Goal: Task Accomplishment & Management: Manage account settings

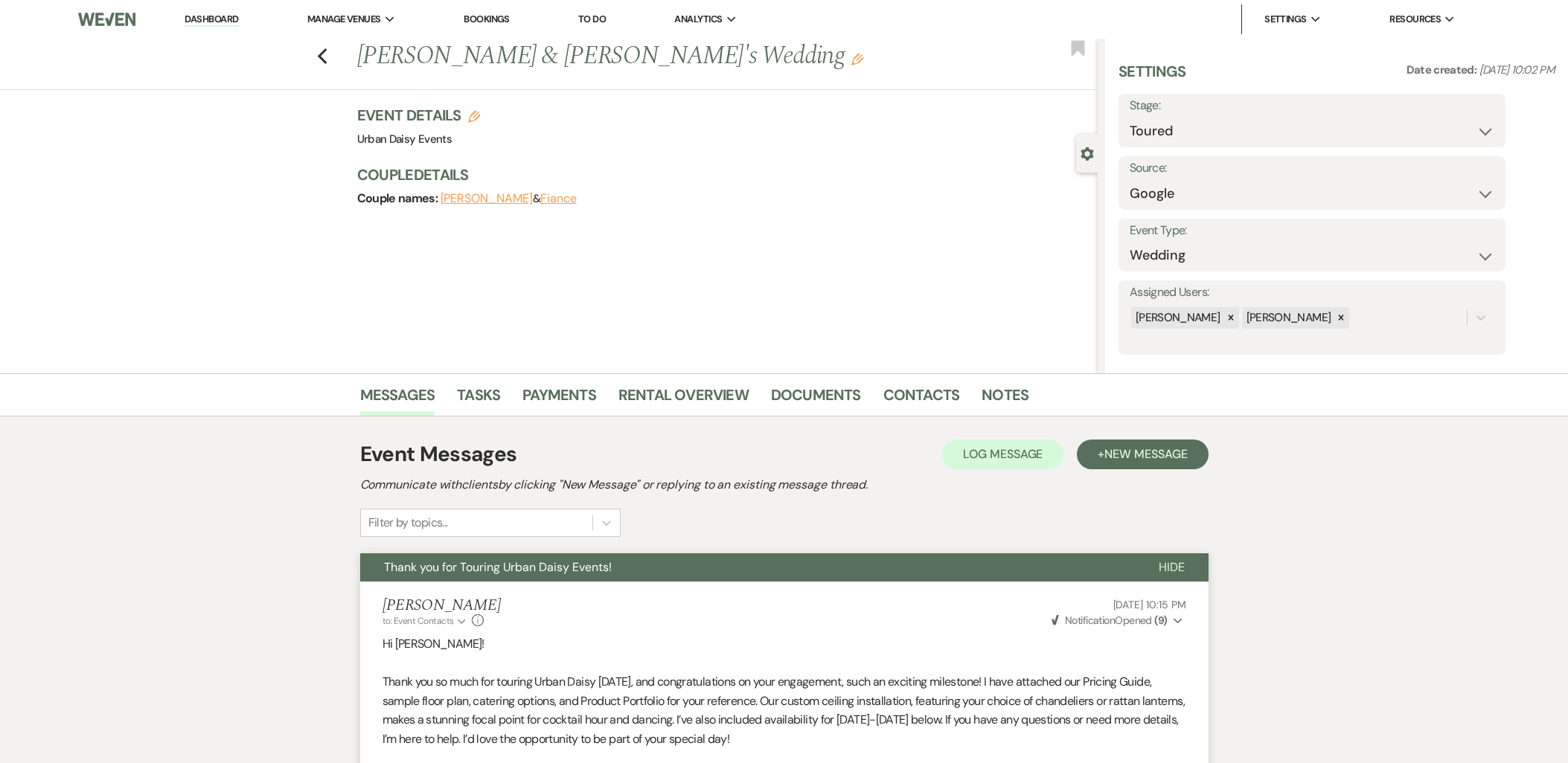
select select "5"
select select "6"
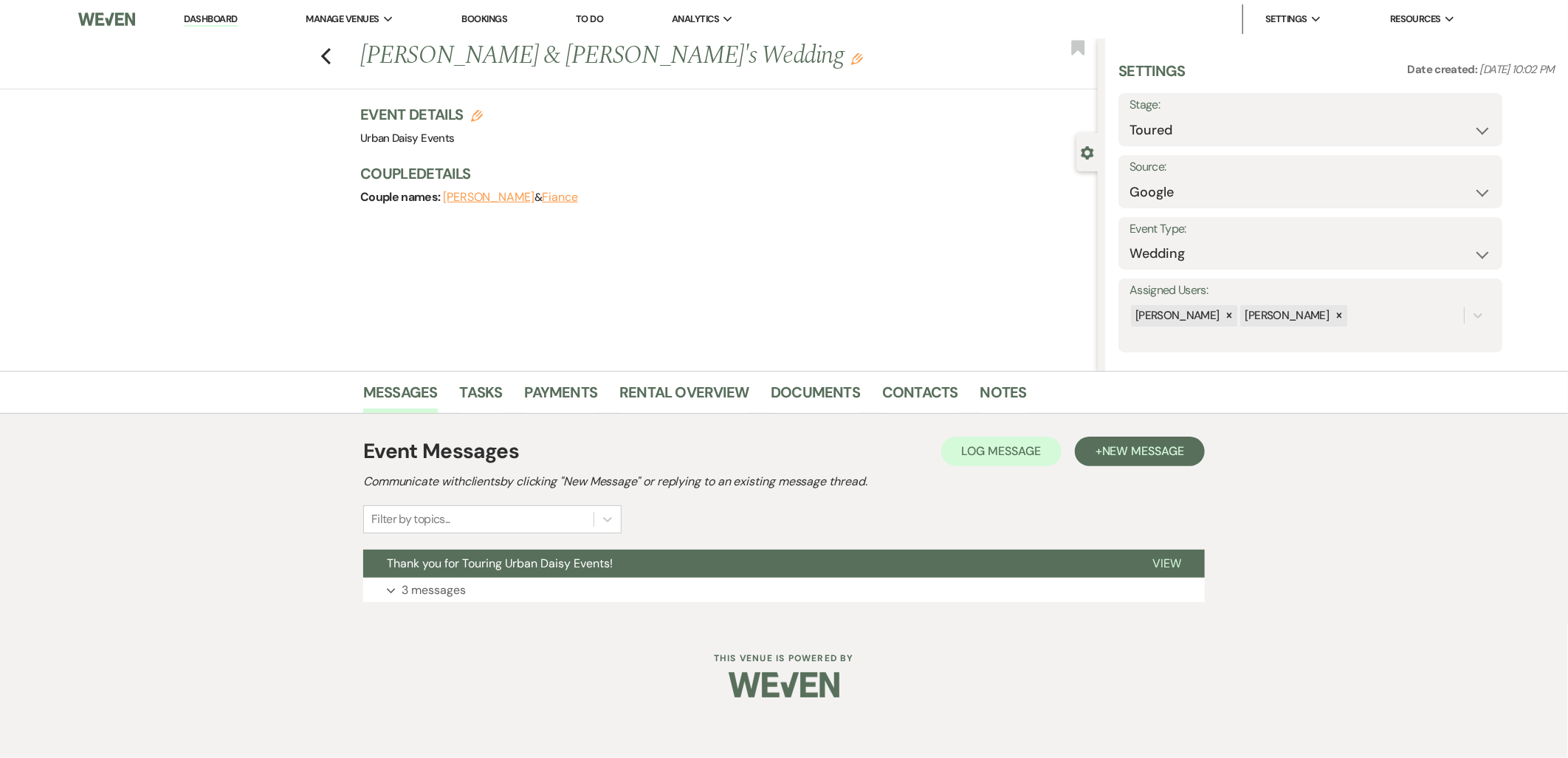
click at [204, 17] on link "Dashboard" at bounding box center [211, 19] width 53 height 14
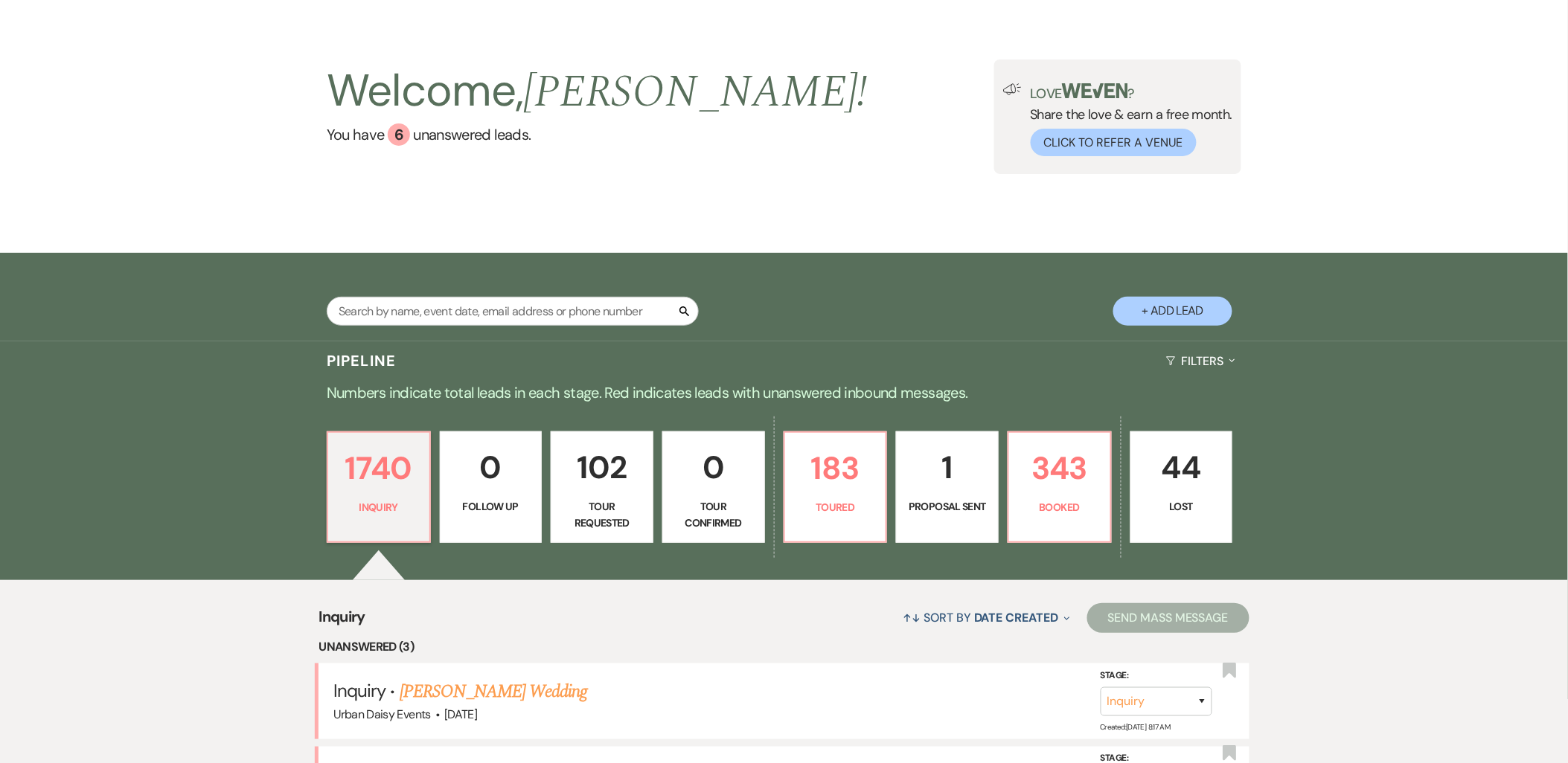
scroll to position [388, 0]
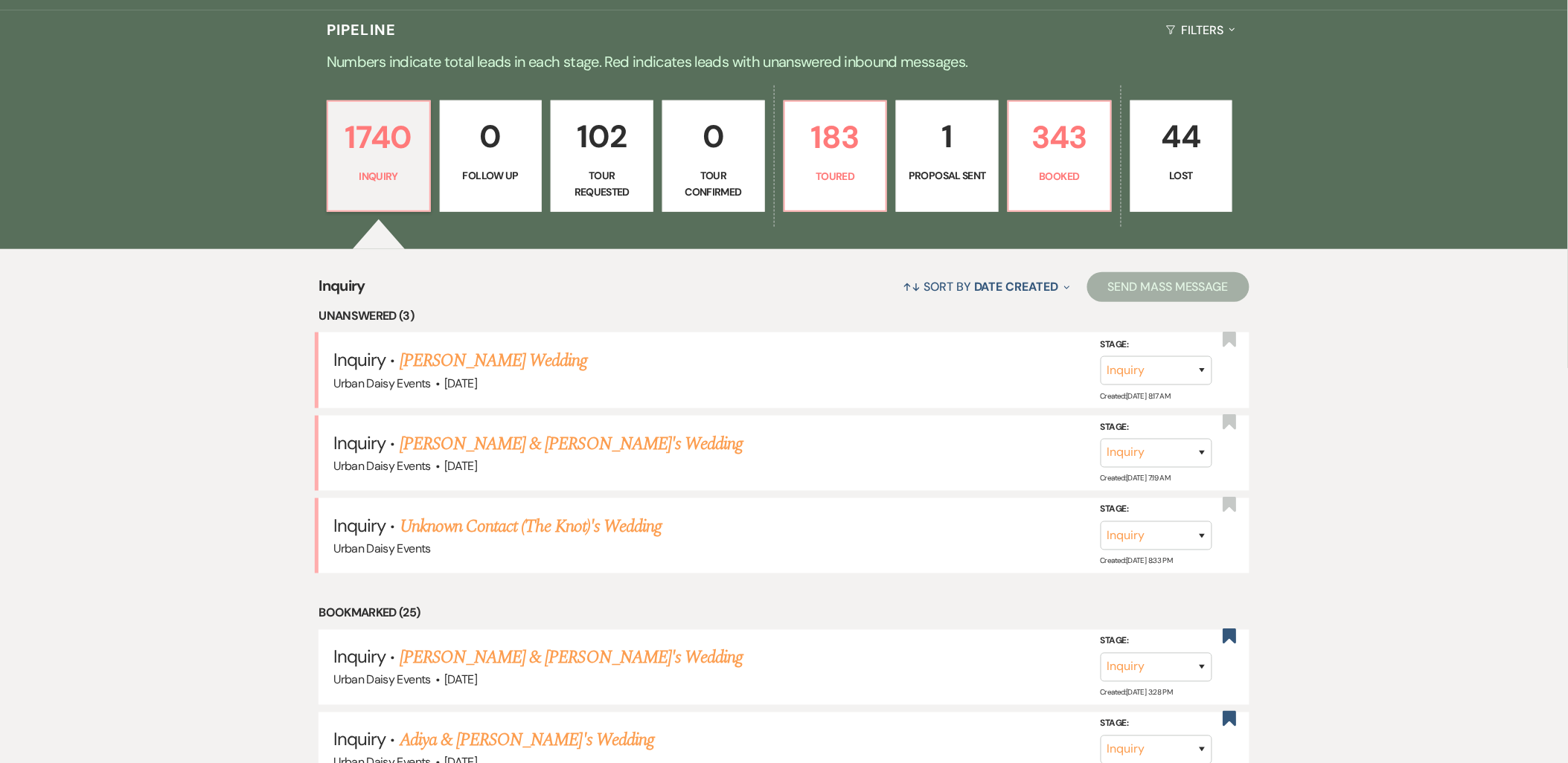
click at [507, 366] on link "Michelle Rogers's Wedding" at bounding box center [493, 360] width 188 height 27
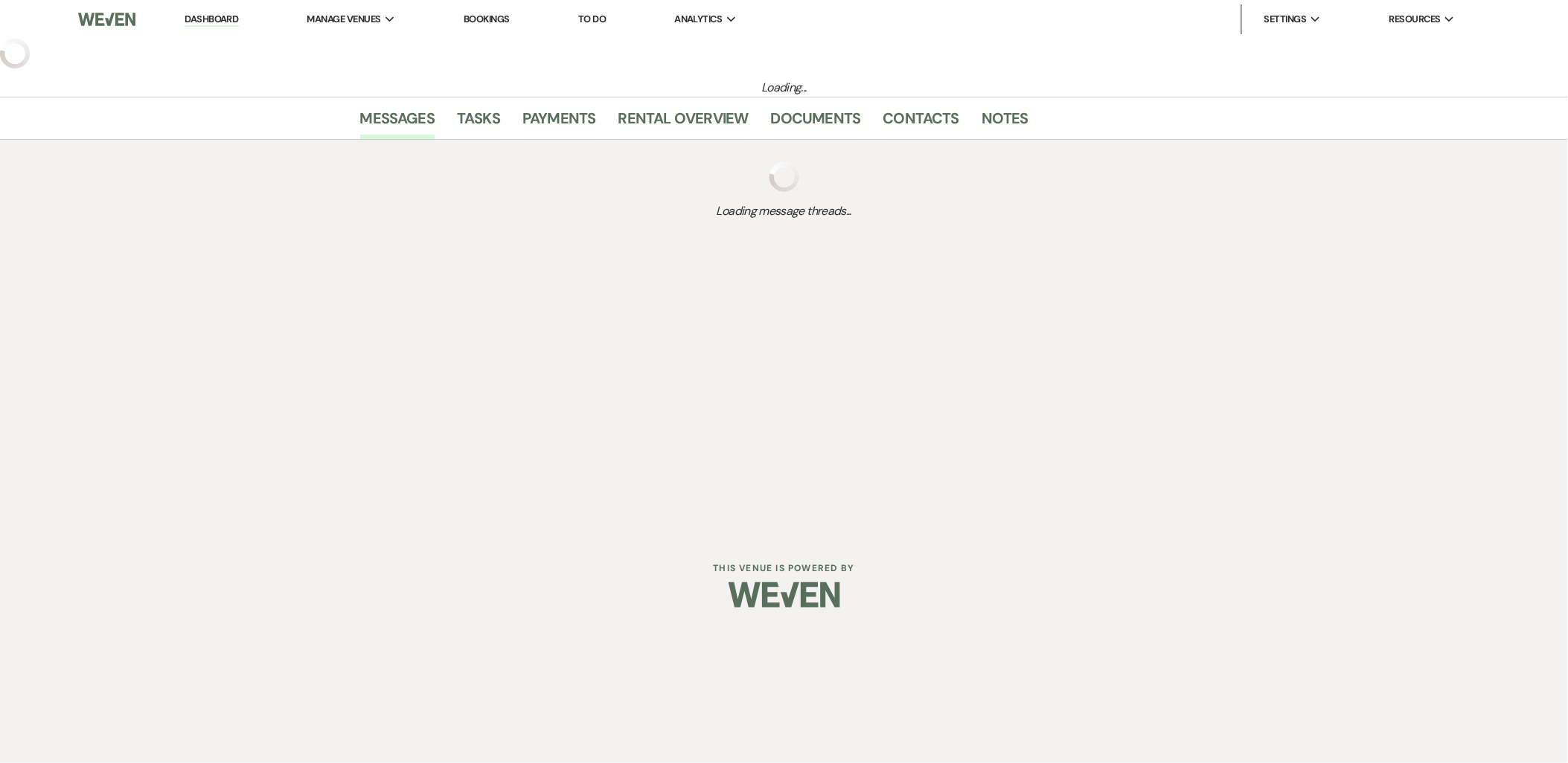
select select "5"
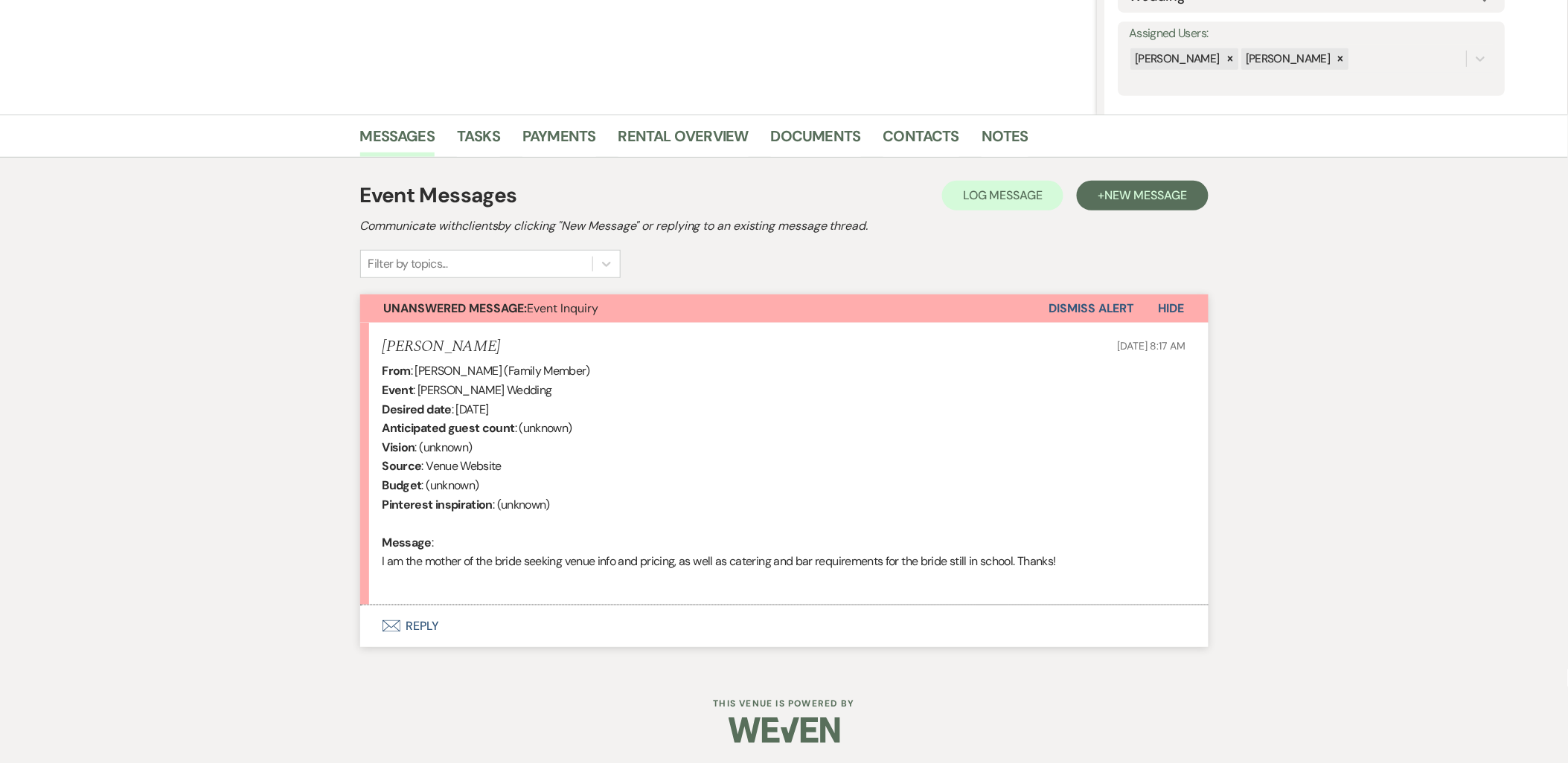
scroll to position [261, 0]
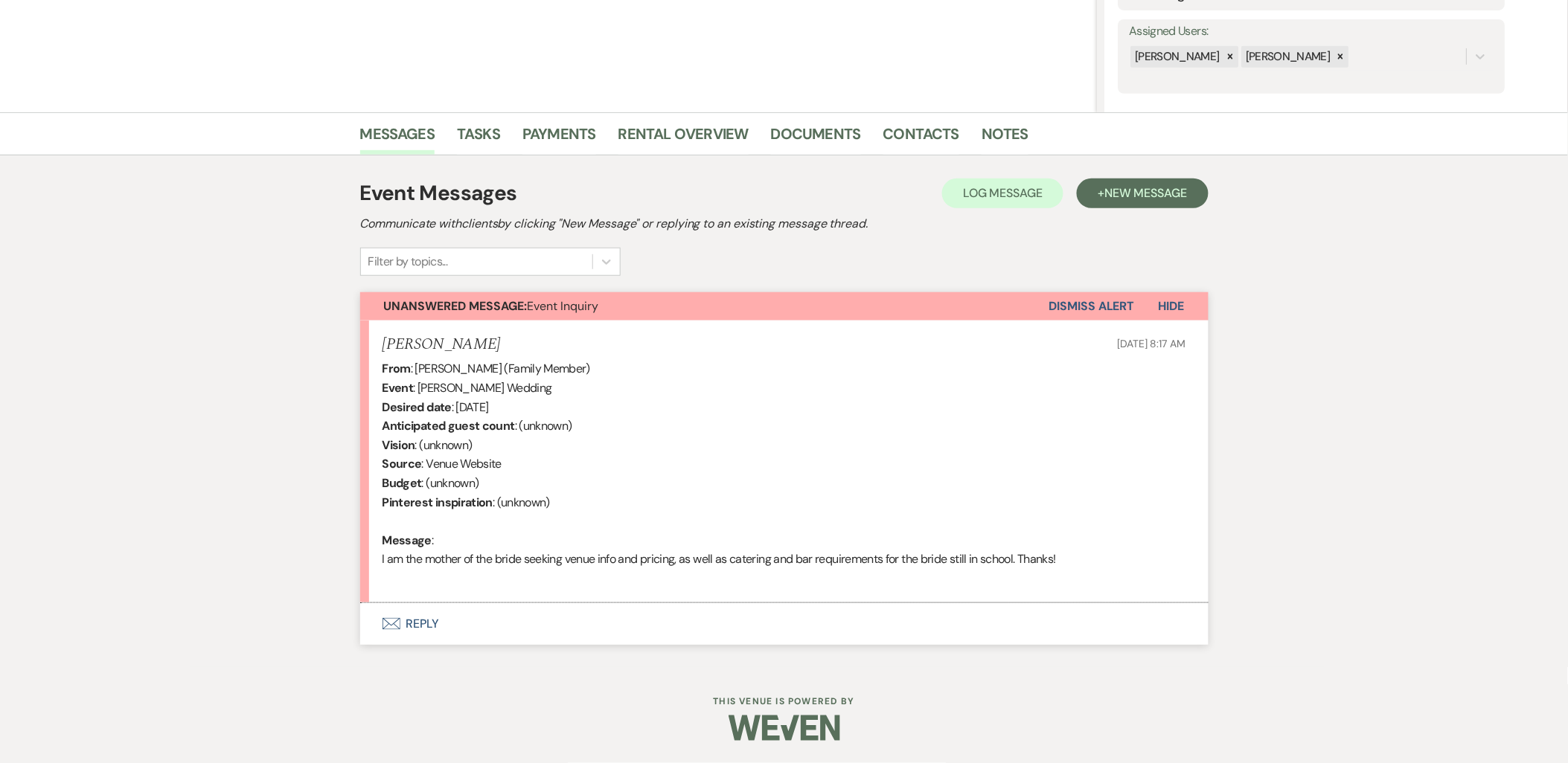
click at [407, 630] on button "Envelope Reply" at bounding box center [784, 623] width 848 height 41
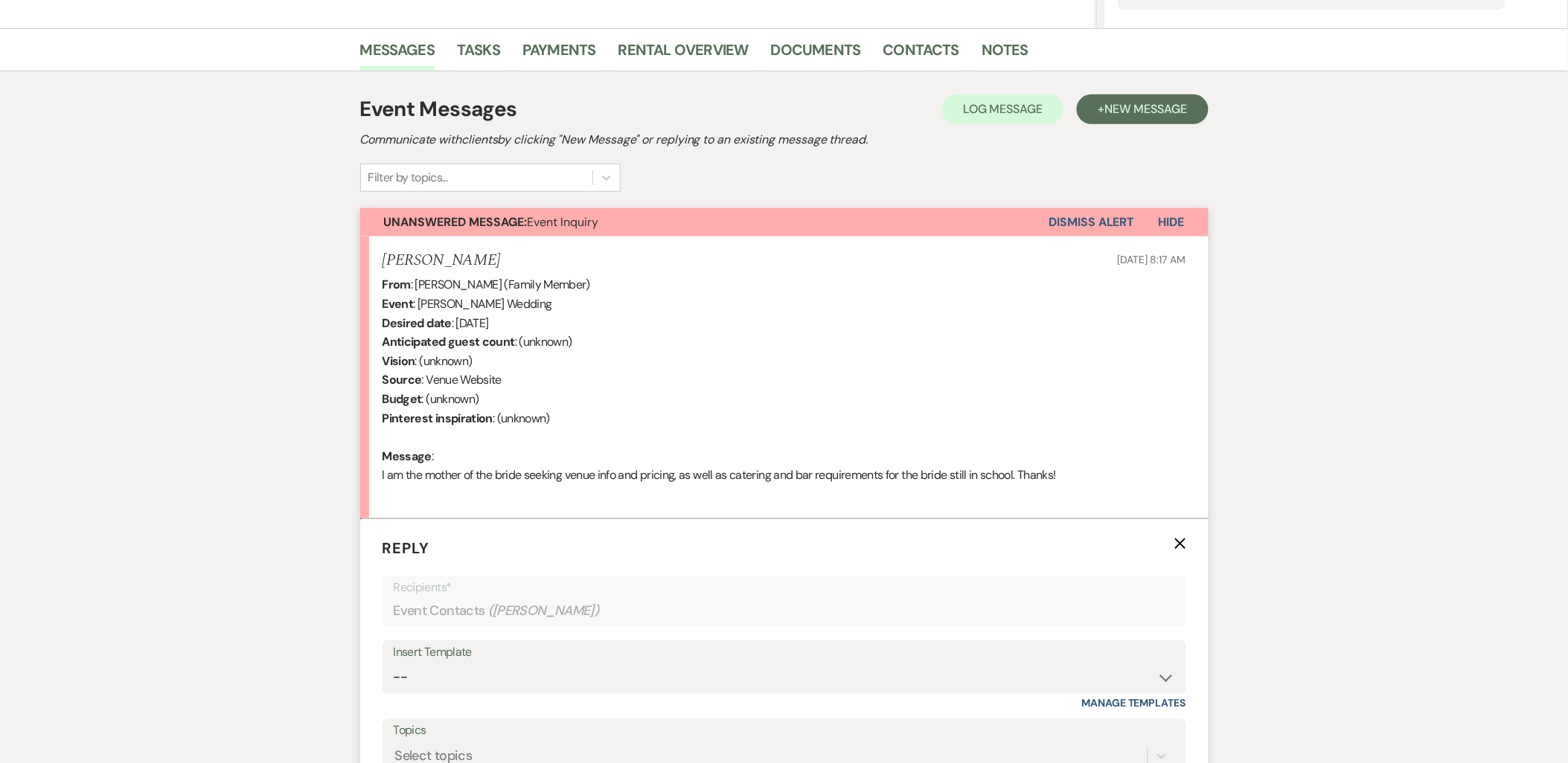
scroll to position [544, 0]
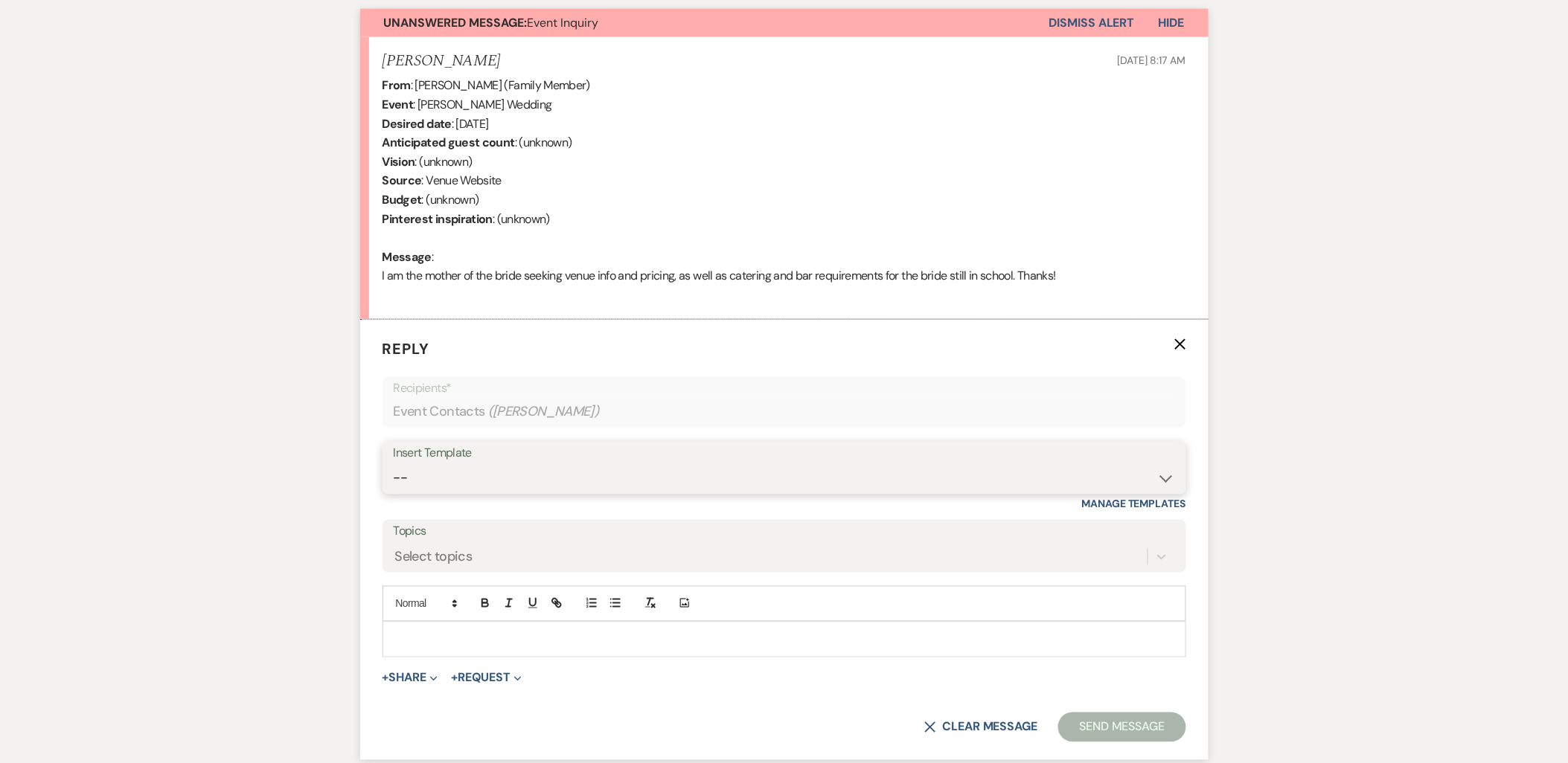
click at [535, 464] on select "-- Payment Past Due Rental Agreement and First Payment Urban Daisy Initial Resp…" at bounding box center [784, 478] width 781 height 29
select select "1243"
click at [393, 464] on select "-- Payment Past Due Rental Agreement and First Payment Urban Daisy Initial Resp…" at bounding box center [784, 478] width 781 height 29
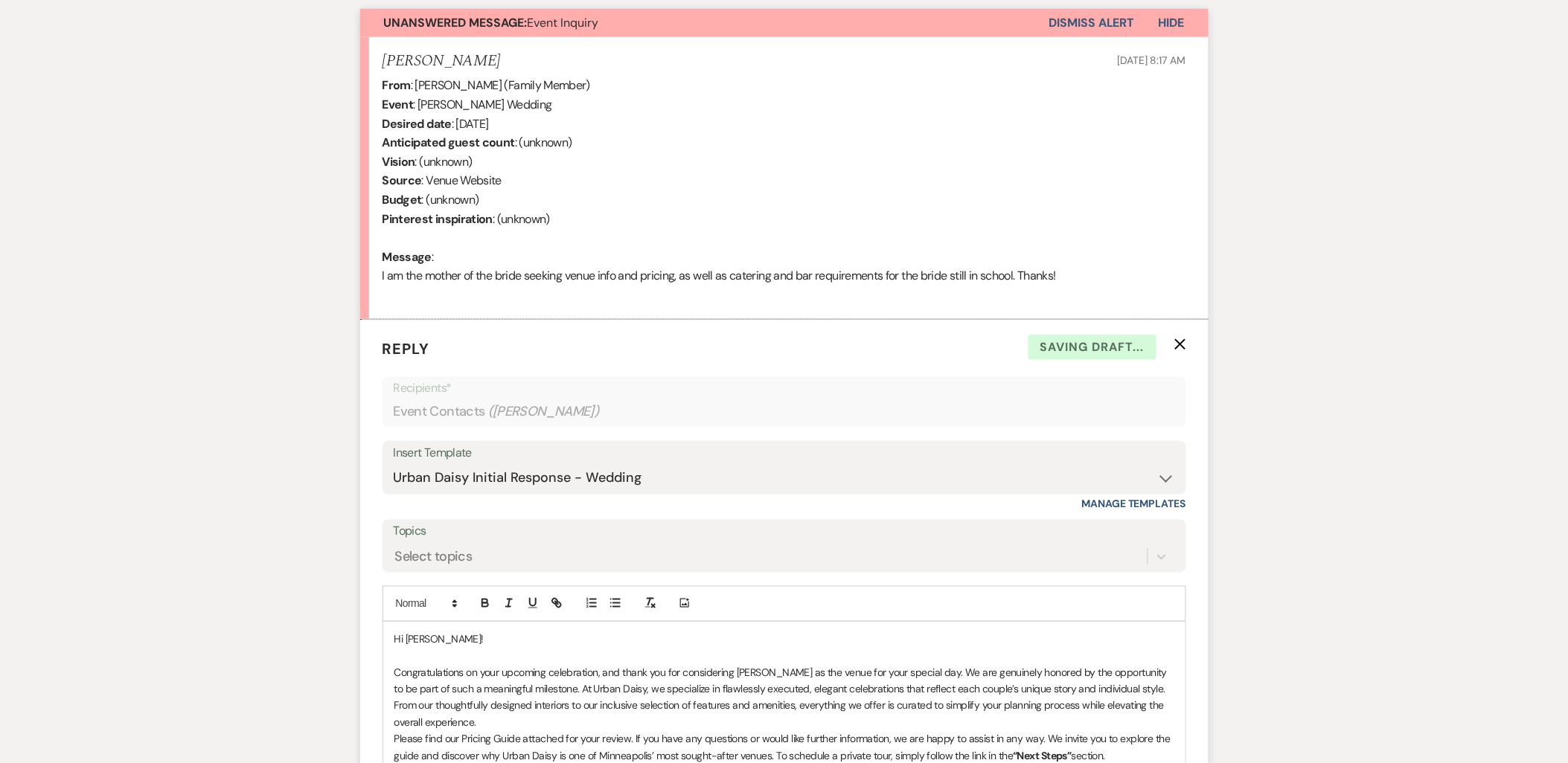
click at [546, 671] on p "Congratulations on your upcoming celebration, and thank you for considering Urb…" at bounding box center [784, 698] width 780 height 67
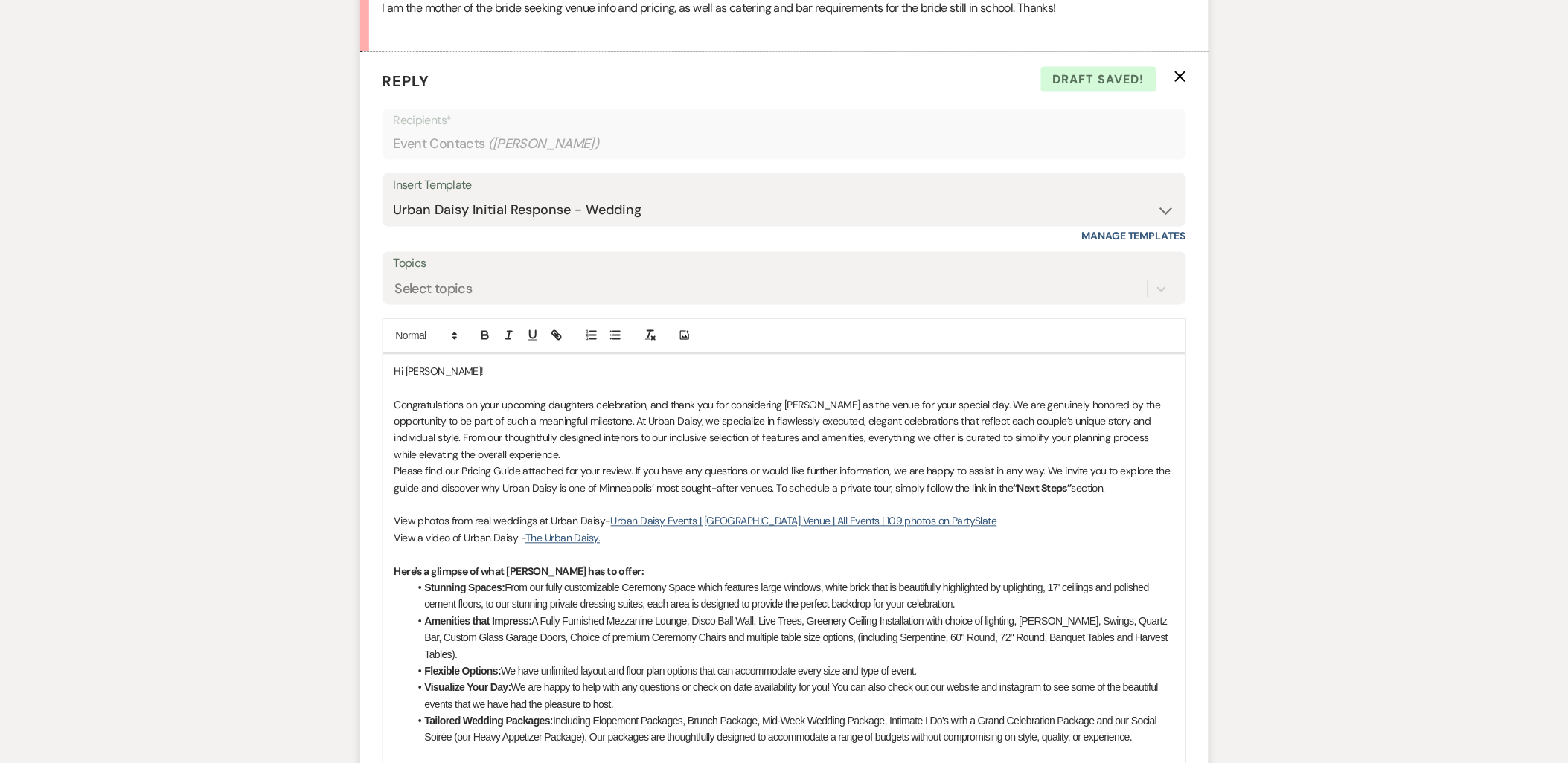
scroll to position [874, 0]
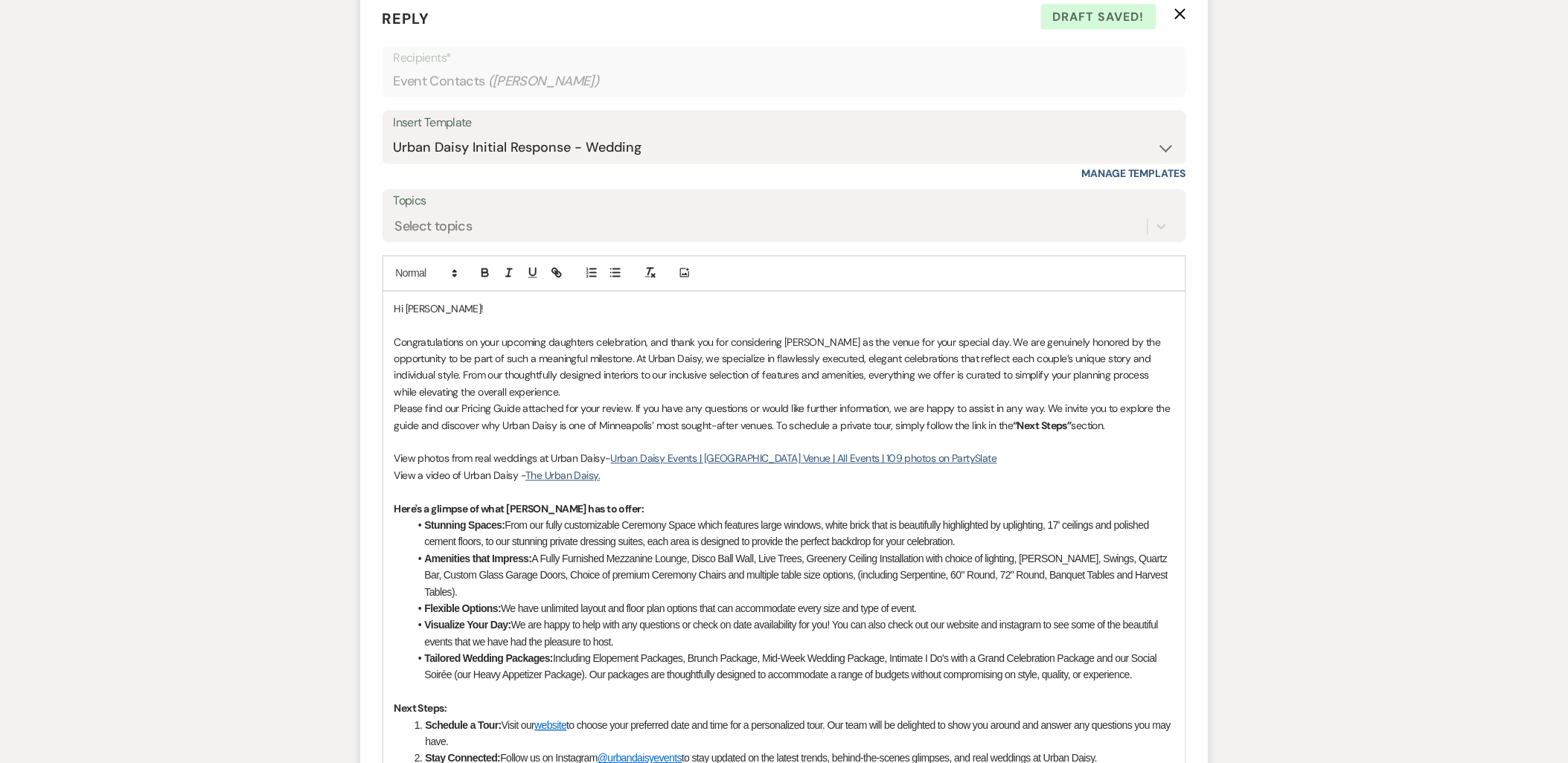
click at [392, 407] on div "Hi Michelle! Congratulations on your upcoming daughters celebration, and thank …" at bounding box center [784, 679] width 802 height 775
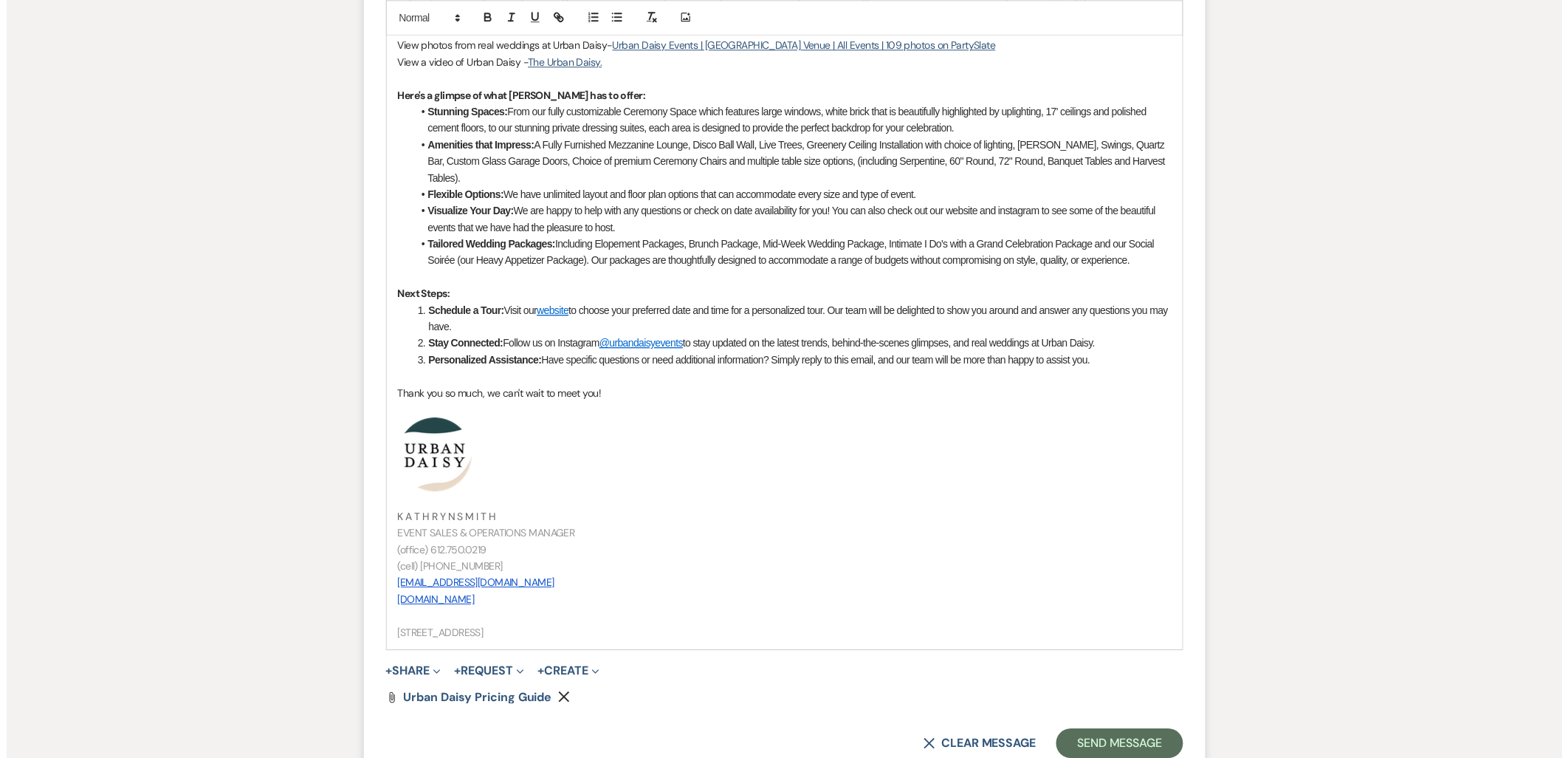
scroll to position [1431, 0]
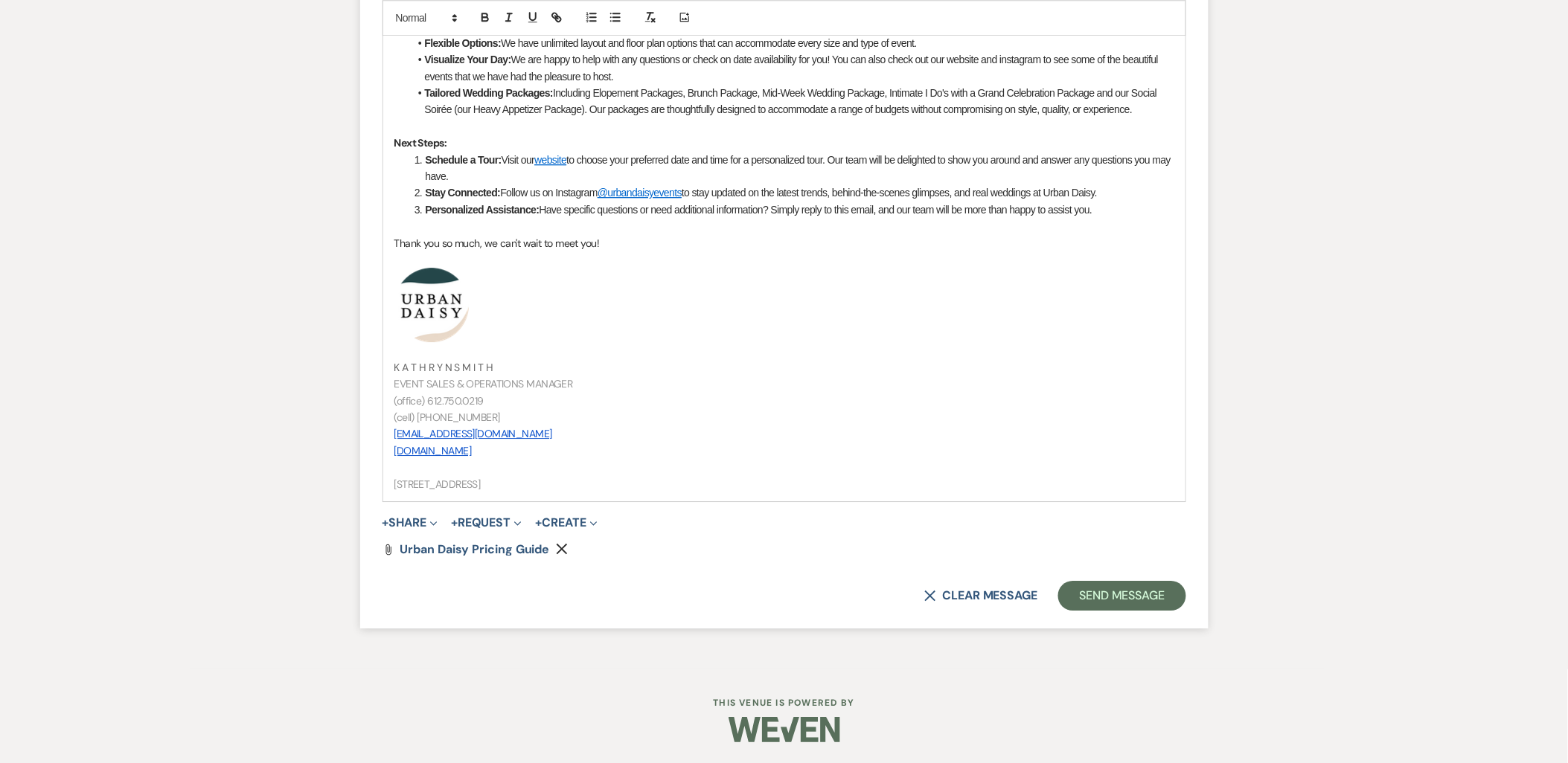
click at [412, 517] on button "+ Share Expand" at bounding box center [410, 522] width 56 height 12
click at [412, 555] on icon "Doc Upload" at bounding box center [405, 552] width 15 height 12
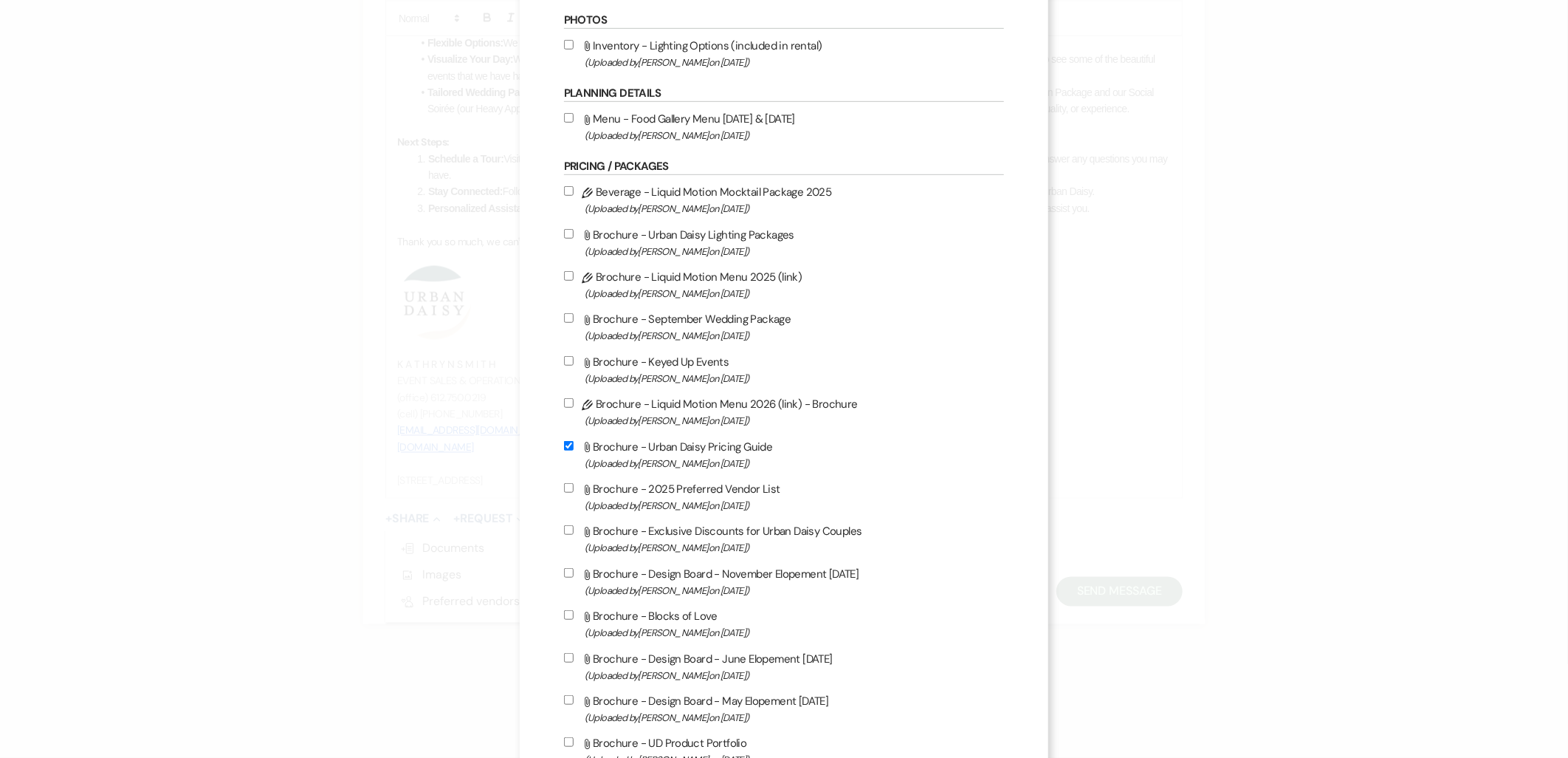
scroll to position [739, 0]
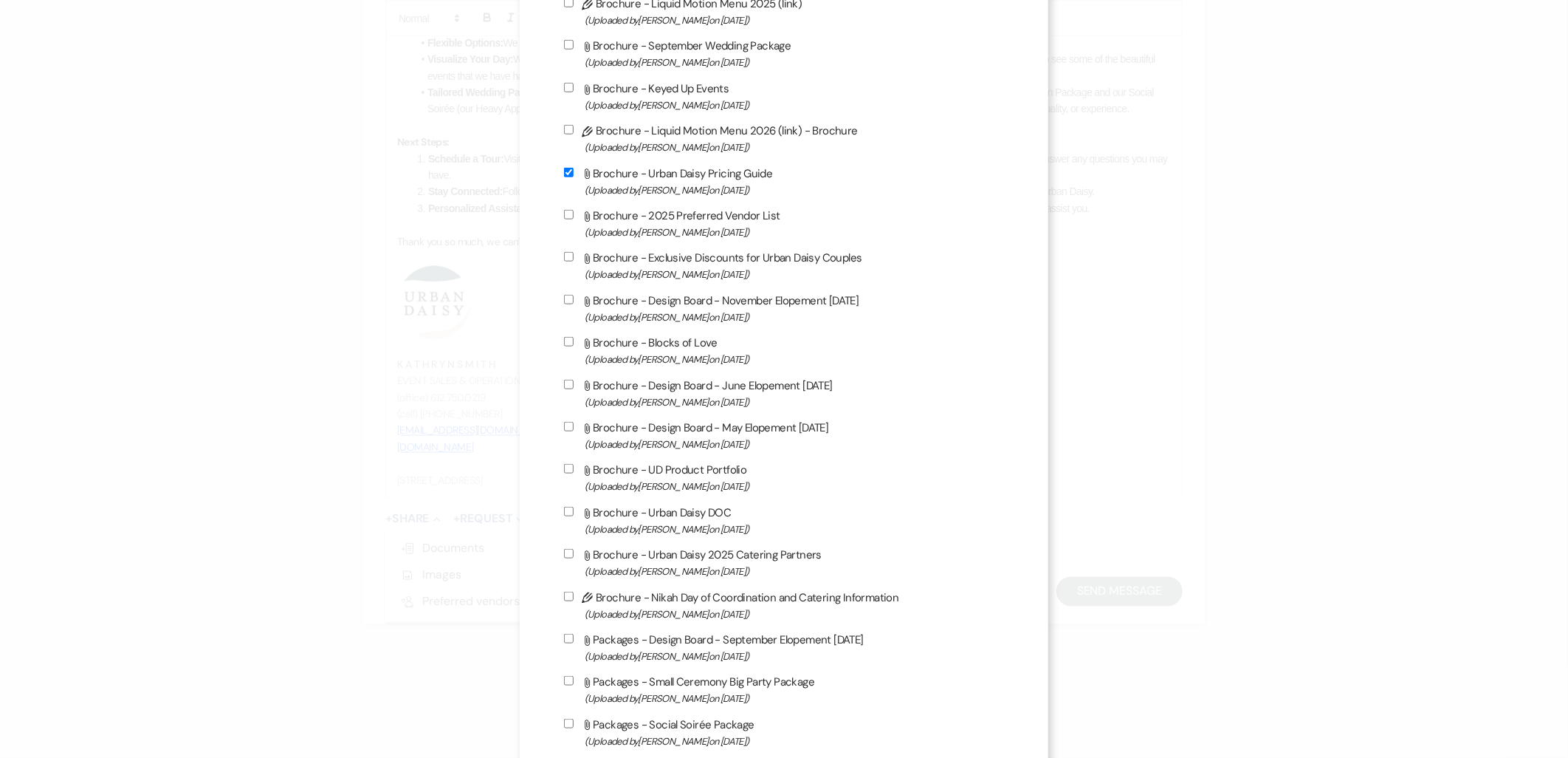
click at [665, 550] on label "Attach File Brochure - Urban Daisy 2025 Catering Partners (Uploaded by Amy Knig…" at bounding box center [785, 563] width 441 height 35
click at [573, 550] on input "Attach File Brochure - Urban Daisy 2025 Catering Partners (Uploaded by Amy Knig…" at bounding box center [569, 554] width 10 height 10
checkbox input "true"
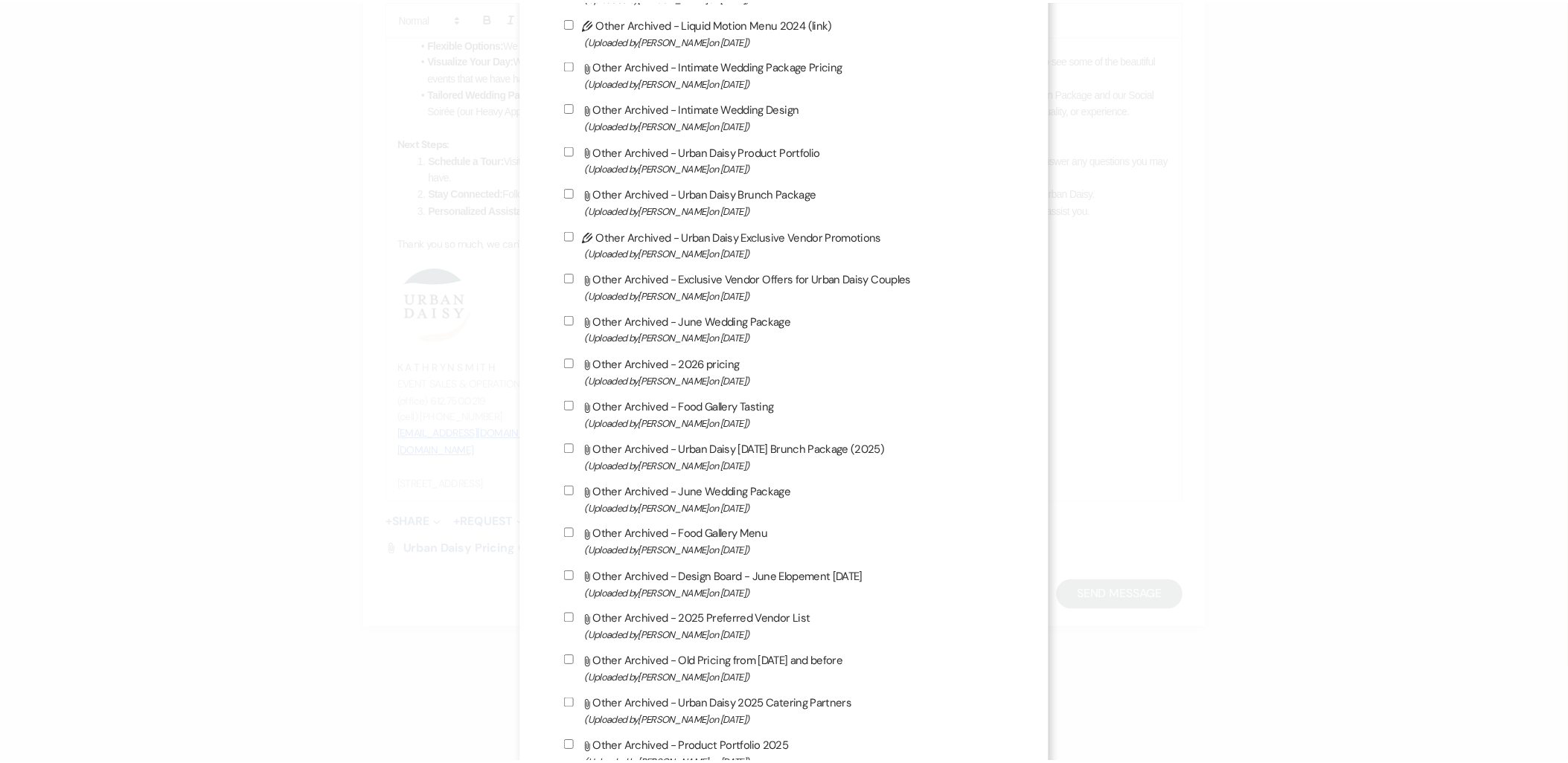
scroll to position [2242, 0]
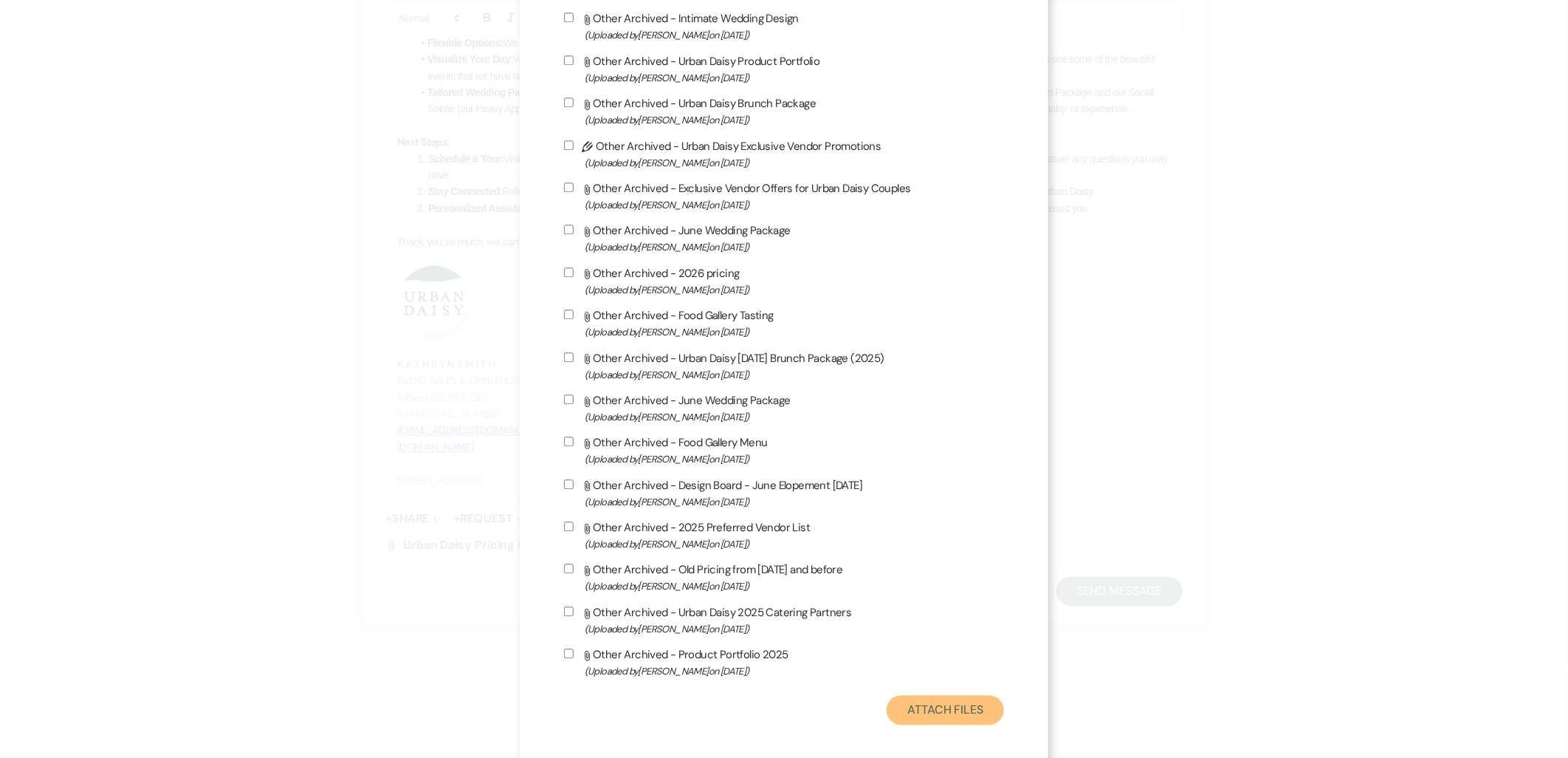
click at [990, 708] on button "Attach Files" at bounding box center [945, 710] width 118 height 29
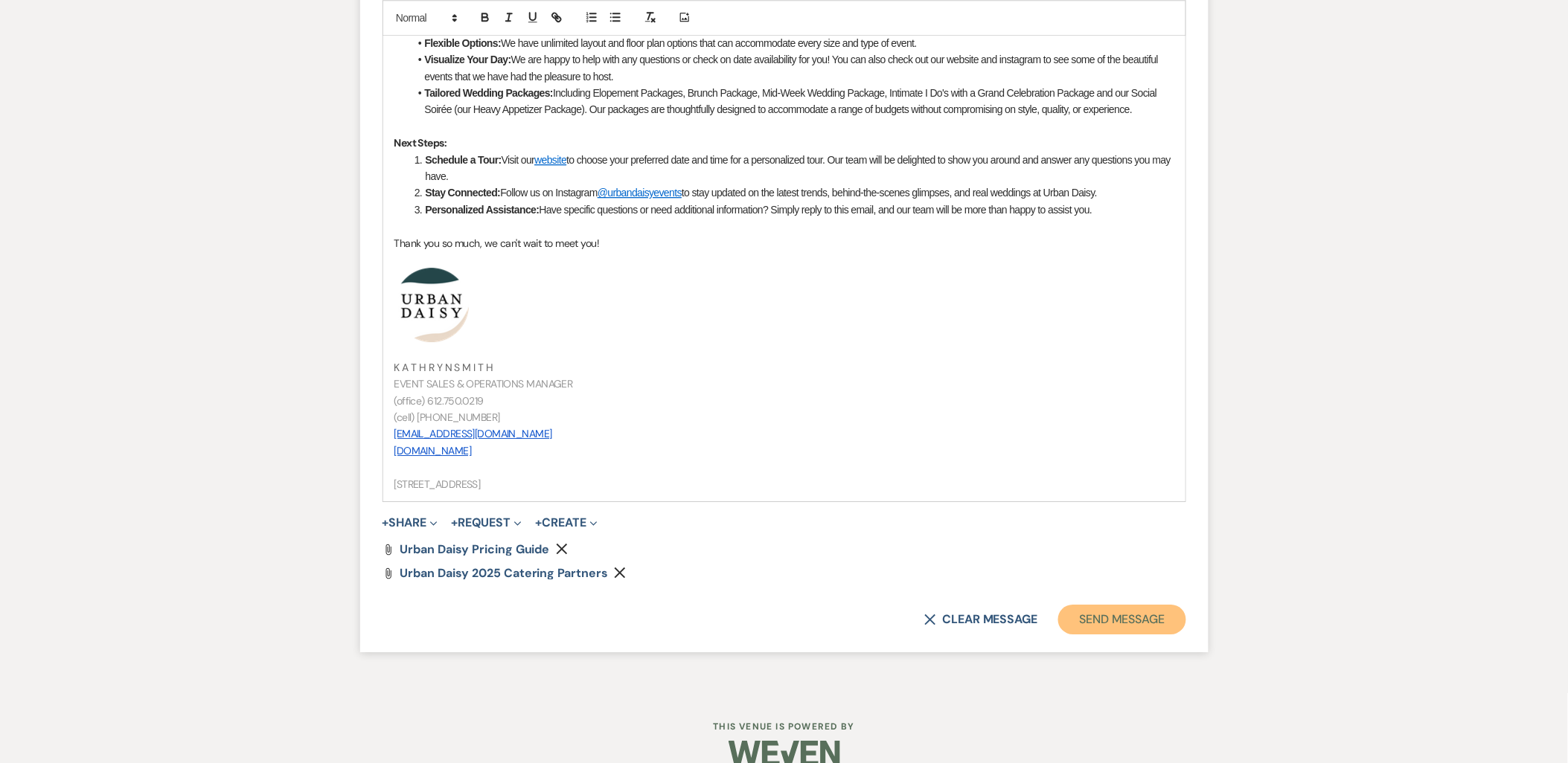
click at [1118, 627] on button "Send Message" at bounding box center [1122, 619] width 127 height 29
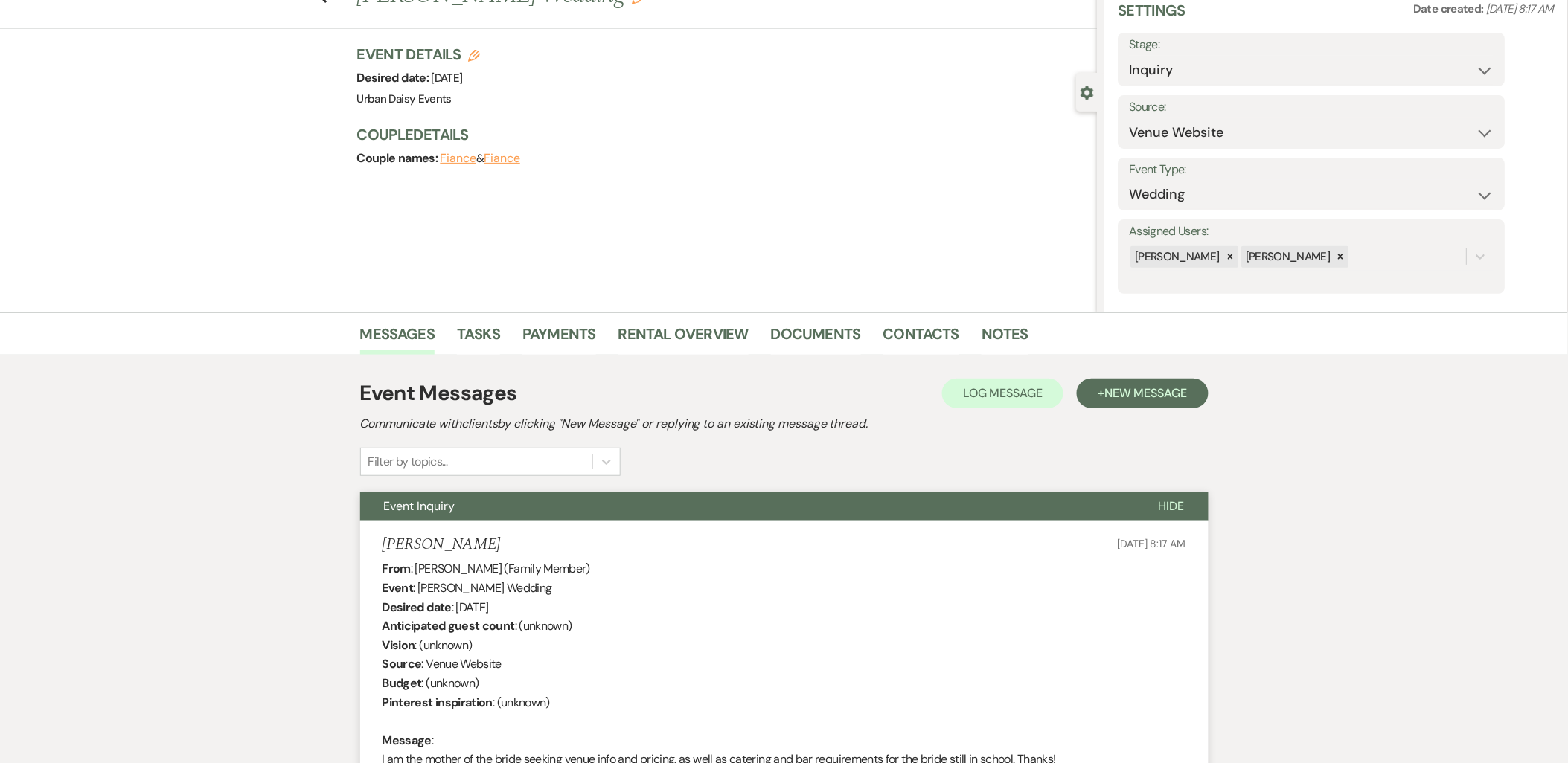
scroll to position [0, 0]
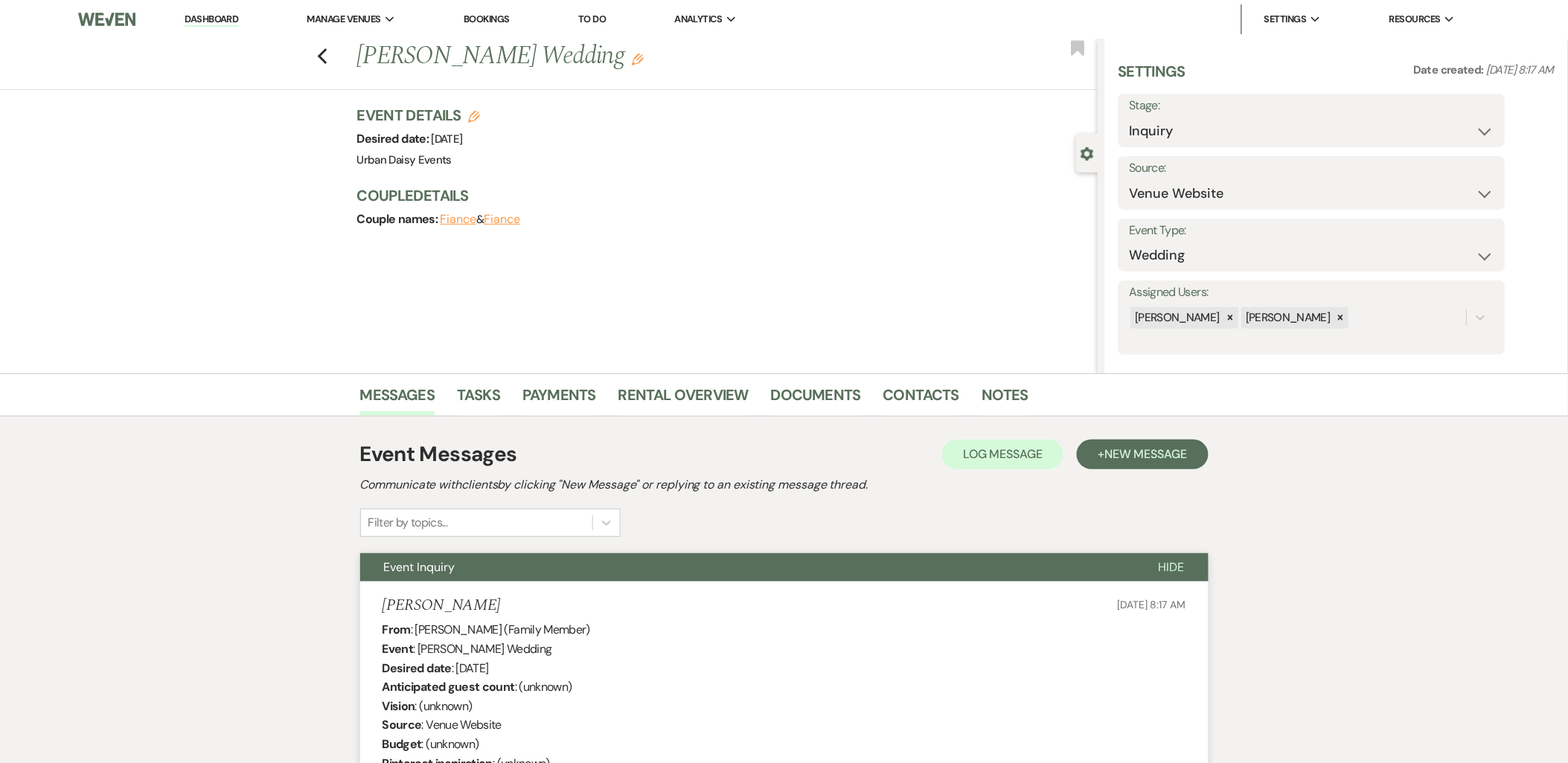
click at [212, 17] on link "Dashboard" at bounding box center [211, 19] width 53 height 14
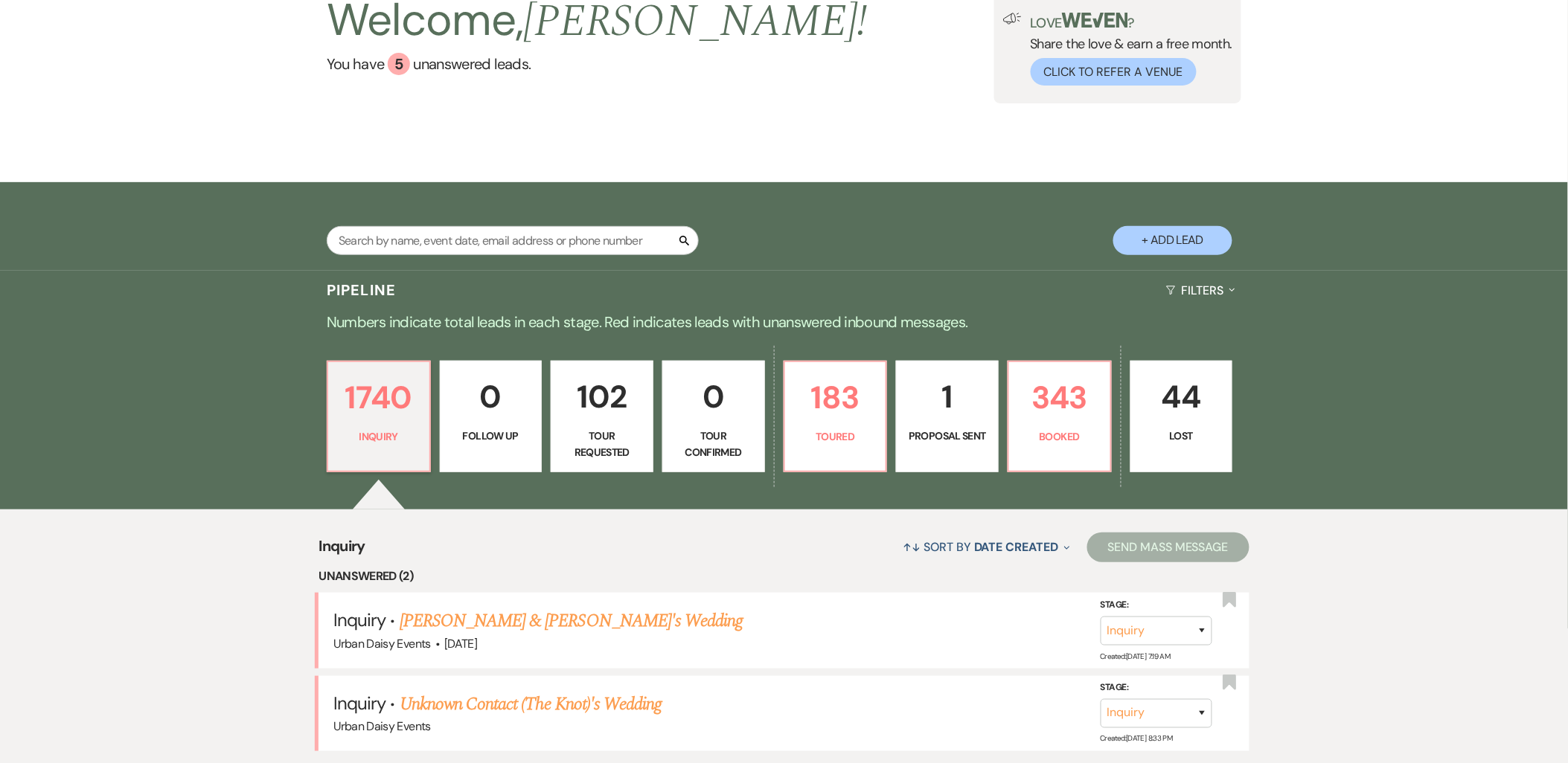
scroll to position [248, 0]
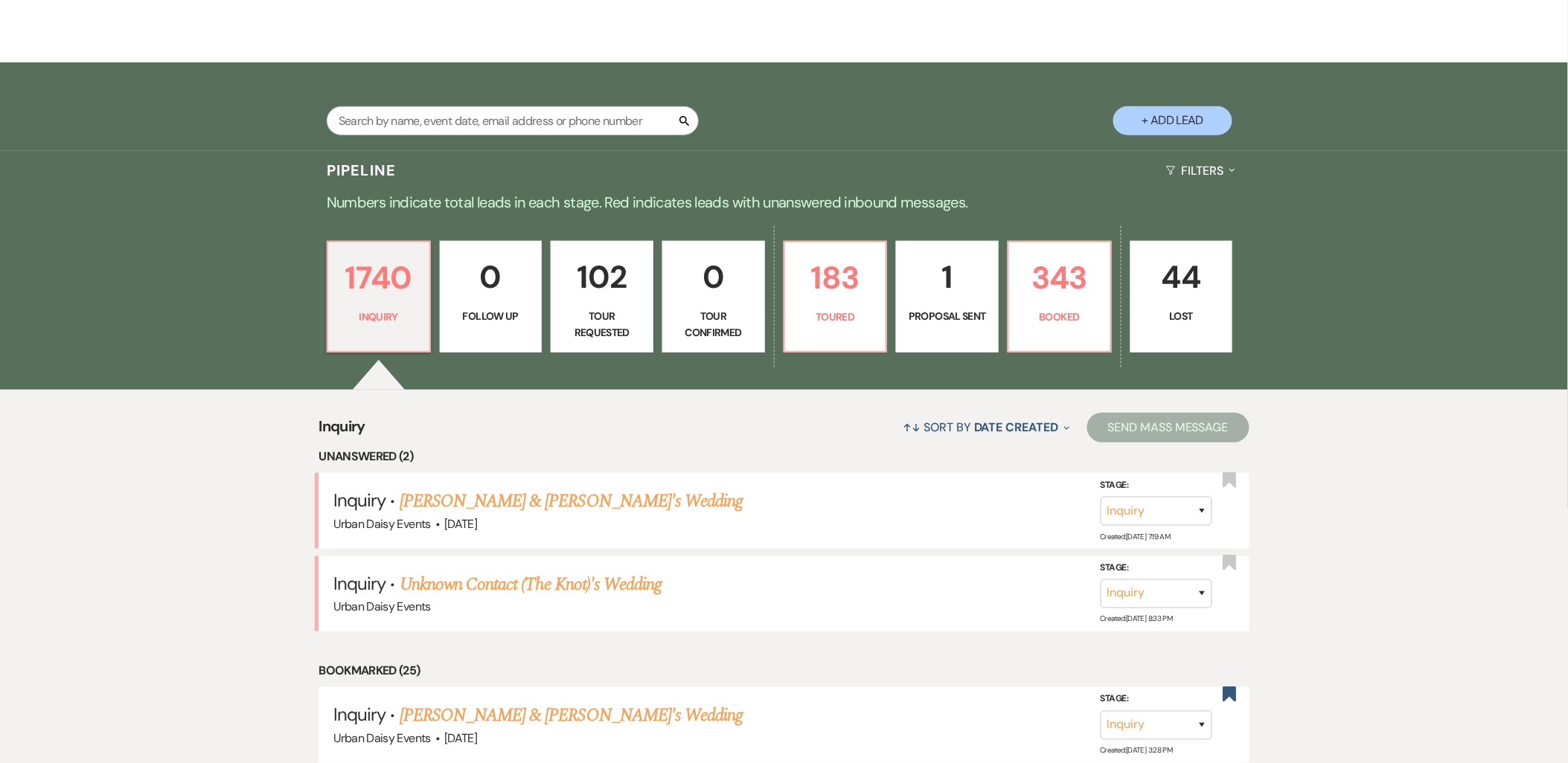
click at [488, 496] on link "Lashaye Walton & Fiance's Wedding" at bounding box center [571, 500] width 344 height 27
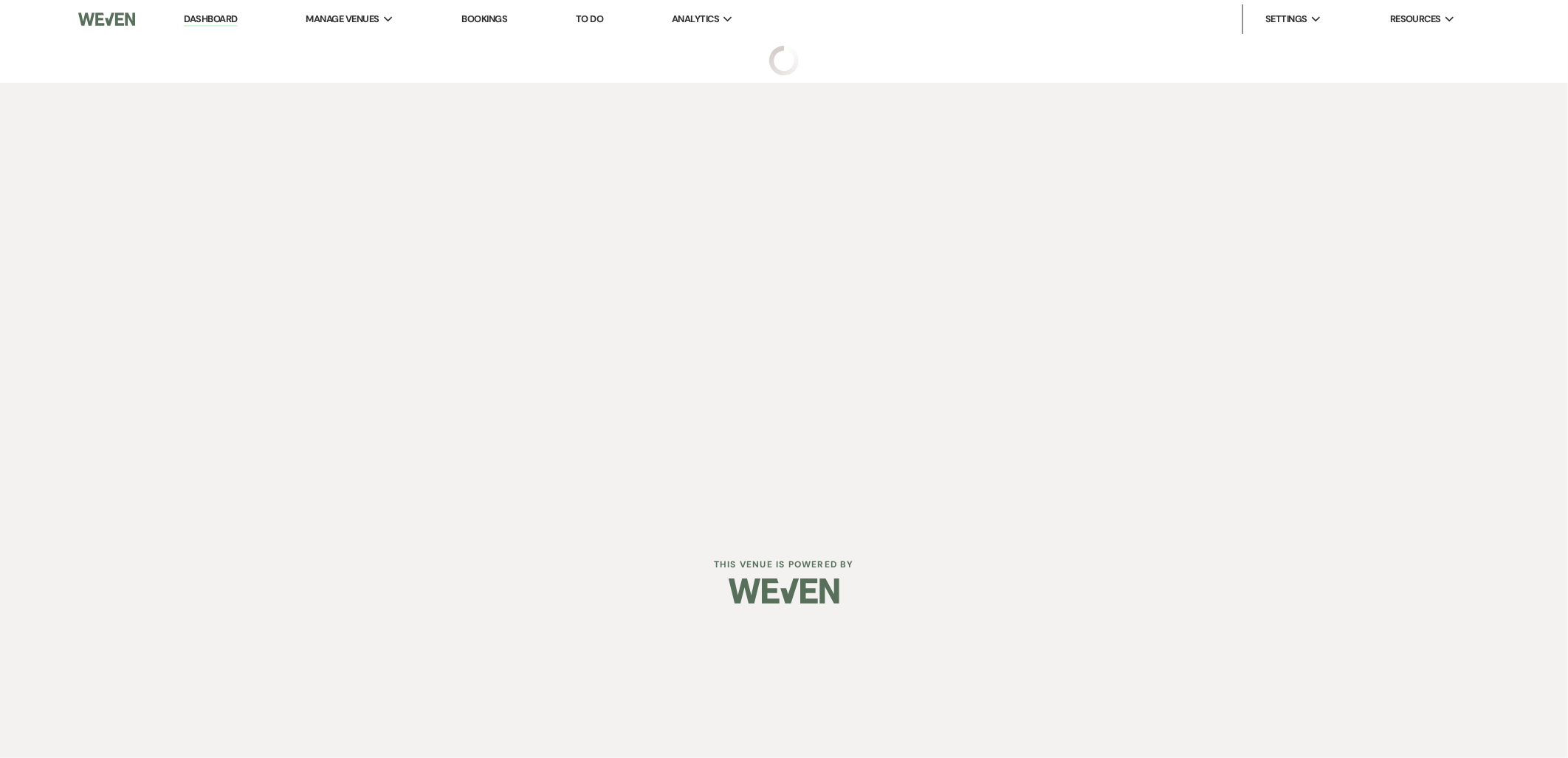
select select "5"
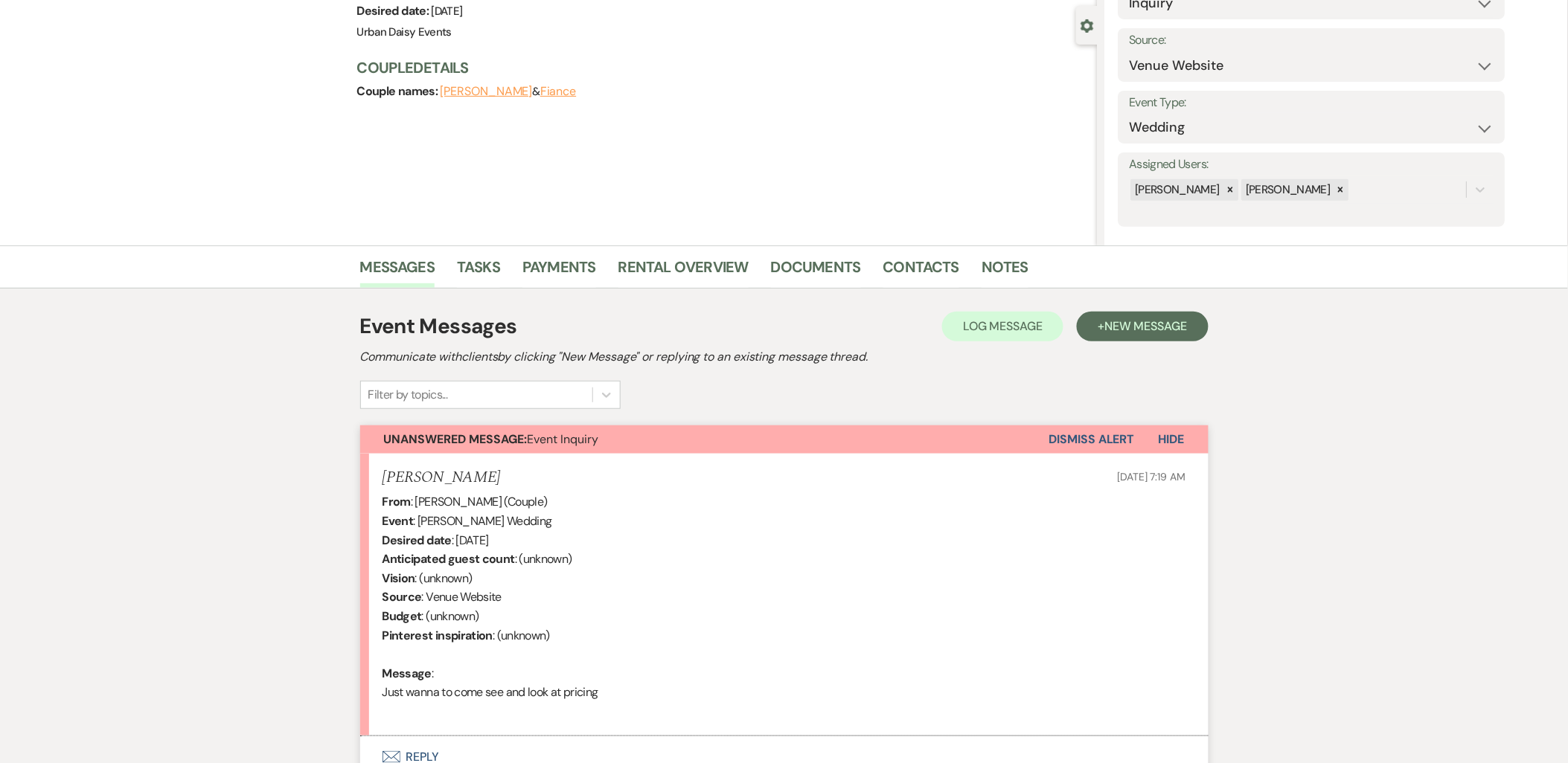
scroll to position [261, 0]
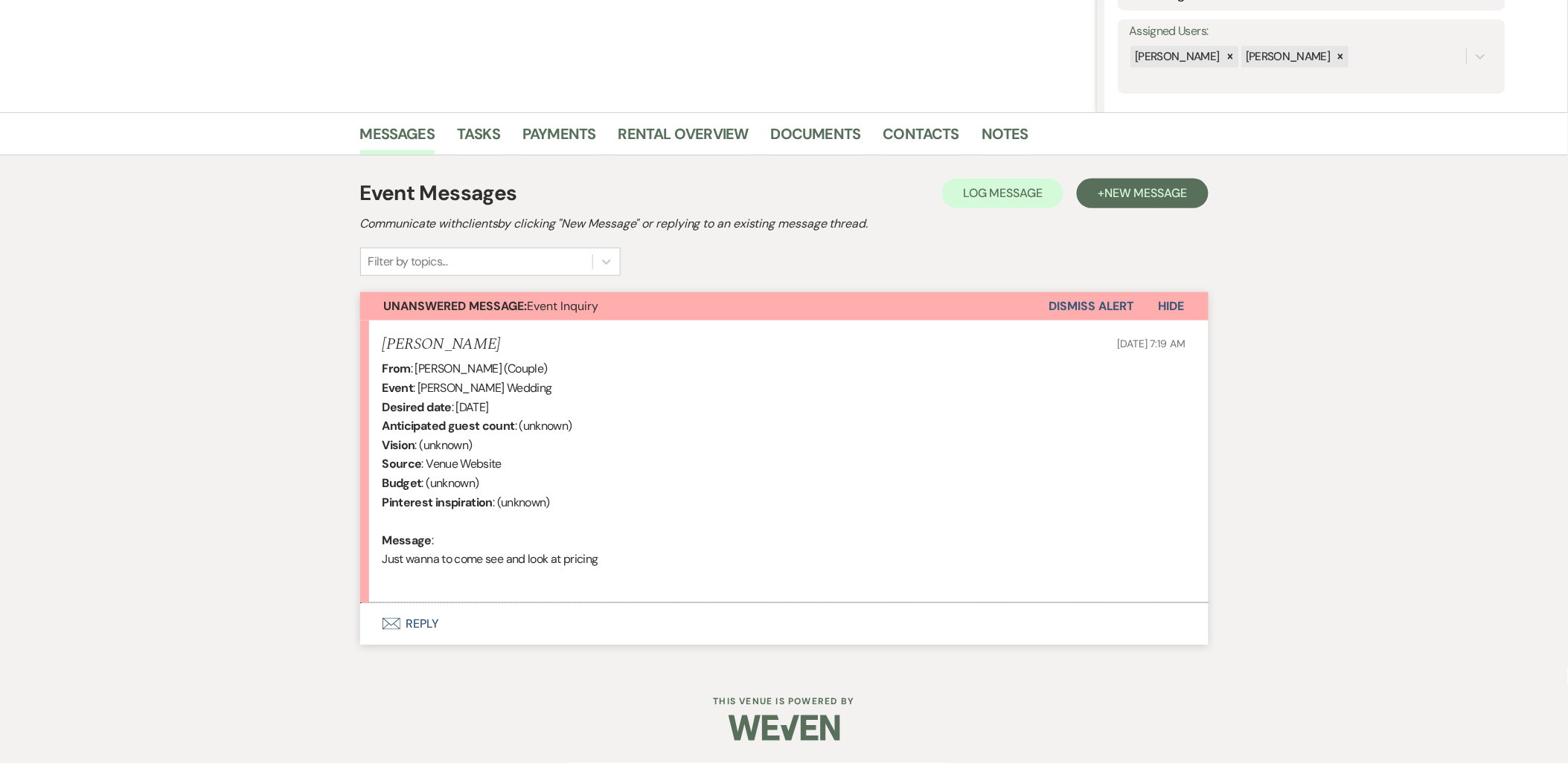
click at [436, 635] on button "Envelope Reply" at bounding box center [784, 623] width 848 height 41
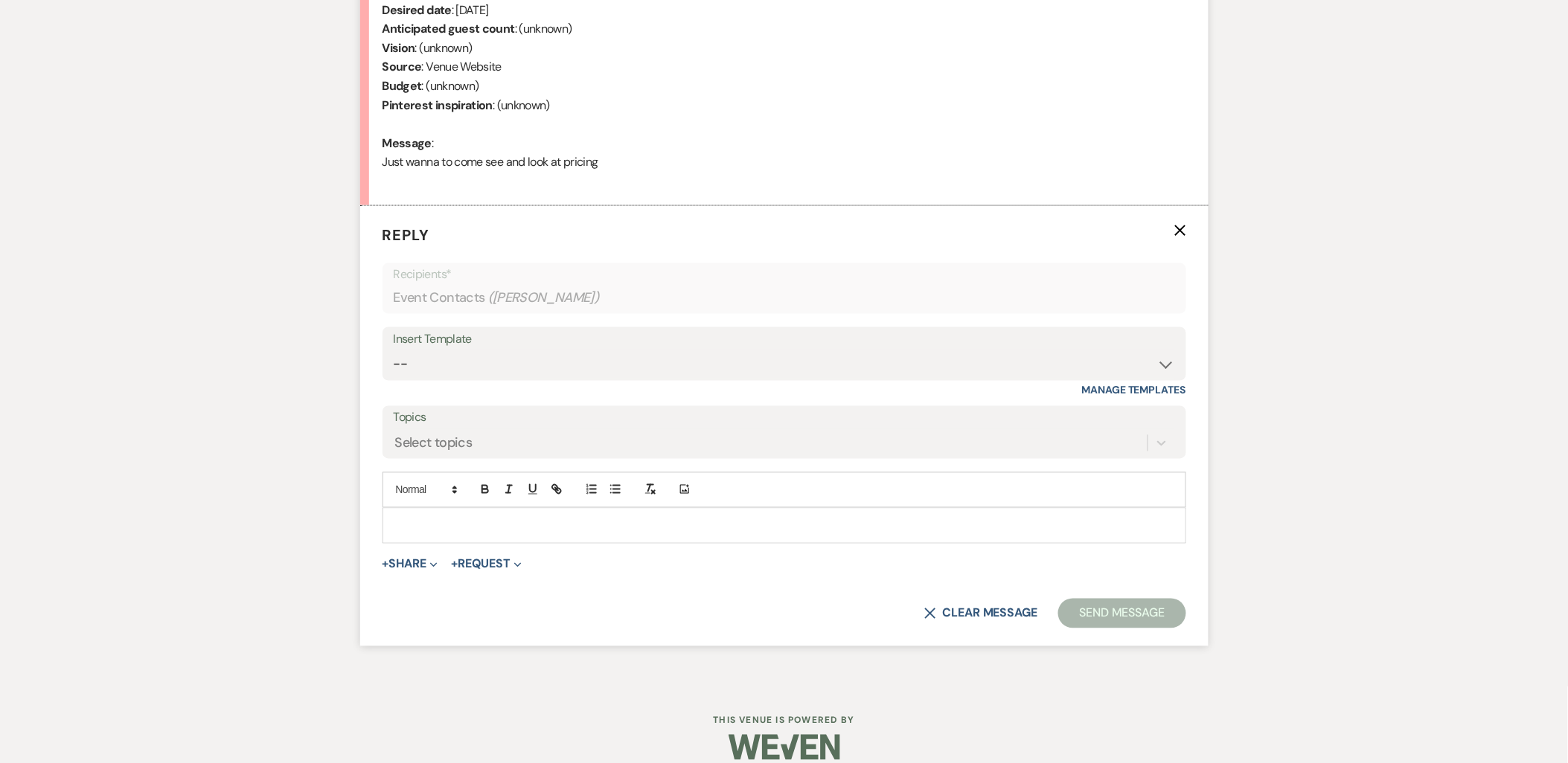
scroll to position [678, 0]
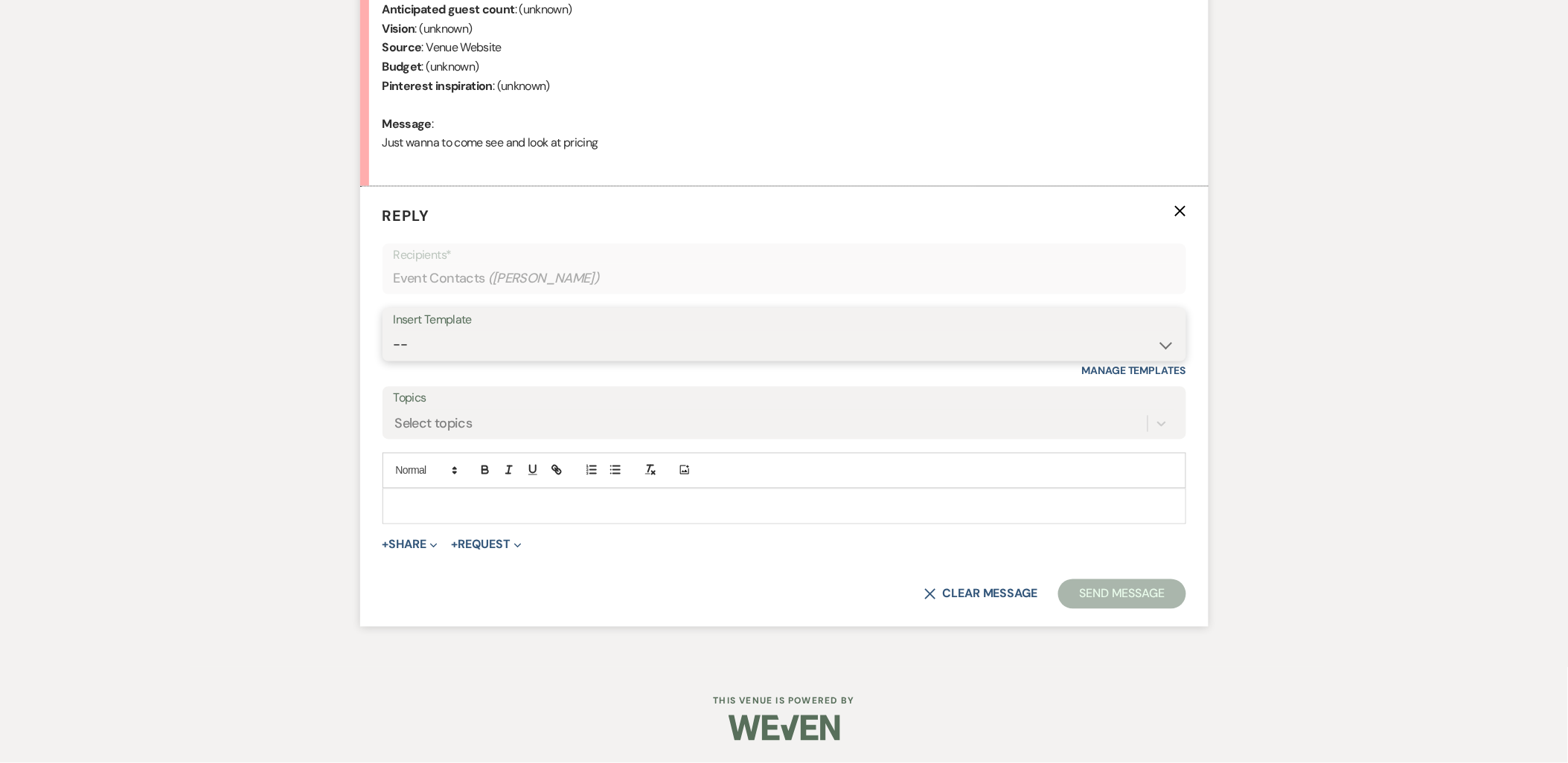
click at [469, 346] on select "-- Payment Past Due Rental Agreement and First Payment Urban Daisy Initial Resp…" at bounding box center [784, 345] width 781 height 29
select select "1243"
click at [393, 331] on select "-- Payment Past Due Rental Agreement and First Payment Urban Daisy Initial Resp…" at bounding box center [784, 345] width 781 height 29
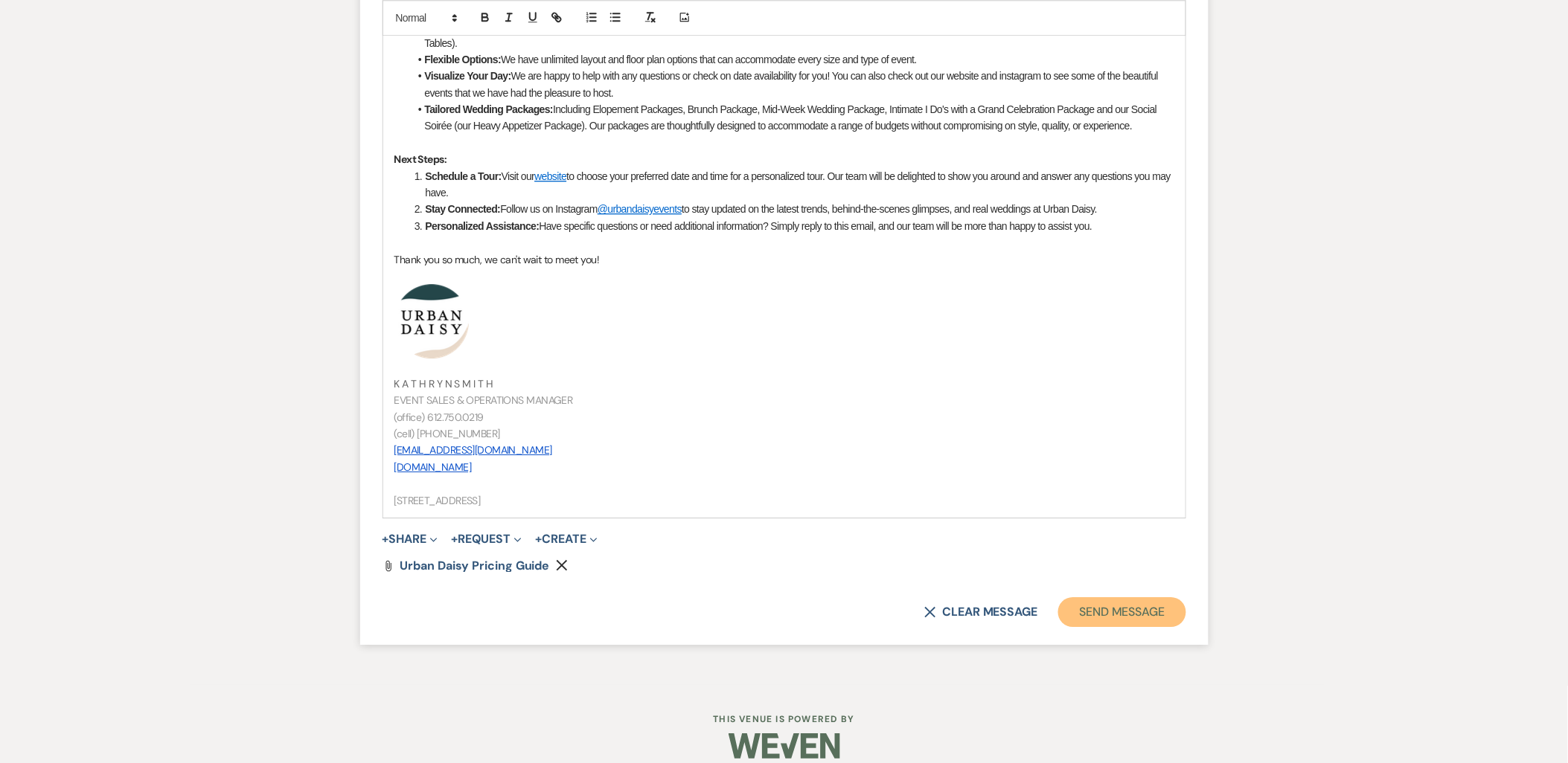
click at [1125, 598] on button "Send Message" at bounding box center [1122, 612] width 127 height 29
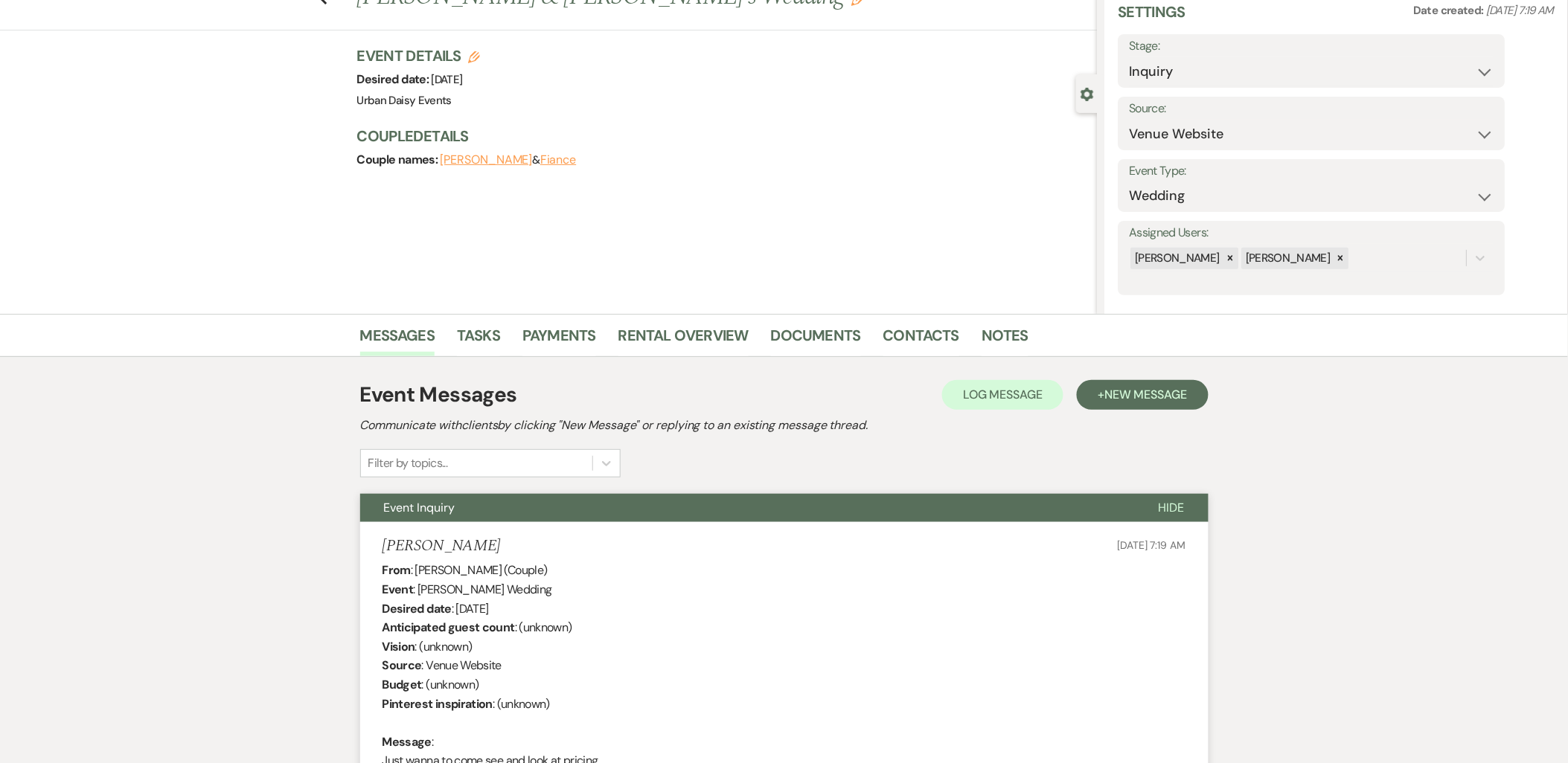
scroll to position [0, 0]
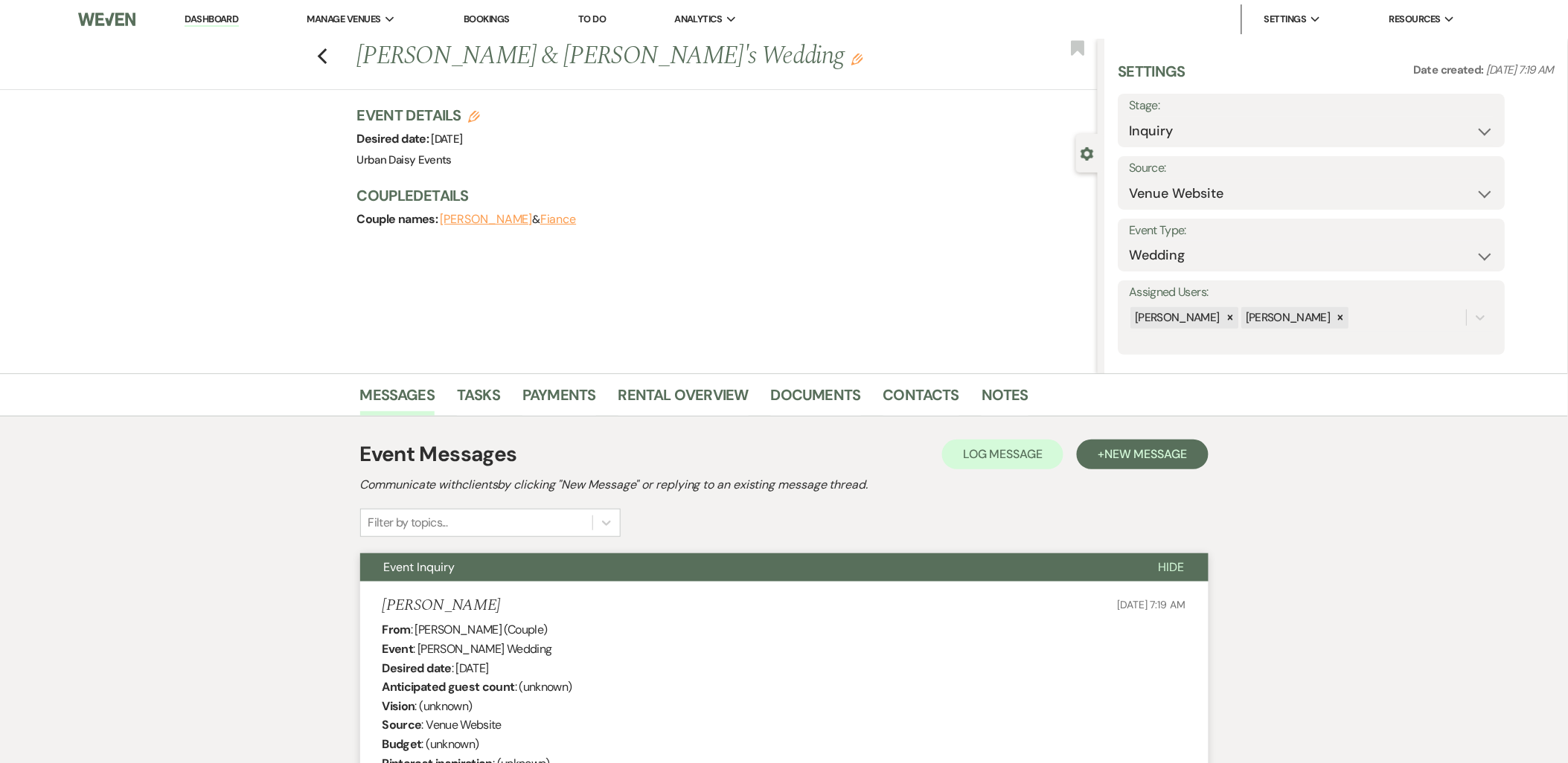
click at [209, 23] on link "Dashboard" at bounding box center [211, 19] width 53 height 14
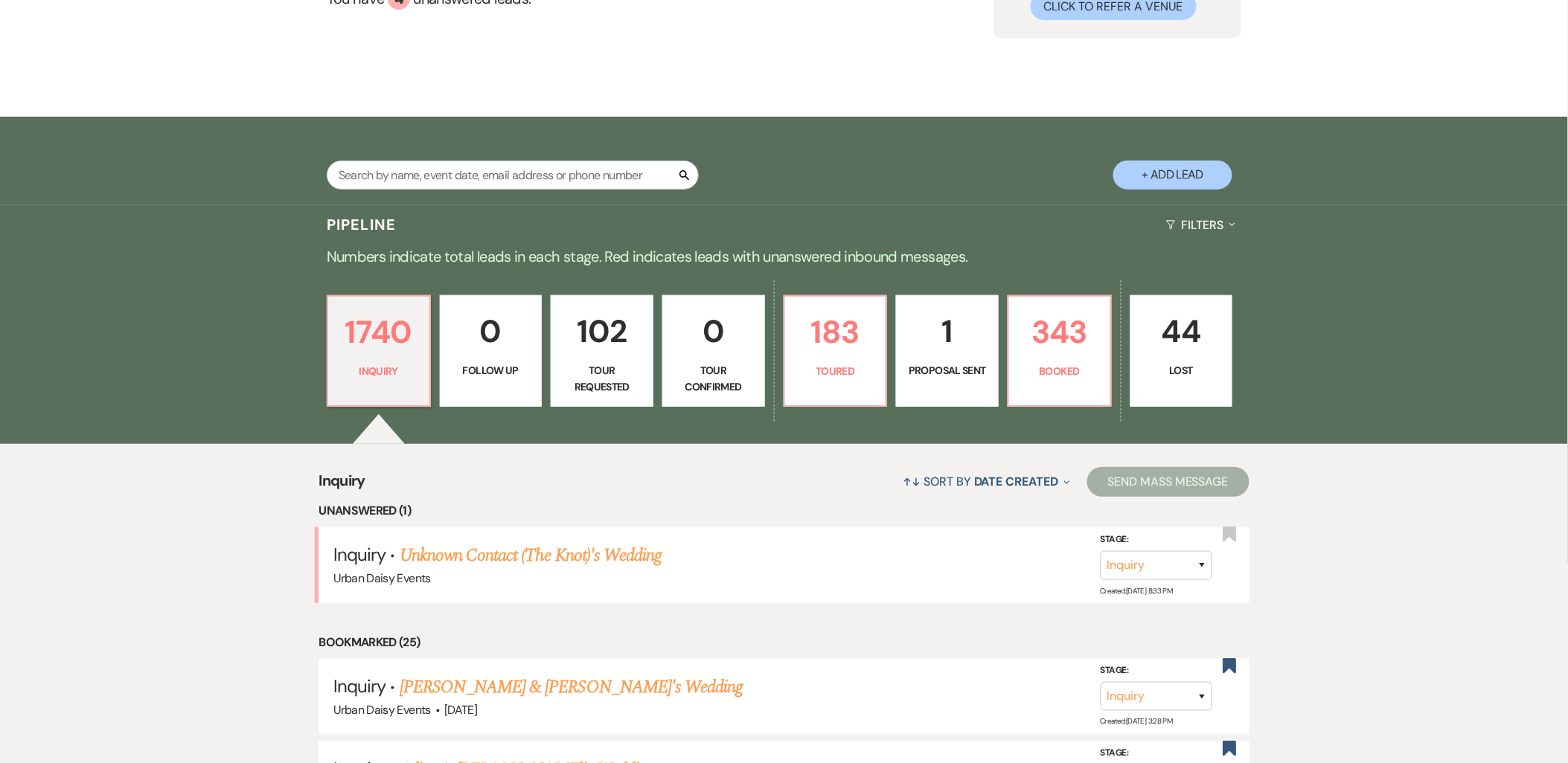
scroll to position [331, 0]
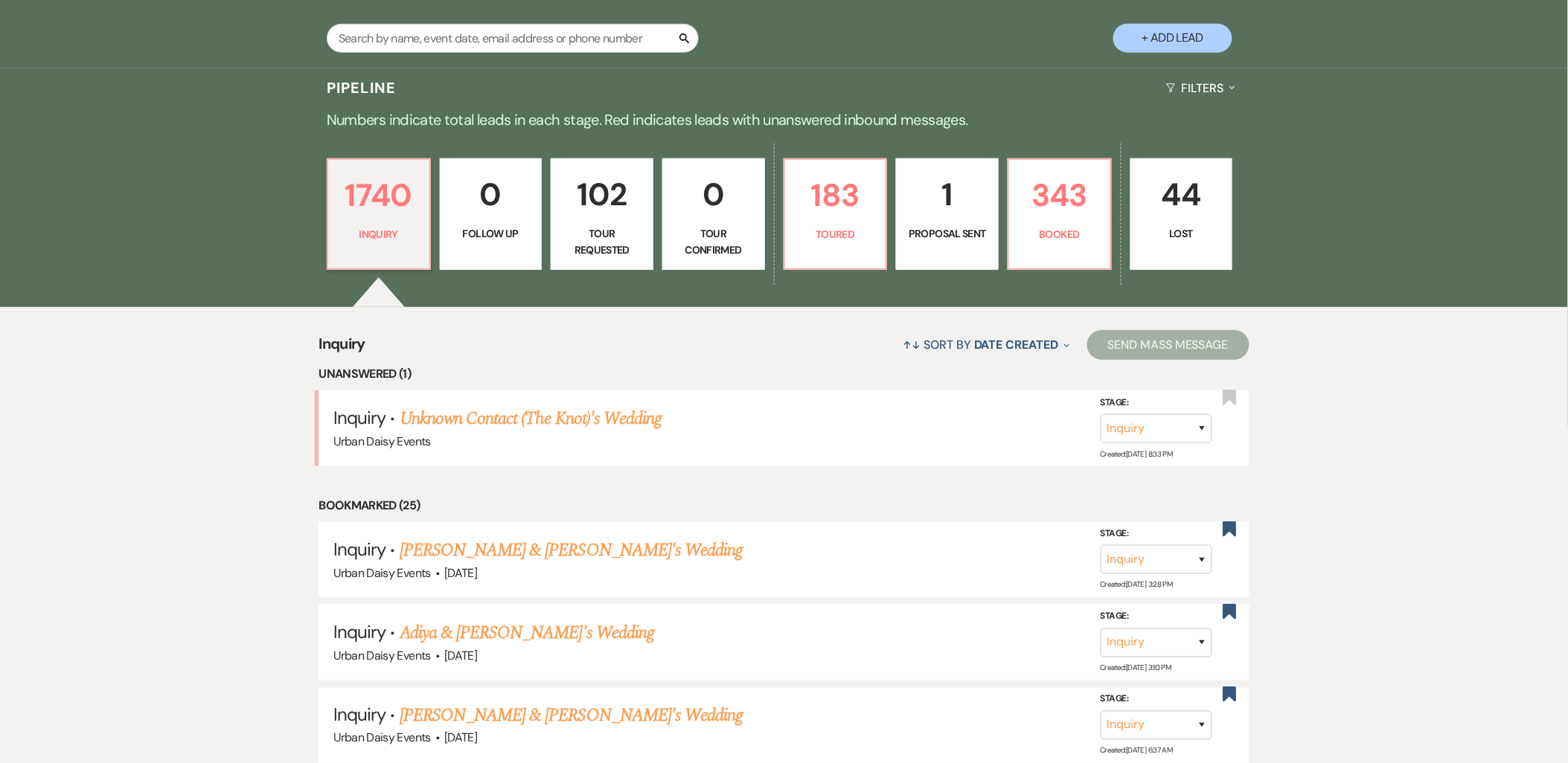
click at [547, 410] on link "Unknown Contact (The Knot)'s Wedding" at bounding box center [530, 418] width 262 height 27
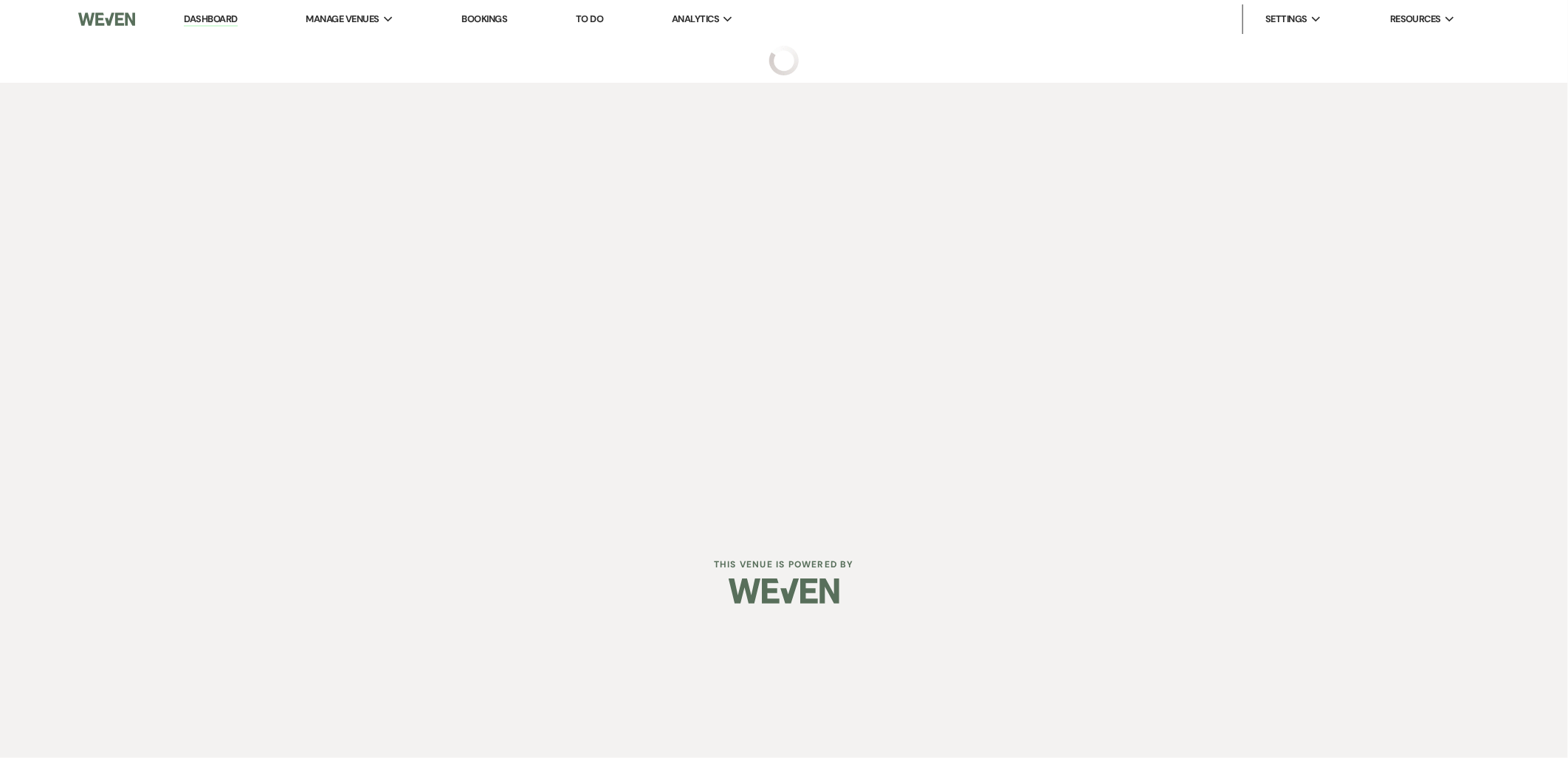
select select "2"
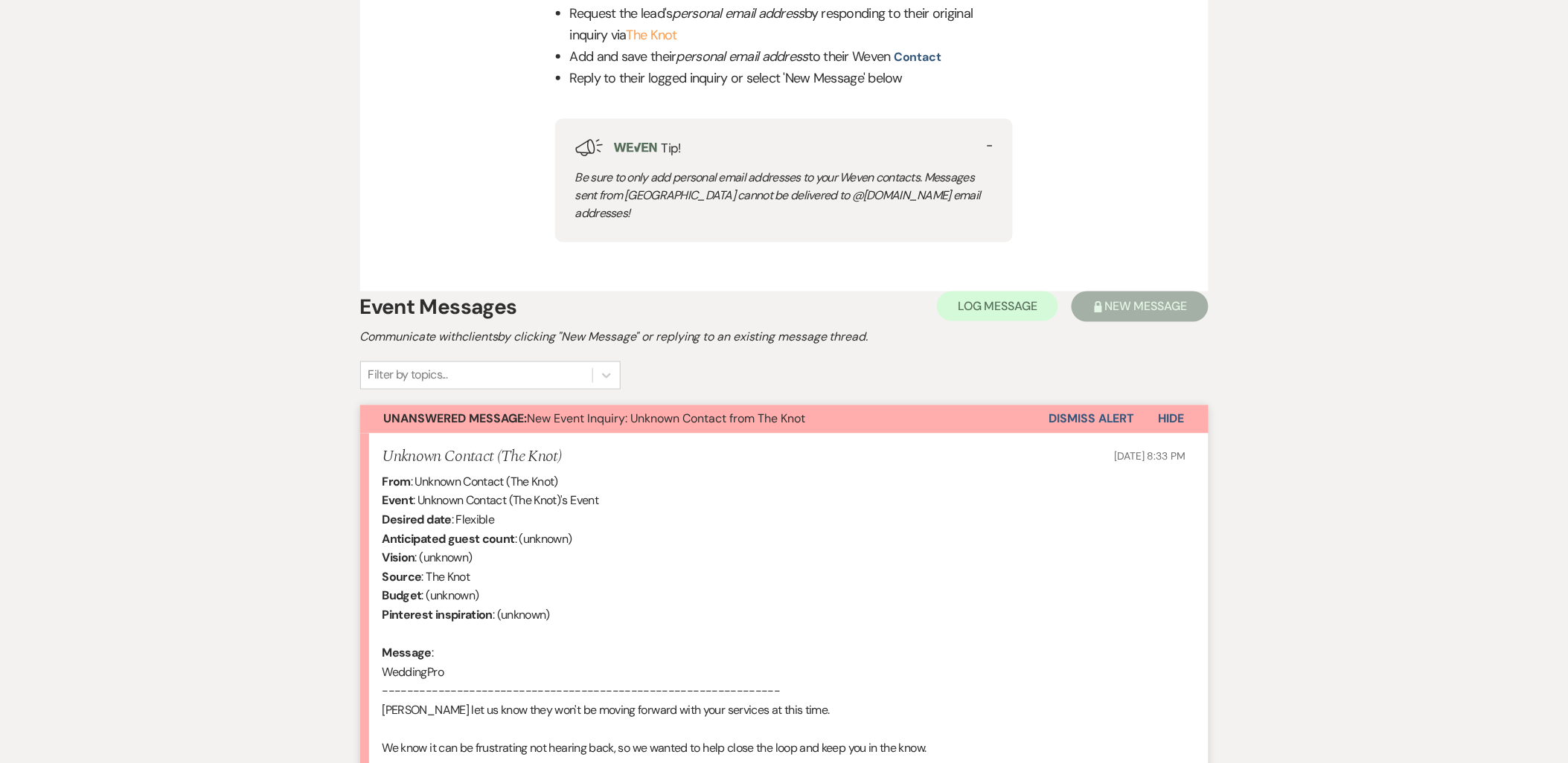
scroll to position [909, 0]
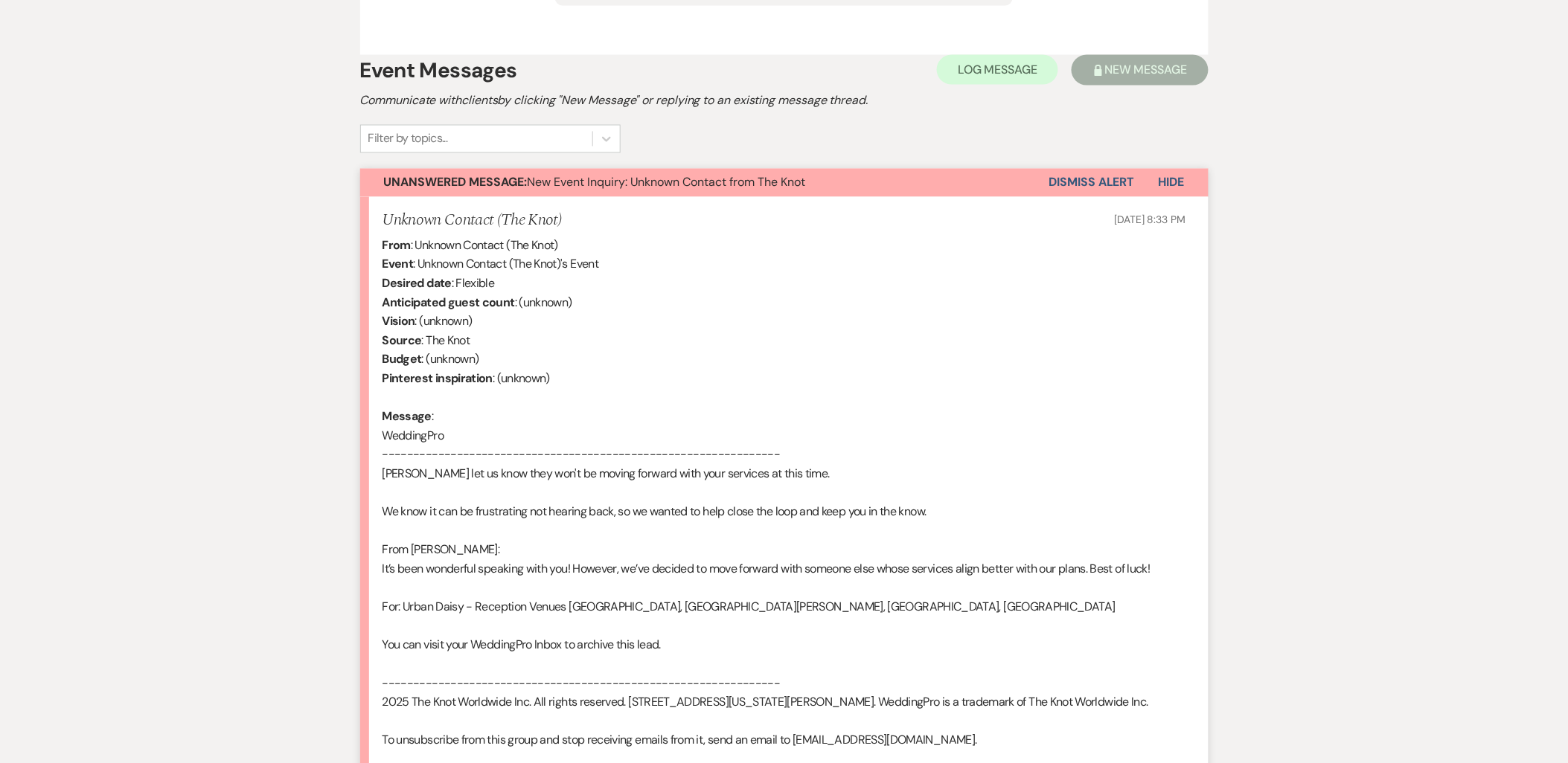
click at [1070, 169] on button "Dismiss Alert" at bounding box center [1091, 183] width 85 height 28
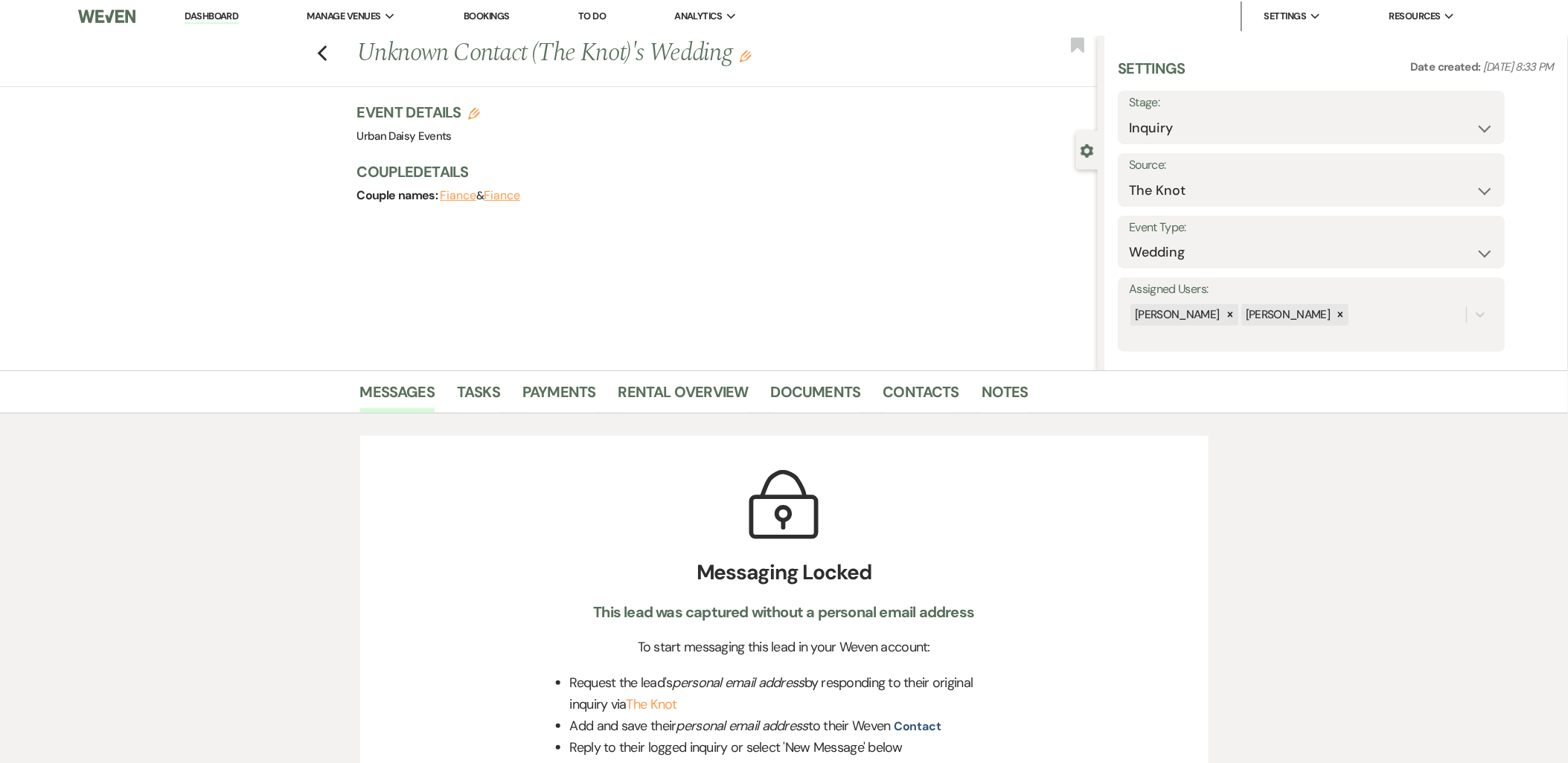
scroll to position [0, 0]
click at [199, 13] on link "Dashboard" at bounding box center [211, 19] width 53 height 14
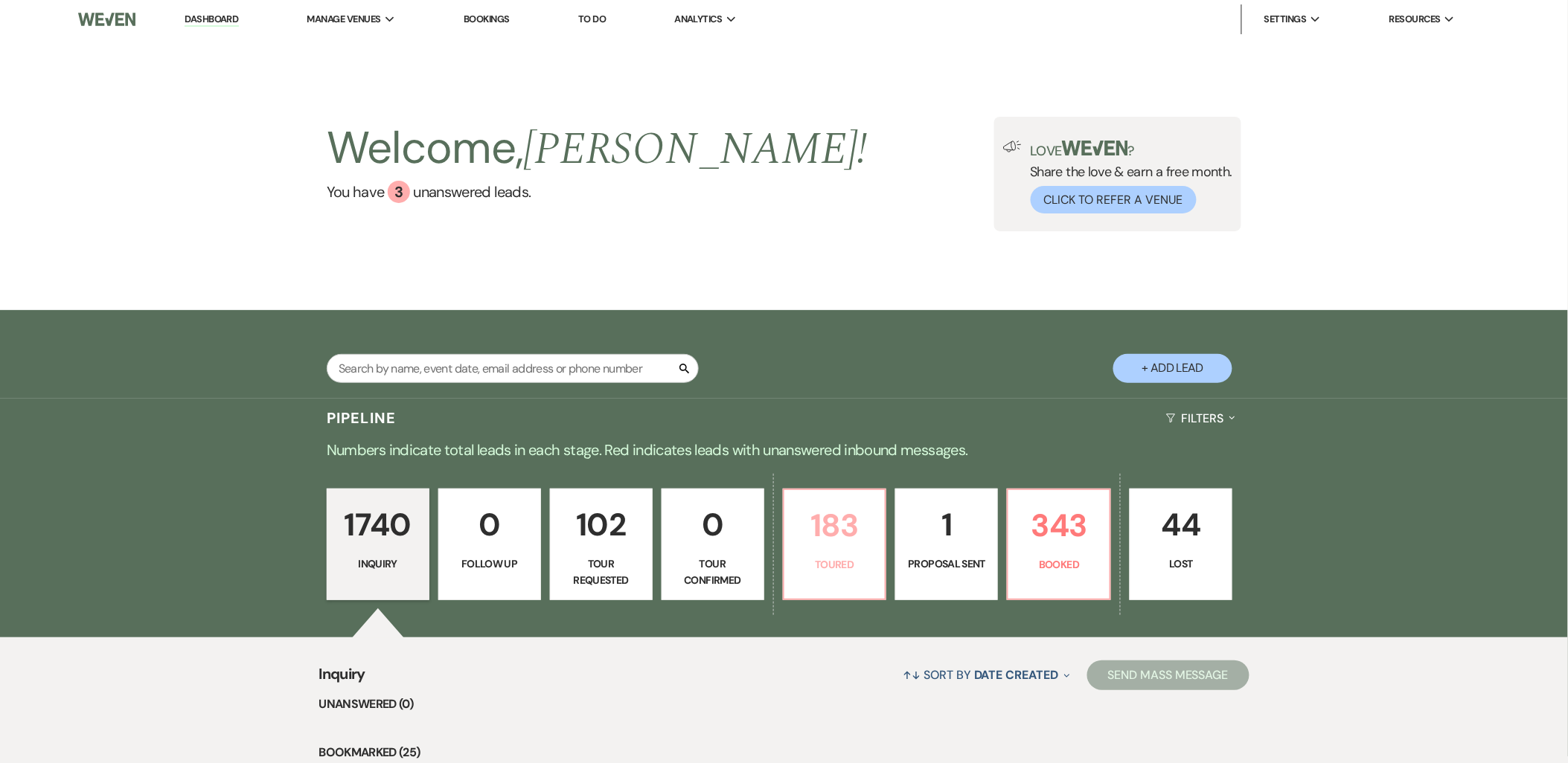
click at [872, 502] on p "183" at bounding box center [834, 525] width 84 height 50
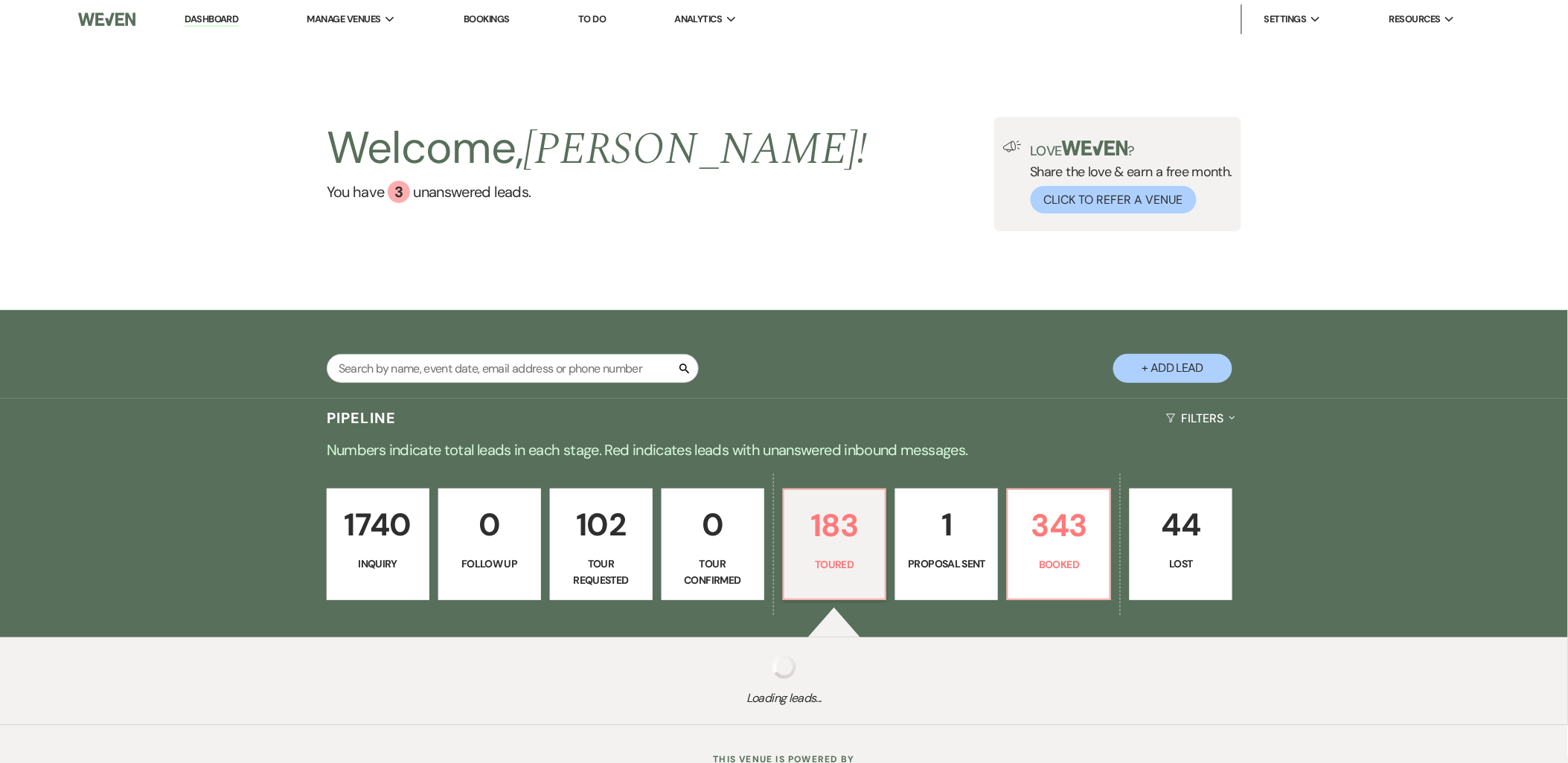
select select "5"
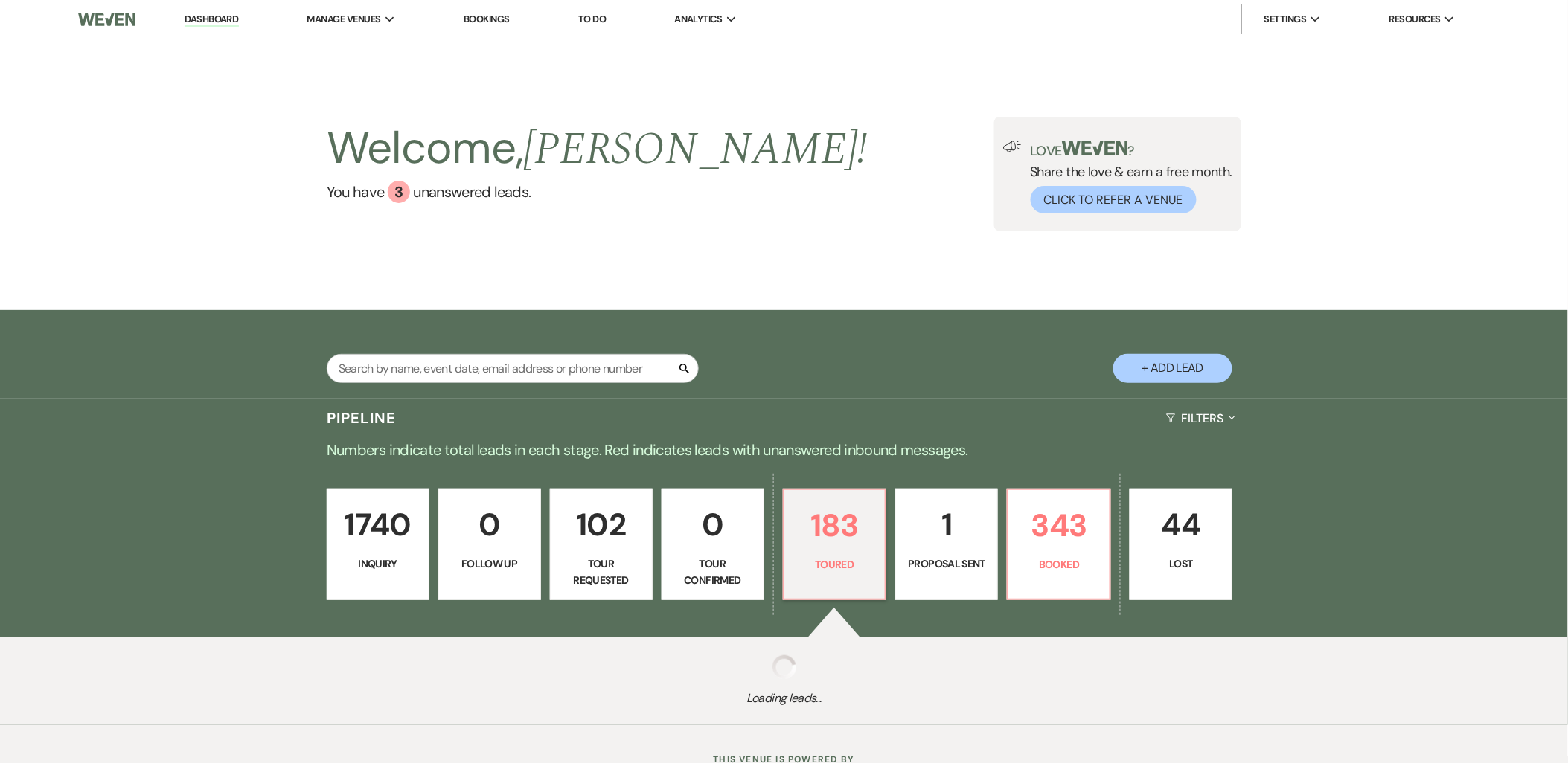
select select "5"
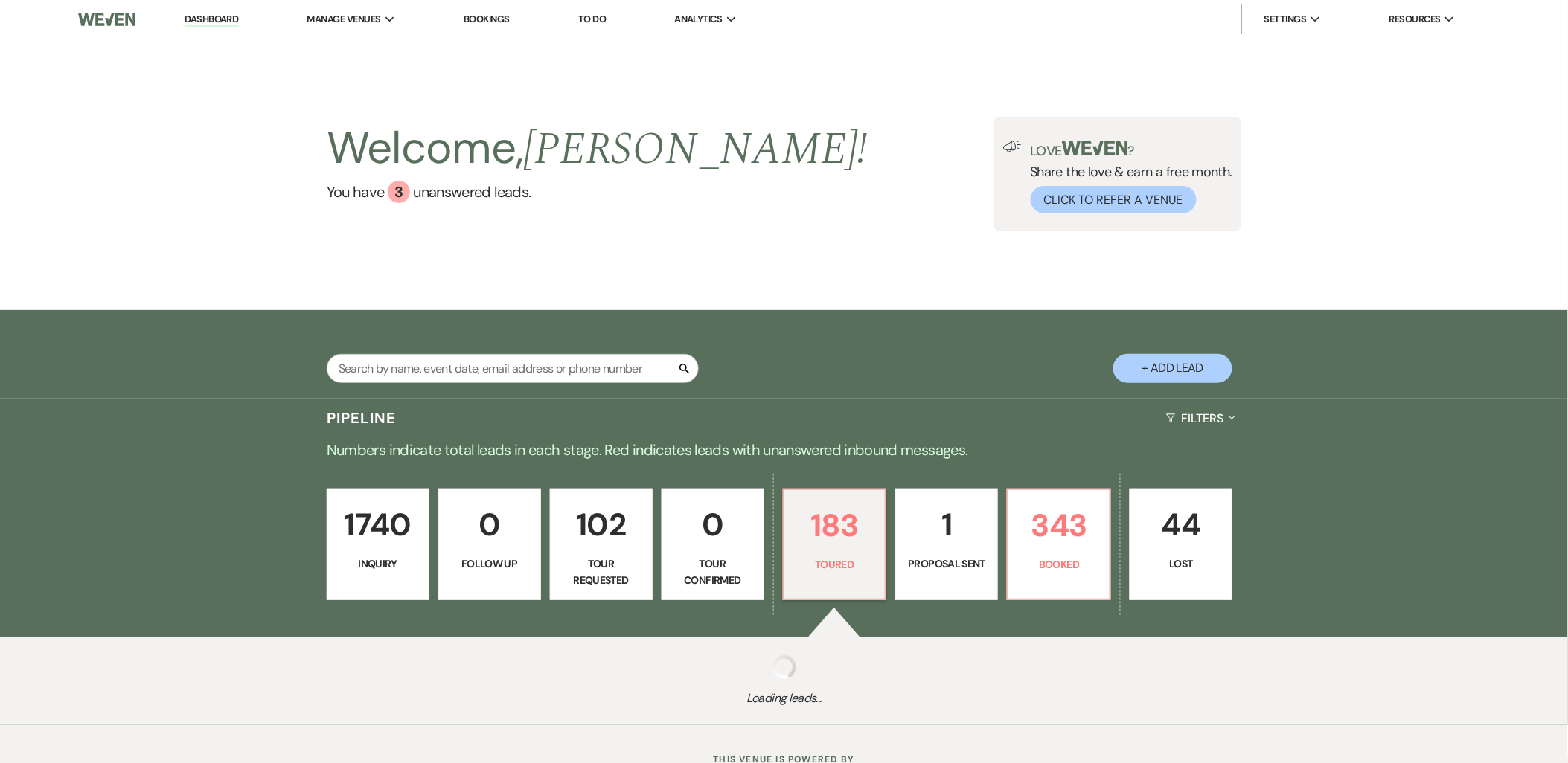
select select "5"
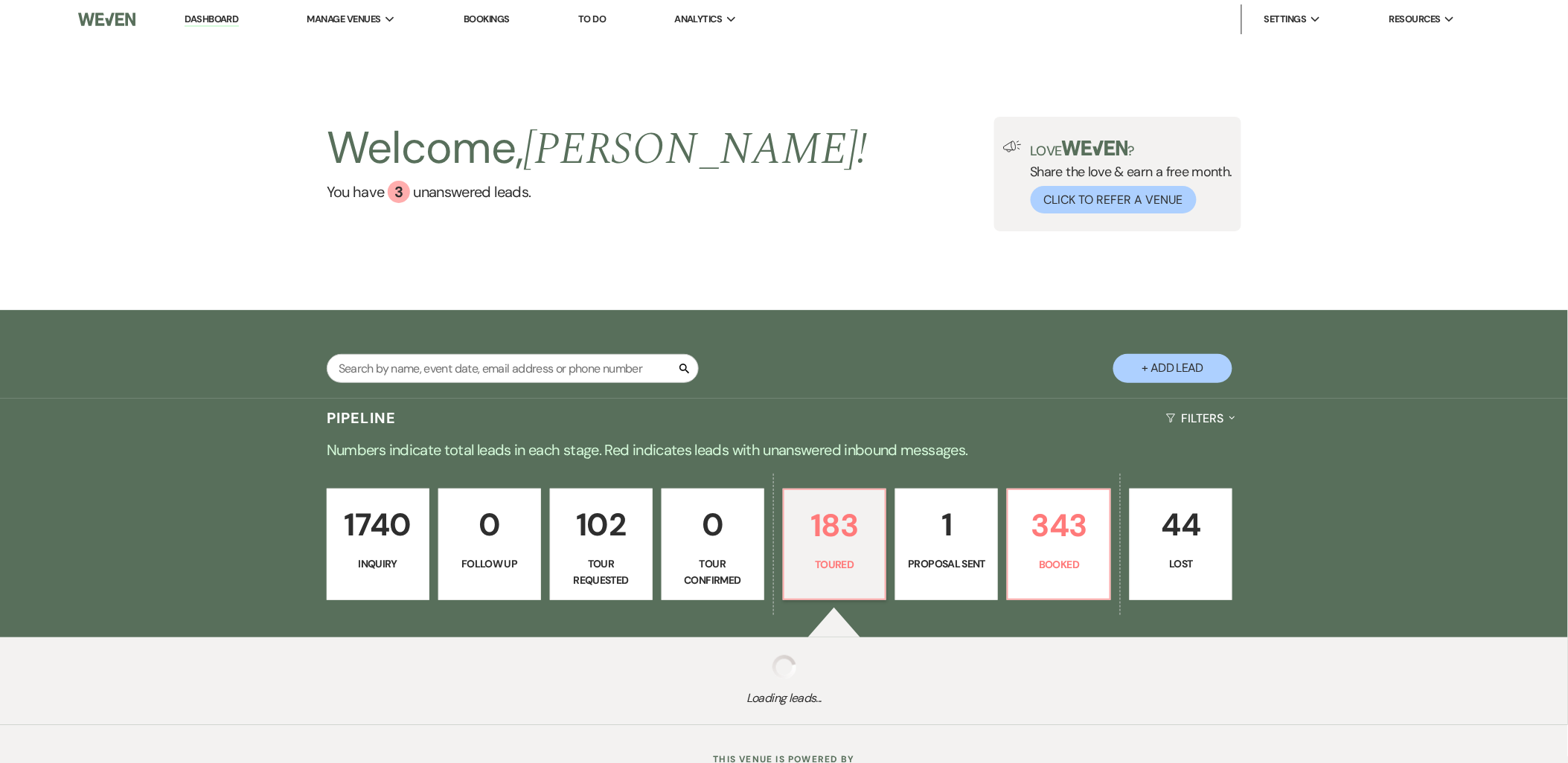
select select "5"
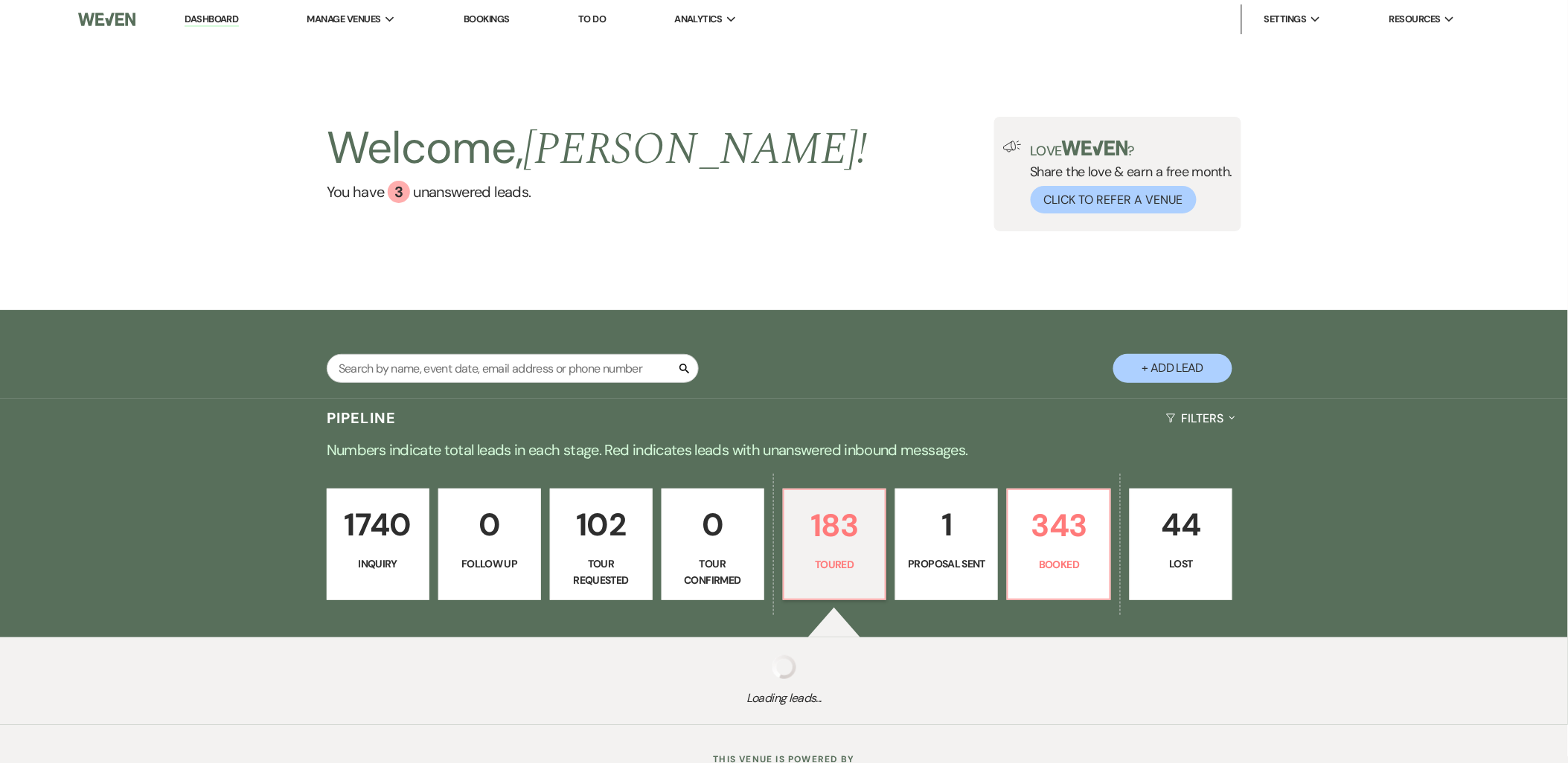
select select "5"
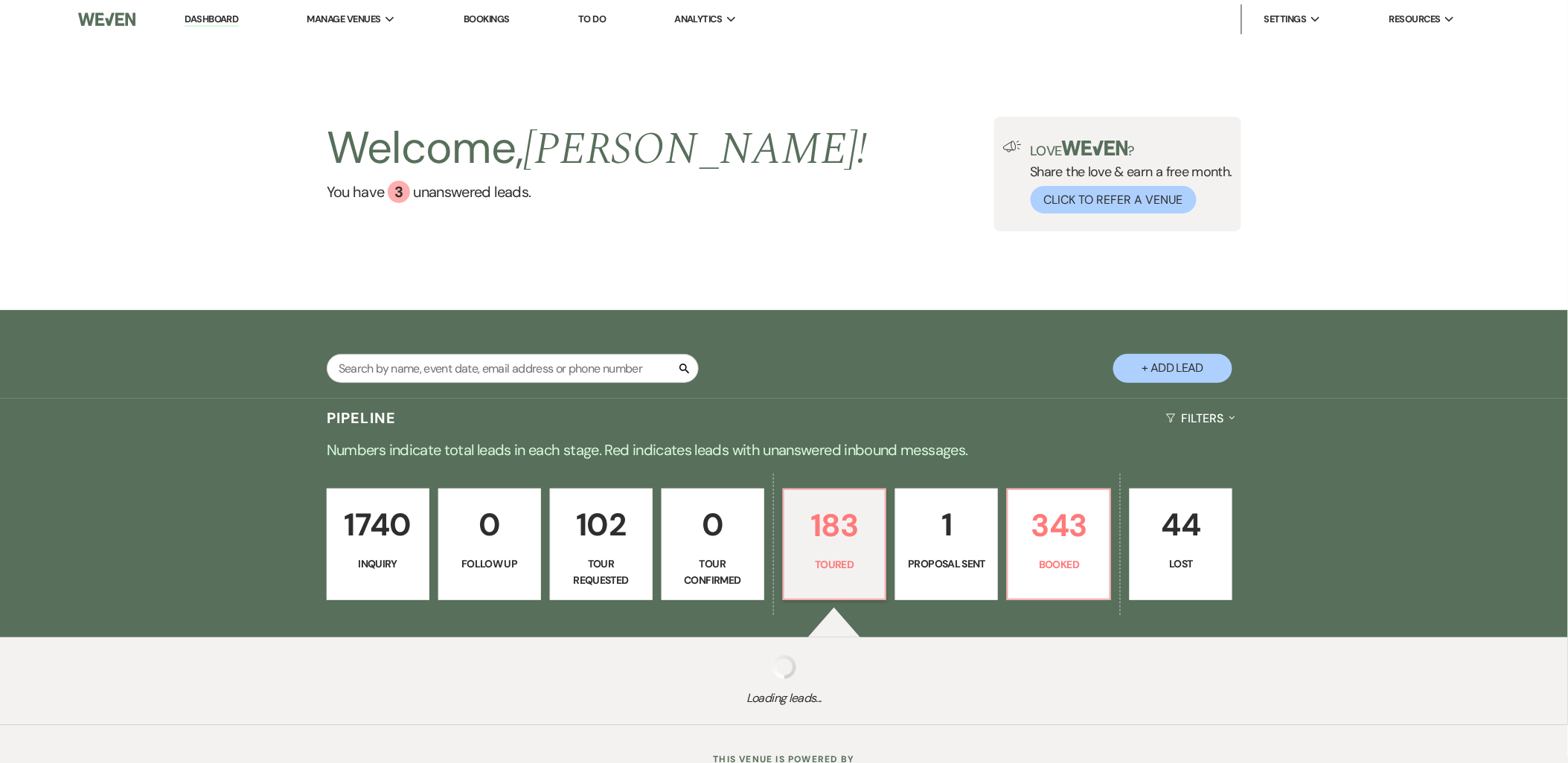
select select "5"
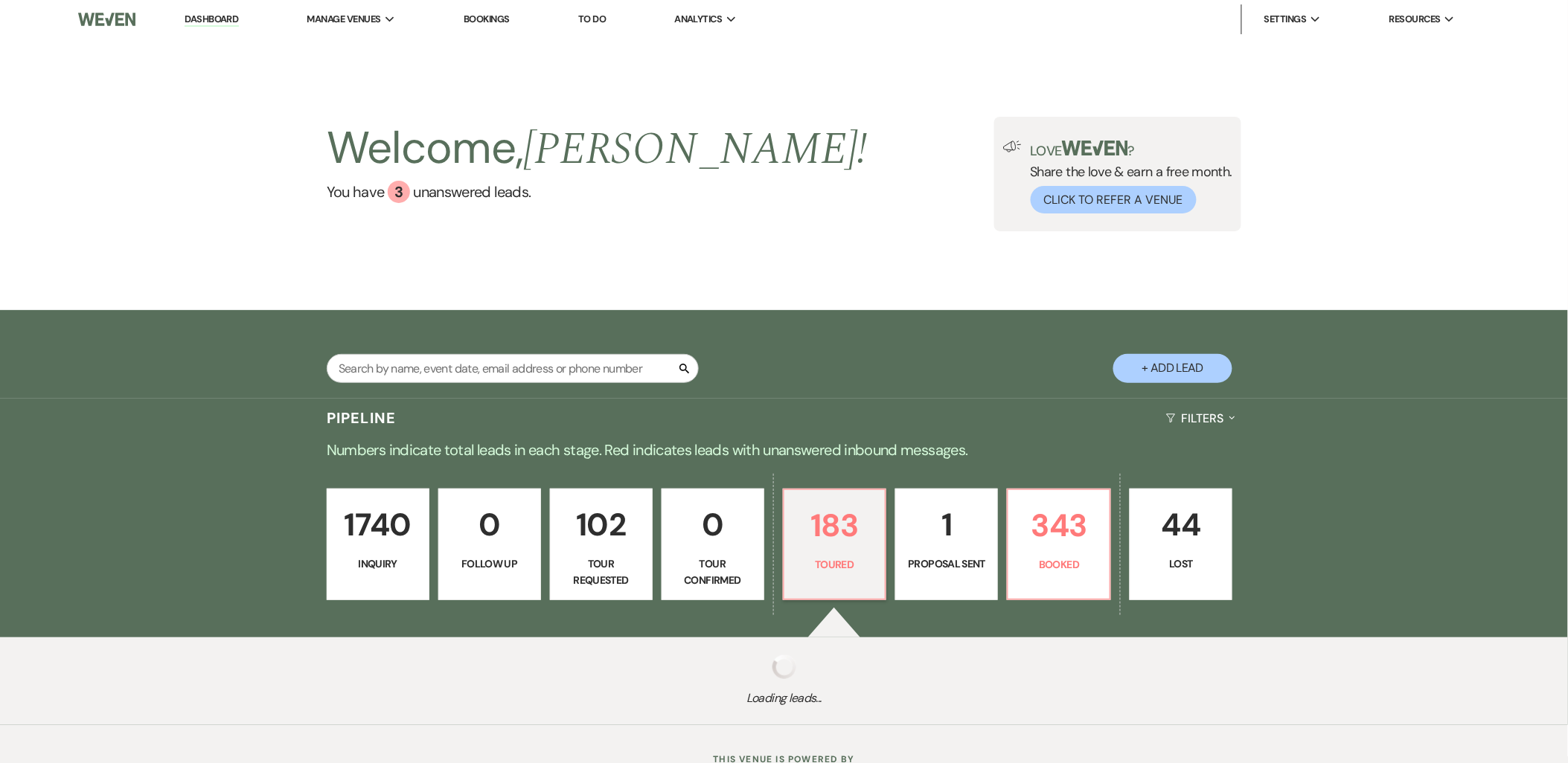
select select "5"
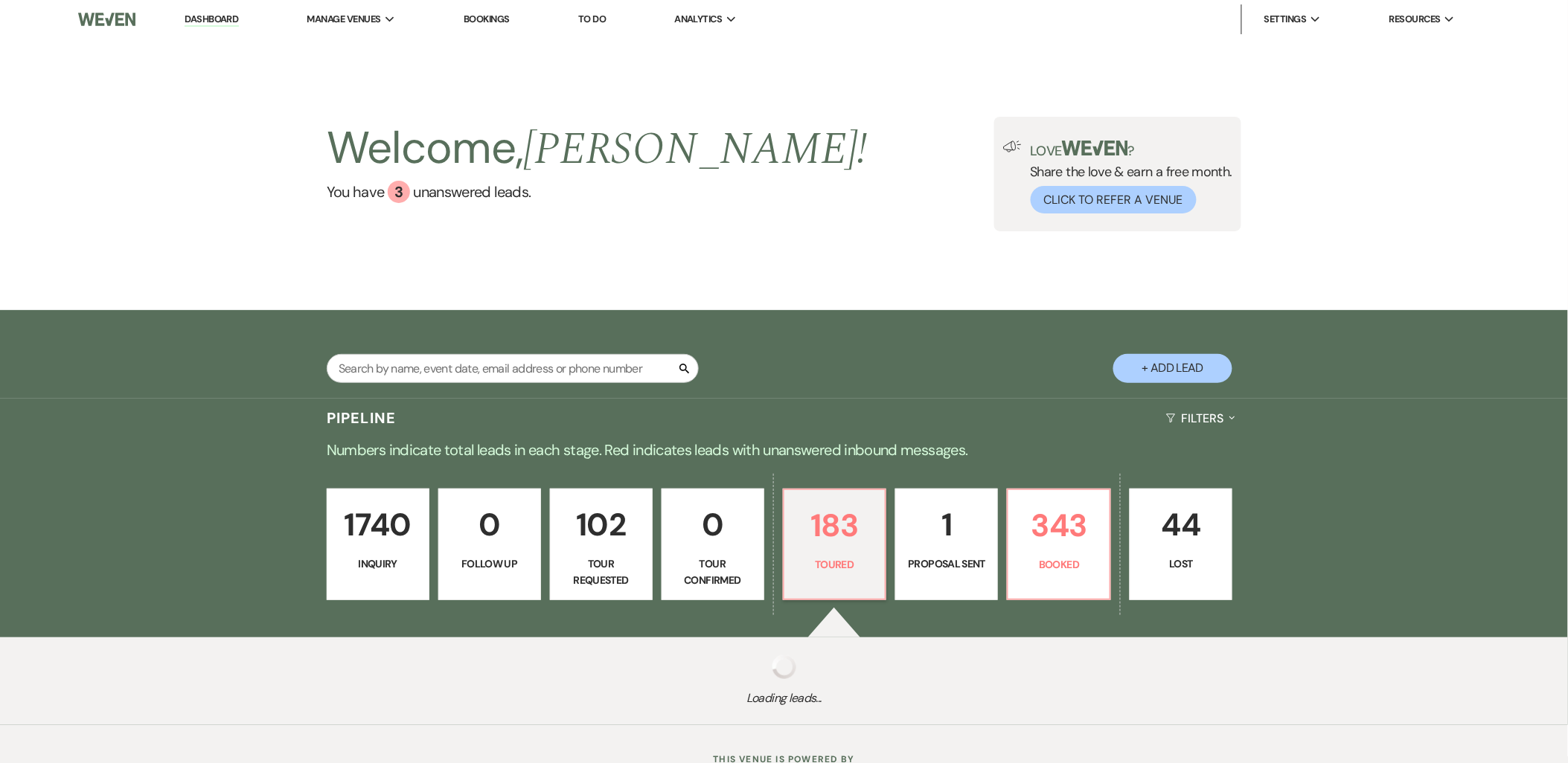
select select "5"
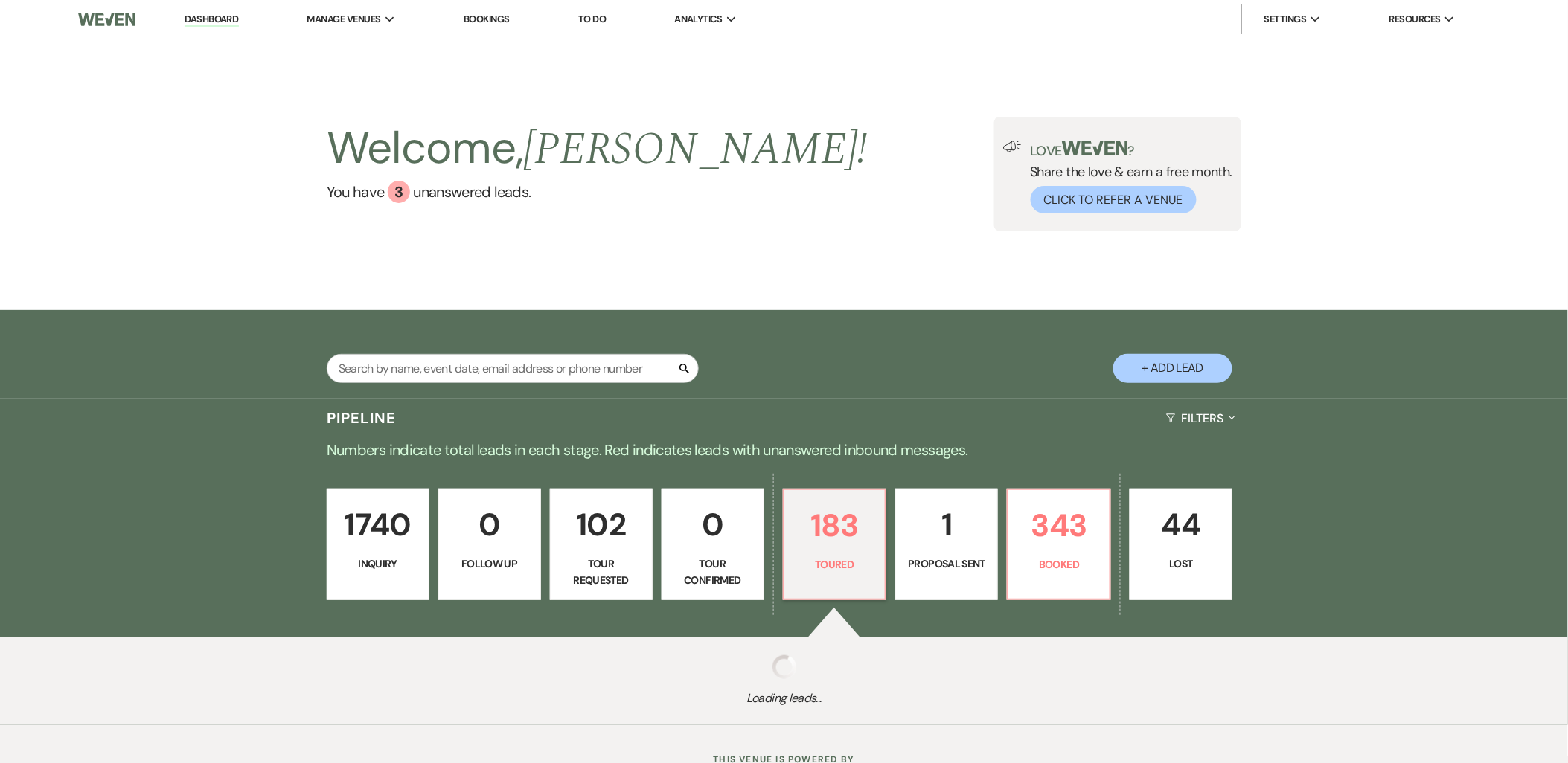
select select "5"
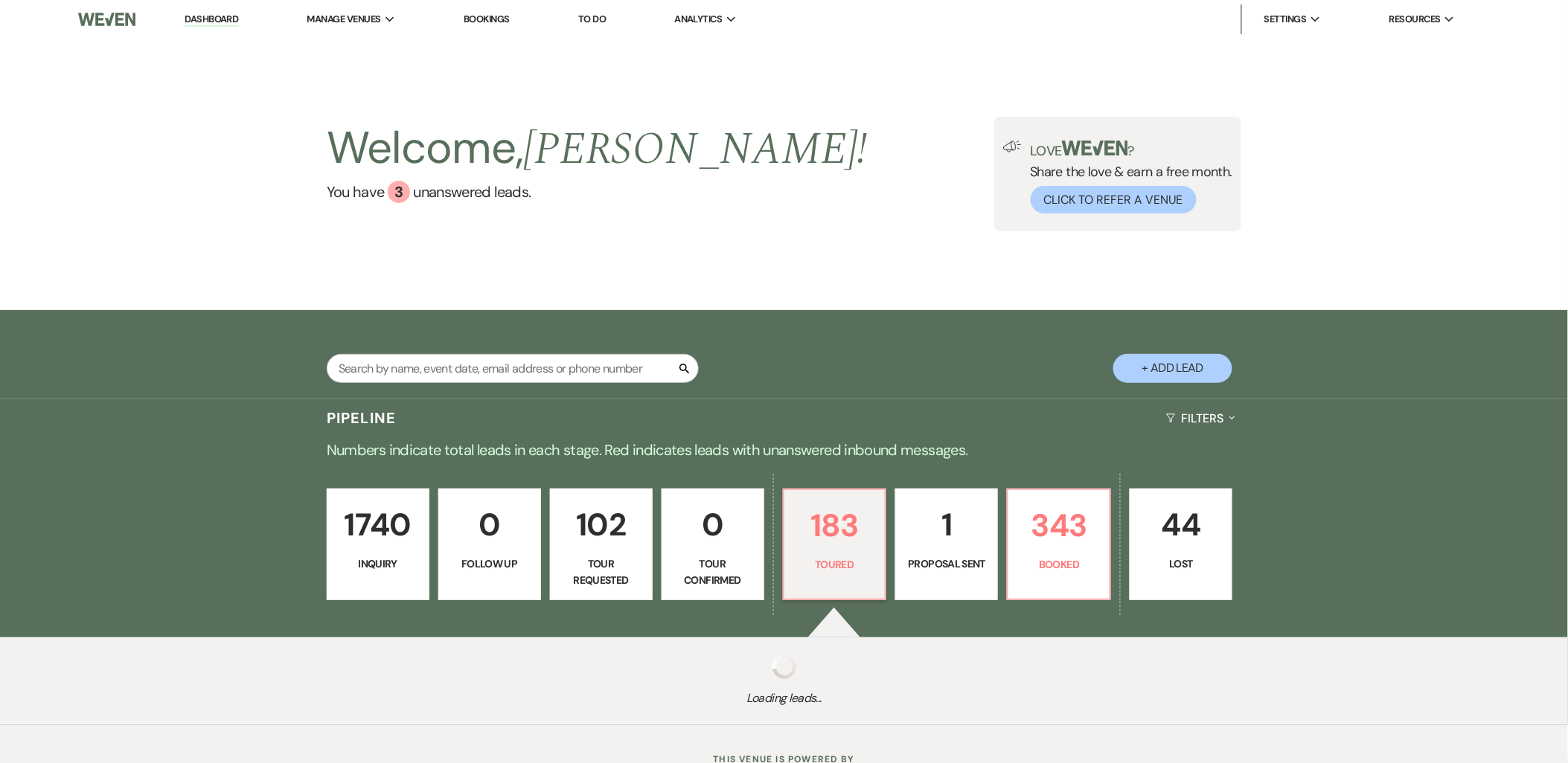
select select "5"
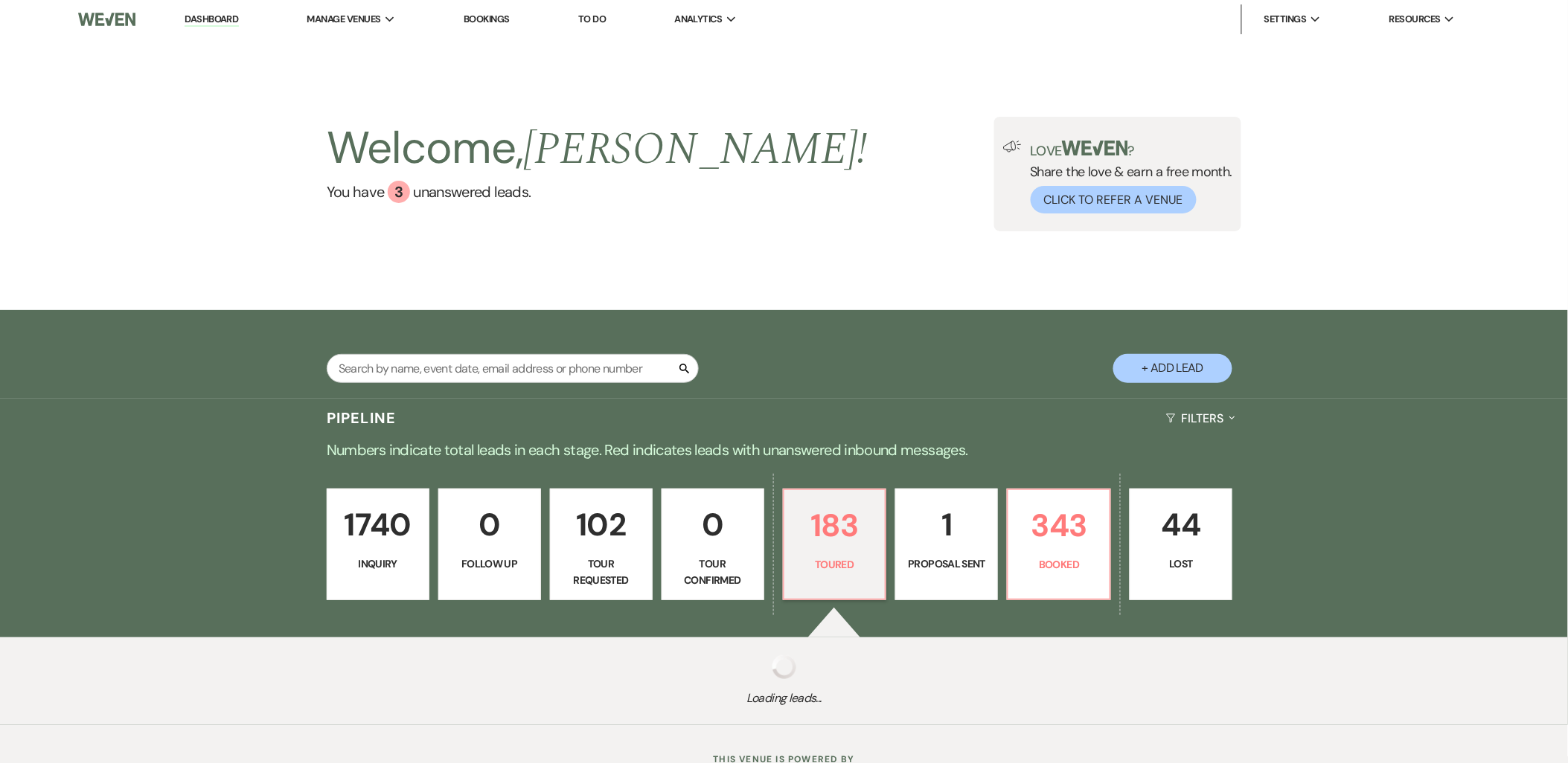
select select "5"
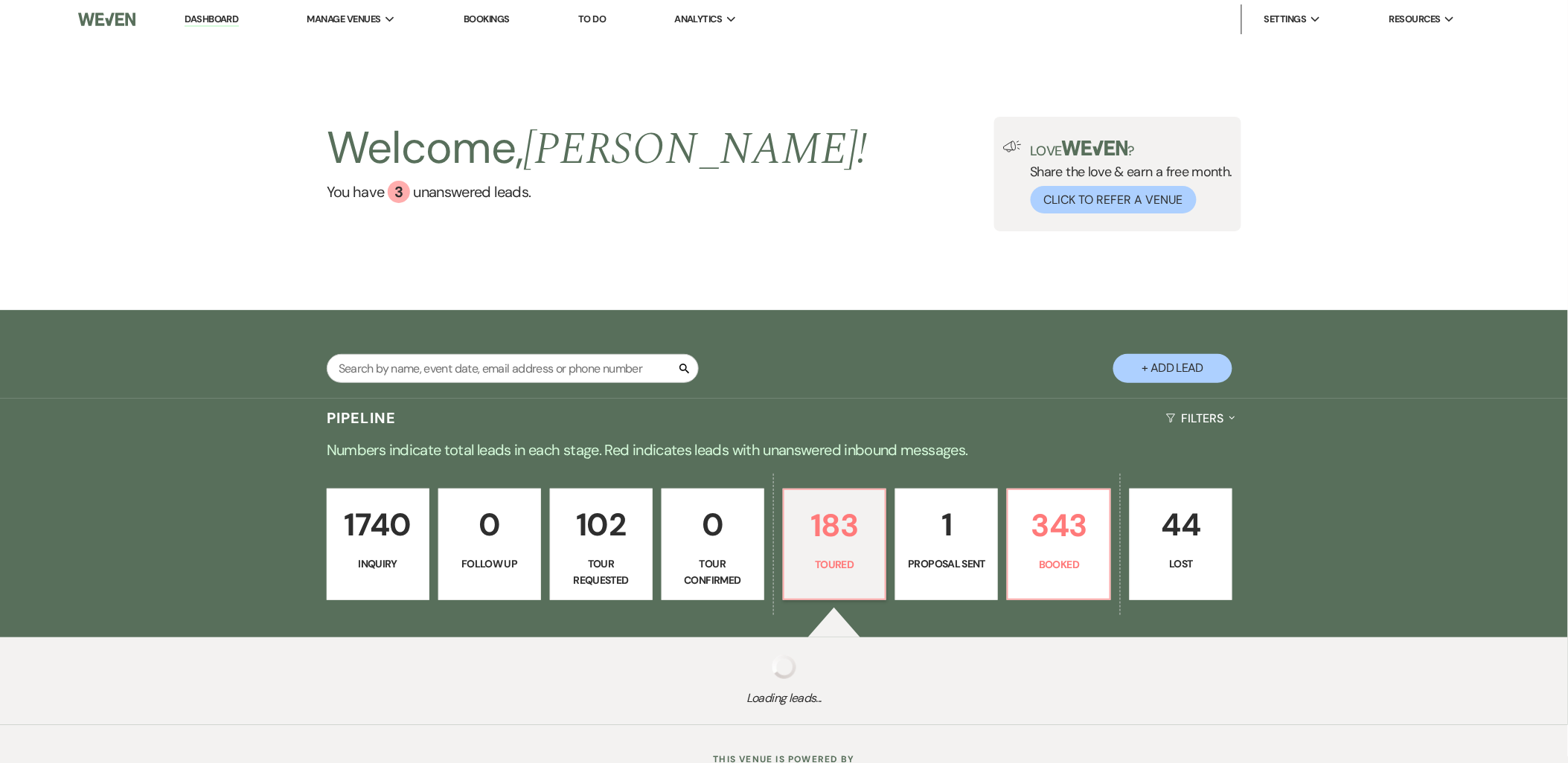
select select "5"
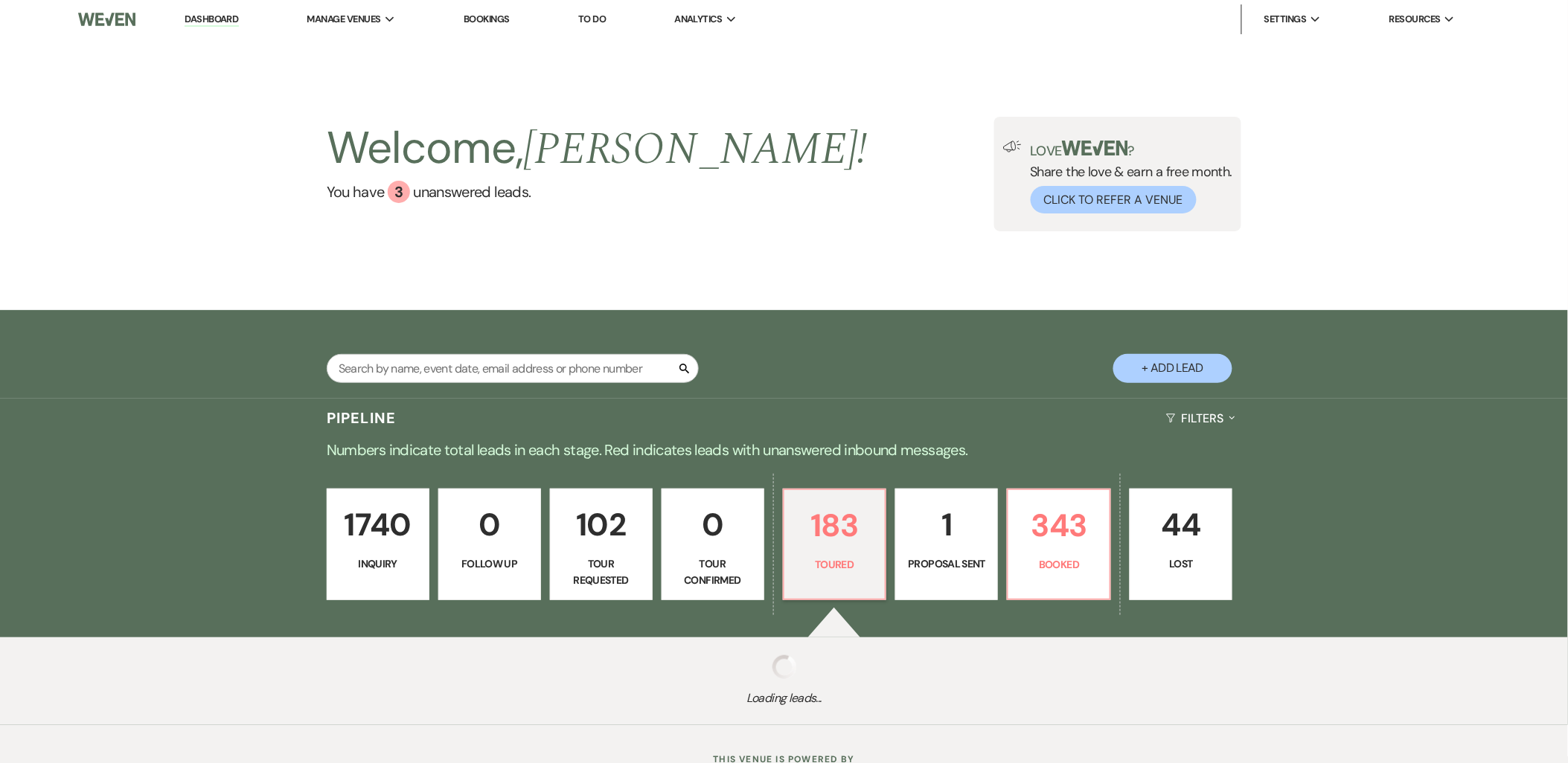
select select "5"
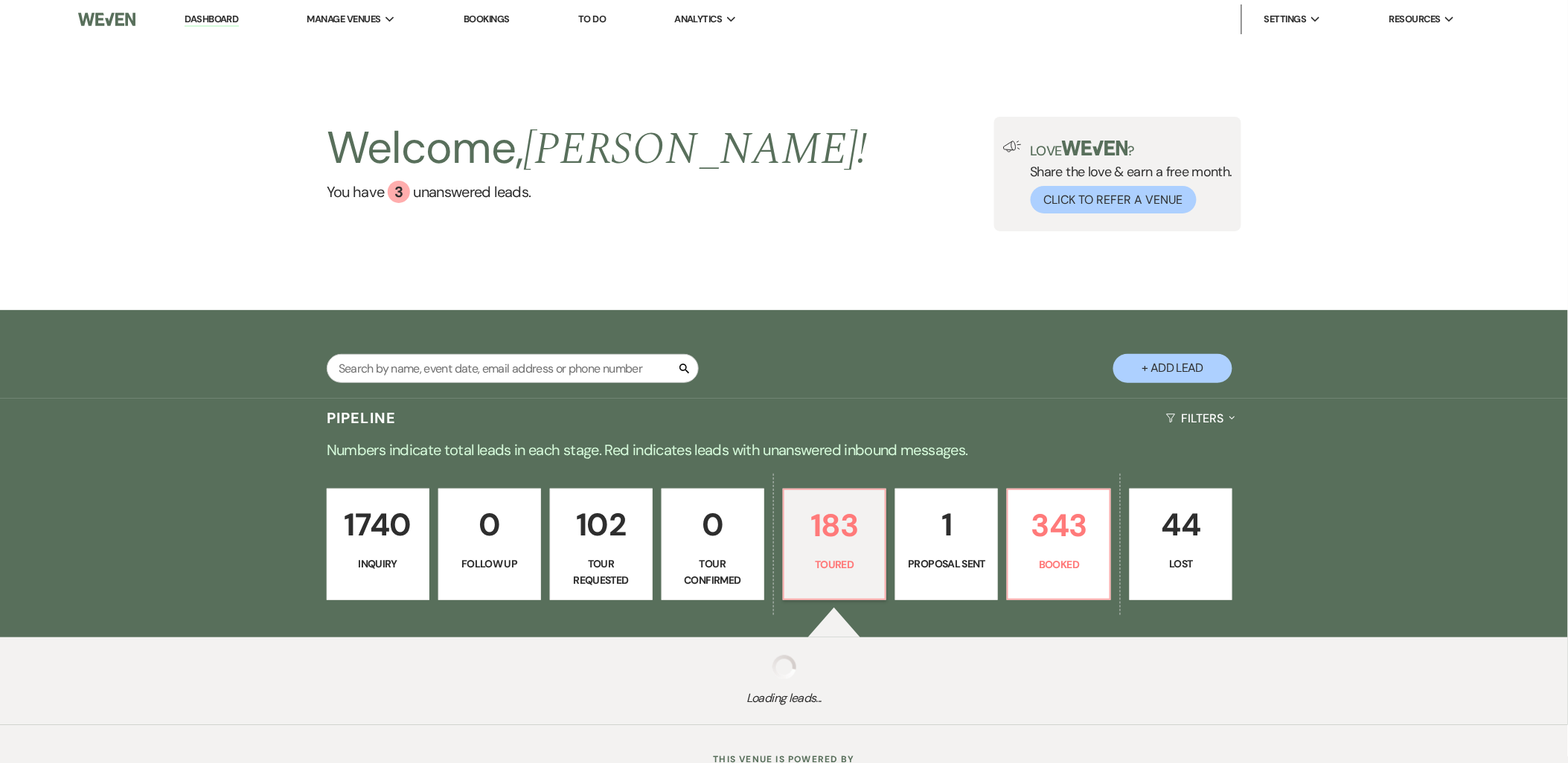
select select "5"
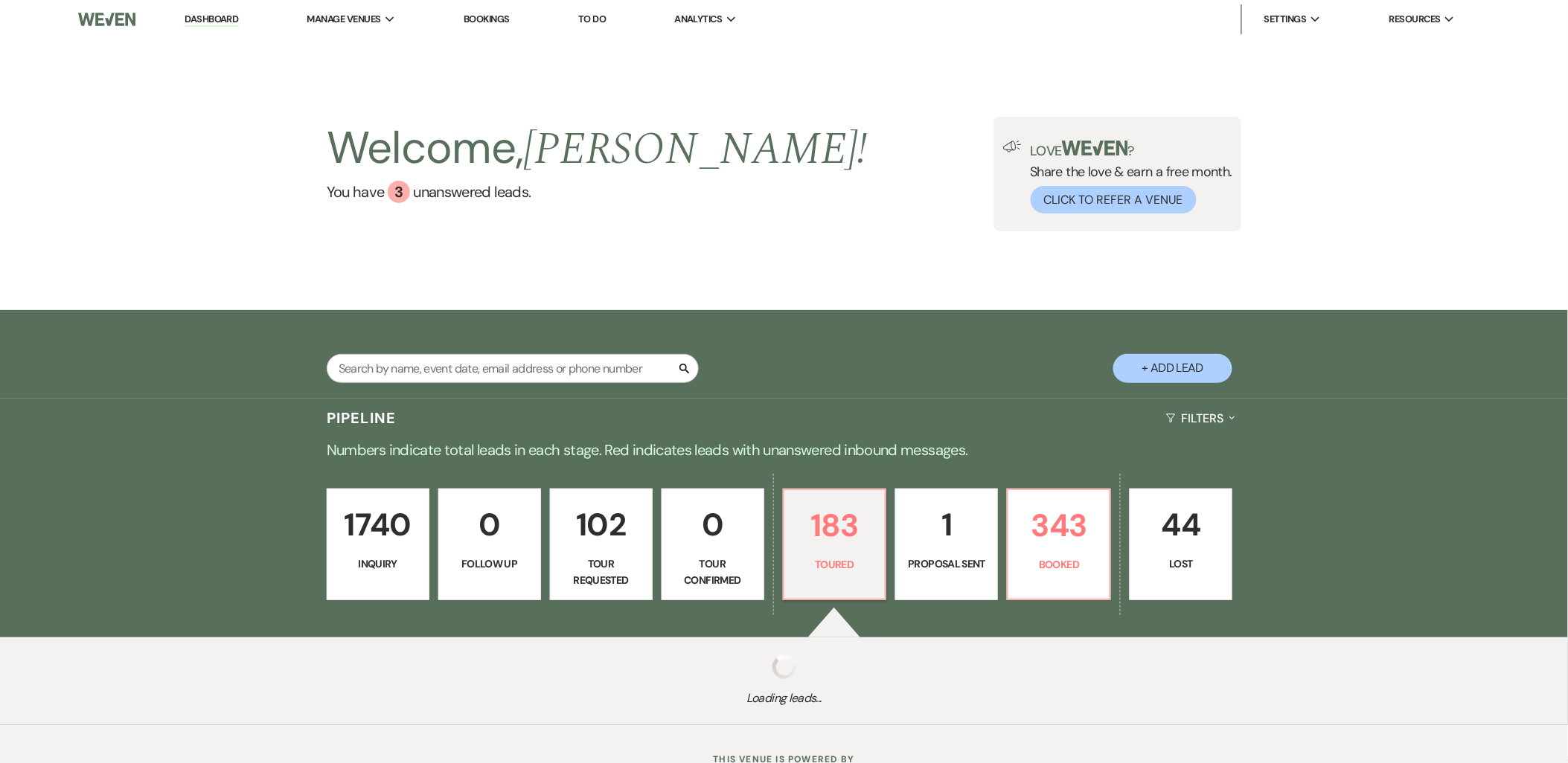
select select "5"
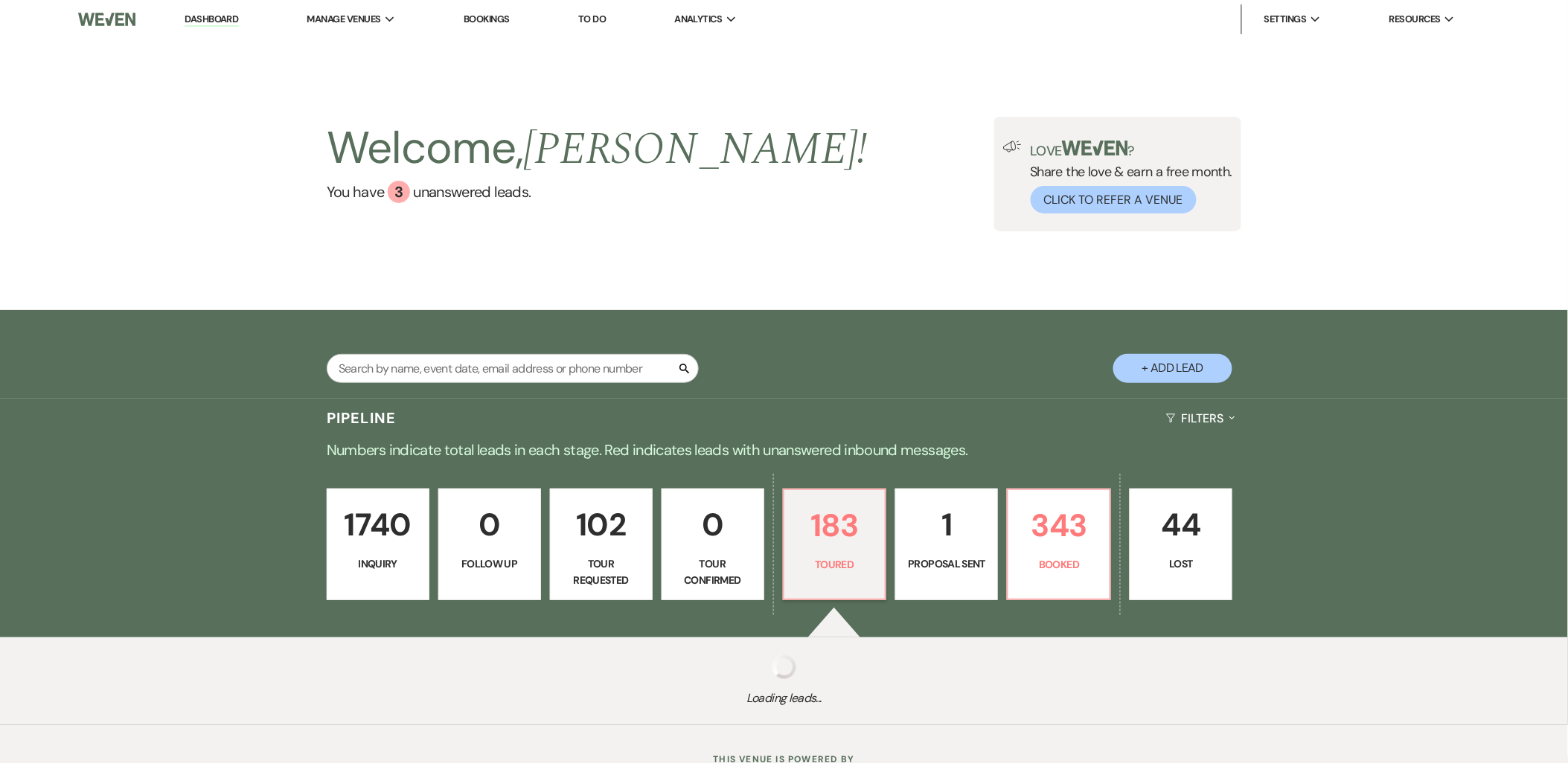
select select "5"
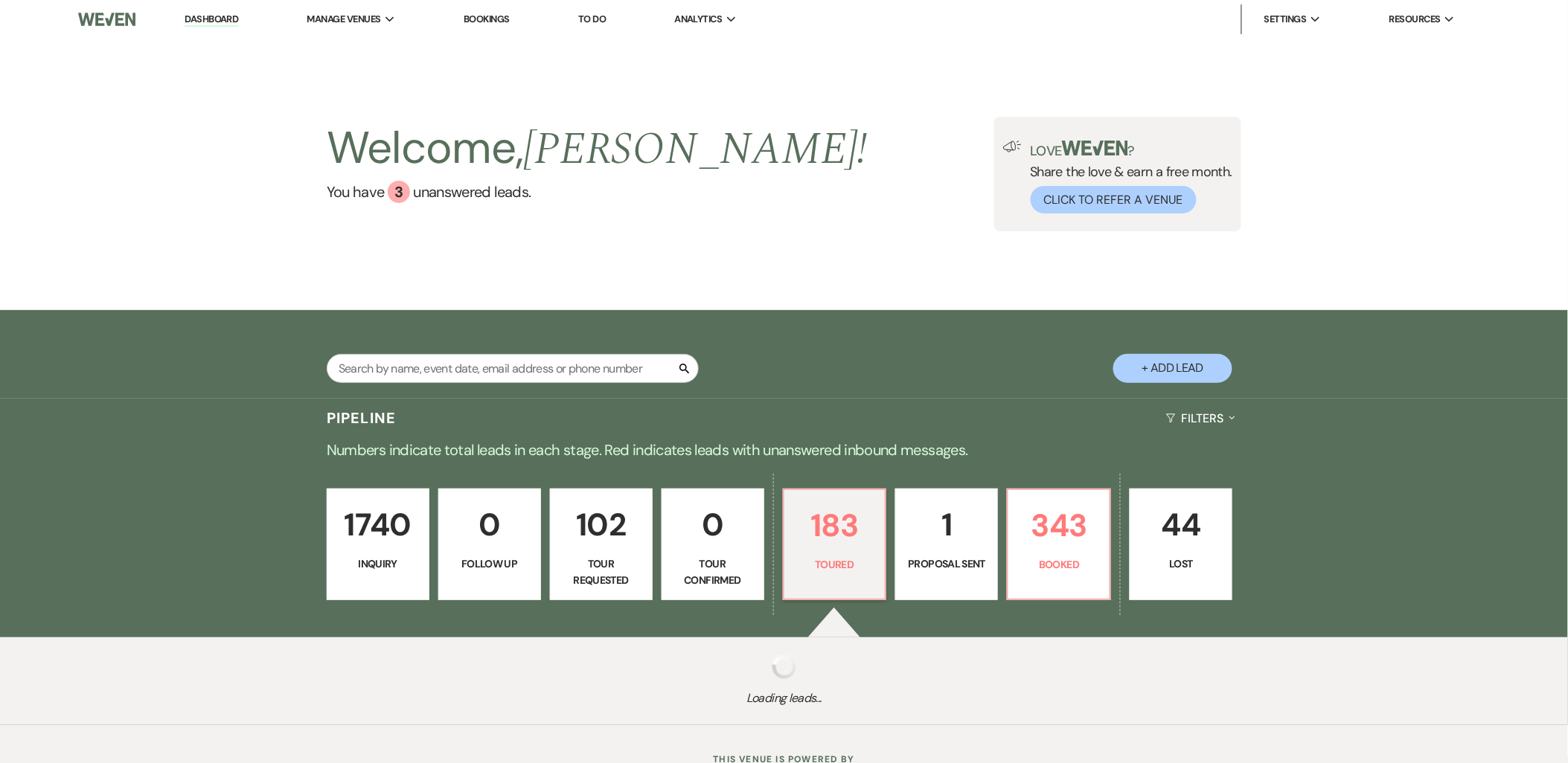
select select "5"
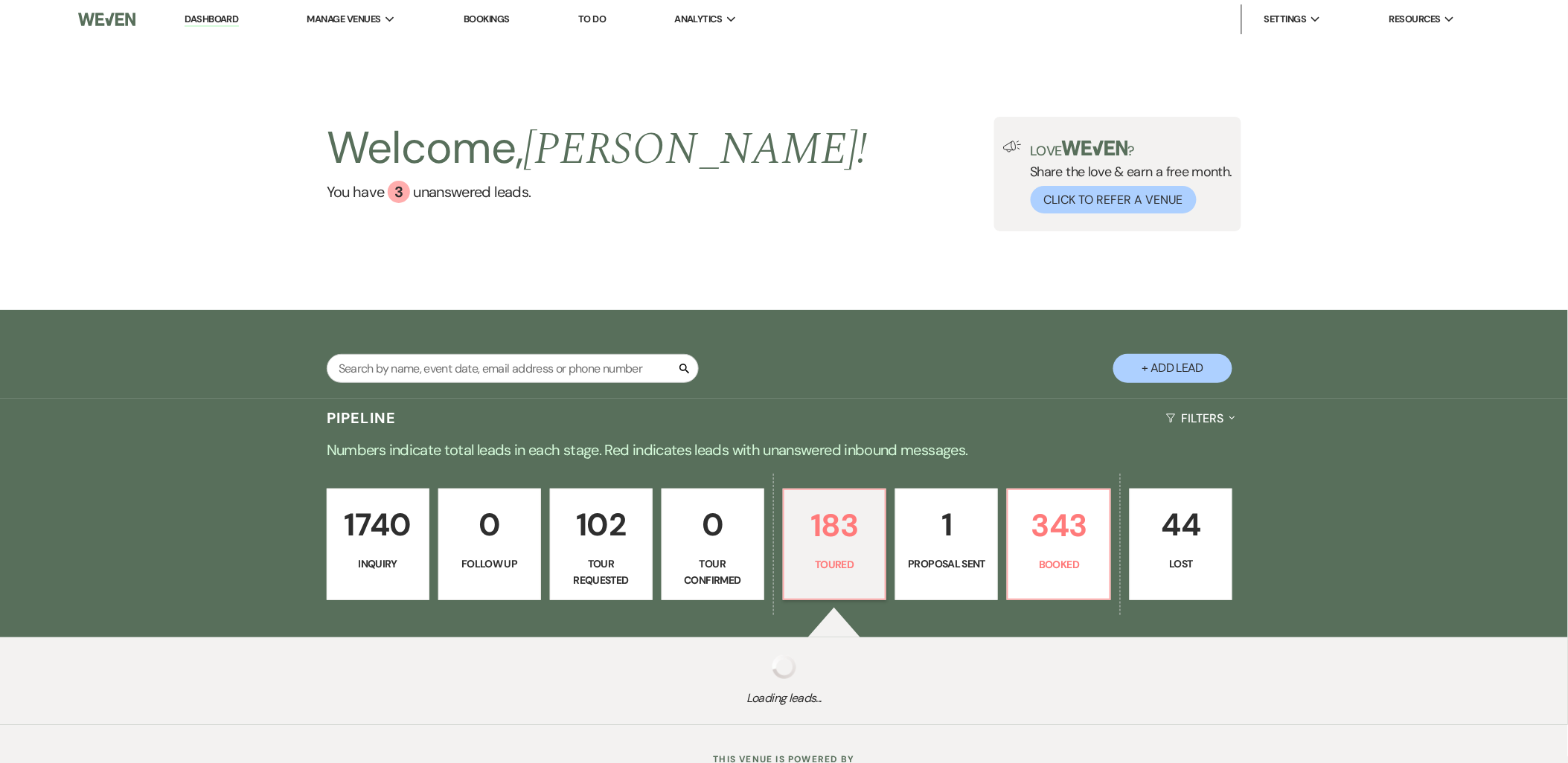
select select "5"
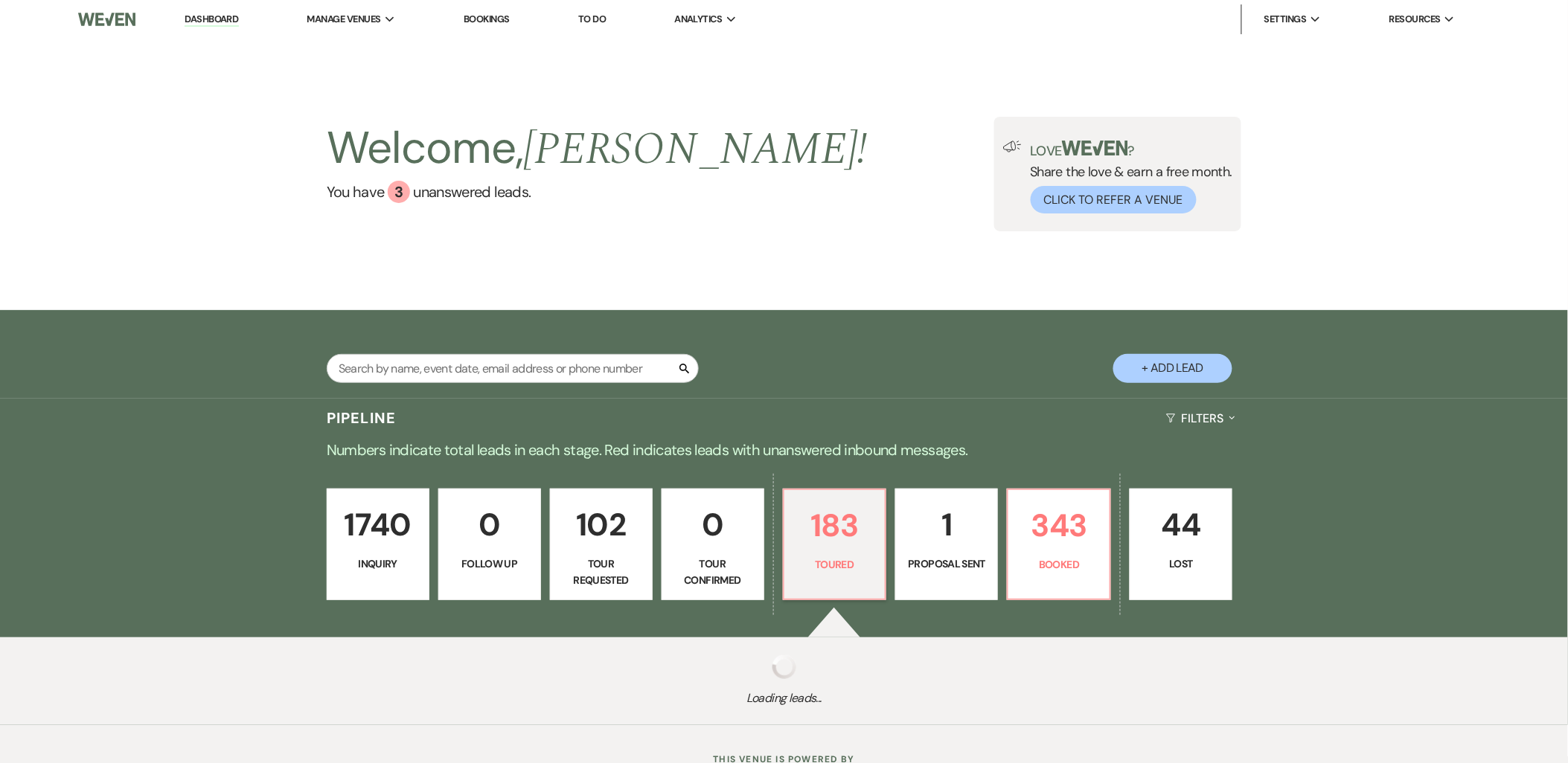
select select "5"
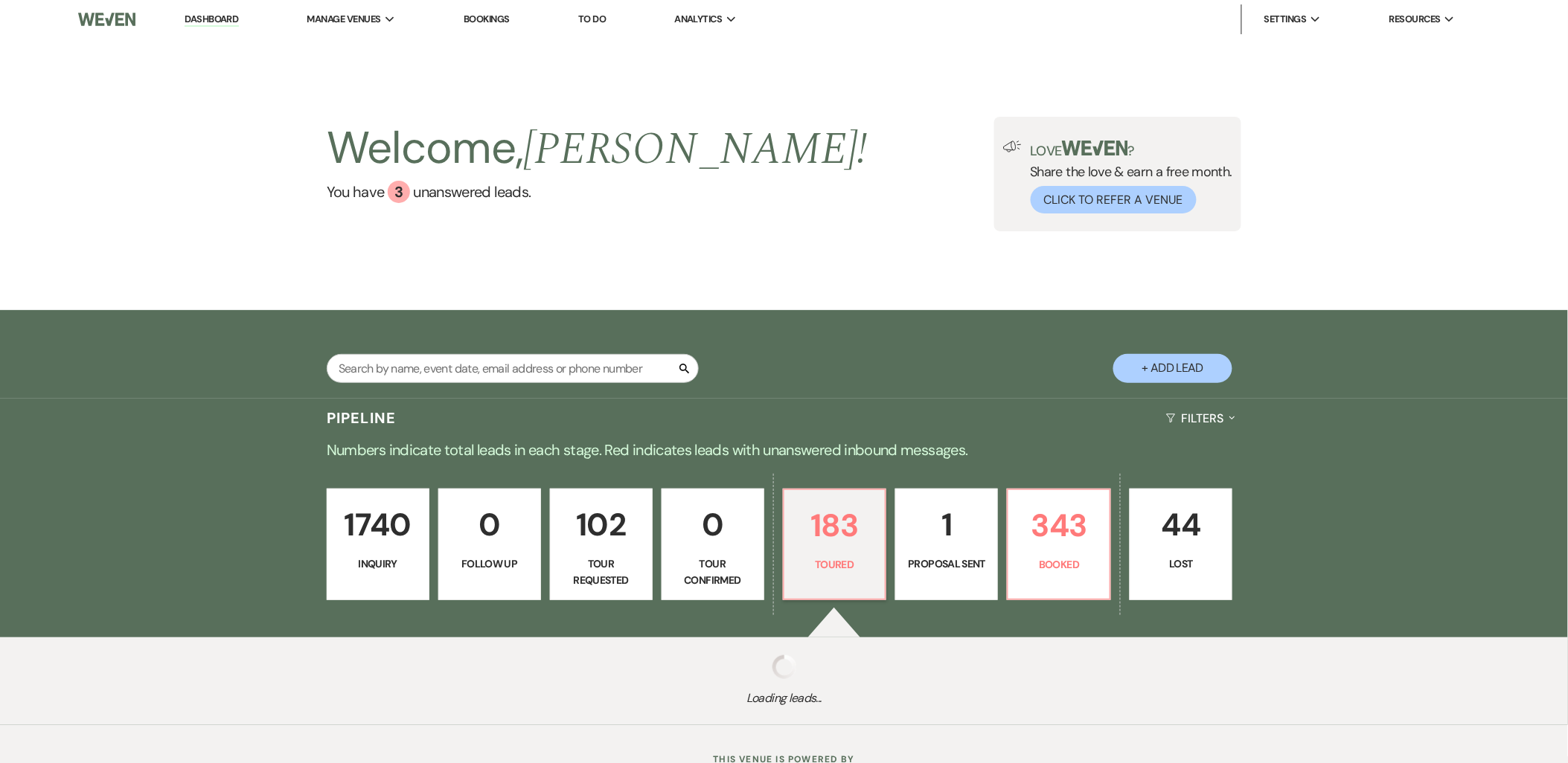
select select "5"
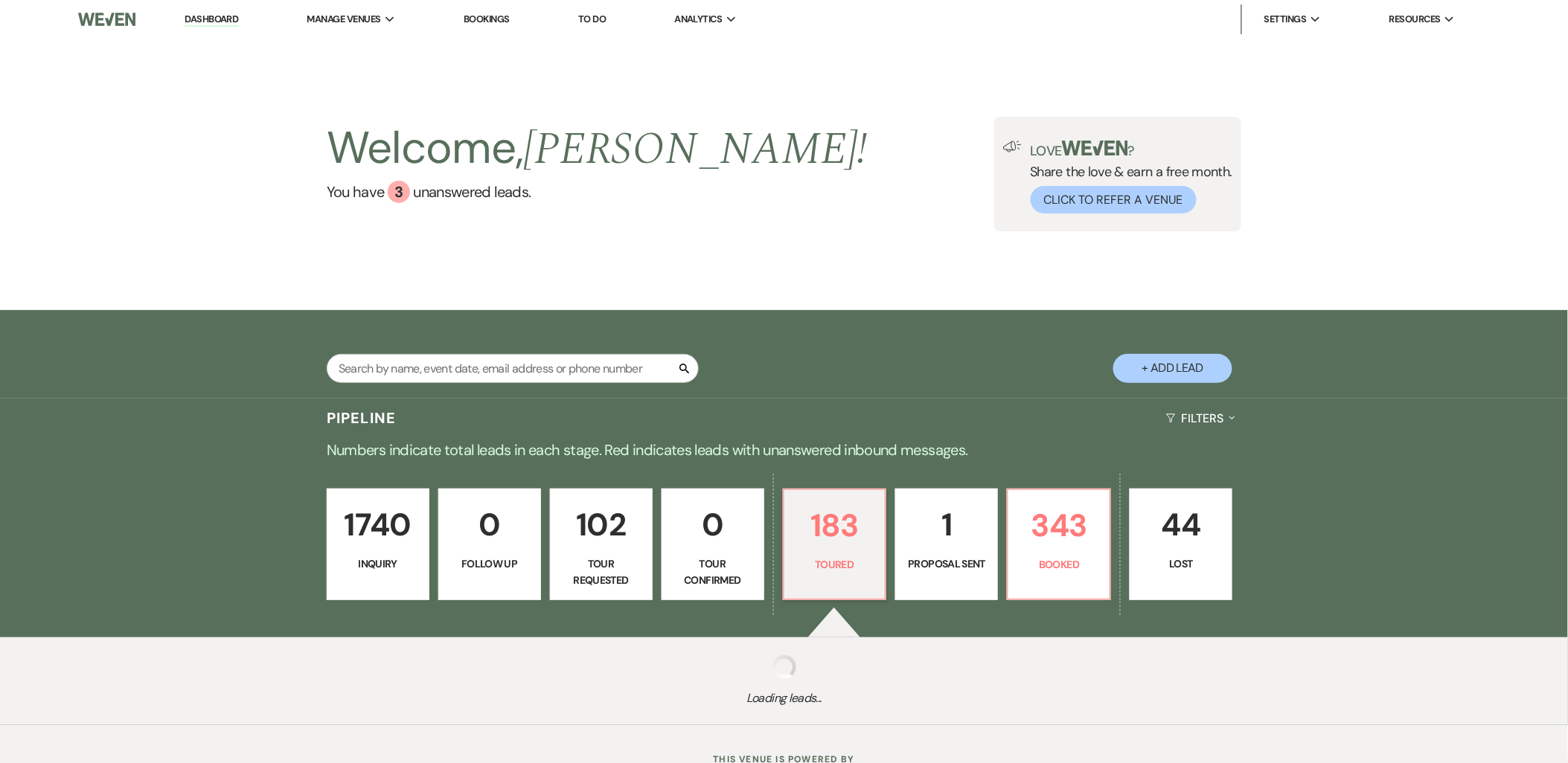
select select "5"
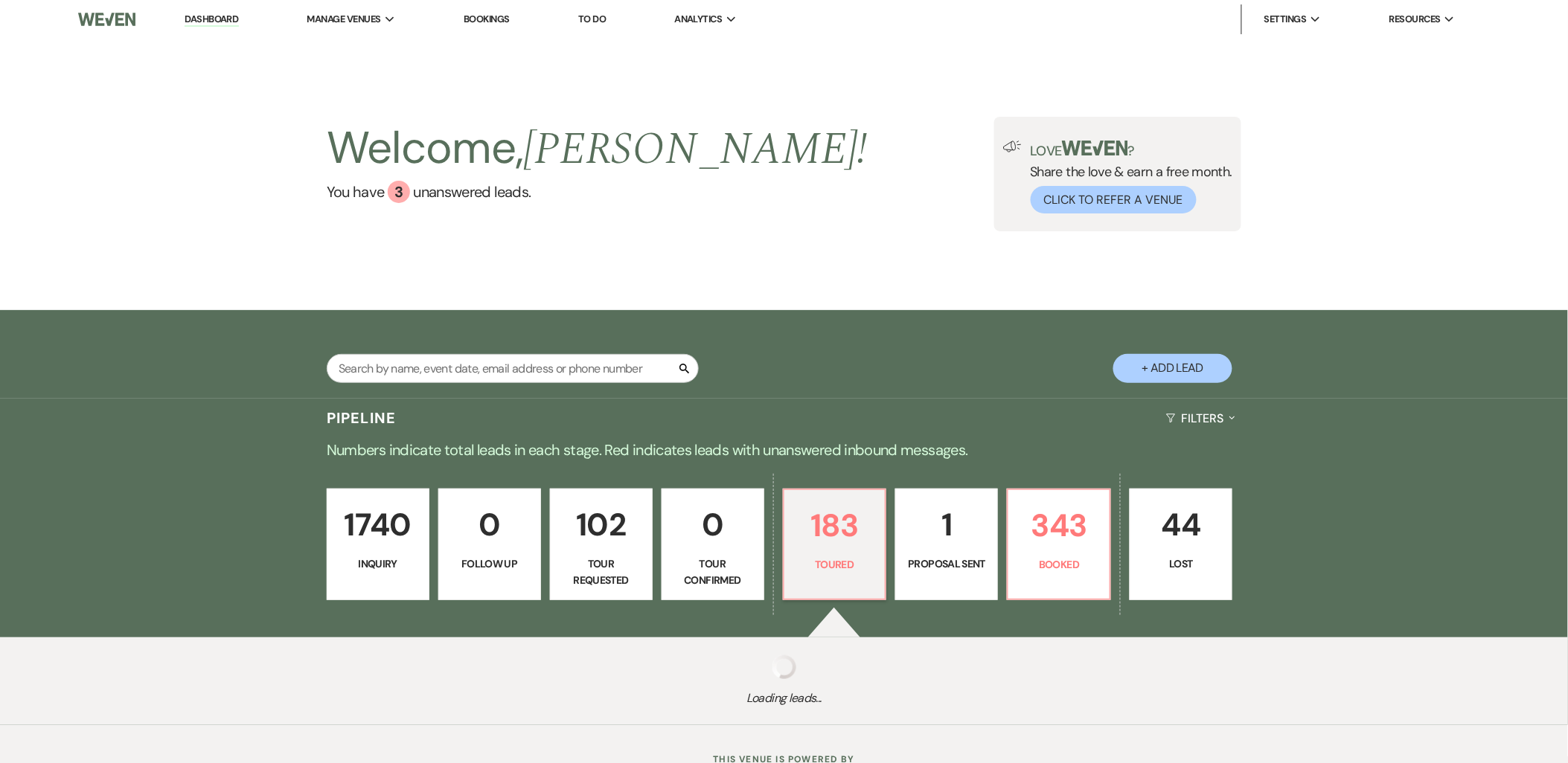
select select "5"
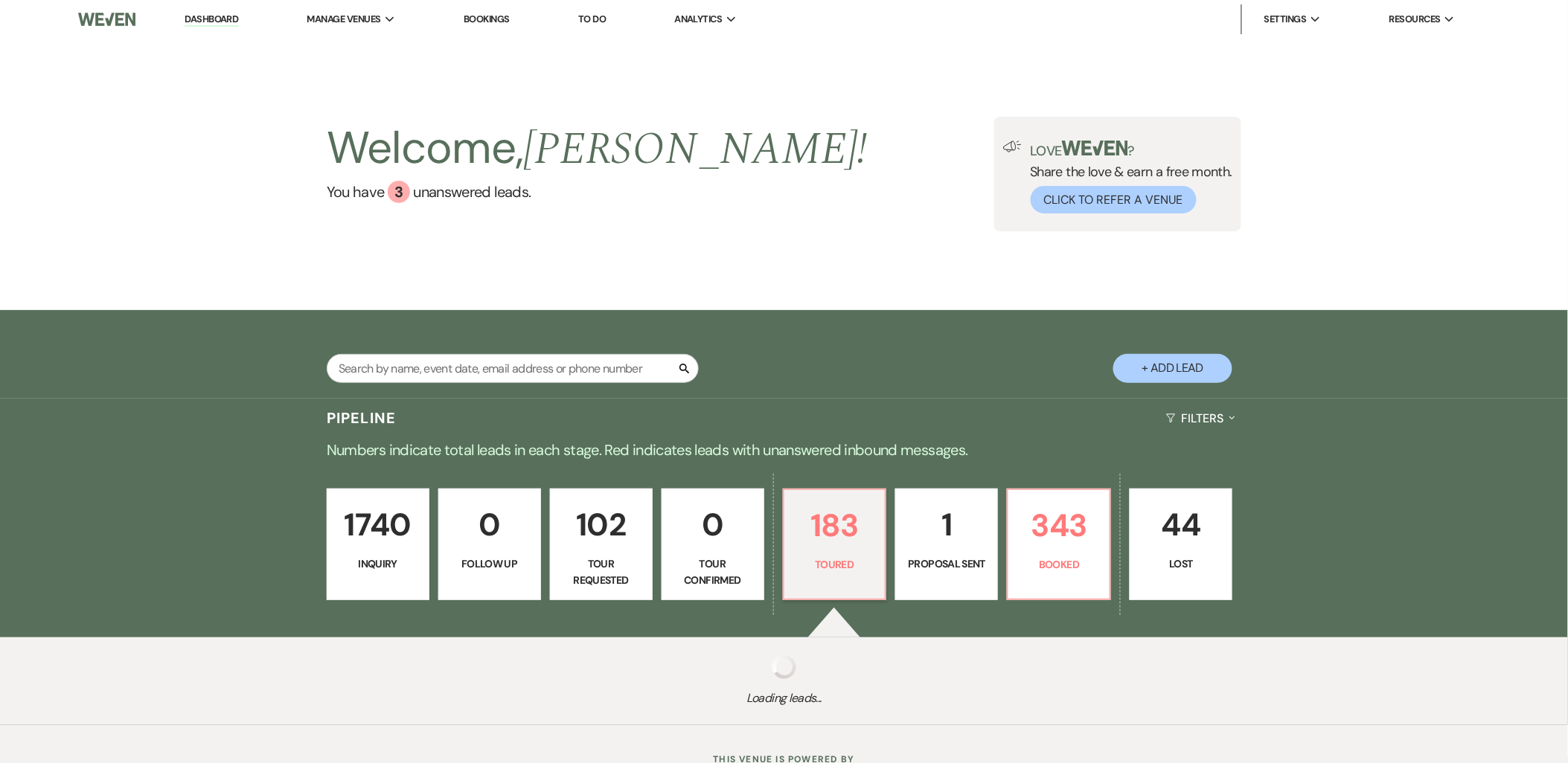
select select "5"
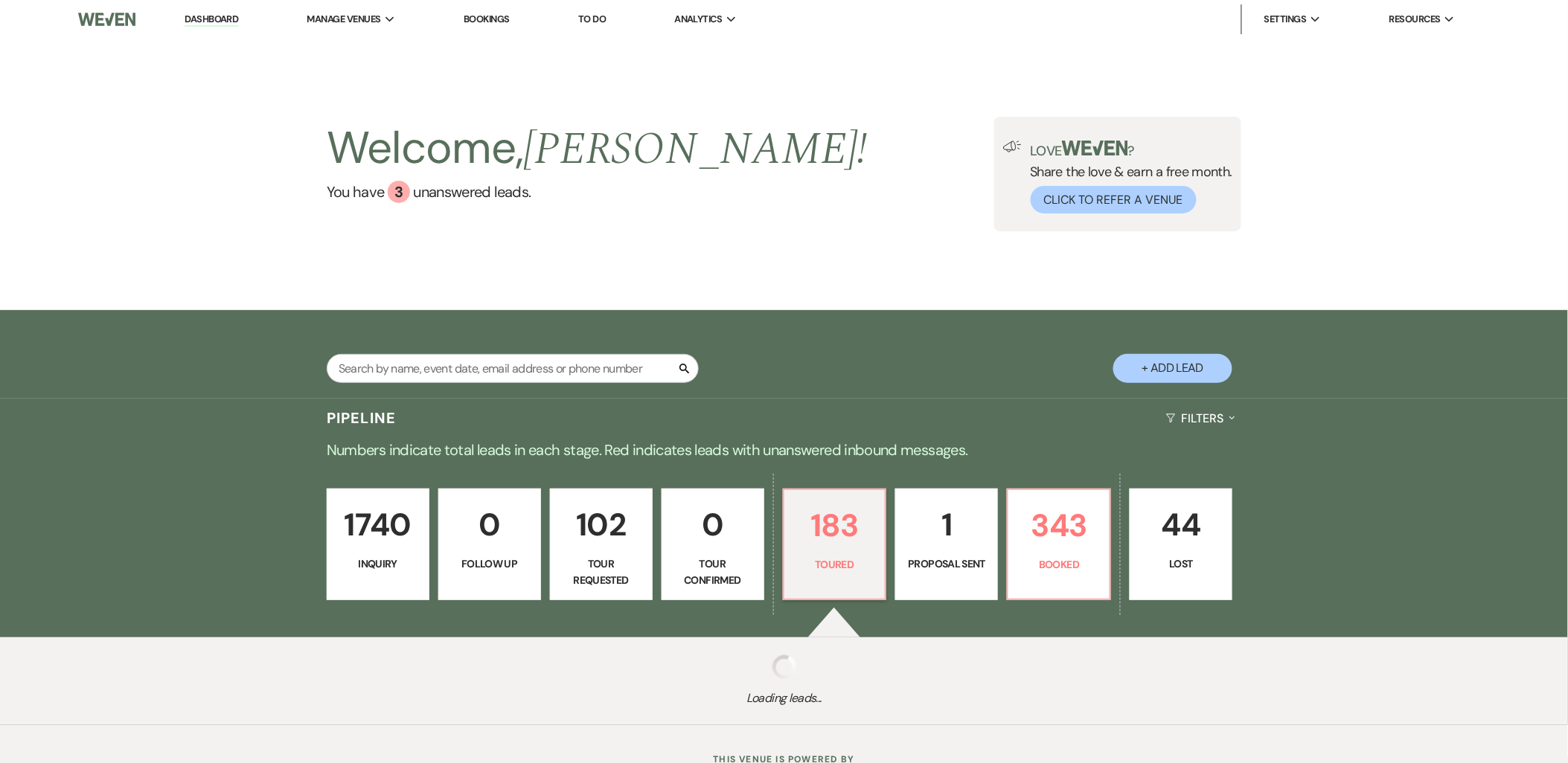
select select "5"
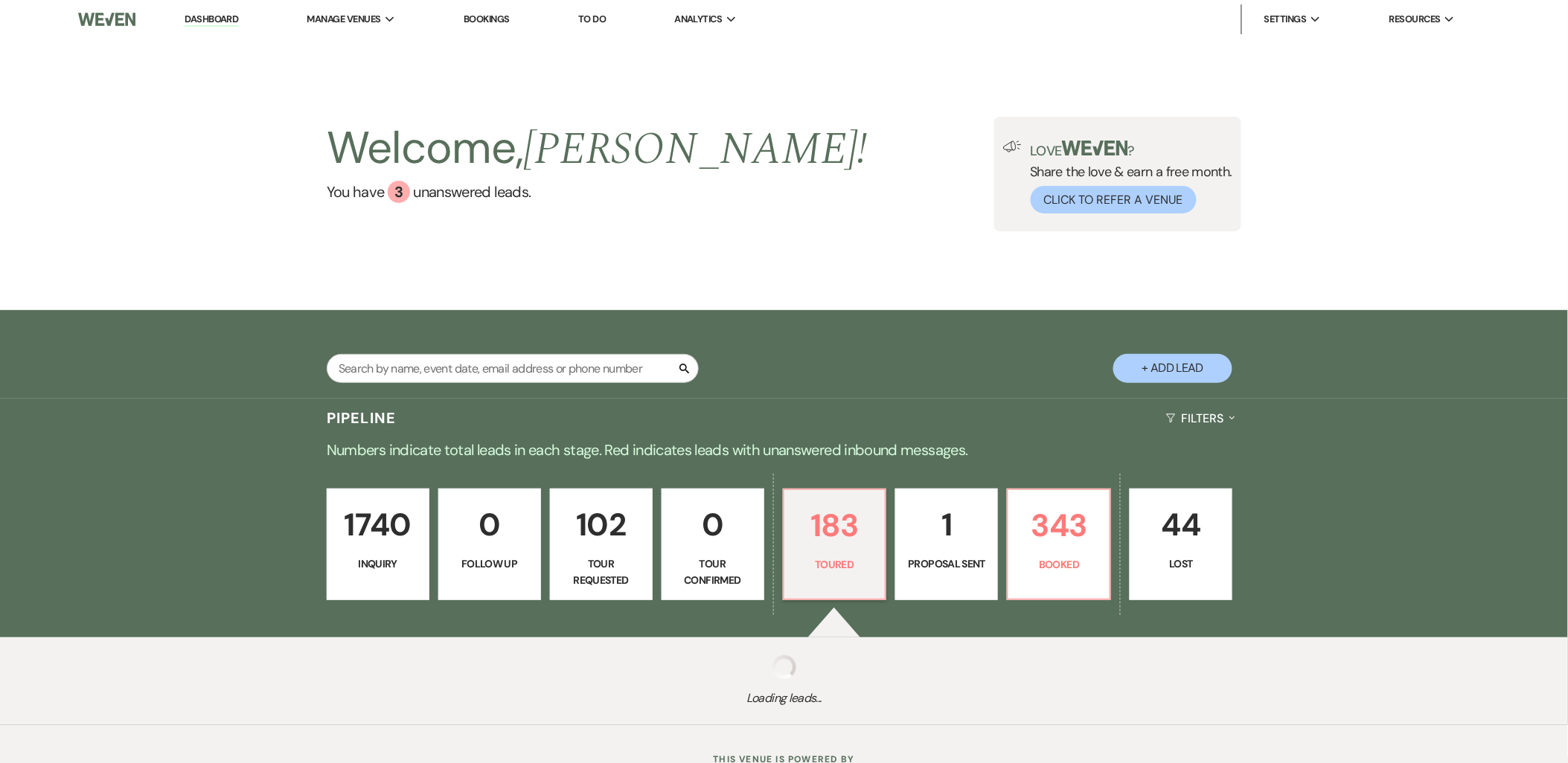
select select "5"
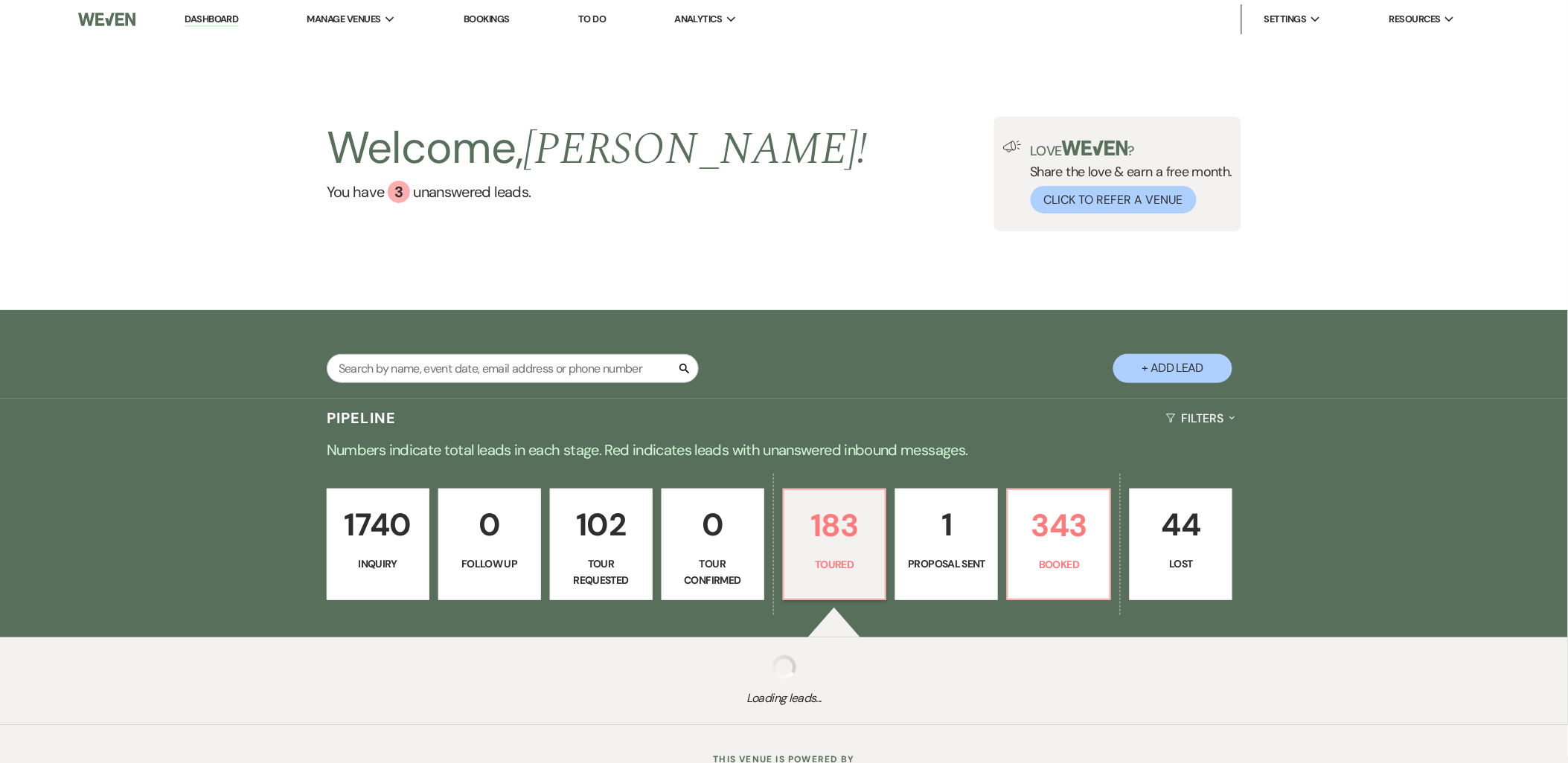
select select "5"
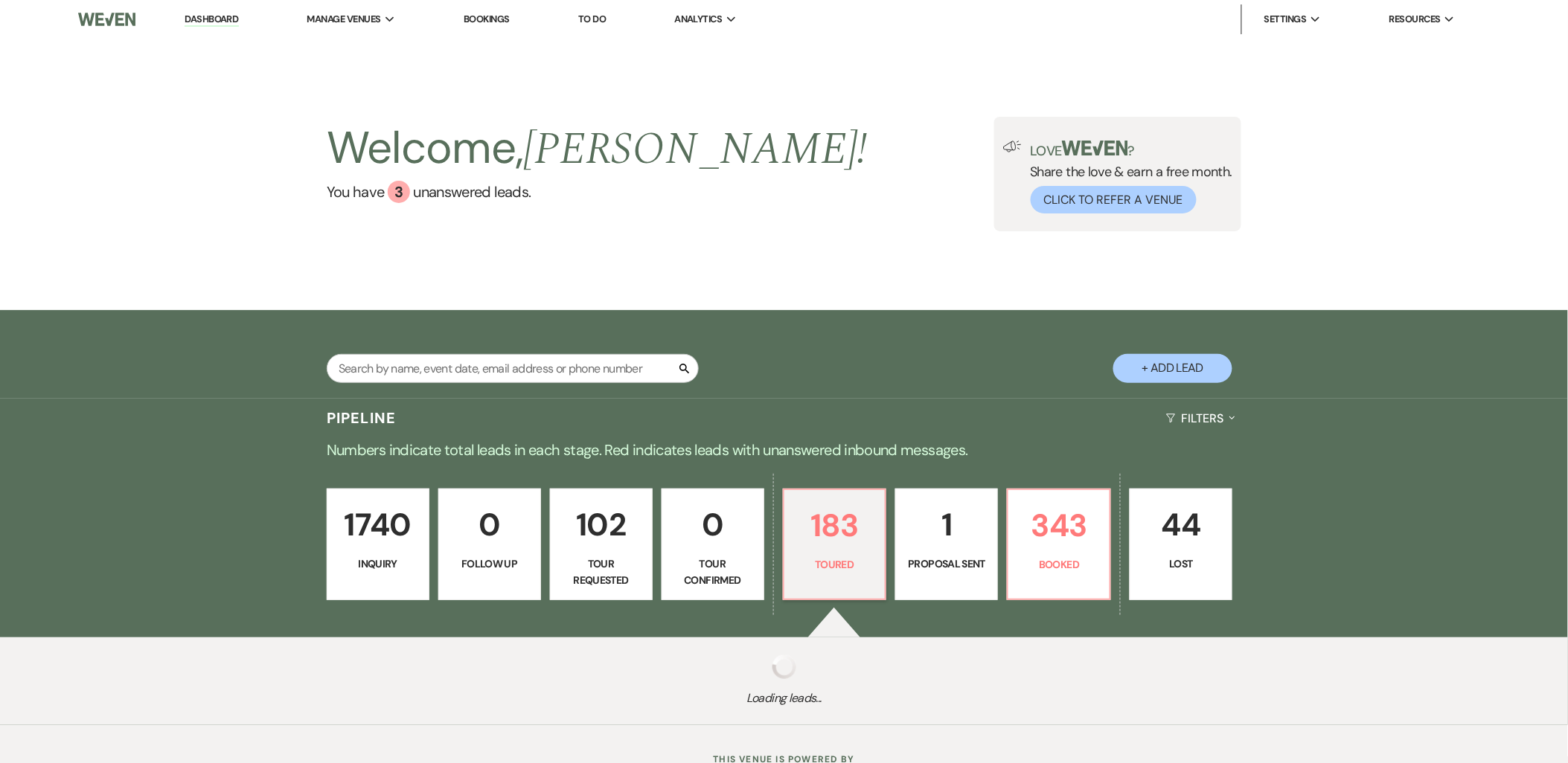
select select "5"
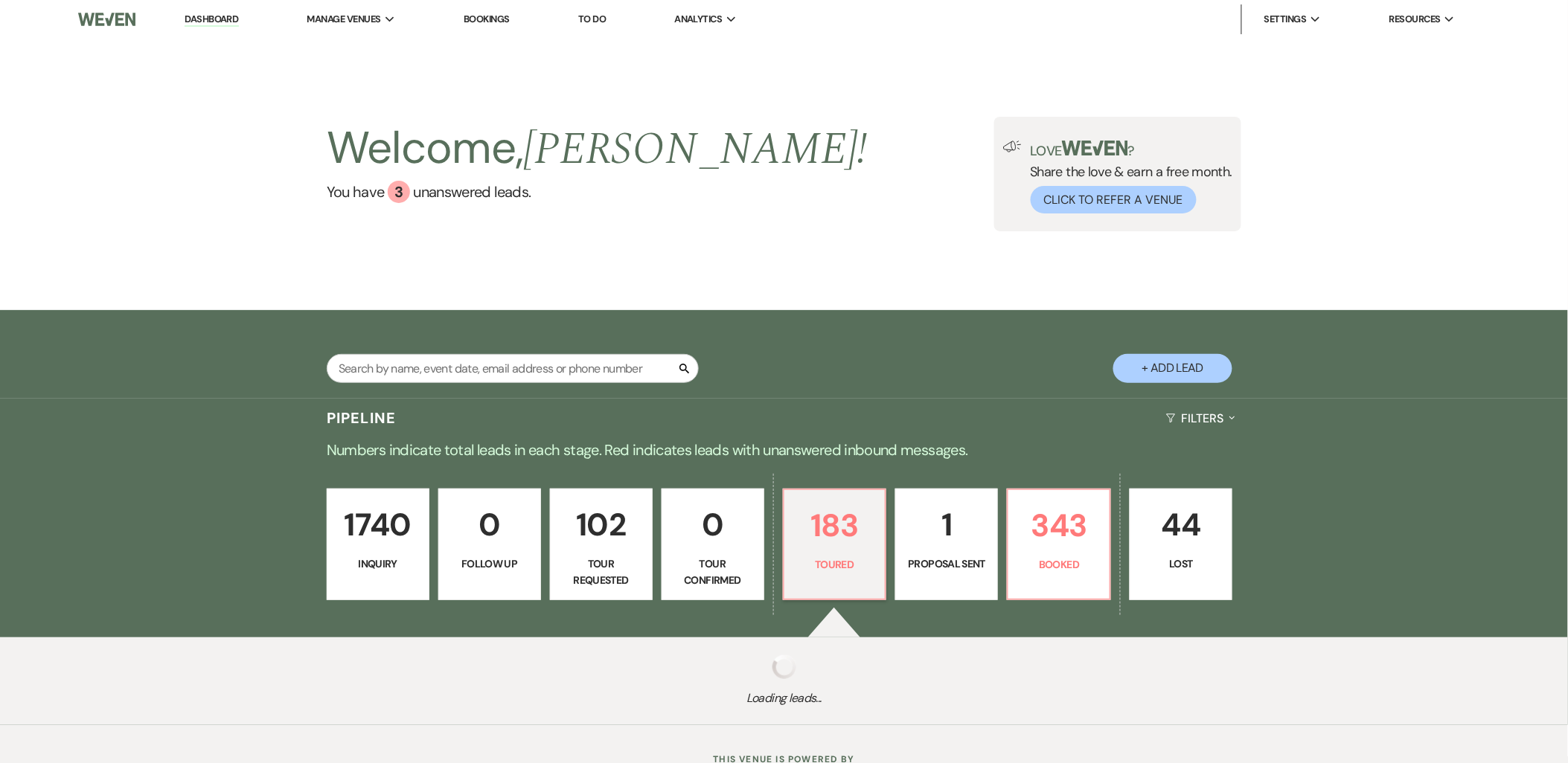
select select "5"
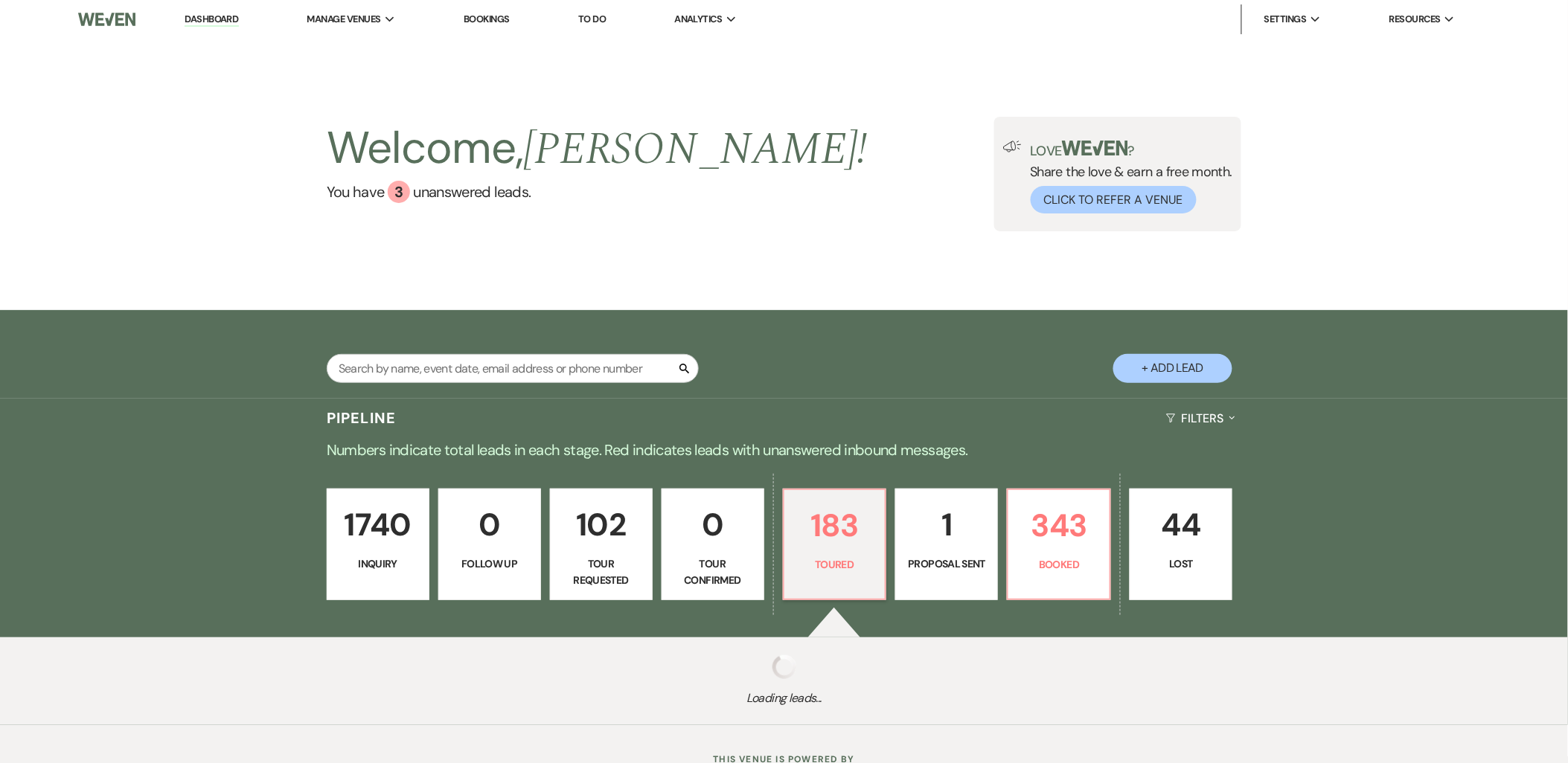
select select "5"
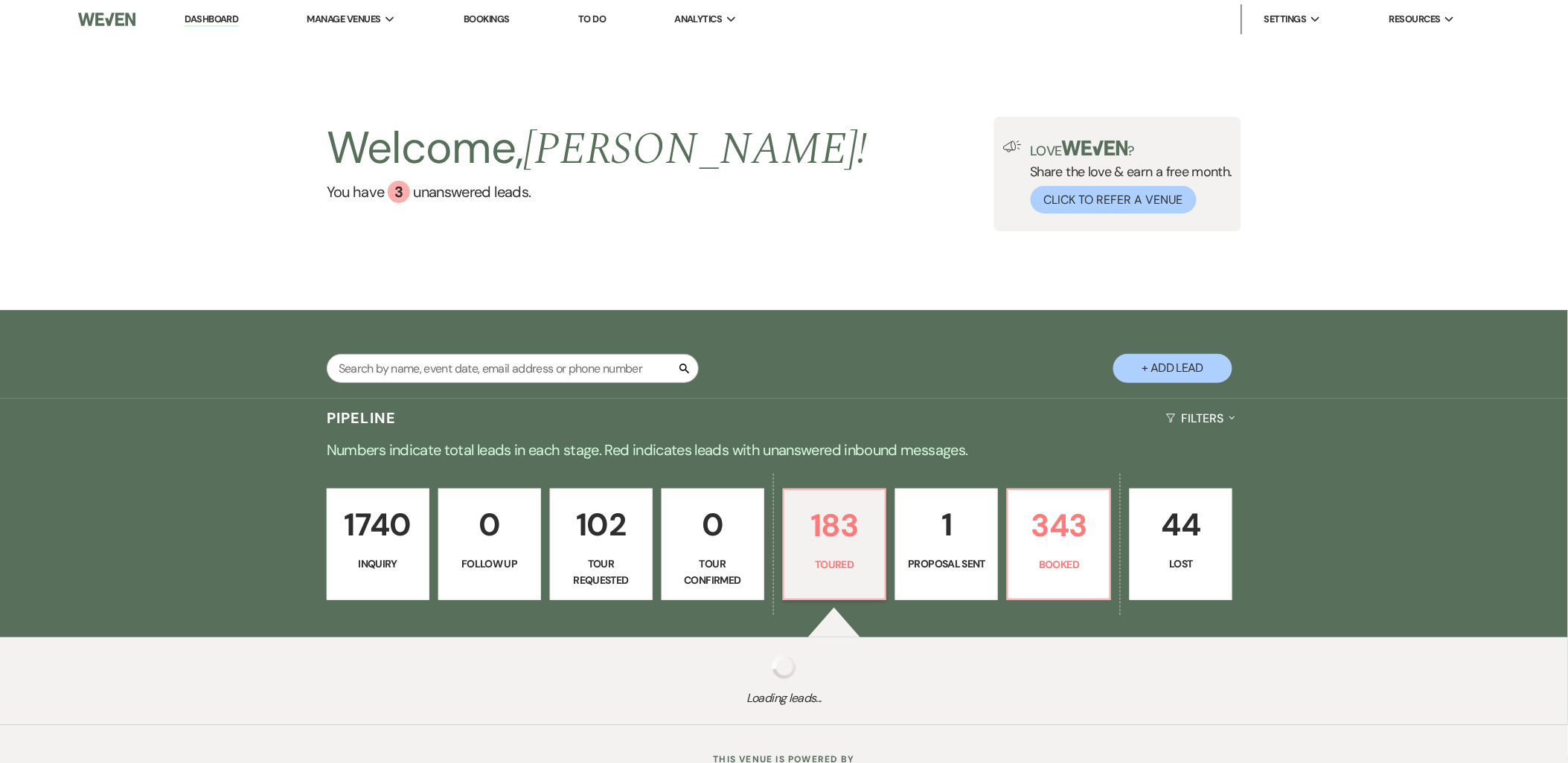
select select "5"
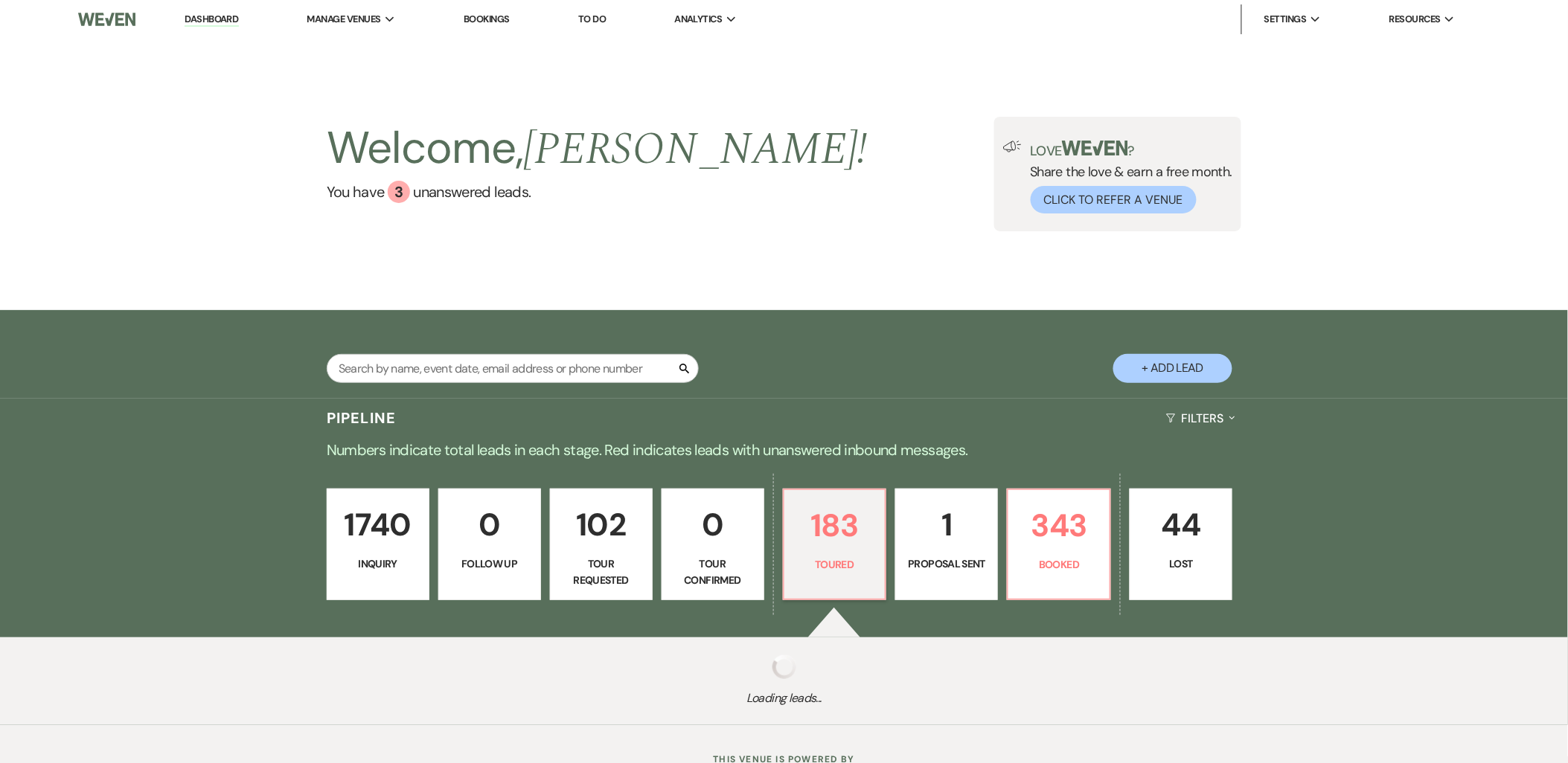
select select "5"
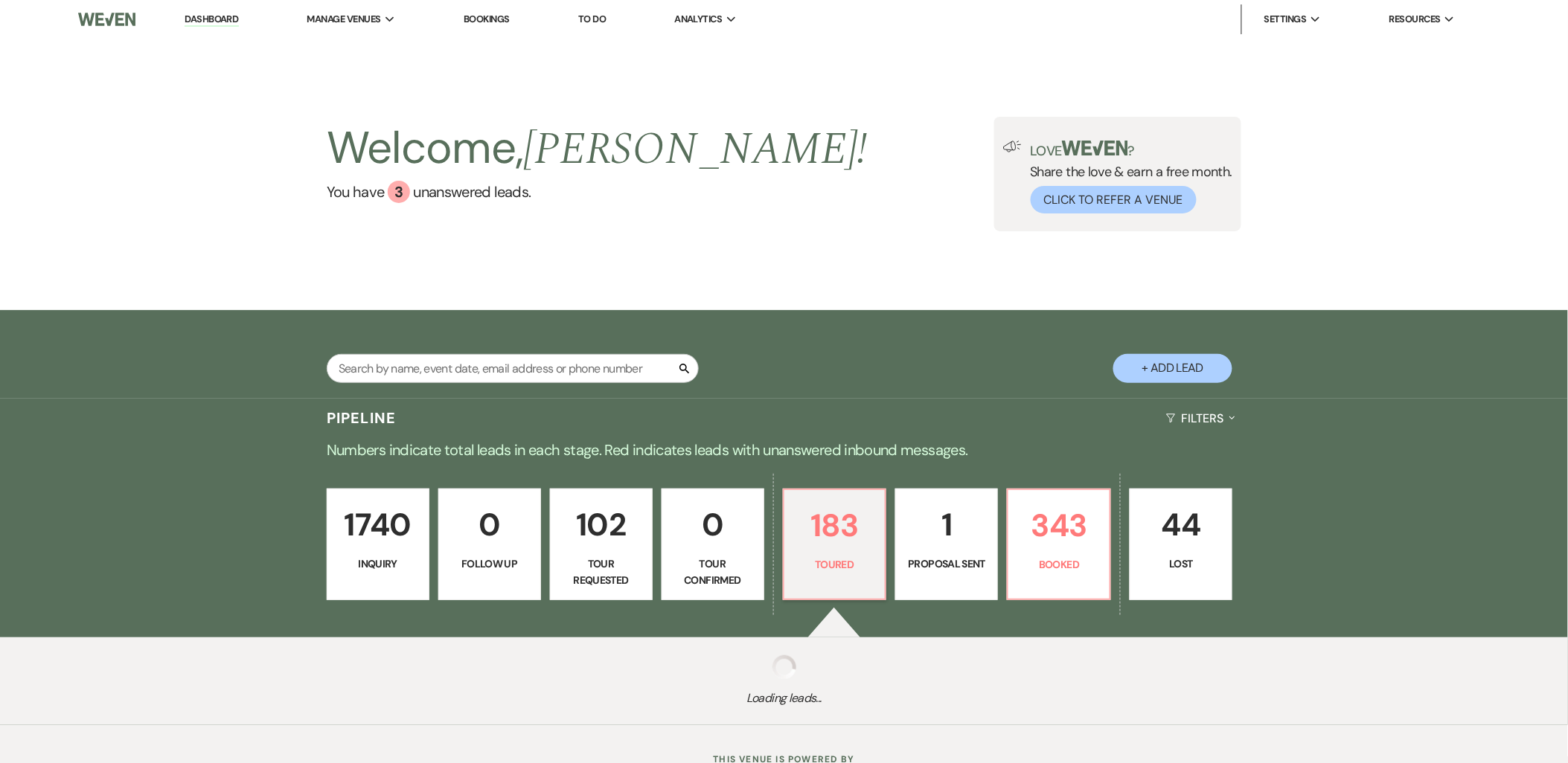
select select "5"
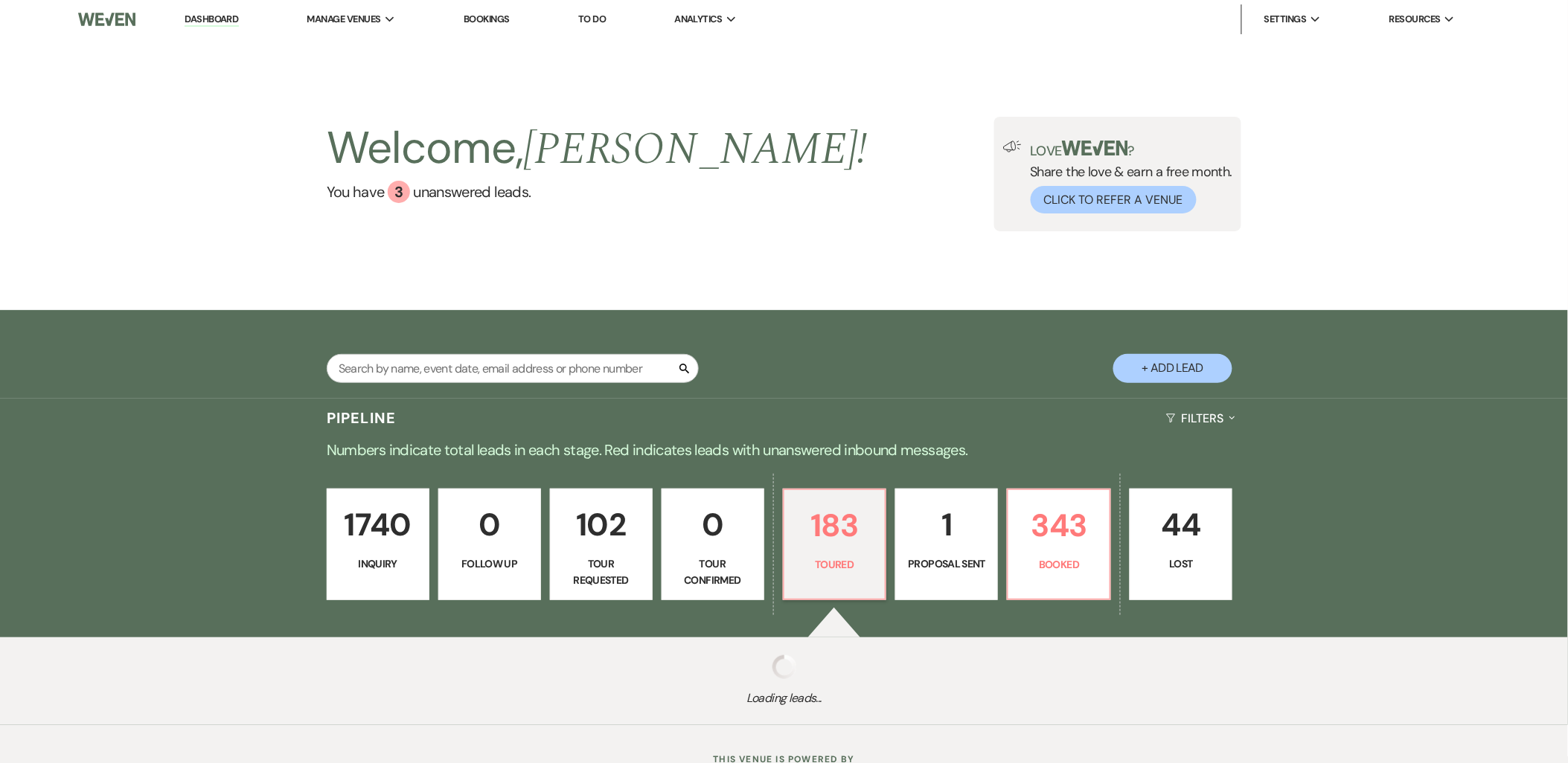
select select "5"
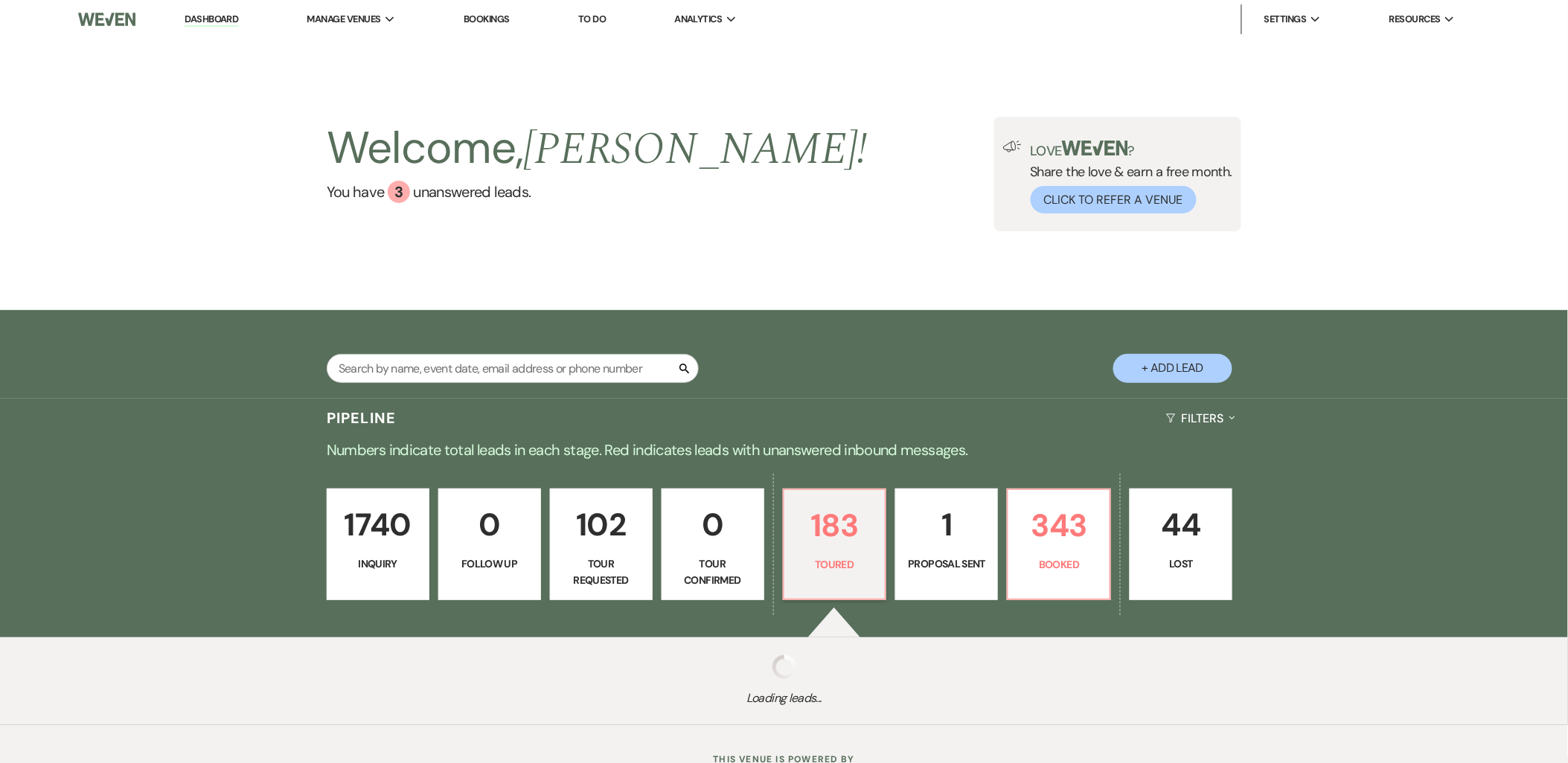
select select "5"
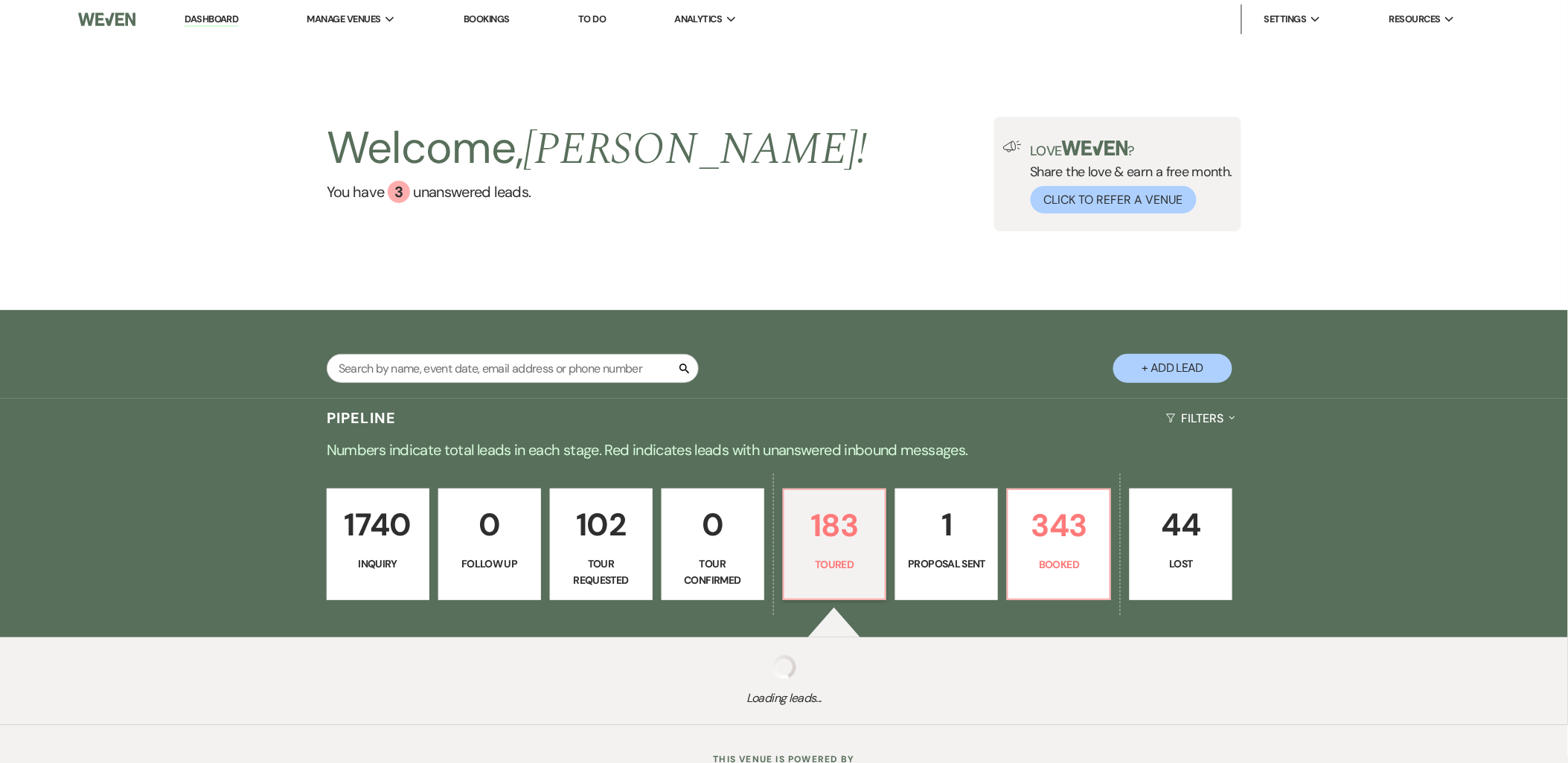
select select "5"
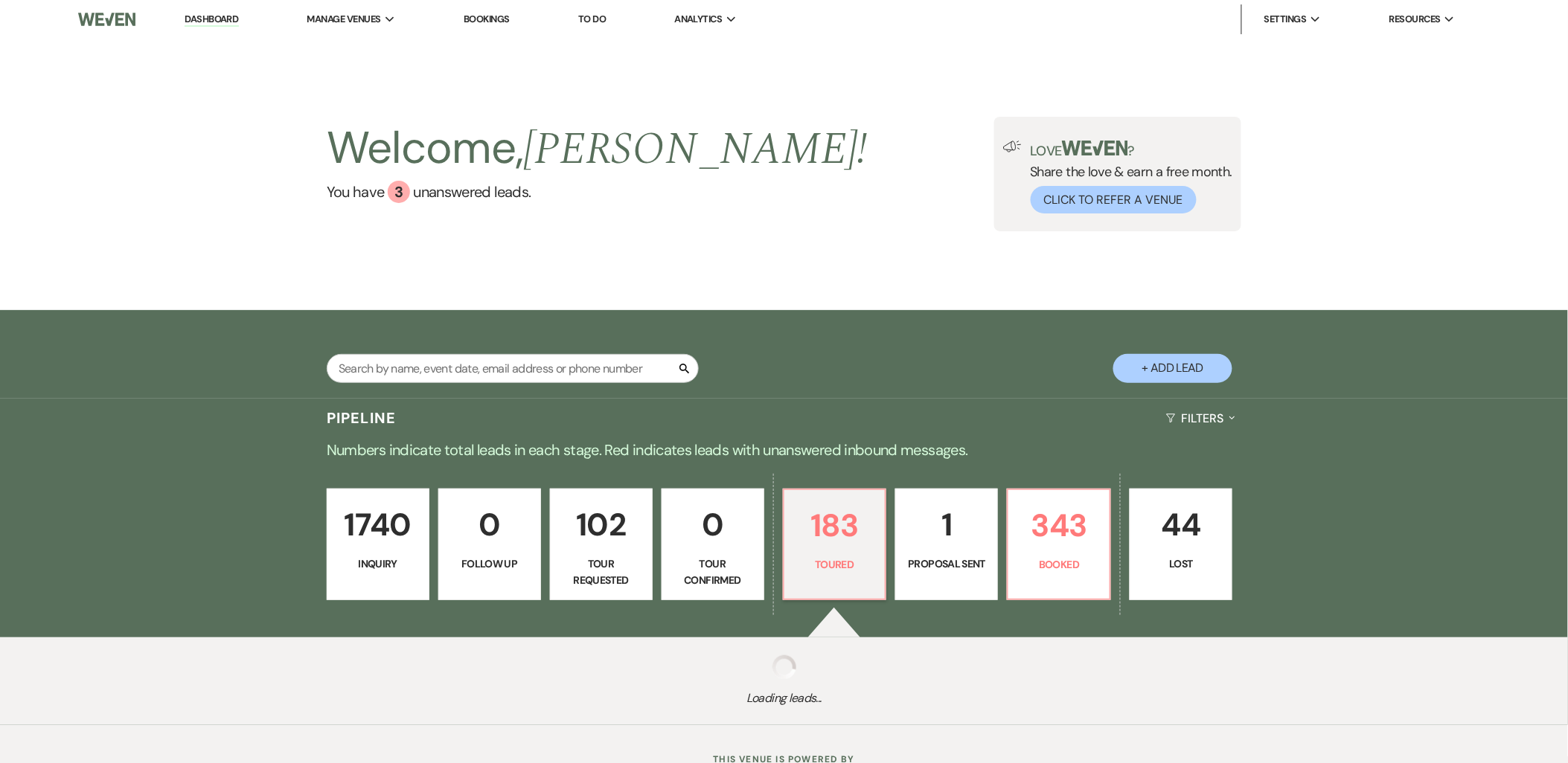
select select "5"
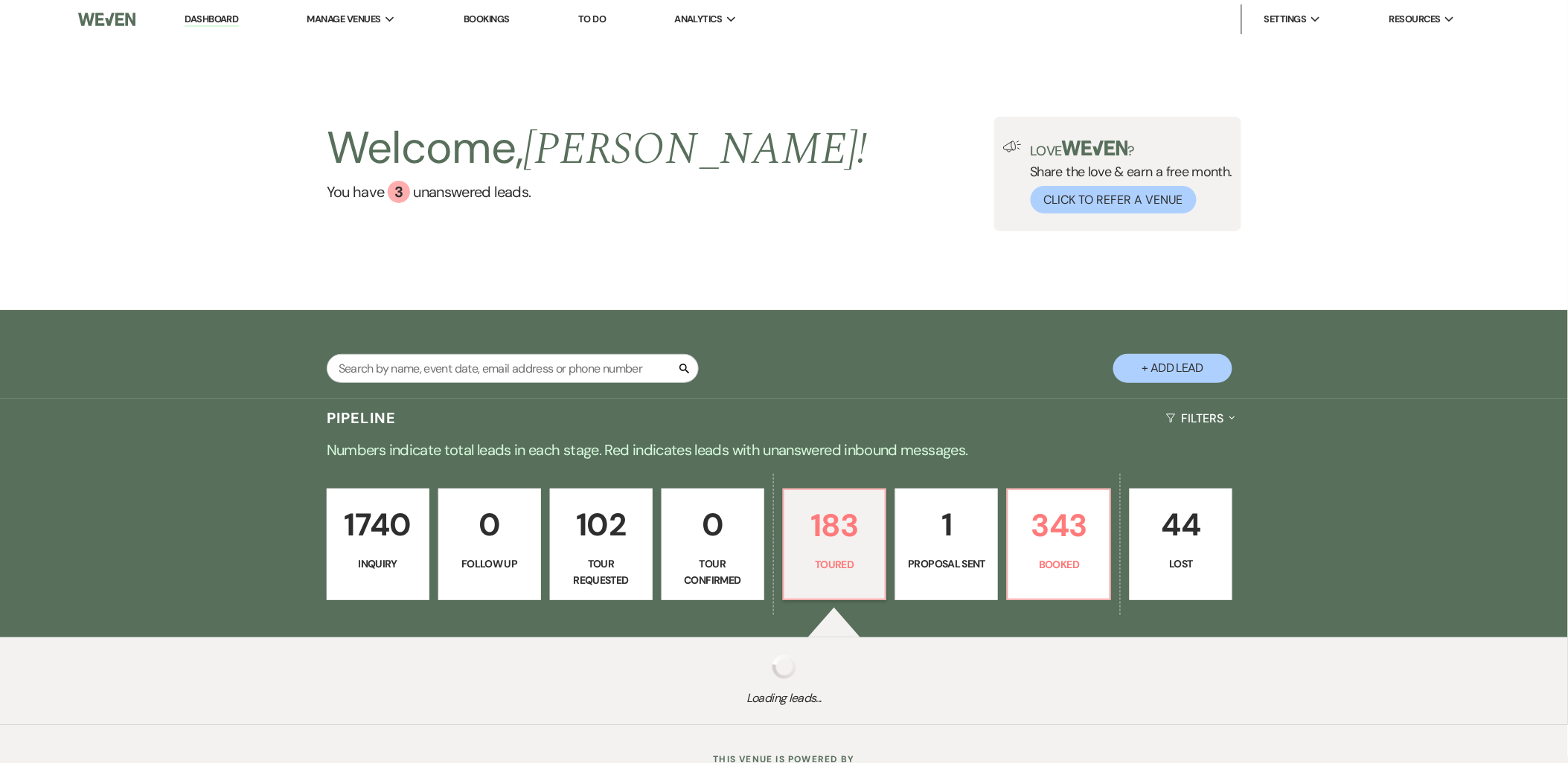
select select "5"
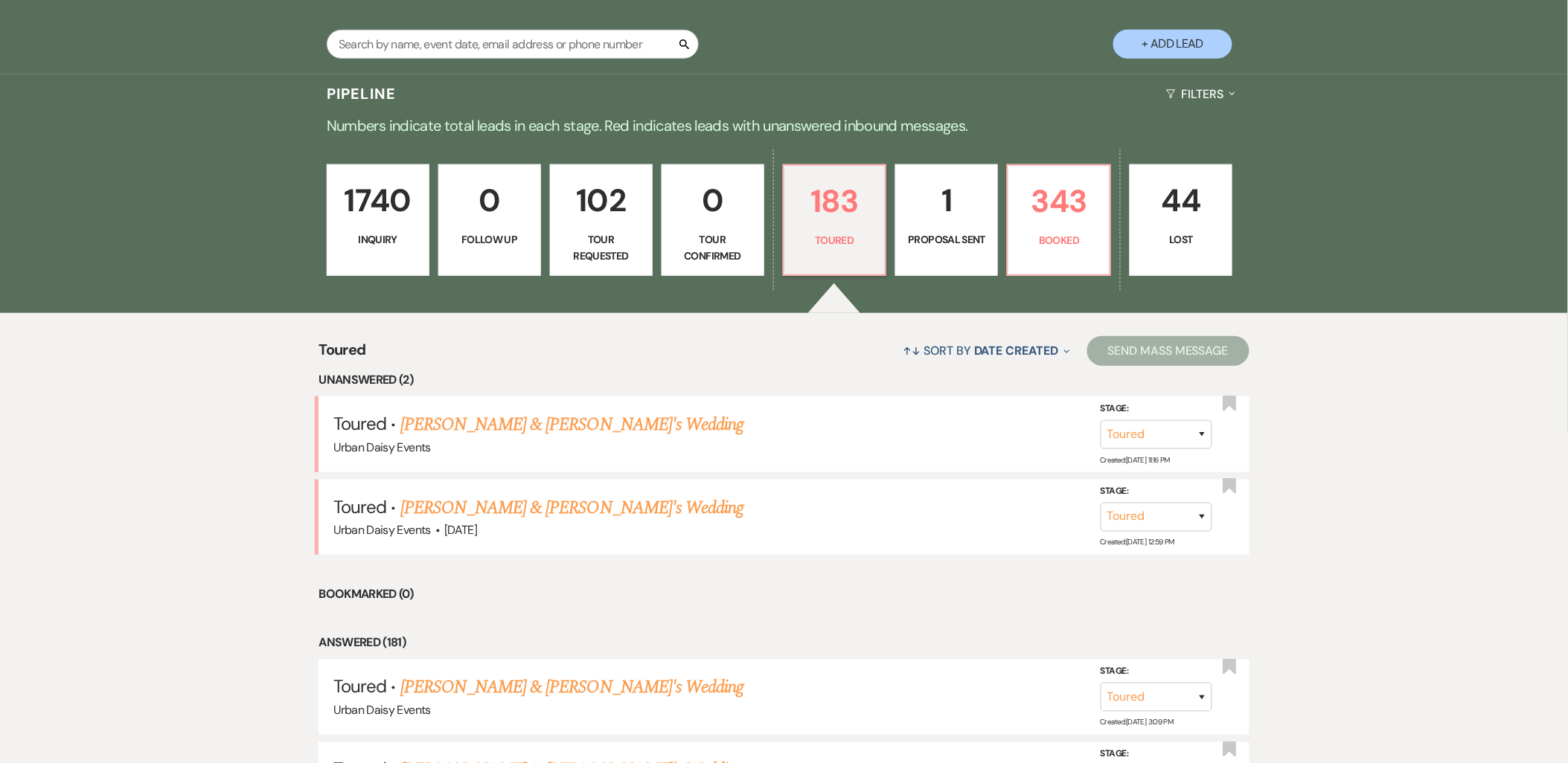
scroll to position [331, 0]
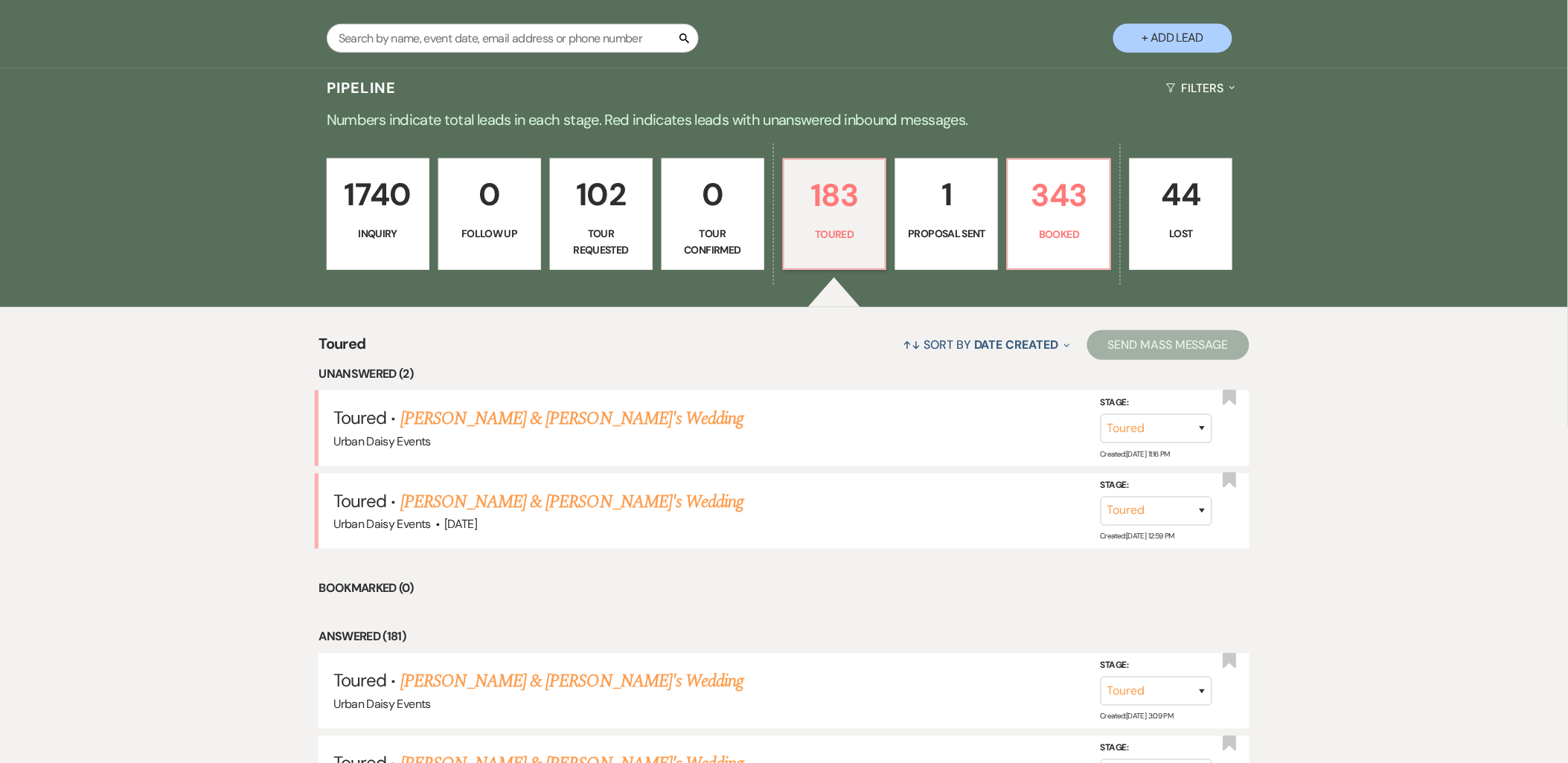
click at [564, 417] on link "Taylor Clarke & Fiance's Wedding" at bounding box center [572, 418] width 344 height 27
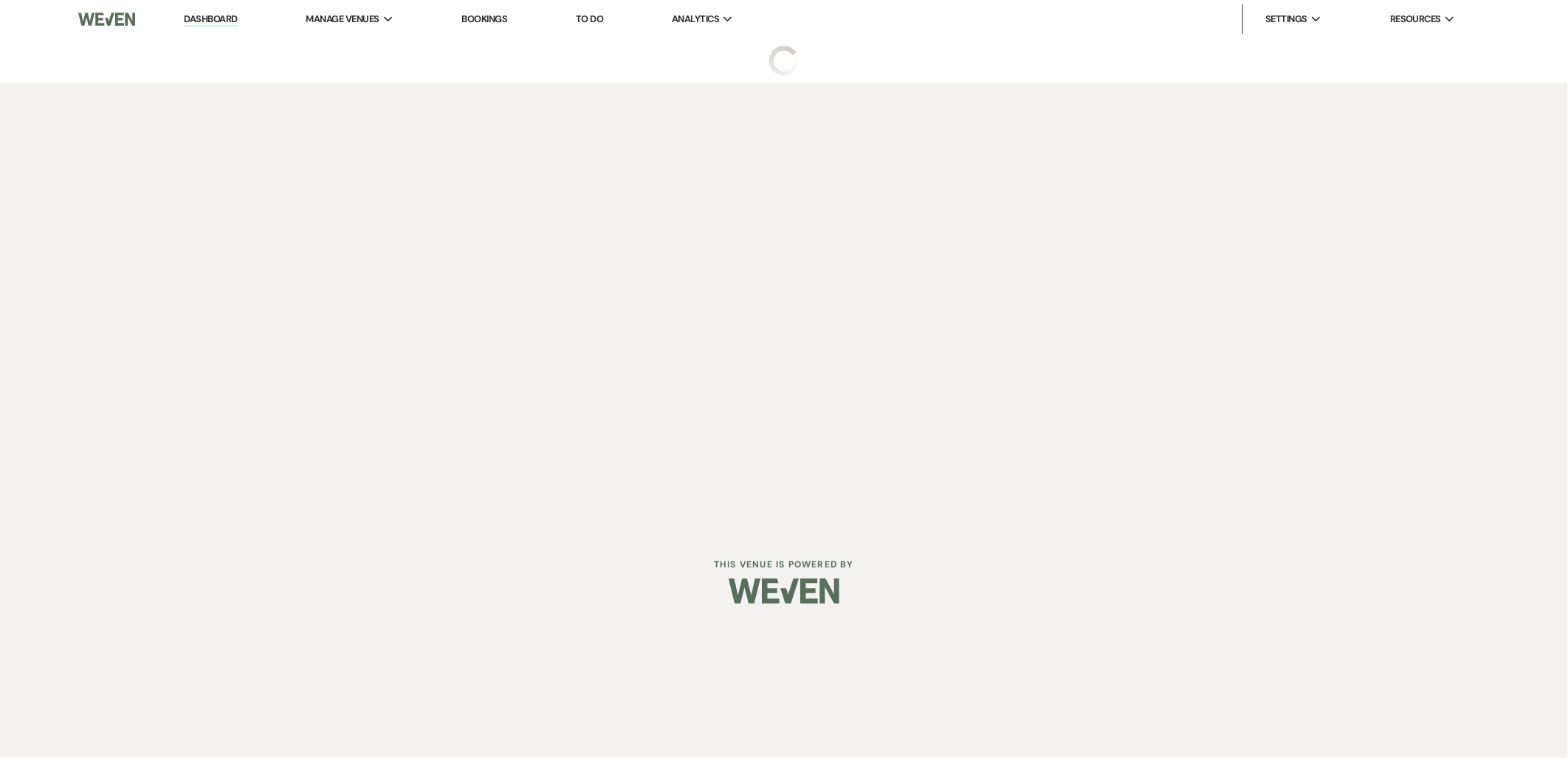
select select "5"
select select "19"
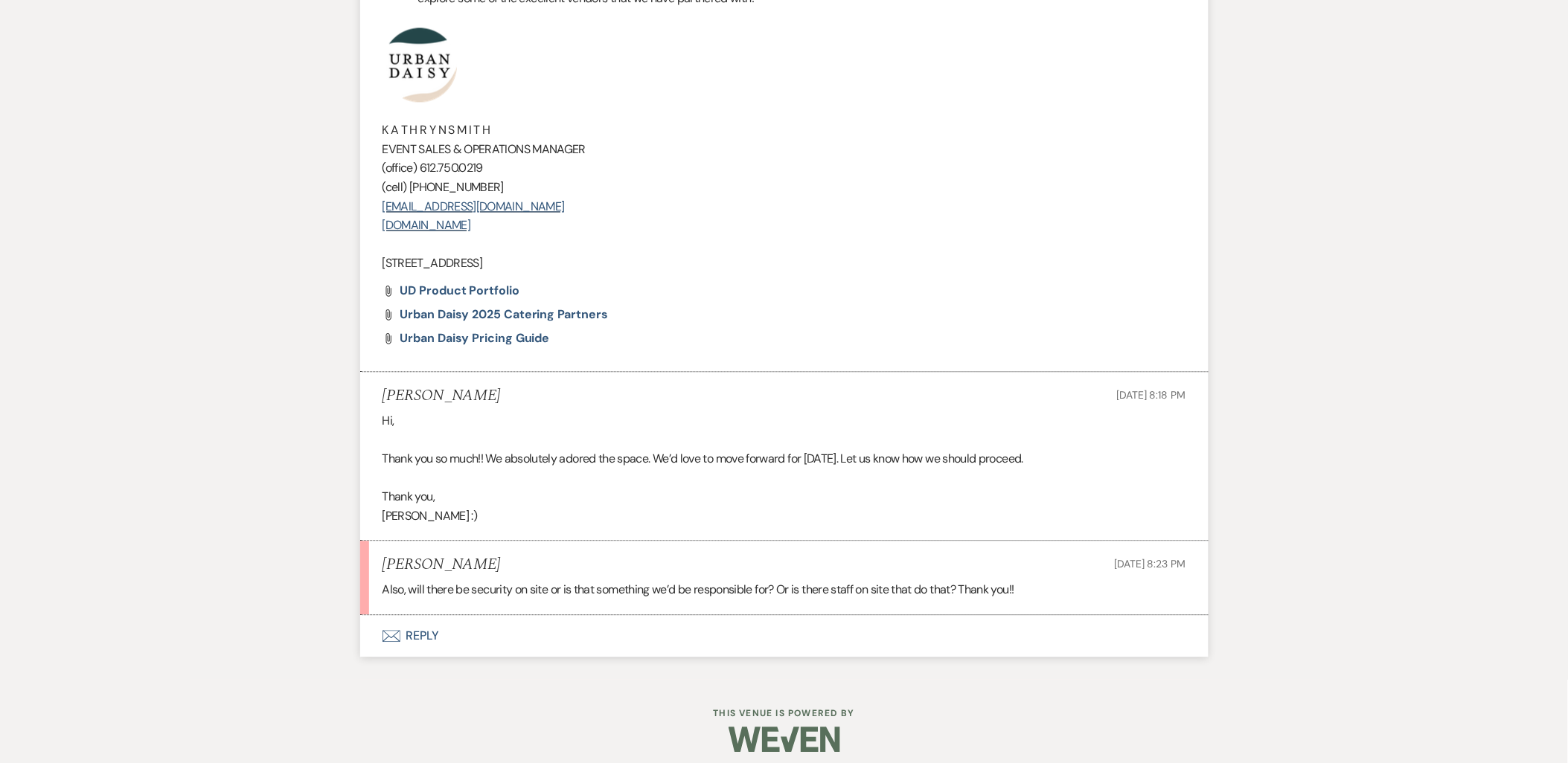
scroll to position [1074, 0]
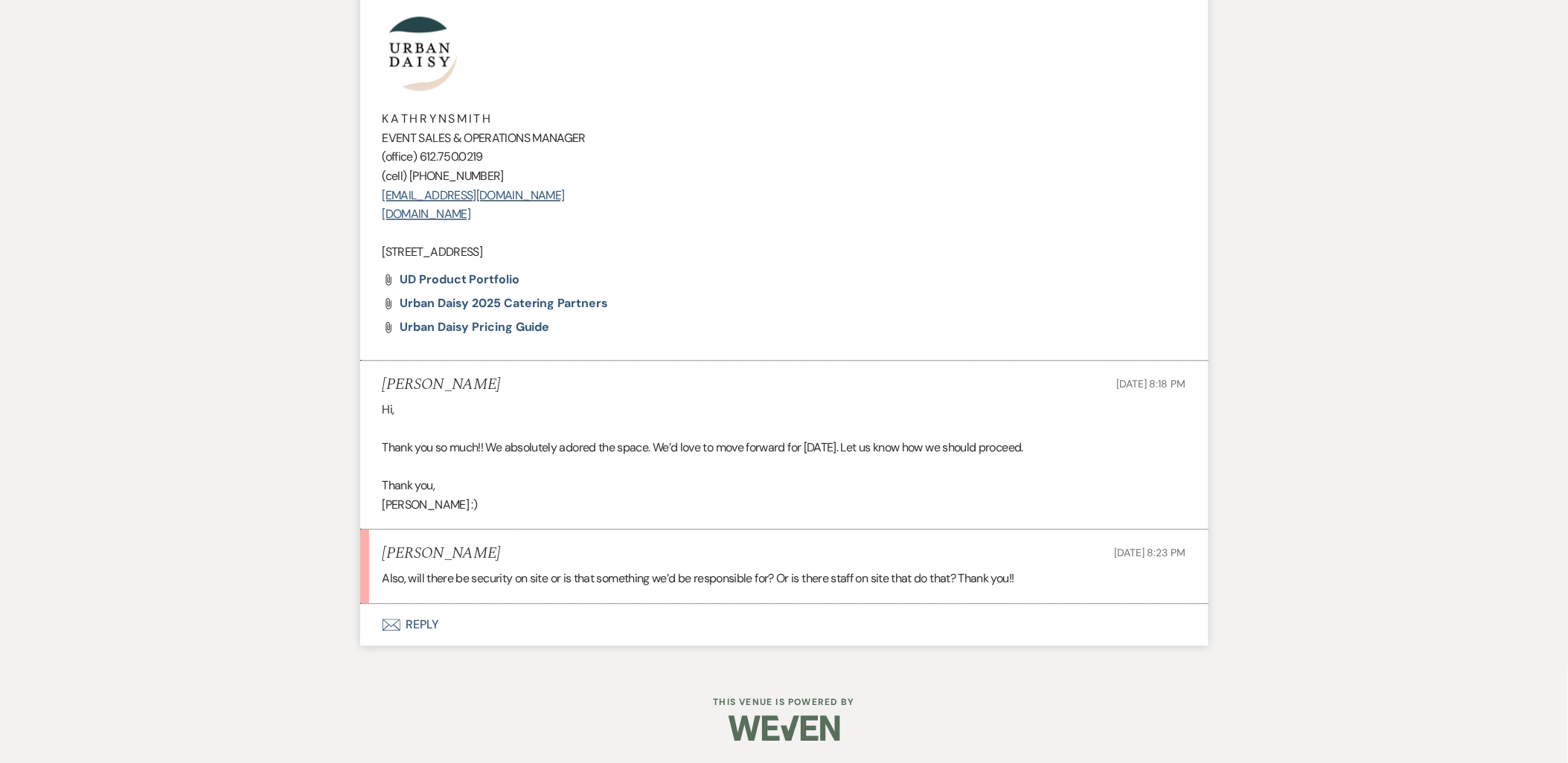
click at [391, 622] on icon "Envelope" at bounding box center [390, 624] width 17 height 12
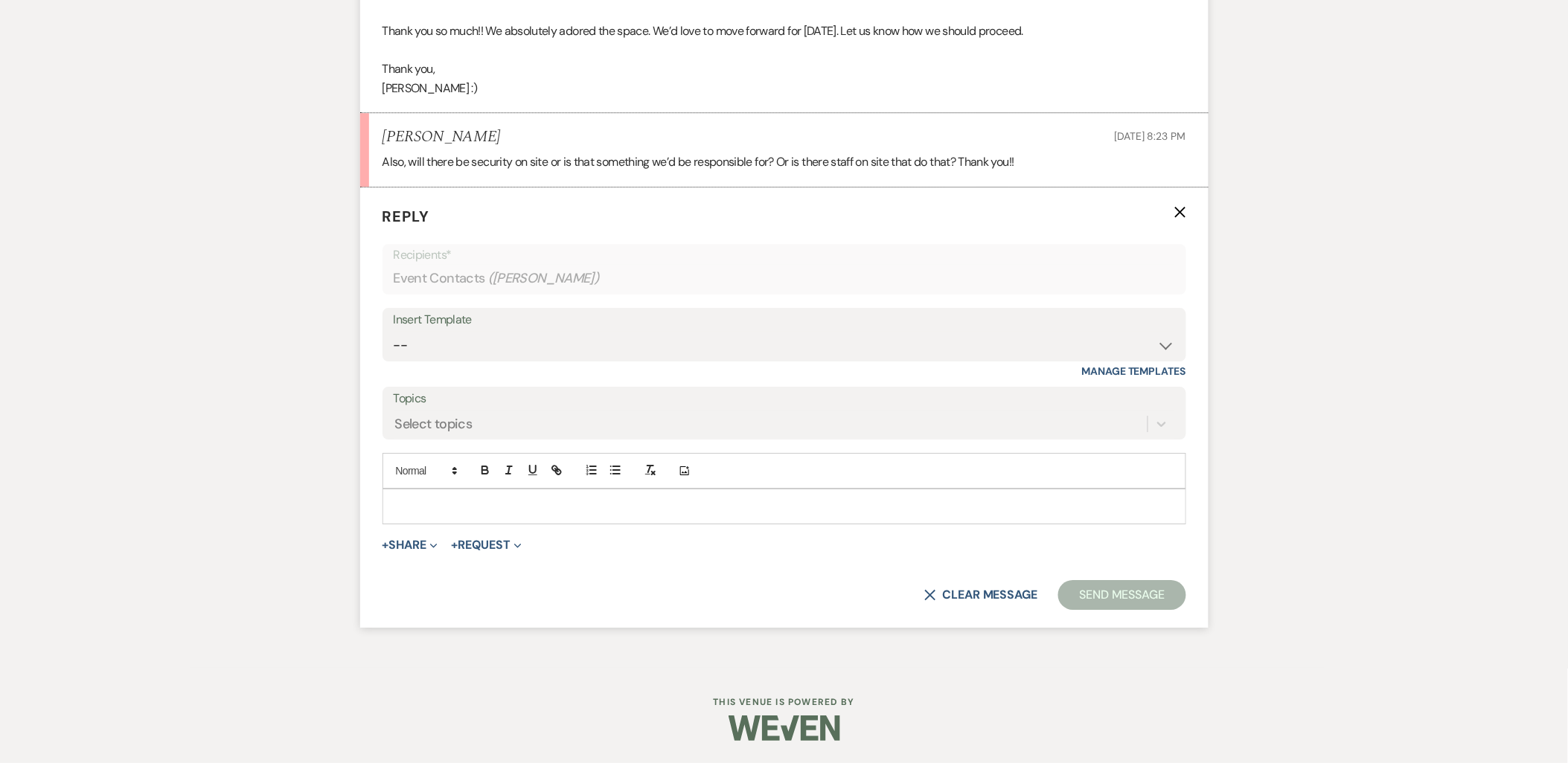
scroll to position [1492, 0]
click at [484, 347] on select "-- Payment Past Due Rental Agreement and First Payment Urban Daisy Initial Resp…" at bounding box center [784, 345] width 781 height 29
select select "5133"
click at [393, 331] on select "-- Payment Past Due Rental Agreement and First Payment Urban Daisy Initial Resp…" at bounding box center [784, 345] width 781 height 29
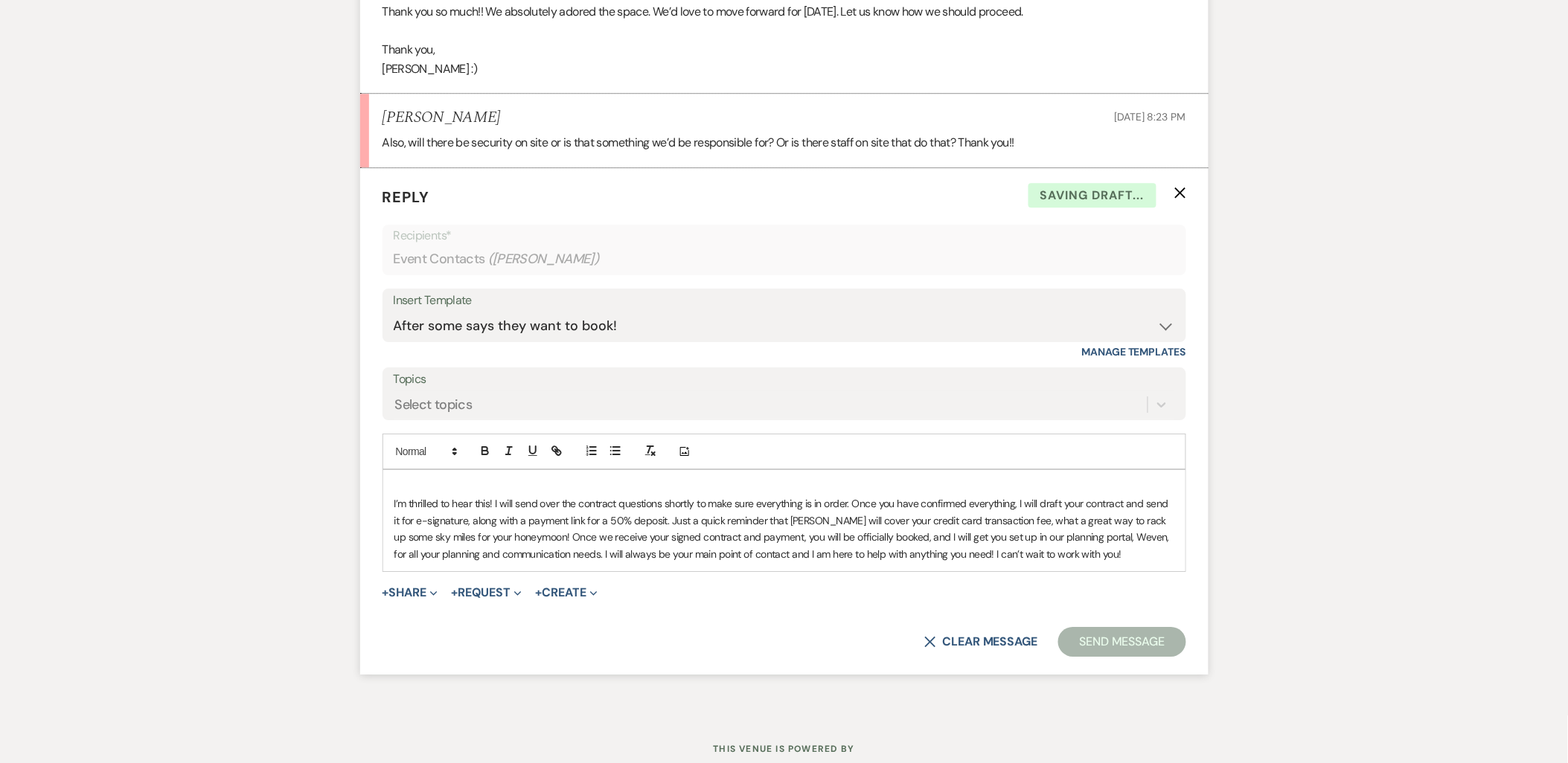
click at [448, 495] on p at bounding box center [784, 488] width 780 height 17
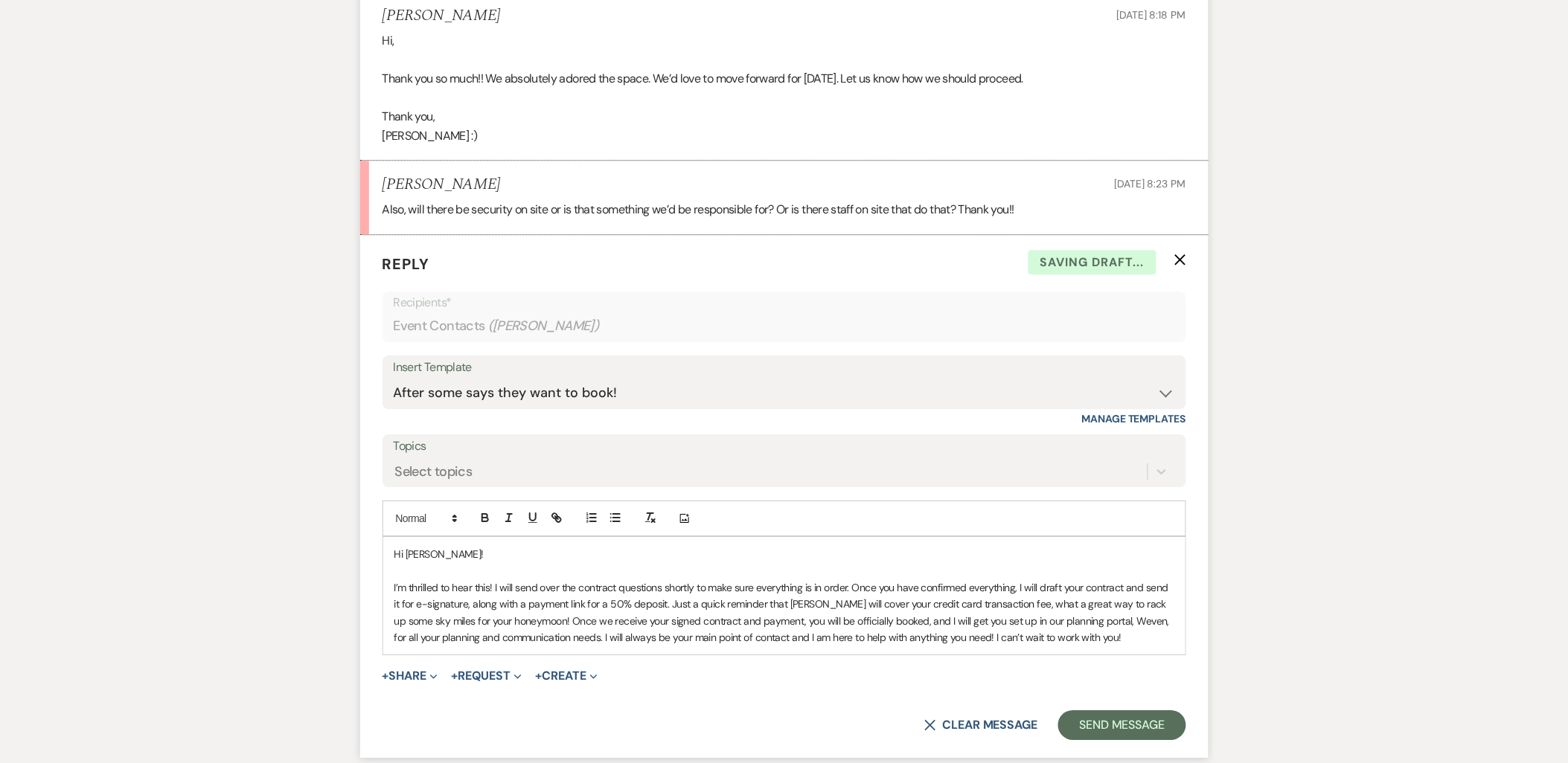
scroll to position [1079, 0]
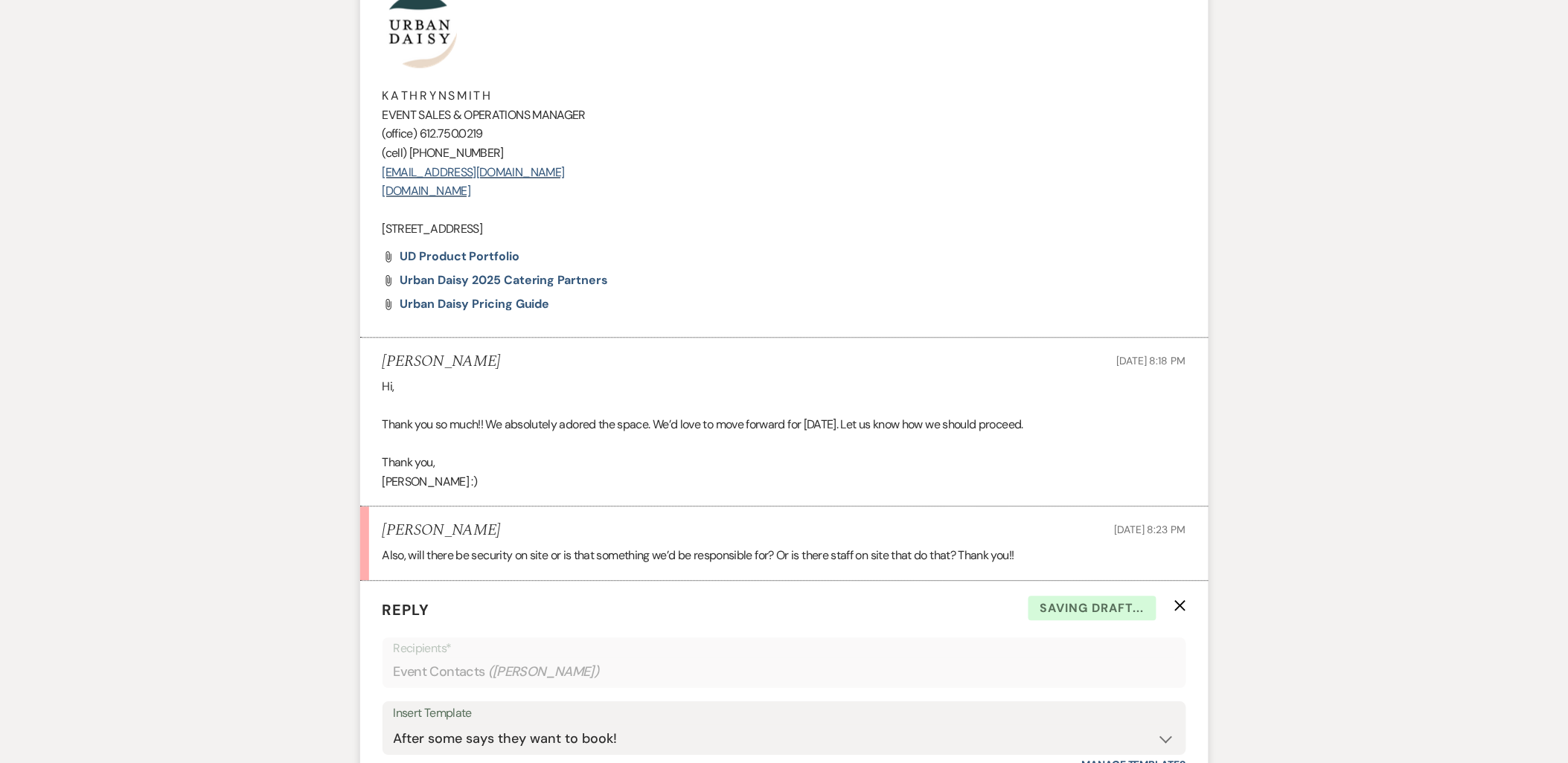
drag, startPoint x: 601, startPoint y: 236, endPoint x: 413, endPoint y: 73, distance: 248.8
copy div "K A T H R Y N S M I T H EVENT SALES & OPERATIONS MANAGER (office) 612.750.0219 …"
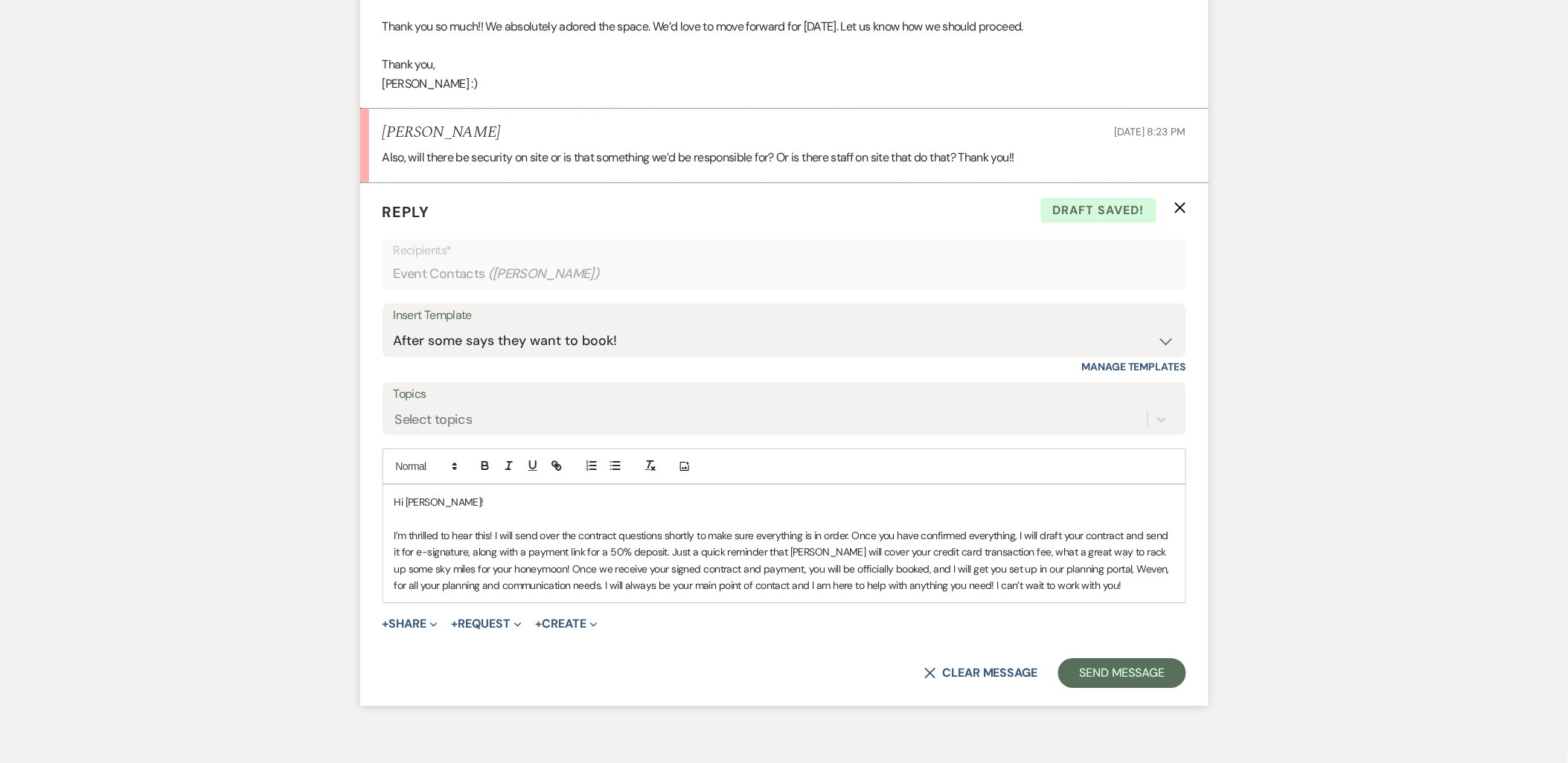
scroll to position [1575, 0]
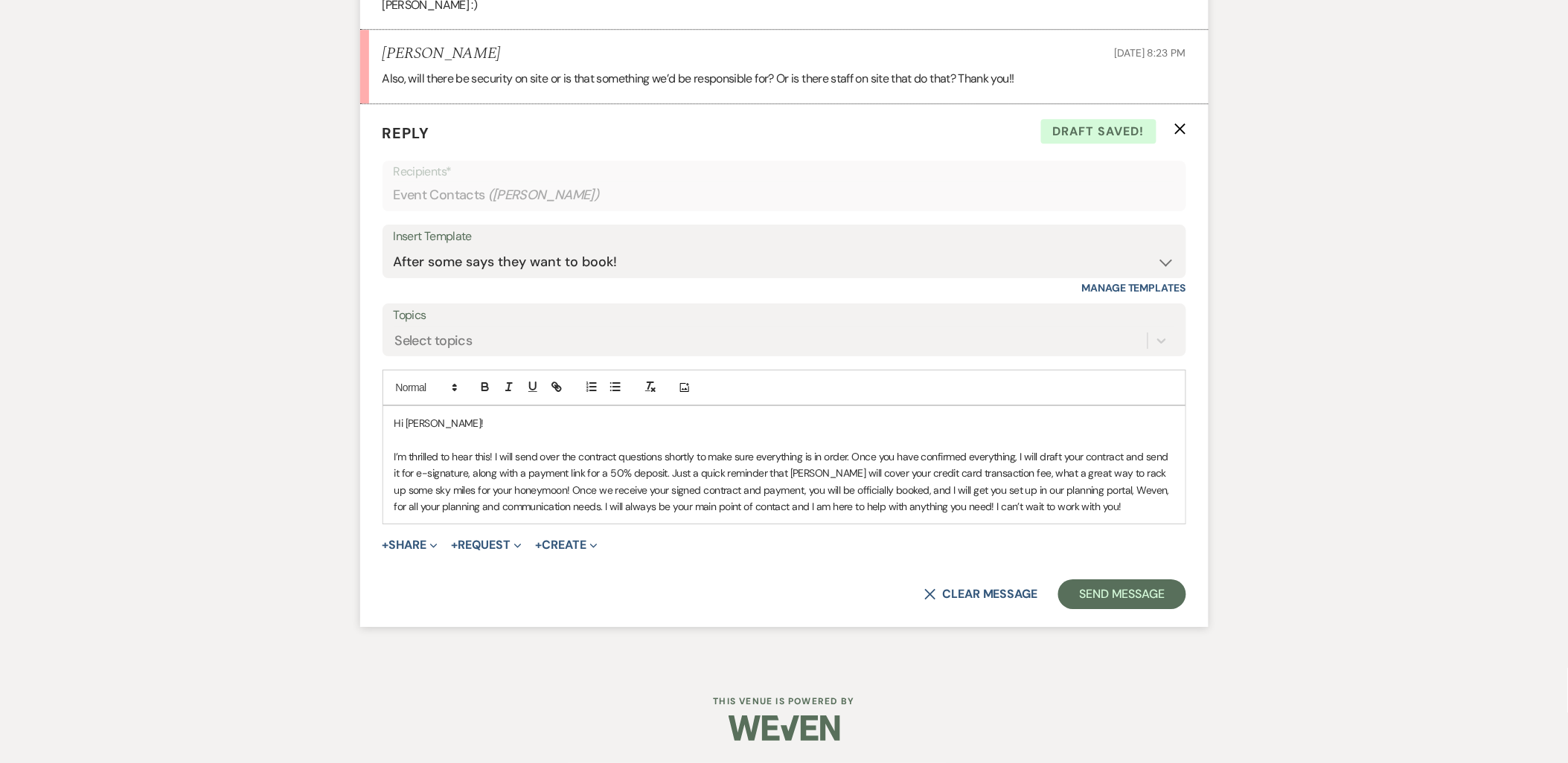
click at [1131, 506] on p "I’m thrilled to hear this! I will send over the contract questions shortly to m…" at bounding box center [784, 481] width 780 height 67
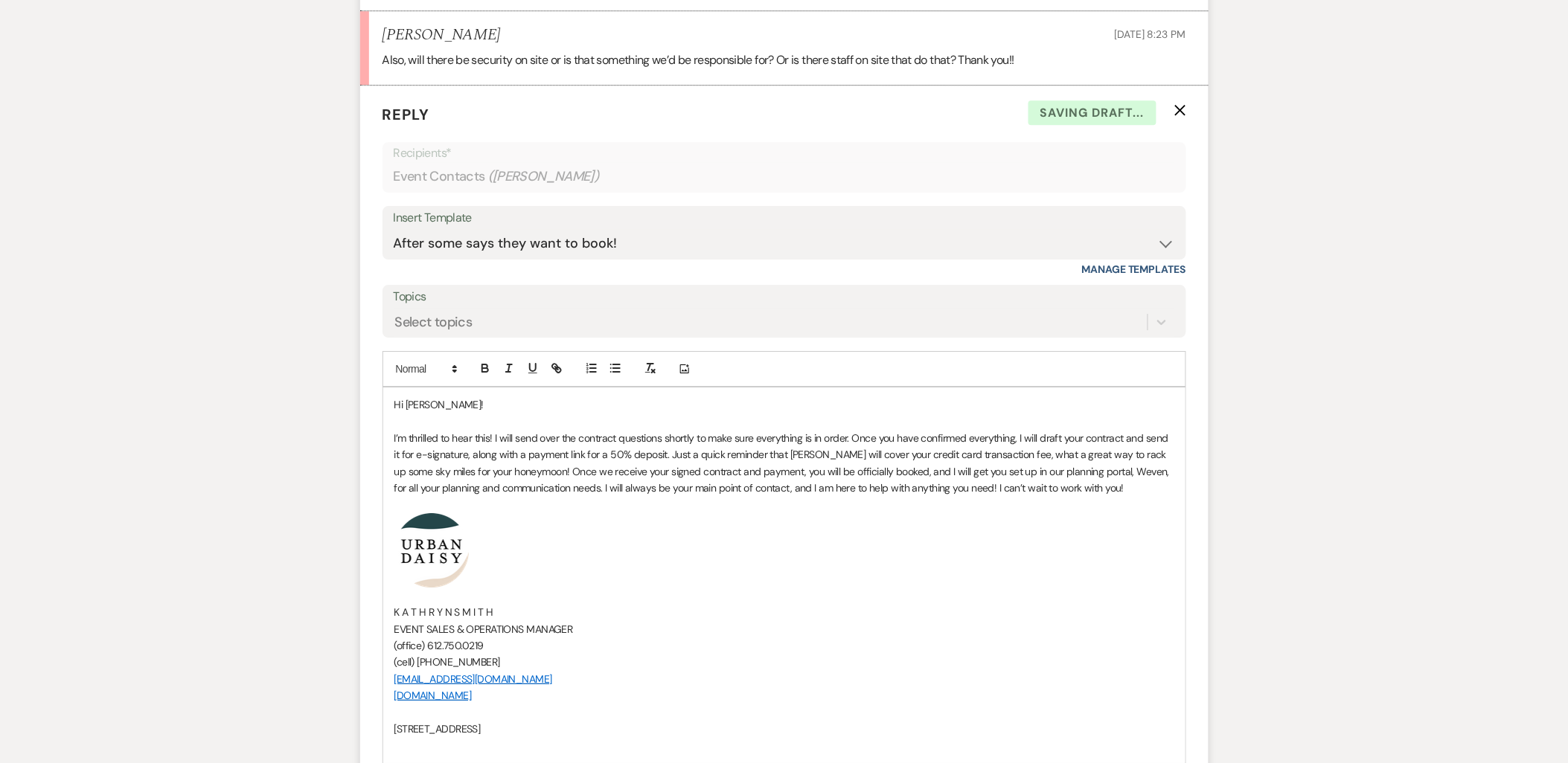
click at [769, 566] on p "﻿ ﻿" at bounding box center [784, 550] width 780 height 74
click at [741, 538] on p "﻿ ﻿" at bounding box center [784, 550] width 780 height 74
click at [730, 512] on p at bounding box center [784, 504] width 780 height 17
click at [689, 567] on p "﻿ ﻿" at bounding box center [784, 550] width 780 height 74
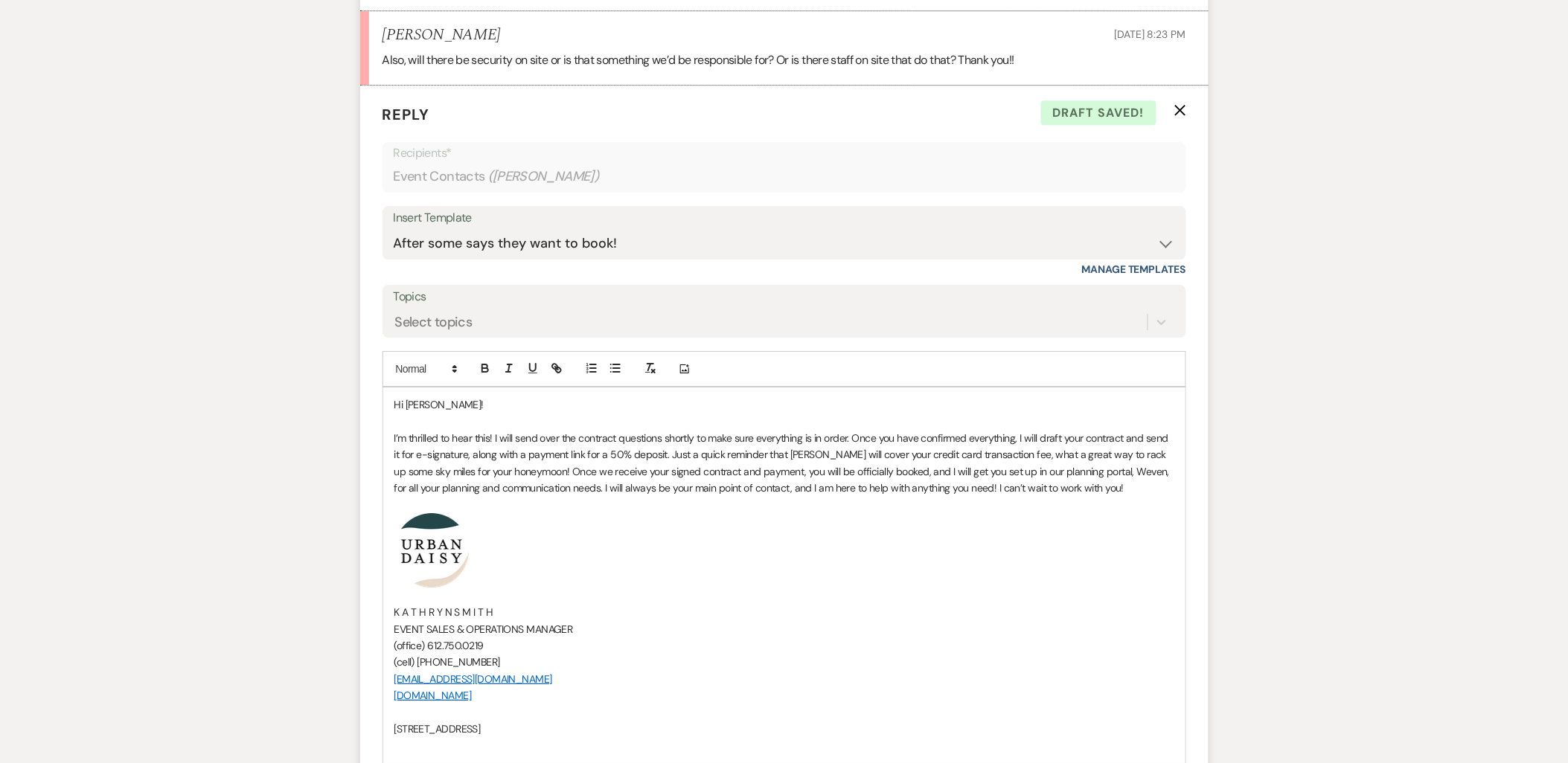
click at [395, 562] on img "﻿ ﻿" at bounding box center [431, 550] width 74 height 74
click at [395, 512] on p at bounding box center [784, 504] width 780 height 17
click at [391, 504] on div "Hi Taylor! I’m thrilled to hear this! I will send over the contract questions s…" at bounding box center [784, 575] width 802 height 376
click at [392, 471] on div "Hi Taylor! I’m thrilled to hear this! I will send over the contract questions s…" at bounding box center [784, 575] width 802 height 376
click at [390, 441] on div "Hi Taylor! I’m thrilled to hear this! I will send over the contract questions s…" at bounding box center [784, 575] width 802 height 376
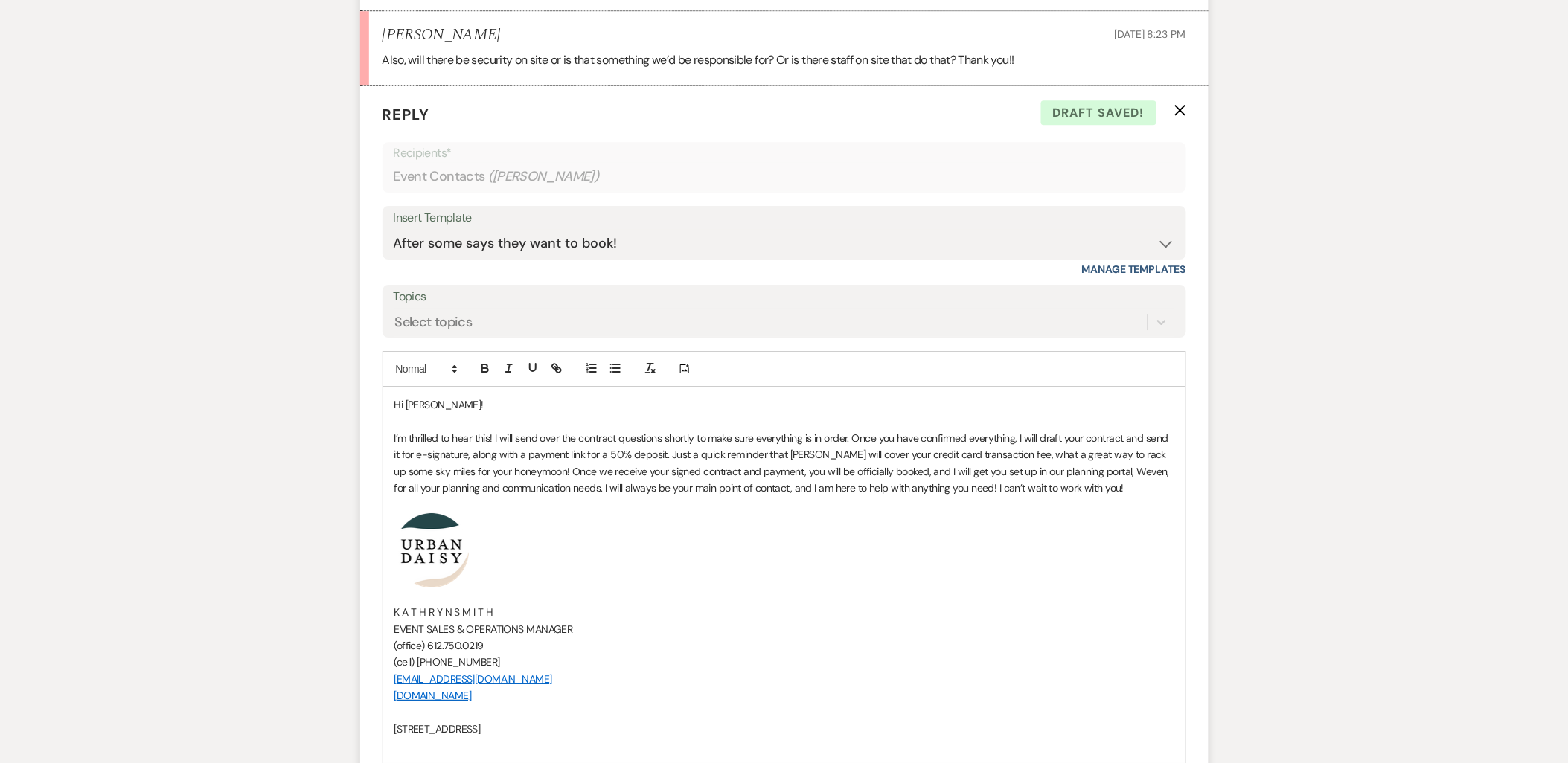
click at [390, 472] on div "Hi Taylor! I’m thrilled to hear this! I will send over the contract questions s…" at bounding box center [784, 575] width 802 height 376
click at [390, 506] on div "Hi Taylor! I’m thrilled to hear this! I will send over the contract questions s…" at bounding box center [784, 575] width 802 height 376
click at [417, 413] on p "Hi Taylor!" at bounding box center [784, 405] width 780 height 17
click at [402, 429] on p at bounding box center [784, 421] width 780 height 17
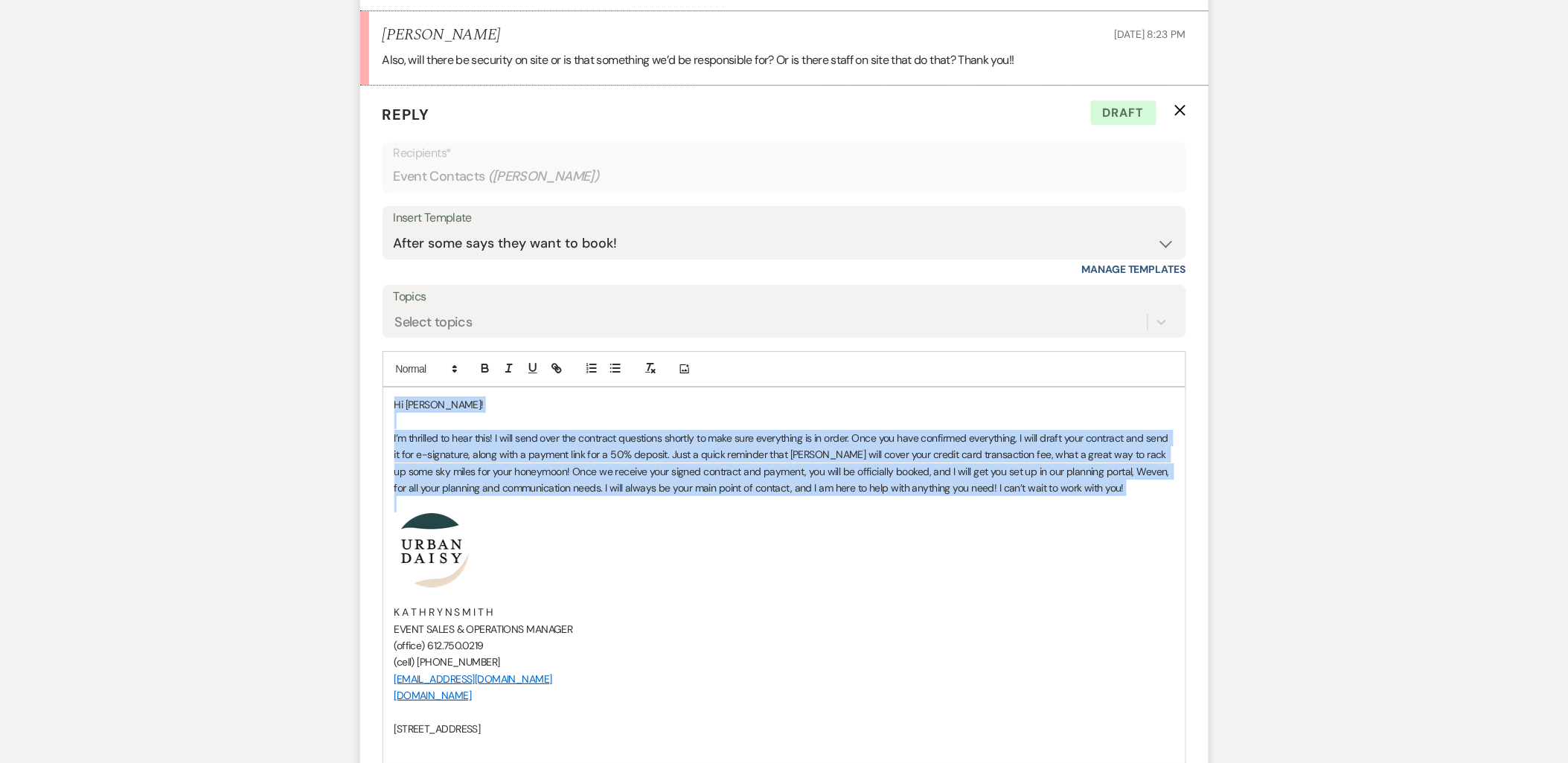
drag, startPoint x: 389, startPoint y: 426, endPoint x: 1140, endPoint y: 517, distance: 756.5
click at [1140, 517] on div "Hi Taylor! I’m thrilled to hear this! I will send over the contract questions s…" at bounding box center [784, 575] width 802 height 376
click at [1140, 512] on p at bounding box center [784, 504] width 780 height 17
drag, startPoint x: 1140, startPoint y: 517, endPoint x: 355, endPoint y: 387, distance: 795.7
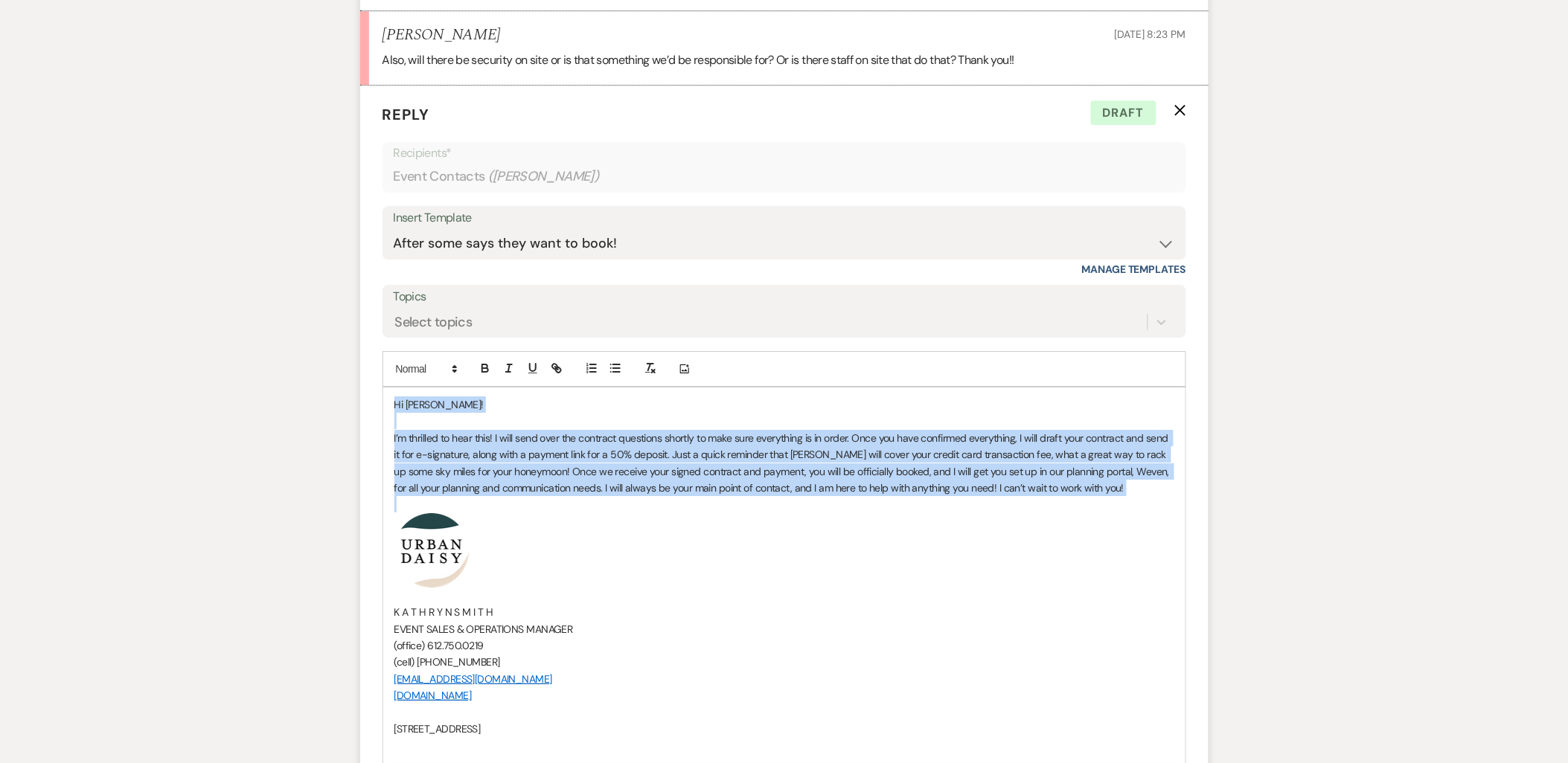
click at [390, 444] on div "Hi Taylor! I’m thrilled to hear this! I will send over the contract questions s…" at bounding box center [784, 575] width 802 height 376
drag, startPoint x: 393, startPoint y: 425, endPoint x: 1017, endPoint y: 589, distance: 645.2
click at [1017, 589] on div "Hi Taylor! I’m thrilled to hear this! I will send over the contract questions s…" at bounding box center [784, 575] width 802 height 376
click at [1018, 588] on p "﻿ ﻿" at bounding box center [784, 550] width 780 height 74
drag, startPoint x: 1018, startPoint y: 589, endPoint x: 366, endPoint y: 406, distance: 677.2
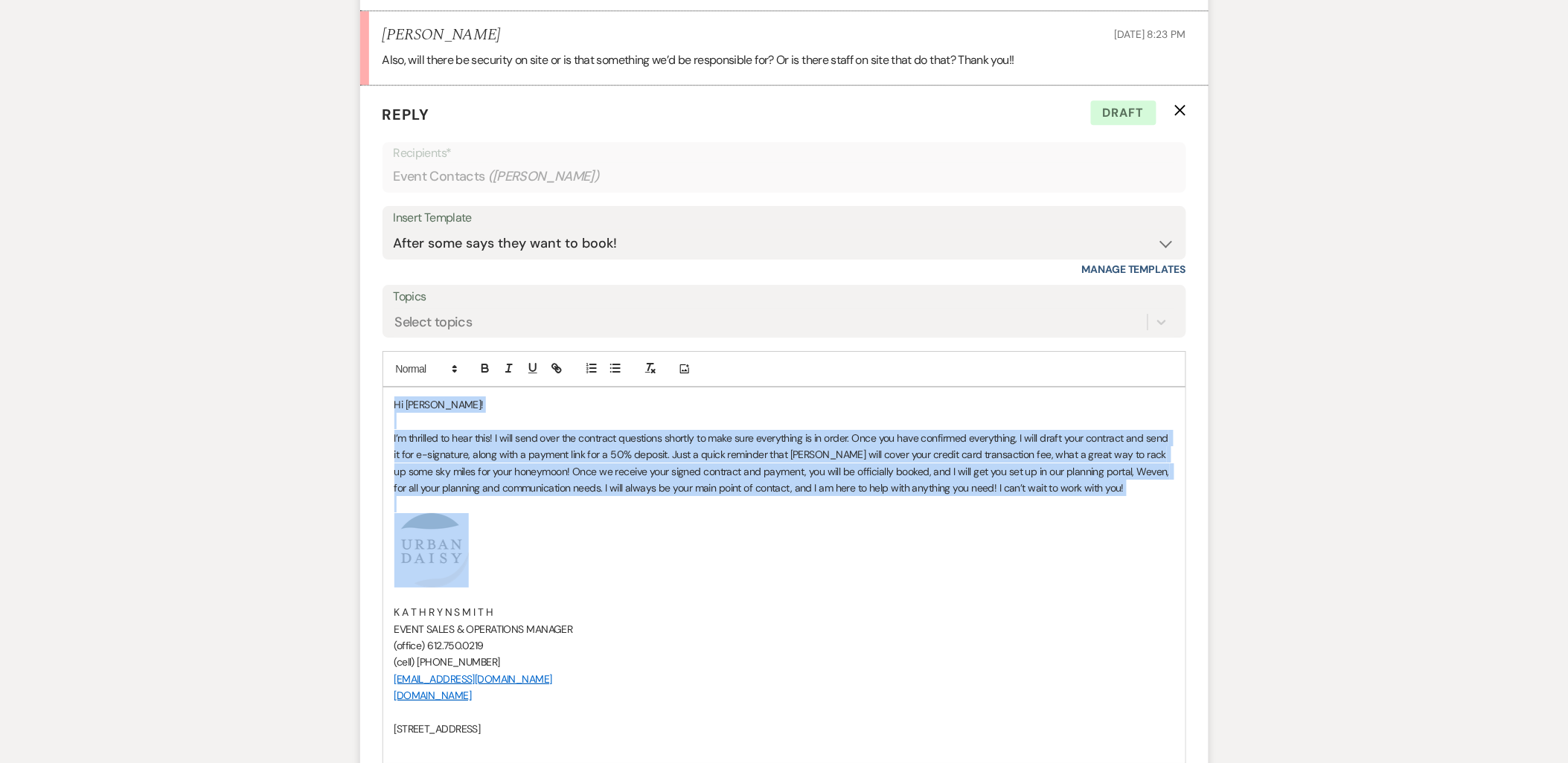
click at [366, 406] on form "Reply X Draft Recipients* Event Contacts ( Taylor Clarke ) Insert Template -- P…" at bounding box center [784, 476] width 848 height 780
click at [417, 479] on p "I’m thrilled to hear this! I will send over the contract questions shortly to m…" at bounding box center [784, 463] width 780 height 67
drag, startPoint x: 390, startPoint y: 424, endPoint x: 561, endPoint y: 602, distance: 246.8
click at [561, 602] on div "Hi Taylor! I’m thrilled to hear this! I will send over the contract questions s…" at bounding box center [784, 575] width 802 height 376
click at [562, 588] on p "﻿ ﻿" at bounding box center [784, 550] width 780 height 74
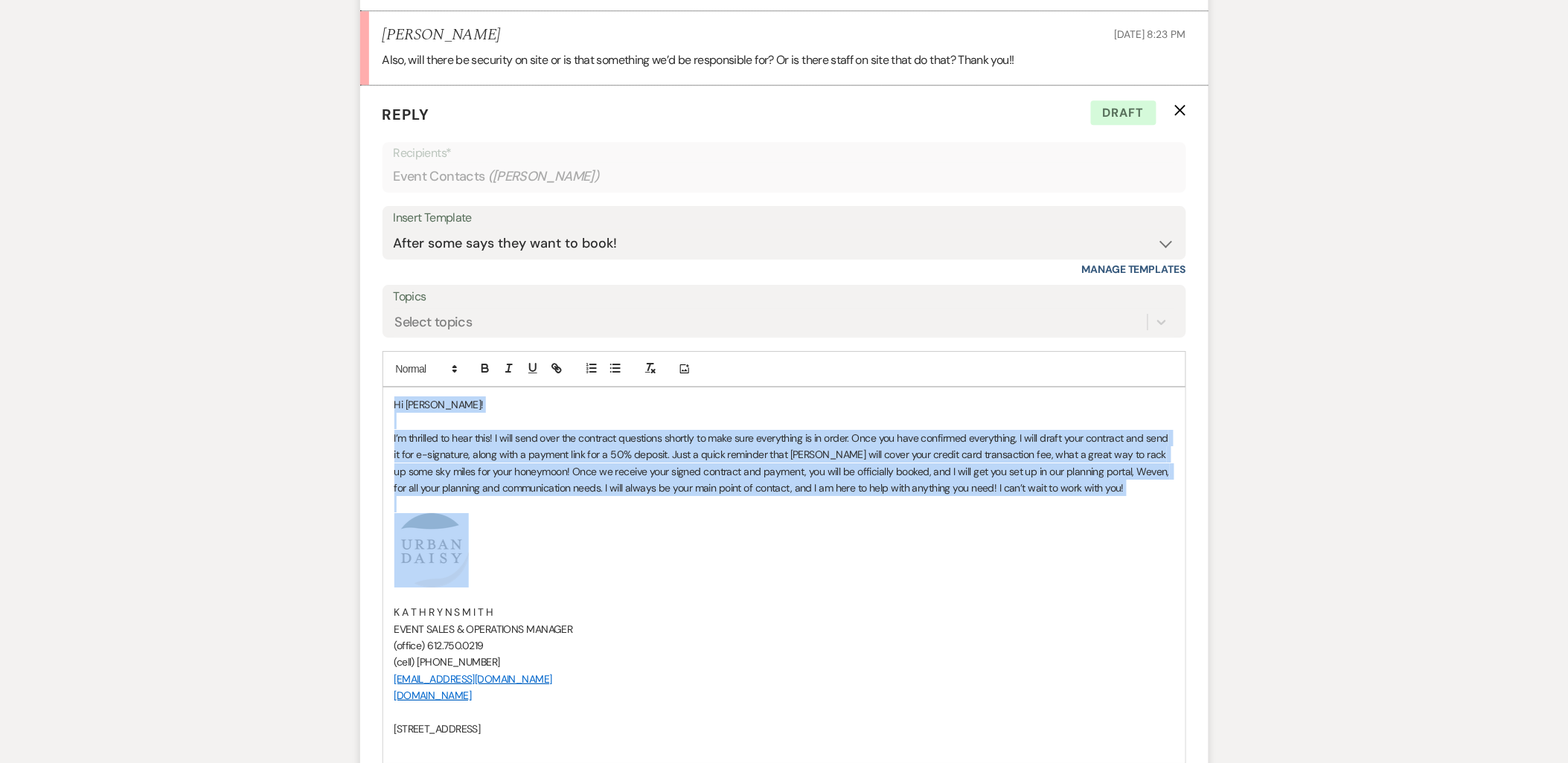
click at [595, 487] on p "I’m thrilled to hear this! I will send over the contract questions shortly to m…" at bounding box center [784, 463] width 780 height 67
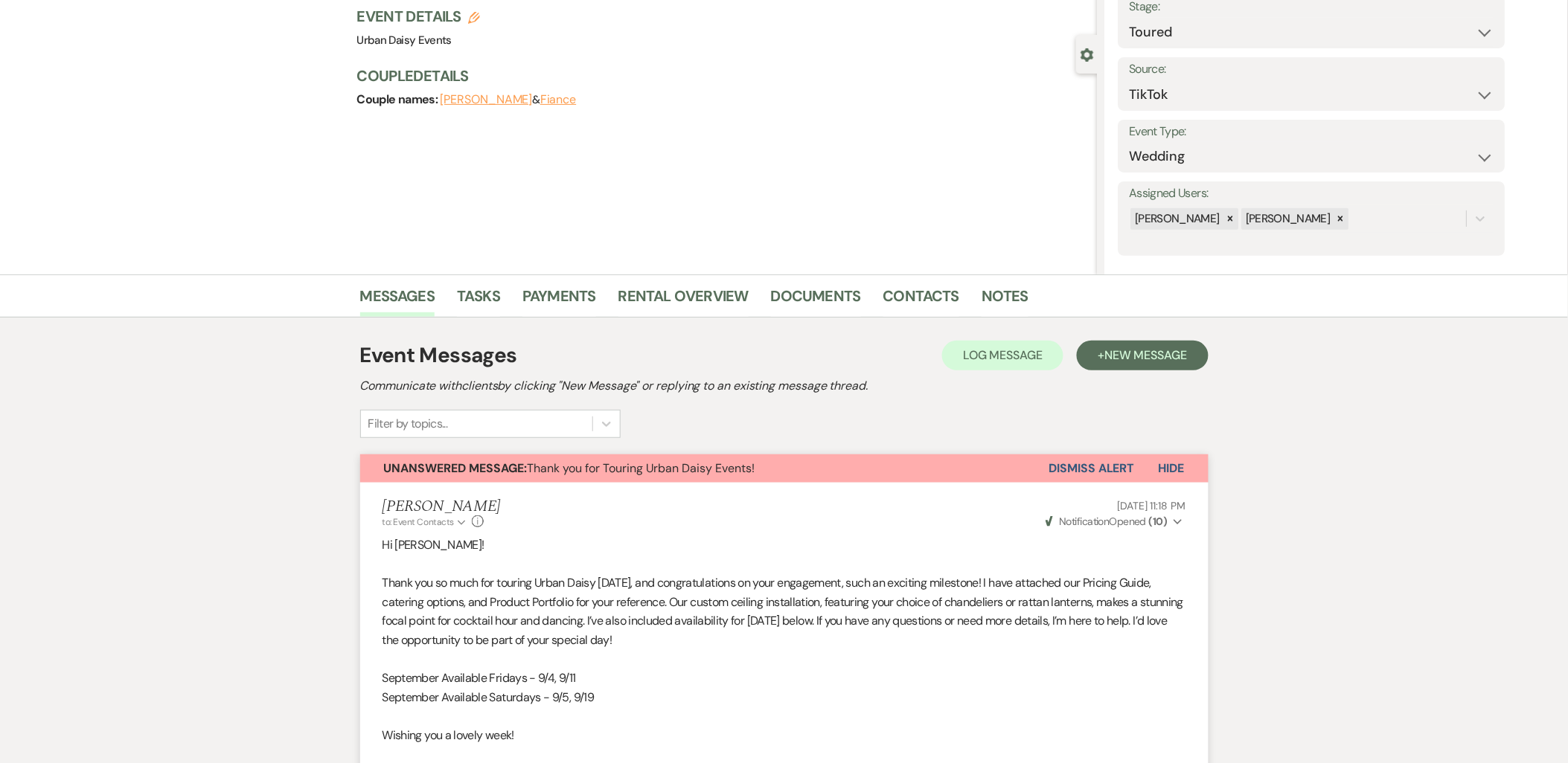
scroll to position [0, 0]
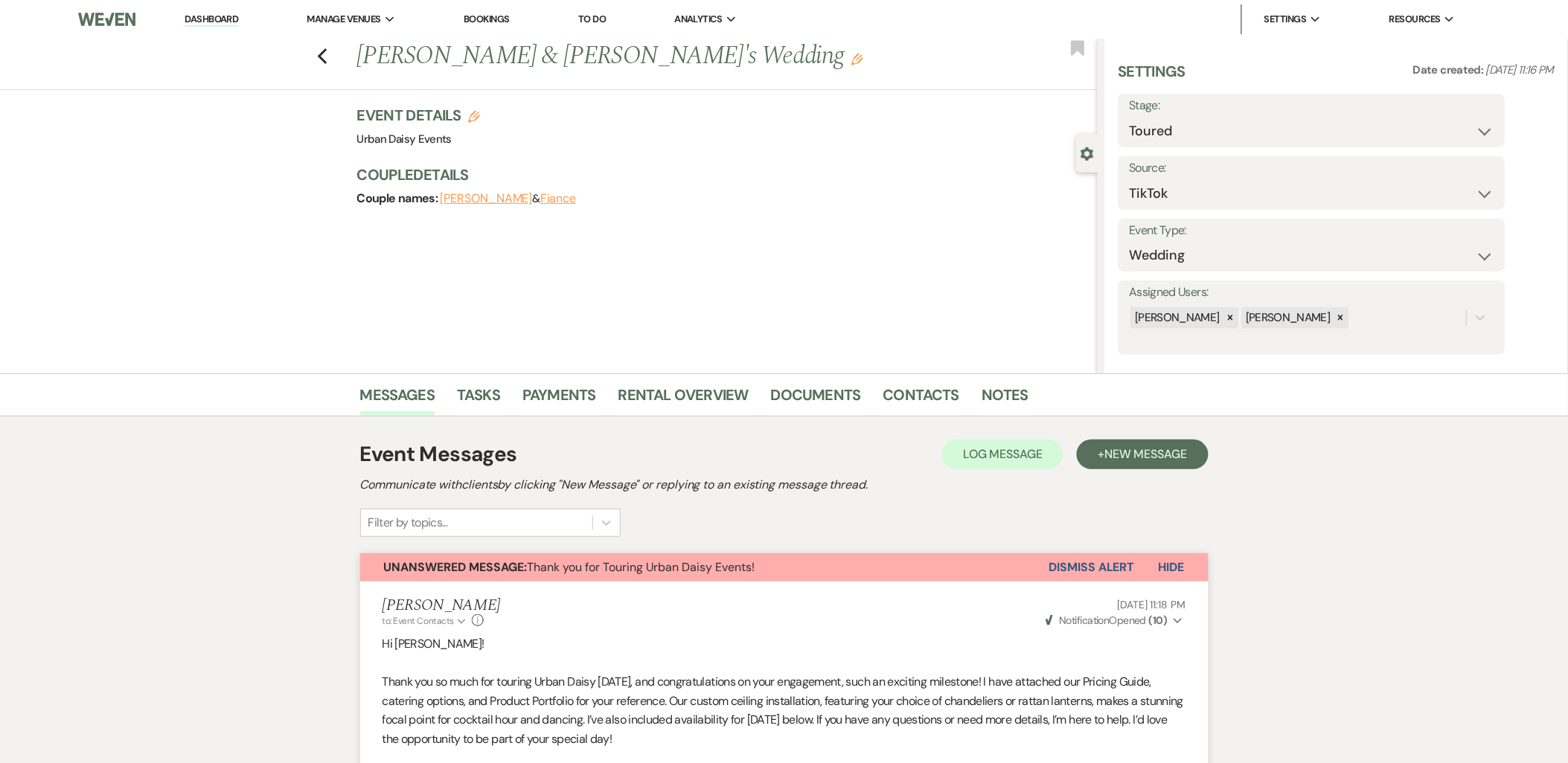
click at [369, 312] on div "Previous Taylor Clarke & Fiance's Wedding Edit Bookmark Gear Settings Settings …" at bounding box center [548, 206] width 1098 height 334
click at [201, 13] on link "Dashboard" at bounding box center [211, 19] width 53 height 14
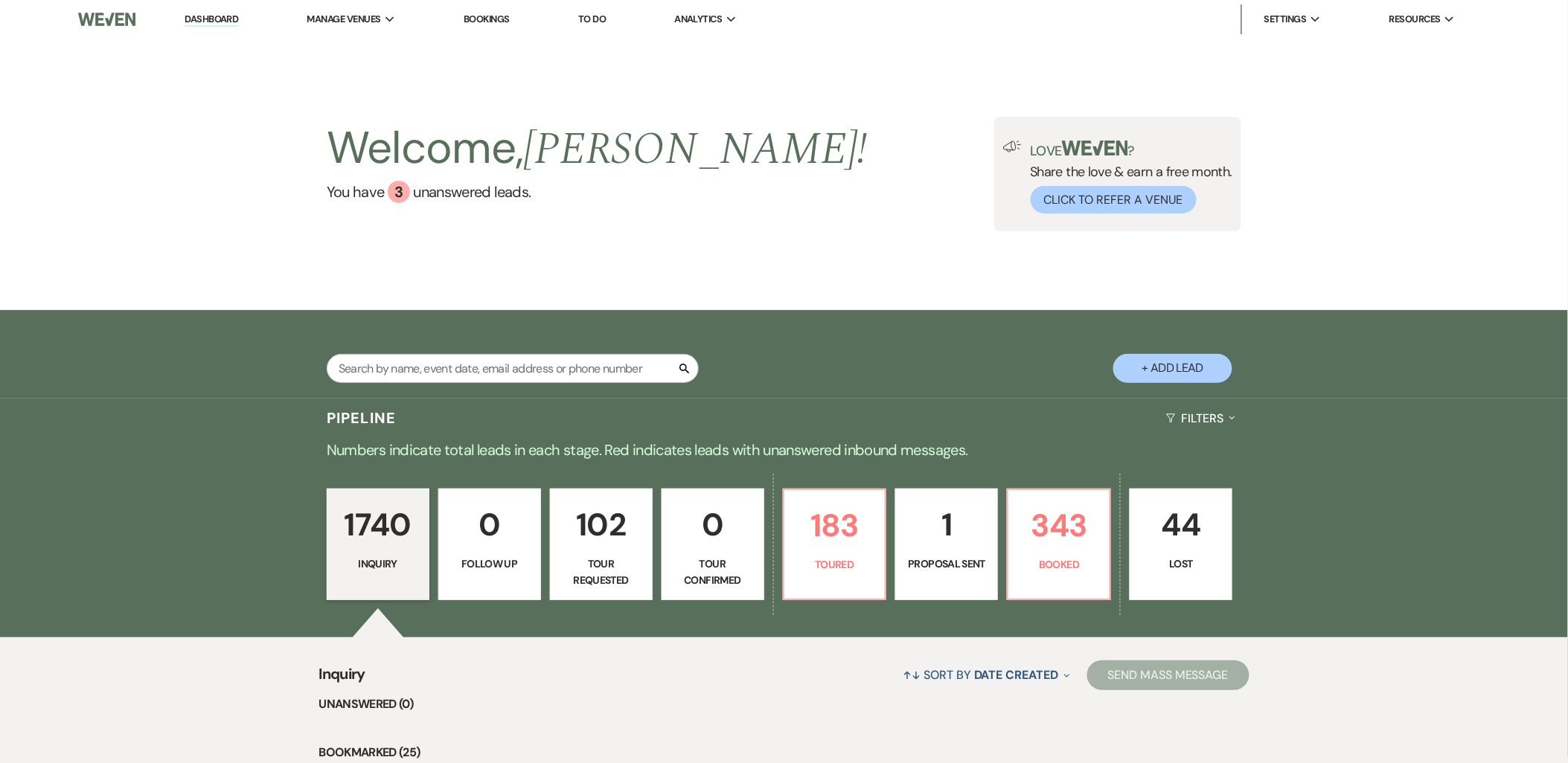
click at [938, 558] on p "Proposal Sent" at bounding box center [946, 564] width 84 height 17
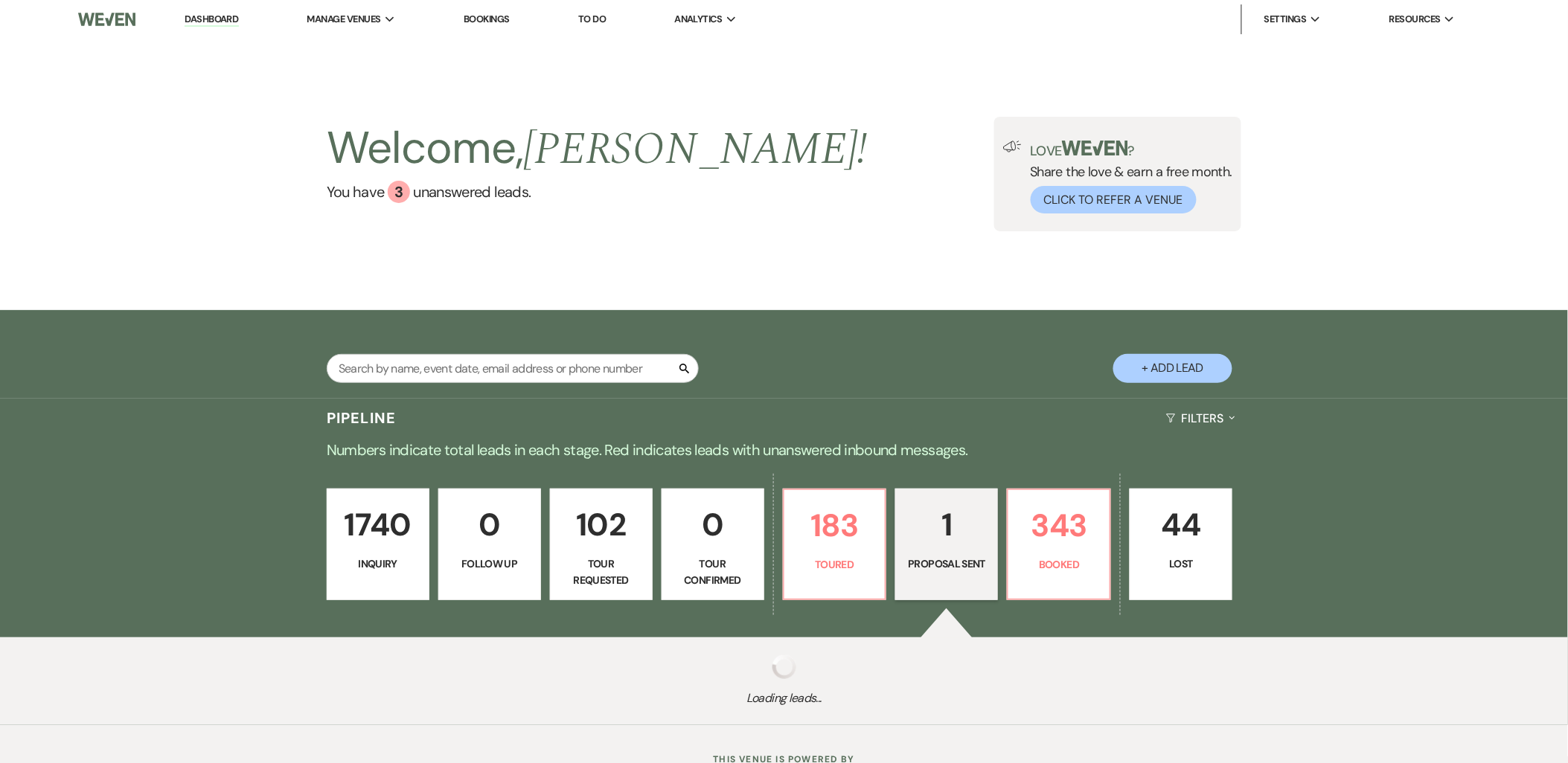
select select "6"
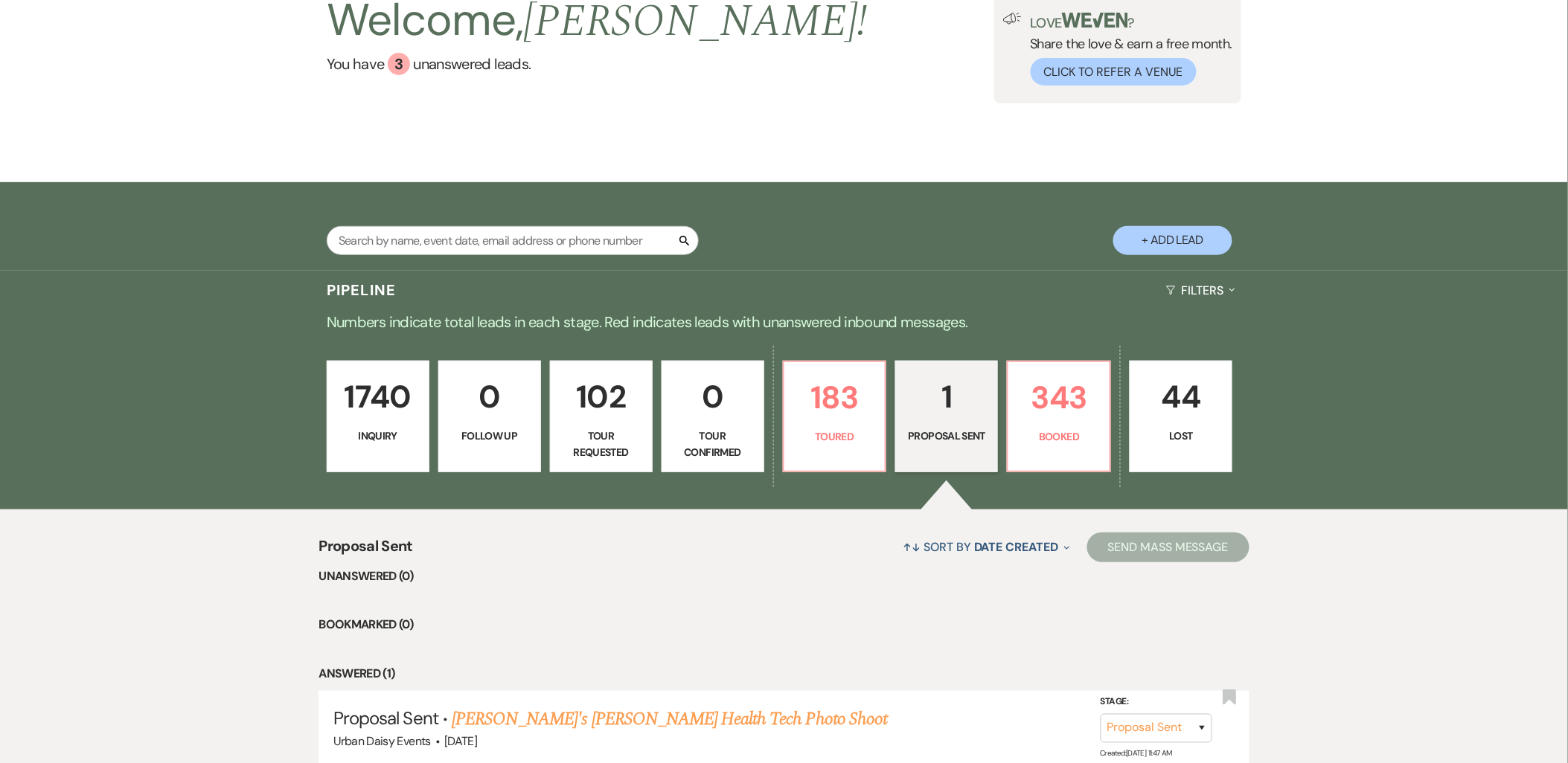
scroll to position [248, 0]
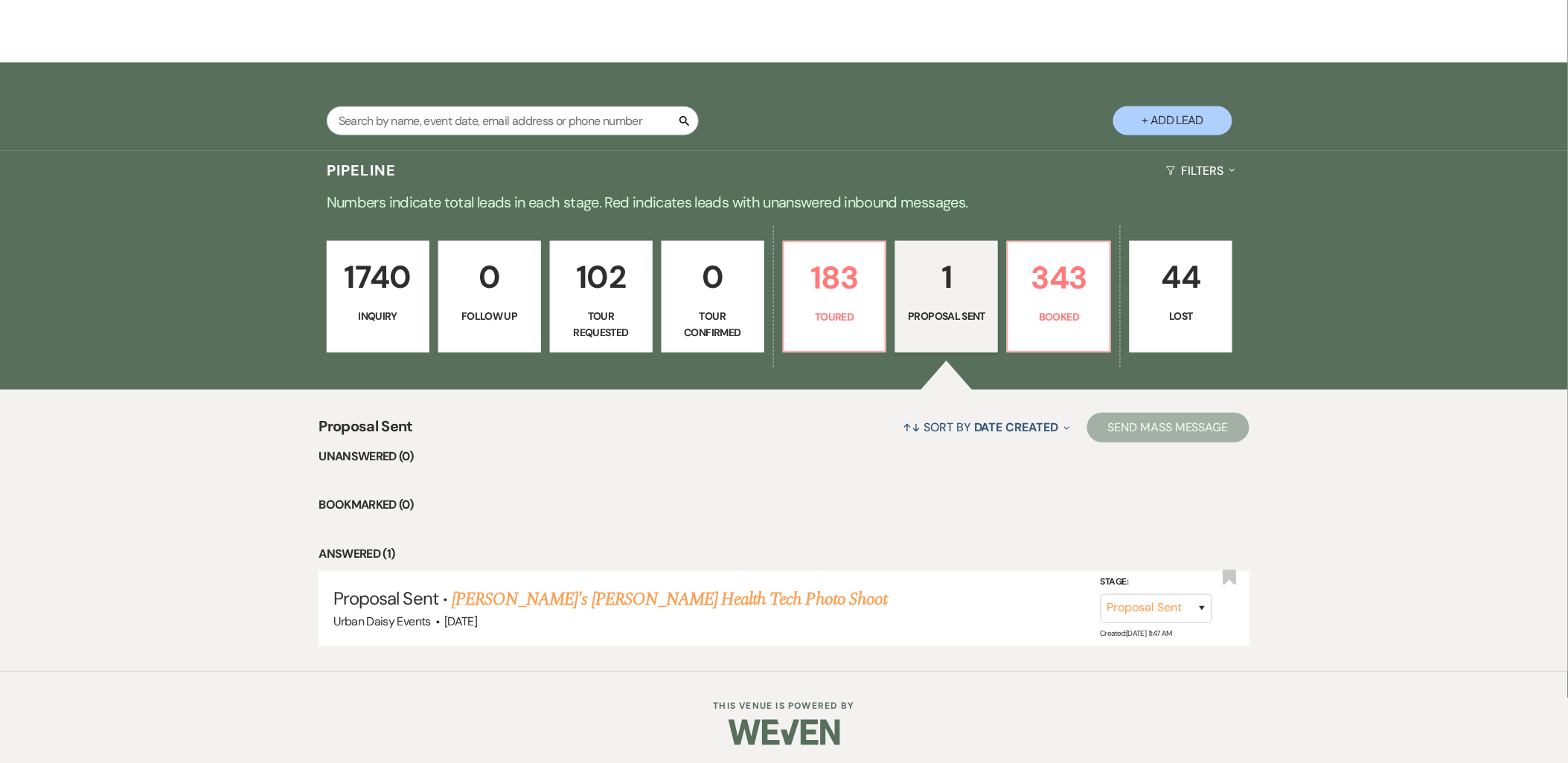
click at [488, 598] on link "Tanya Silver's Johnson Health Tech Photo Shoot" at bounding box center [670, 599] width 435 height 27
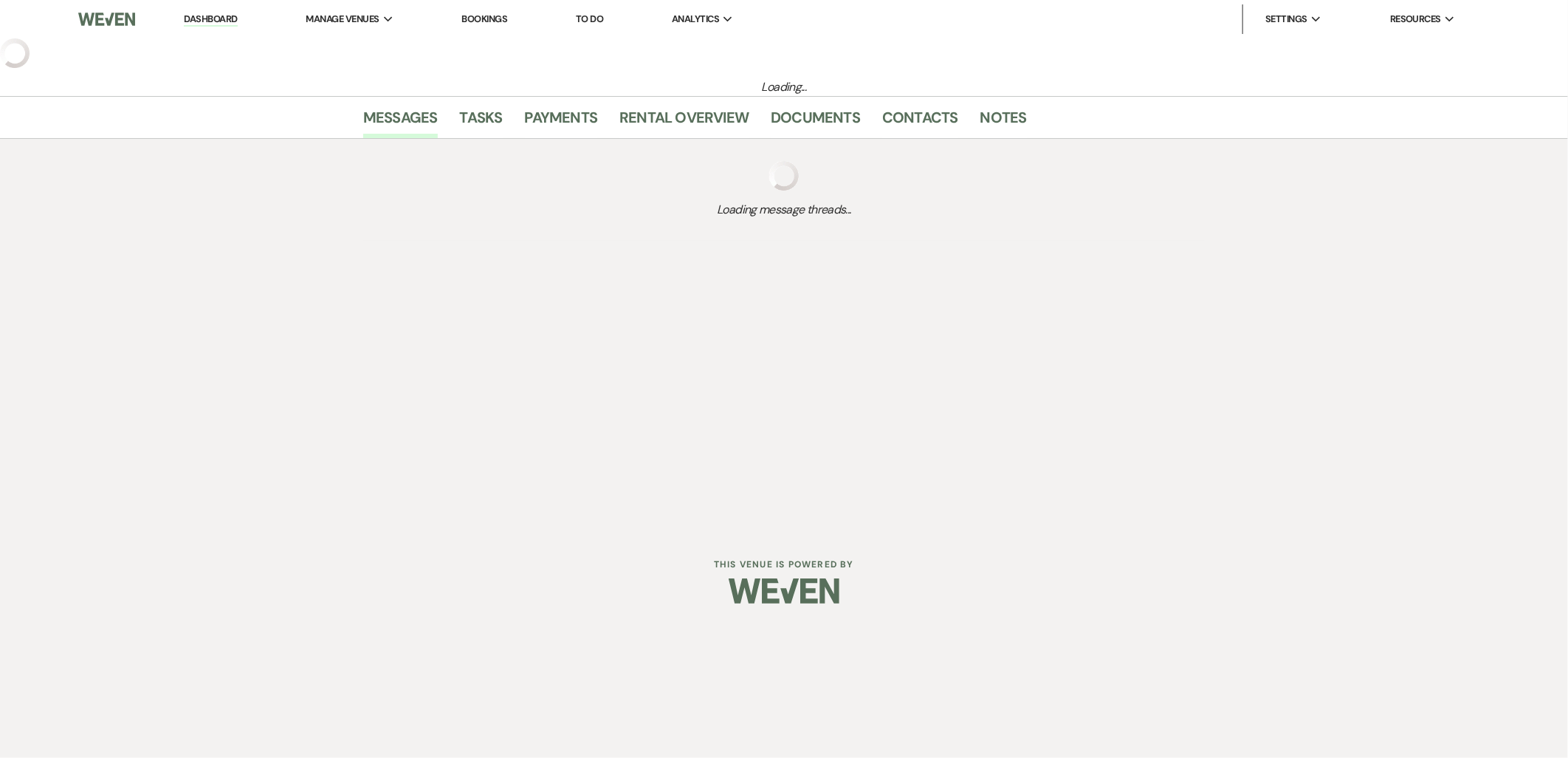
select select "6"
select select "1"
select select "13"
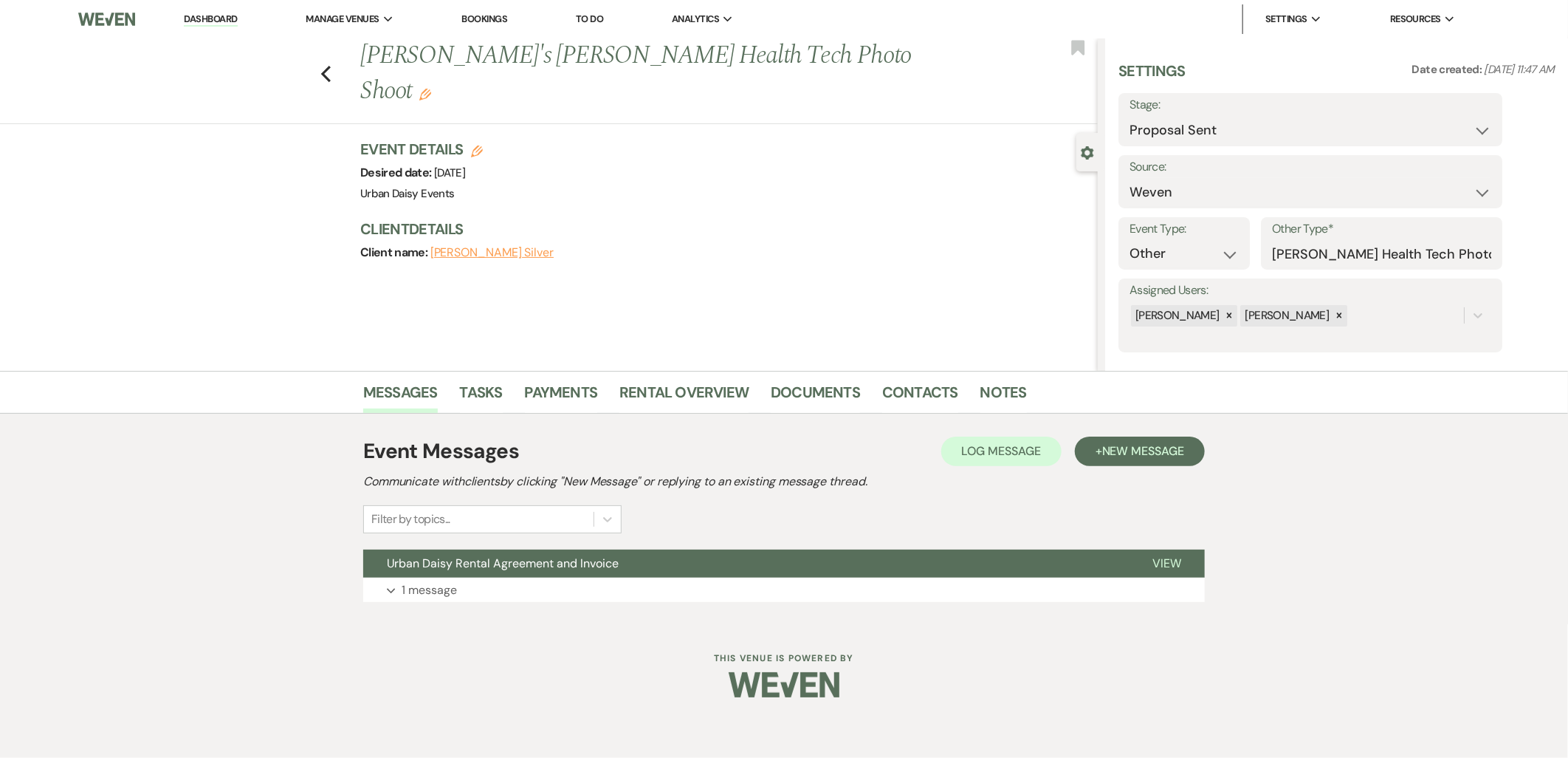
click at [484, 584] on button "Expand 1 message" at bounding box center [783, 590] width 841 height 26
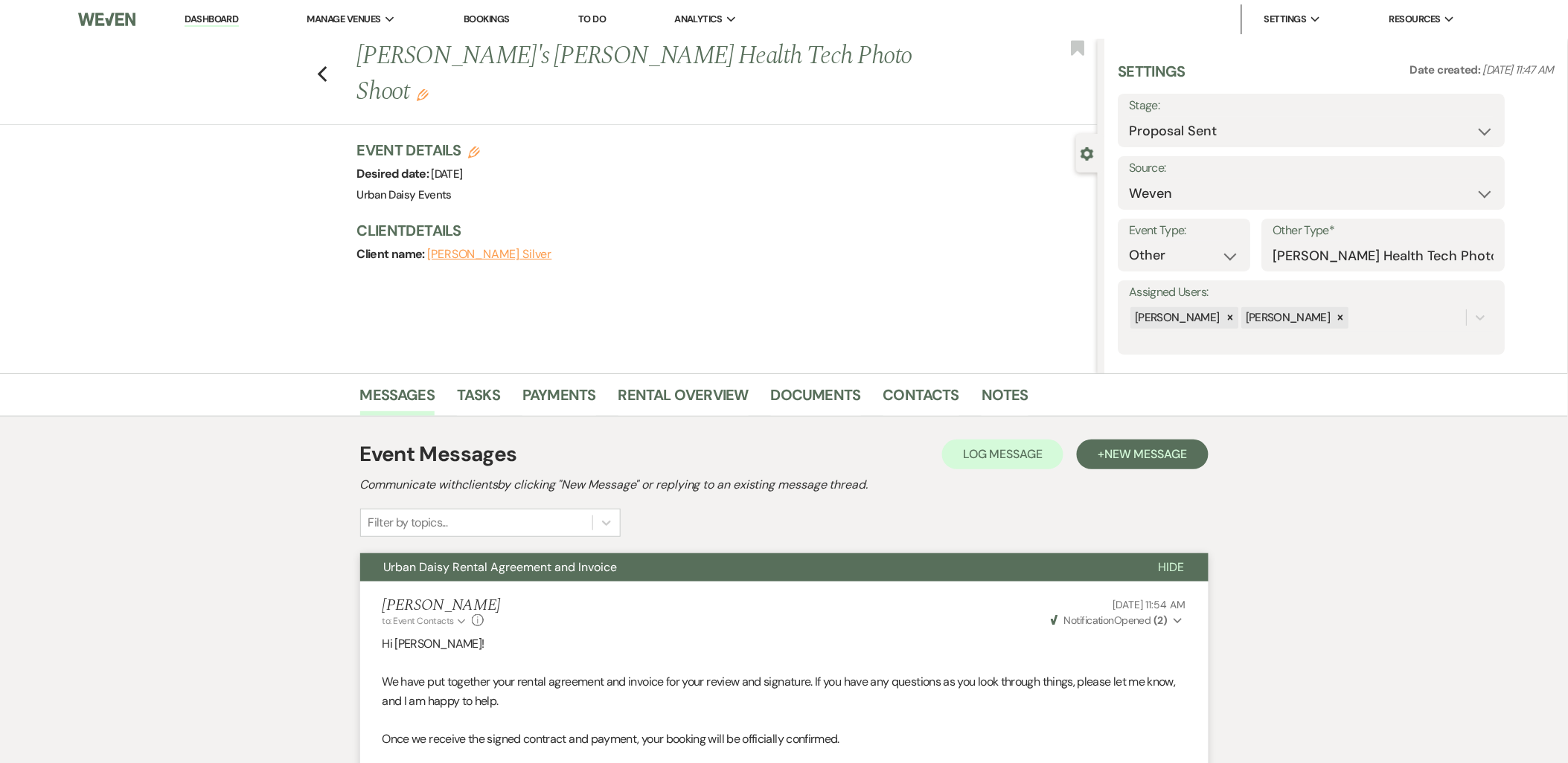
click at [213, 13] on link "Dashboard" at bounding box center [211, 19] width 53 height 14
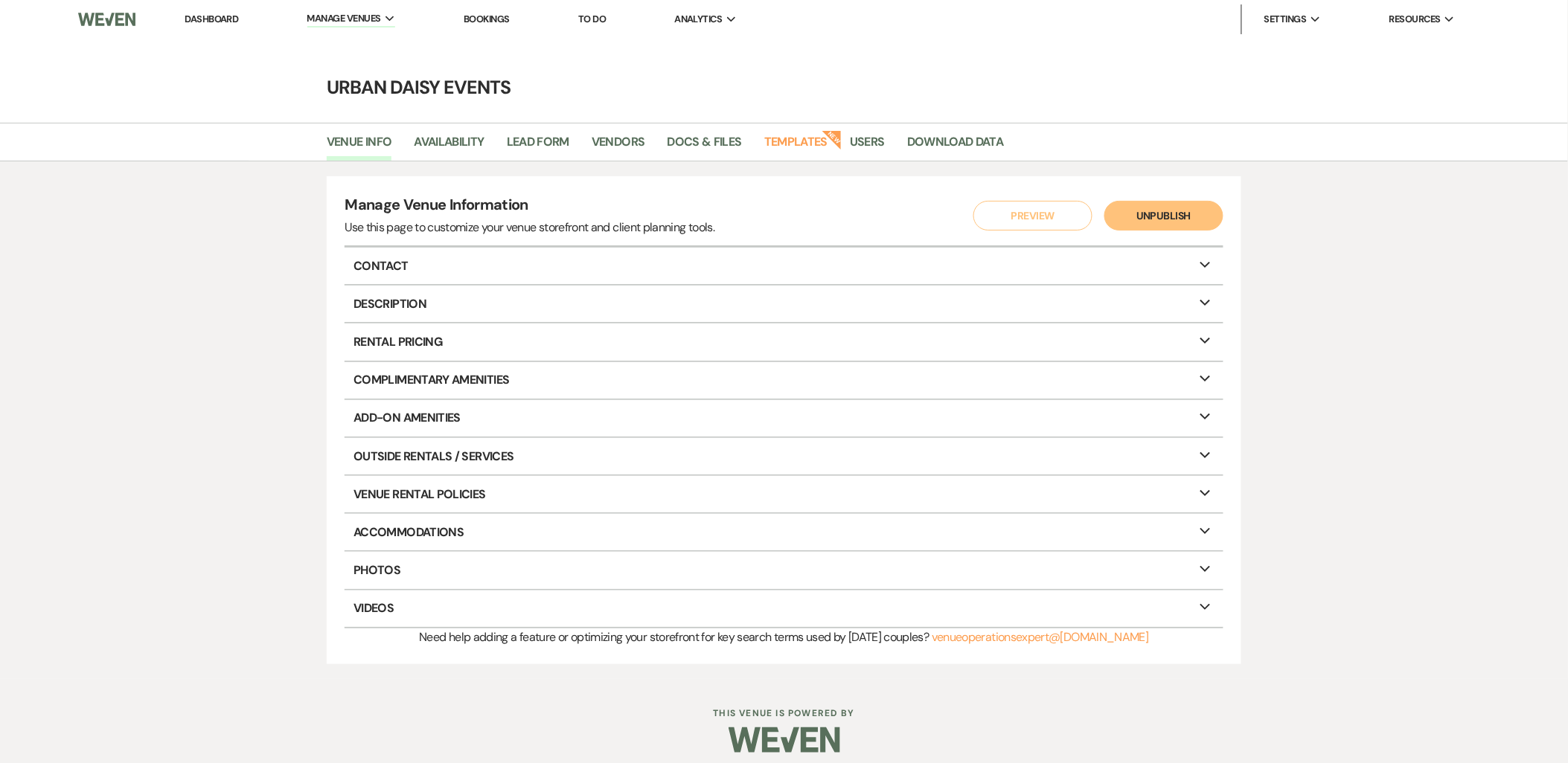
click at [487, 154] on li "Availability" at bounding box center [459, 145] width 92 height 31
click at [476, 144] on link "Availability" at bounding box center [448, 146] width 70 height 28
select select "2"
select select "2026"
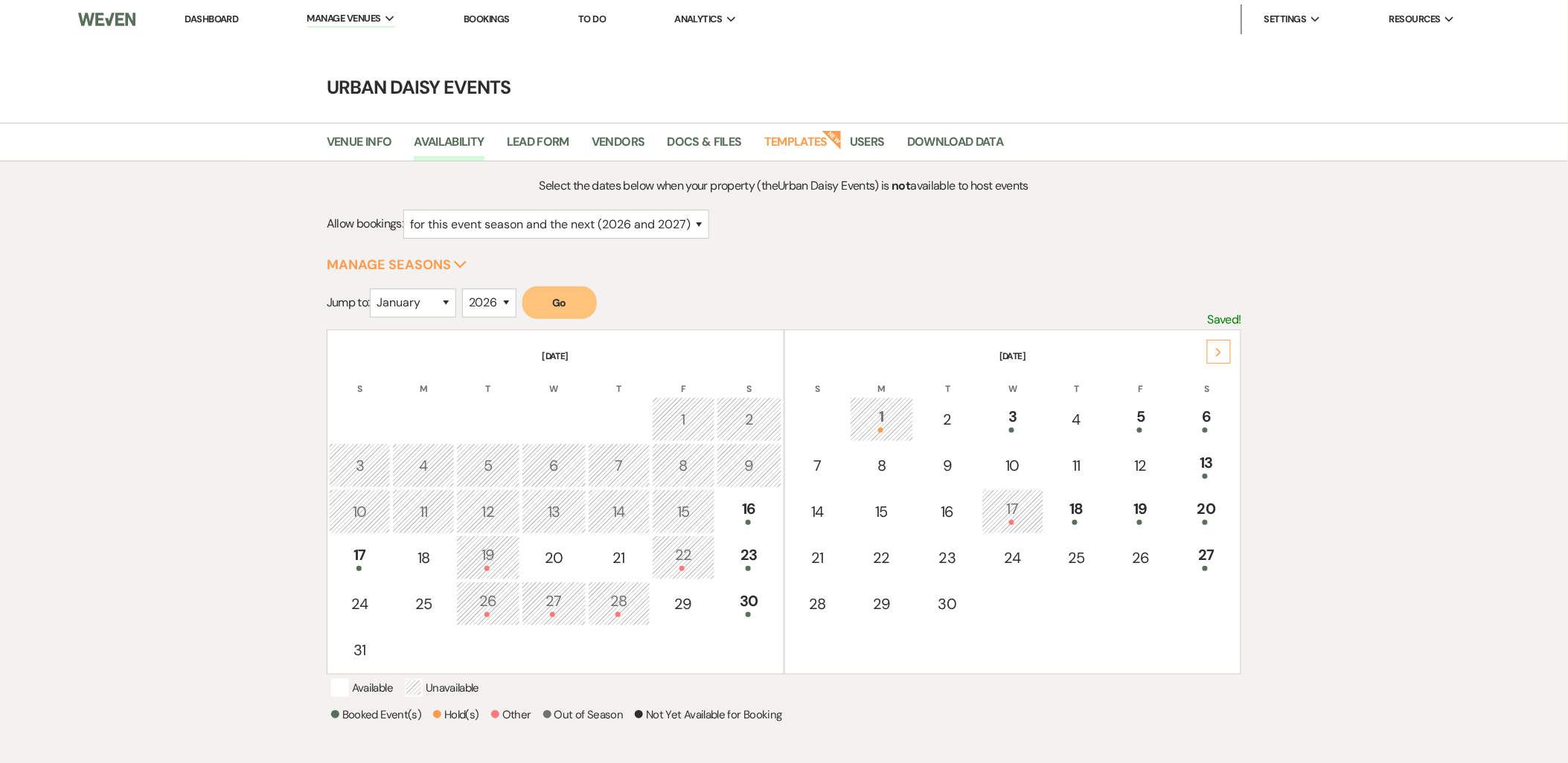
click at [345, 544] on div "17" at bounding box center [360, 557] width 46 height 28
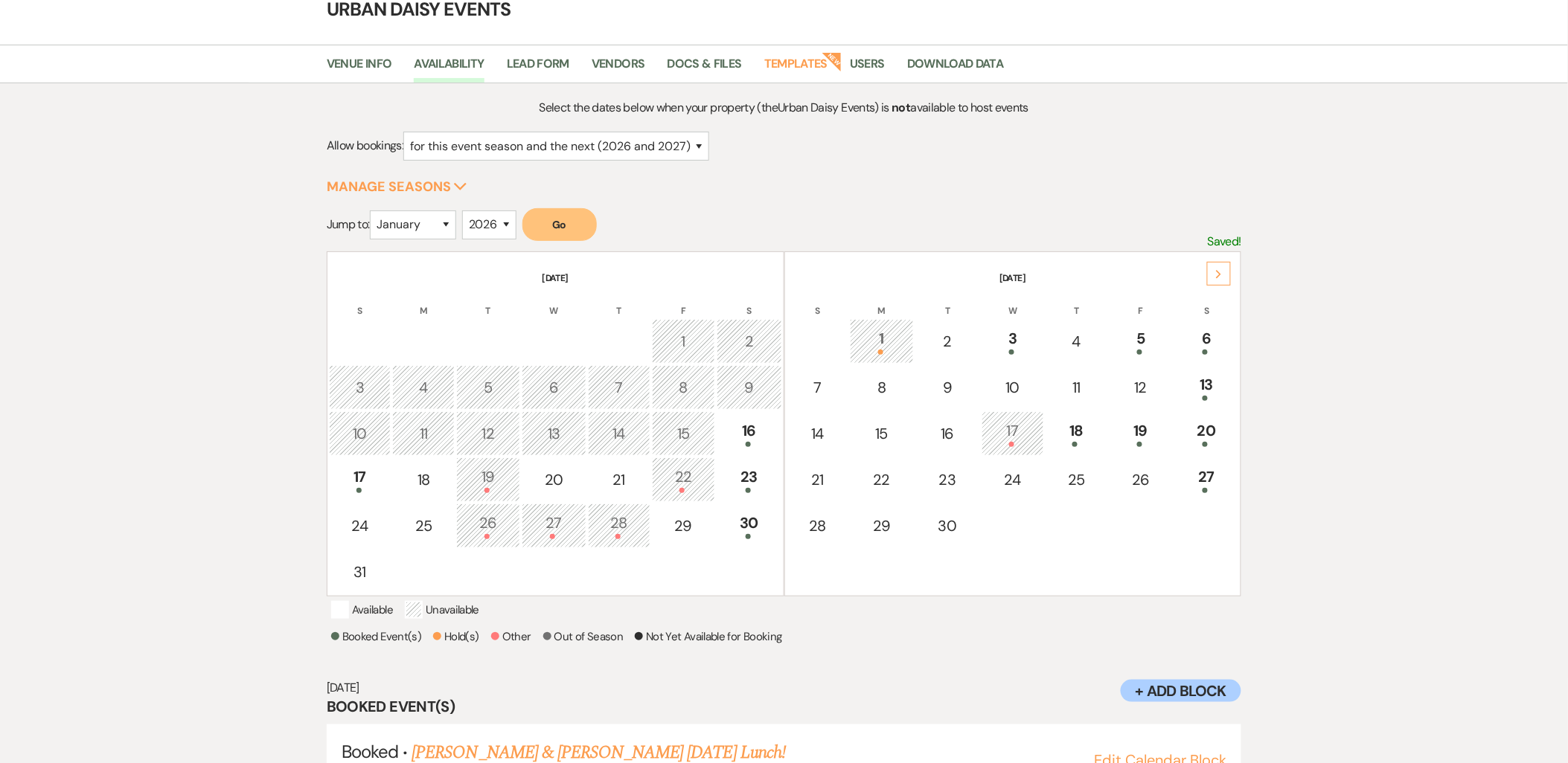
scroll to position [136, 0]
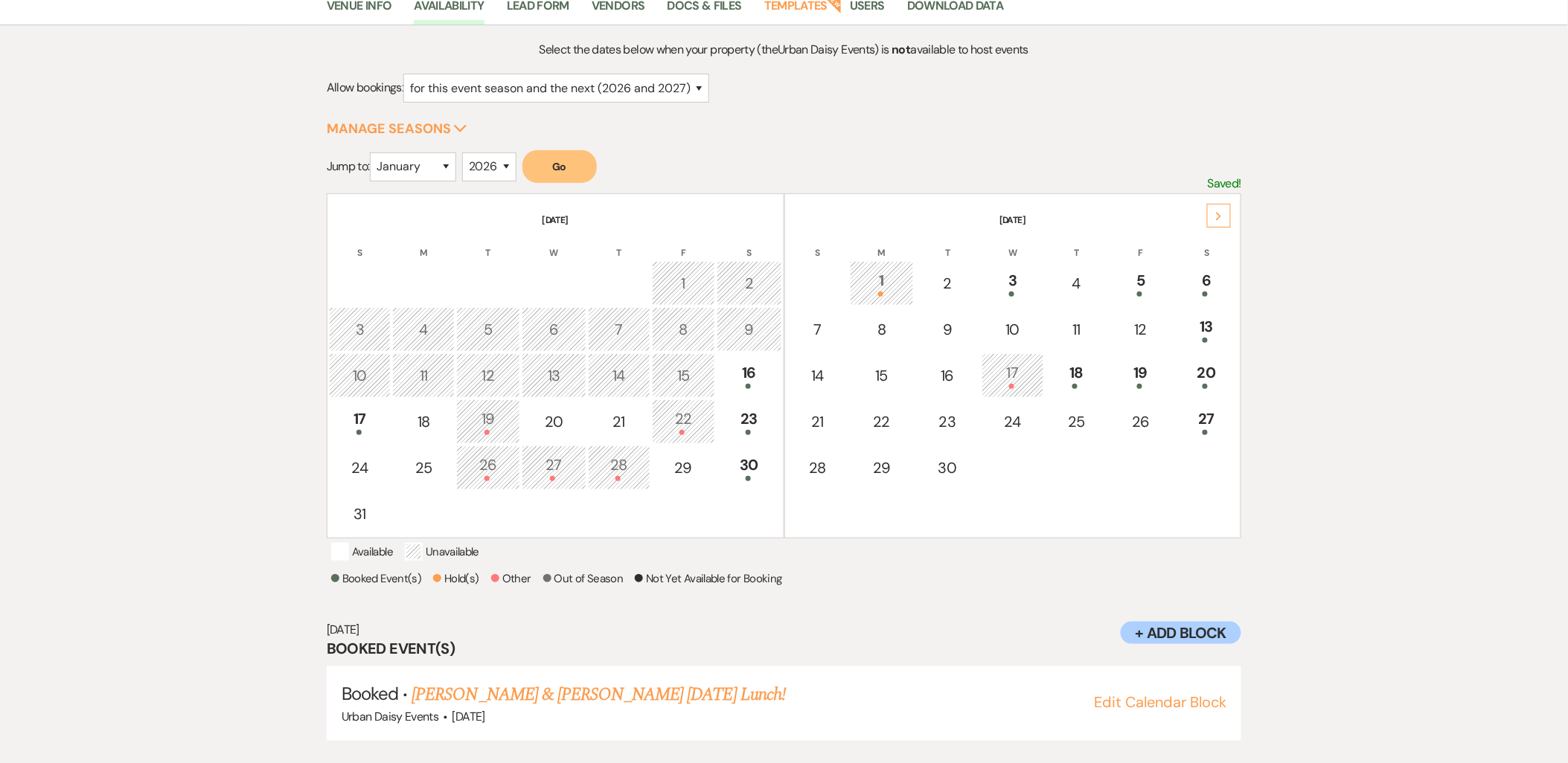
click at [459, 688] on link "Nick Vanderheyden & Janae Smith's Sunday Lunch!" at bounding box center [598, 694] width 374 height 27
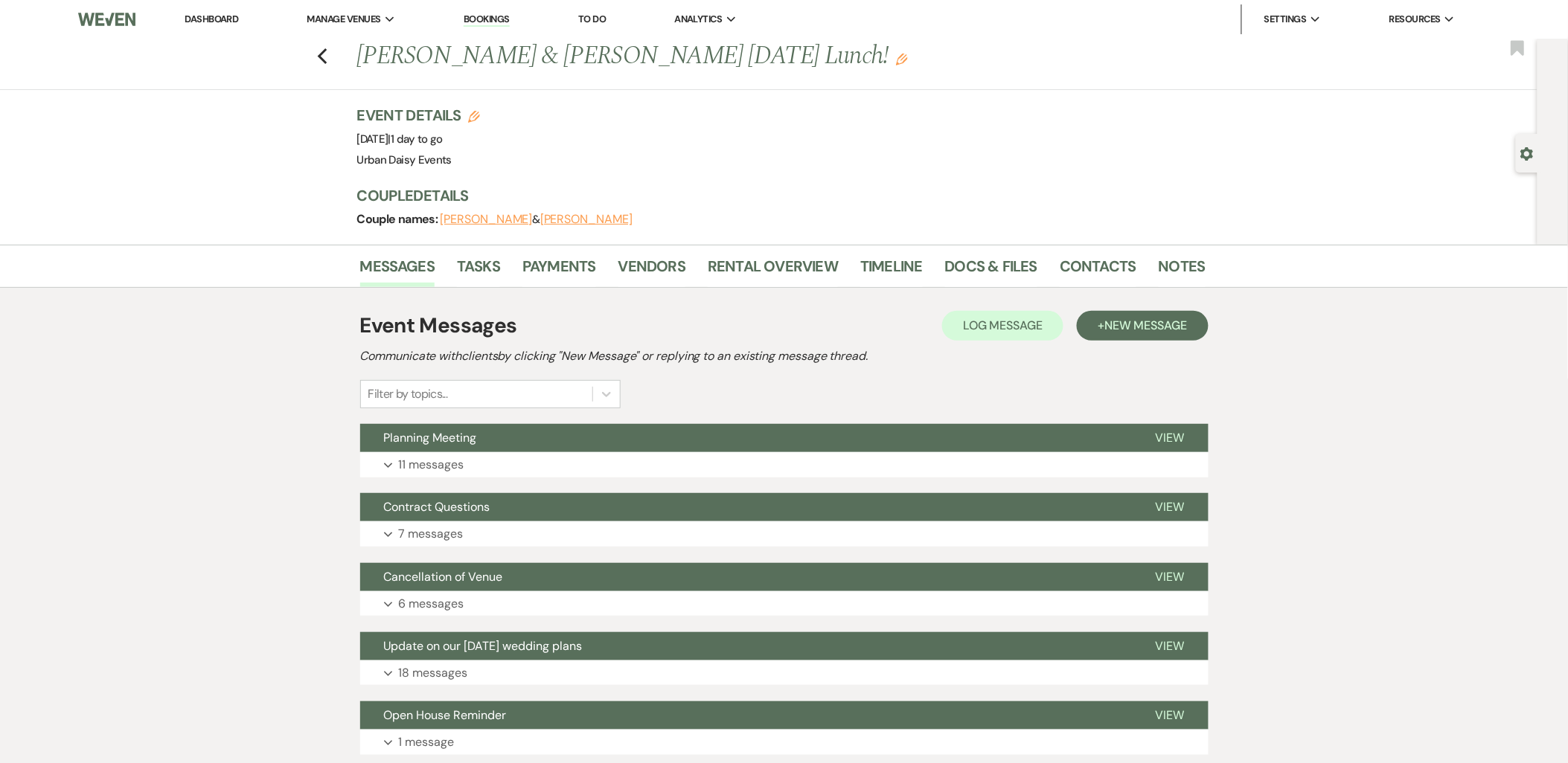
click at [938, 271] on li "Timeline" at bounding box center [902, 269] width 85 height 36
click at [947, 264] on link "Docs & Files" at bounding box center [991, 271] width 92 height 33
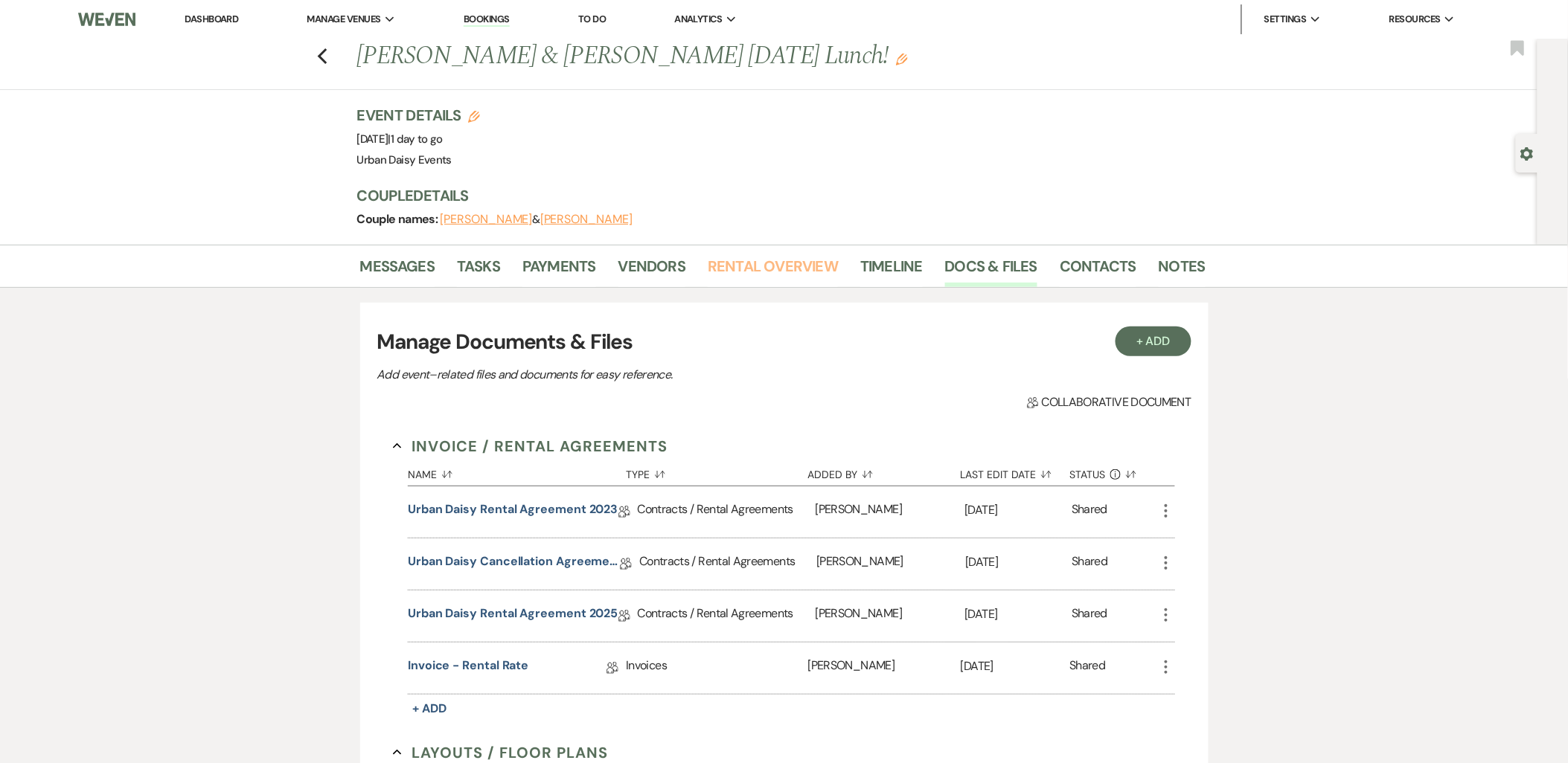
click at [832, 262] on link "Rental Overview" at bounding box center [773, 271] width 130 height 33
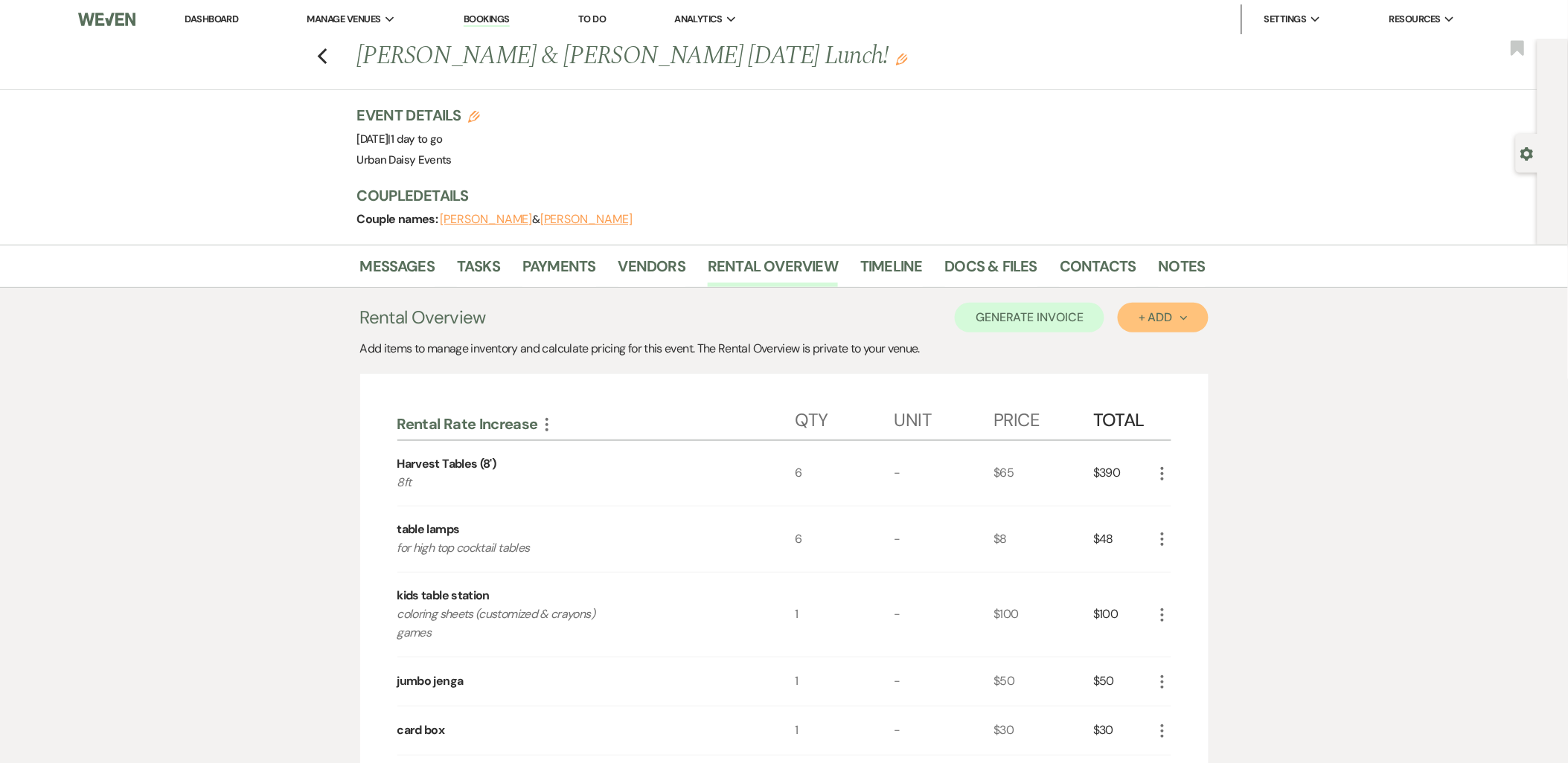
click at [1156, 327] on button "+ Add Next" at bounding box center [1163, 318] width 90 height 29
click at [1151, 348] on button "Item" at bounding box center [1156, 351] width 75 height 23
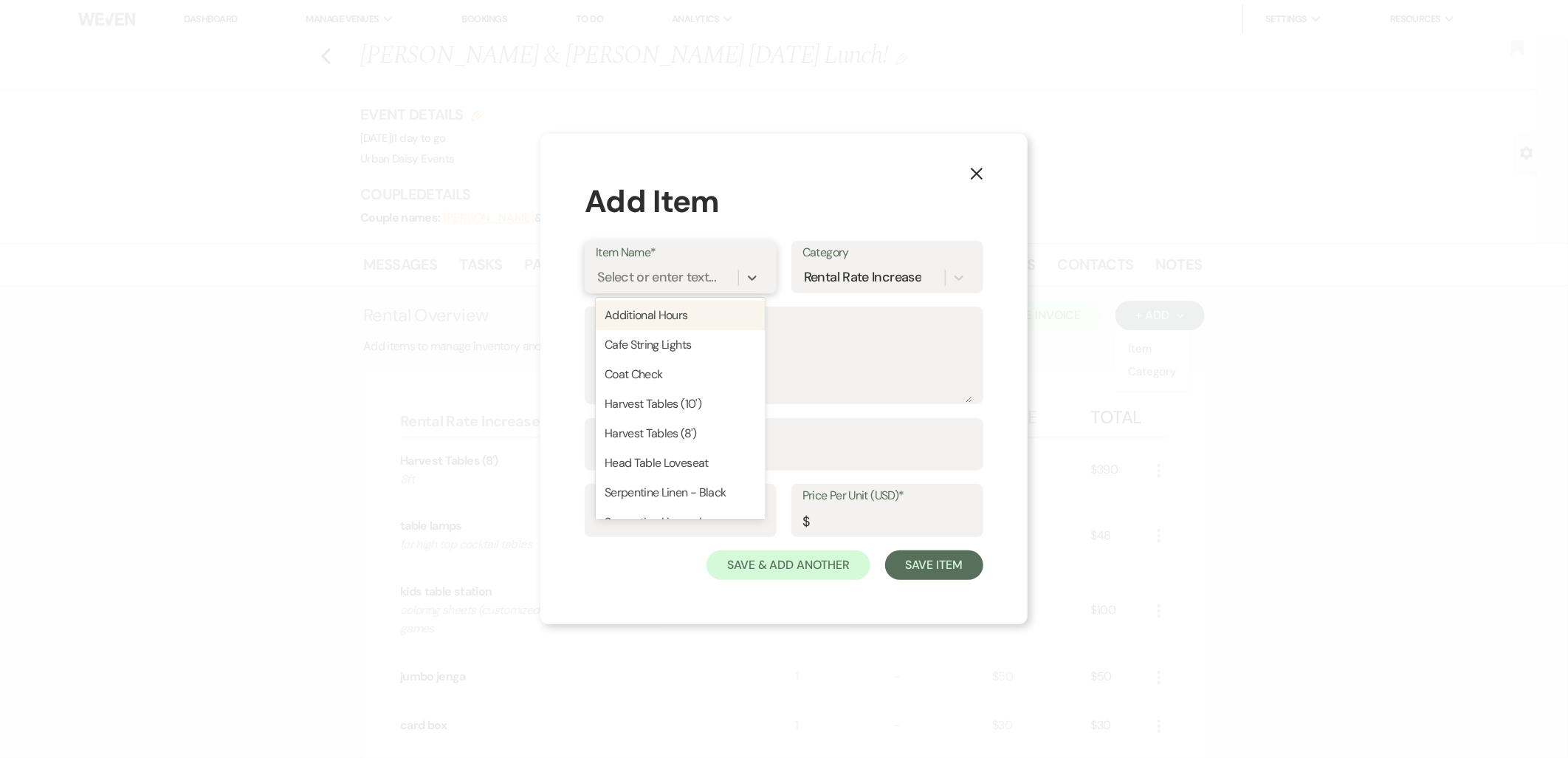
click at [663, 282] on div "Select or enter text..." at bounding box center [656, 277] width 119 height 20
type input "linens"
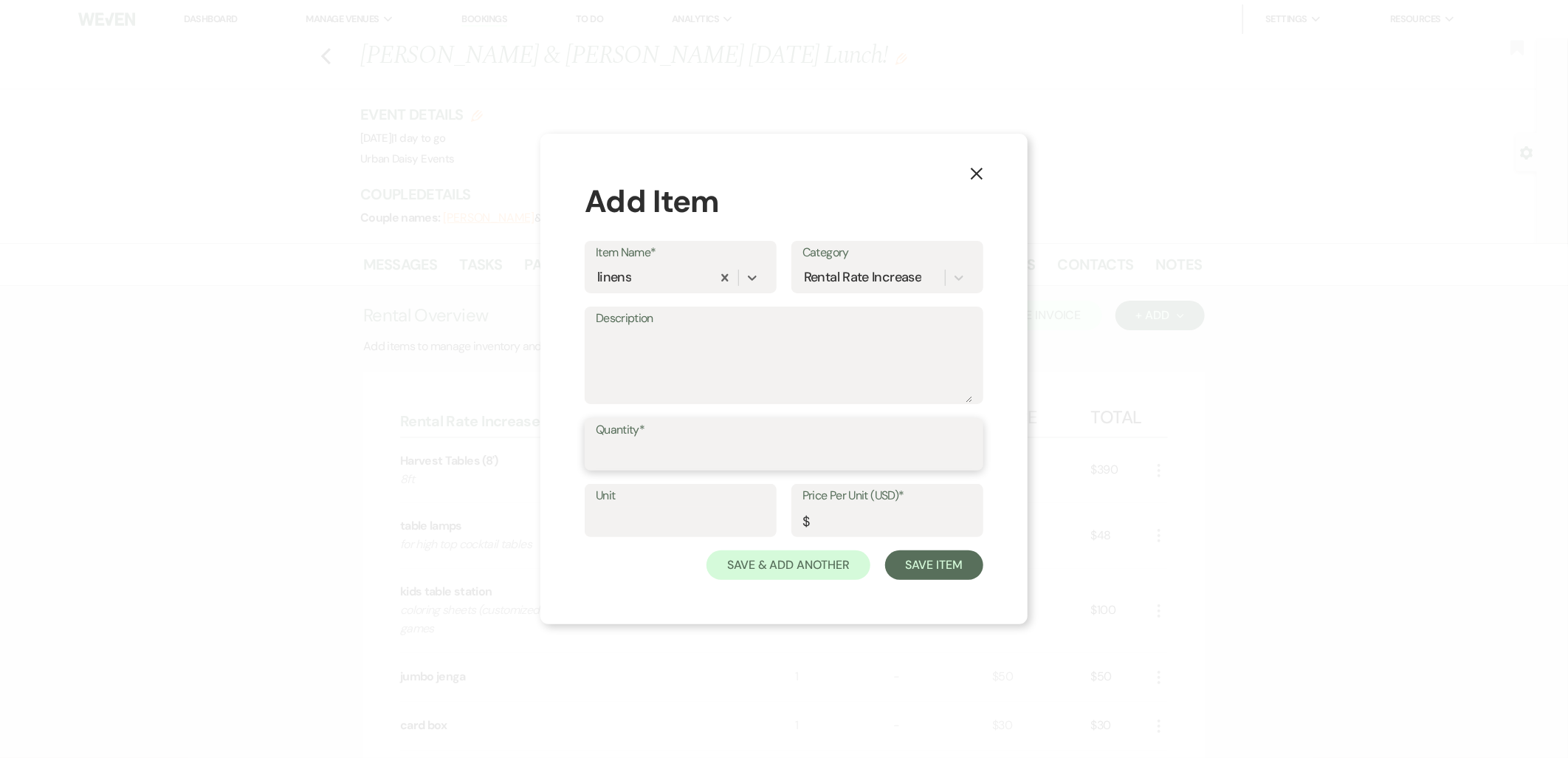
click at [651, 468] on input "Quantity*" at bounding box center [784, 455] width 377 height 29
type input "25"
drag, startPoint x: 645, startPoint y: 447, endPoint x: 542, endPoint y: 451, distance: 103.1
click at [542, 451] on div "X Add Item Item Name* linens Category Rental Rate Increase Description Quantity…" at bounding box center [784, 379] width 488 height 492
click at [638, 517] on input "Unit" at bounding box center [681, 522] width 170 height 29
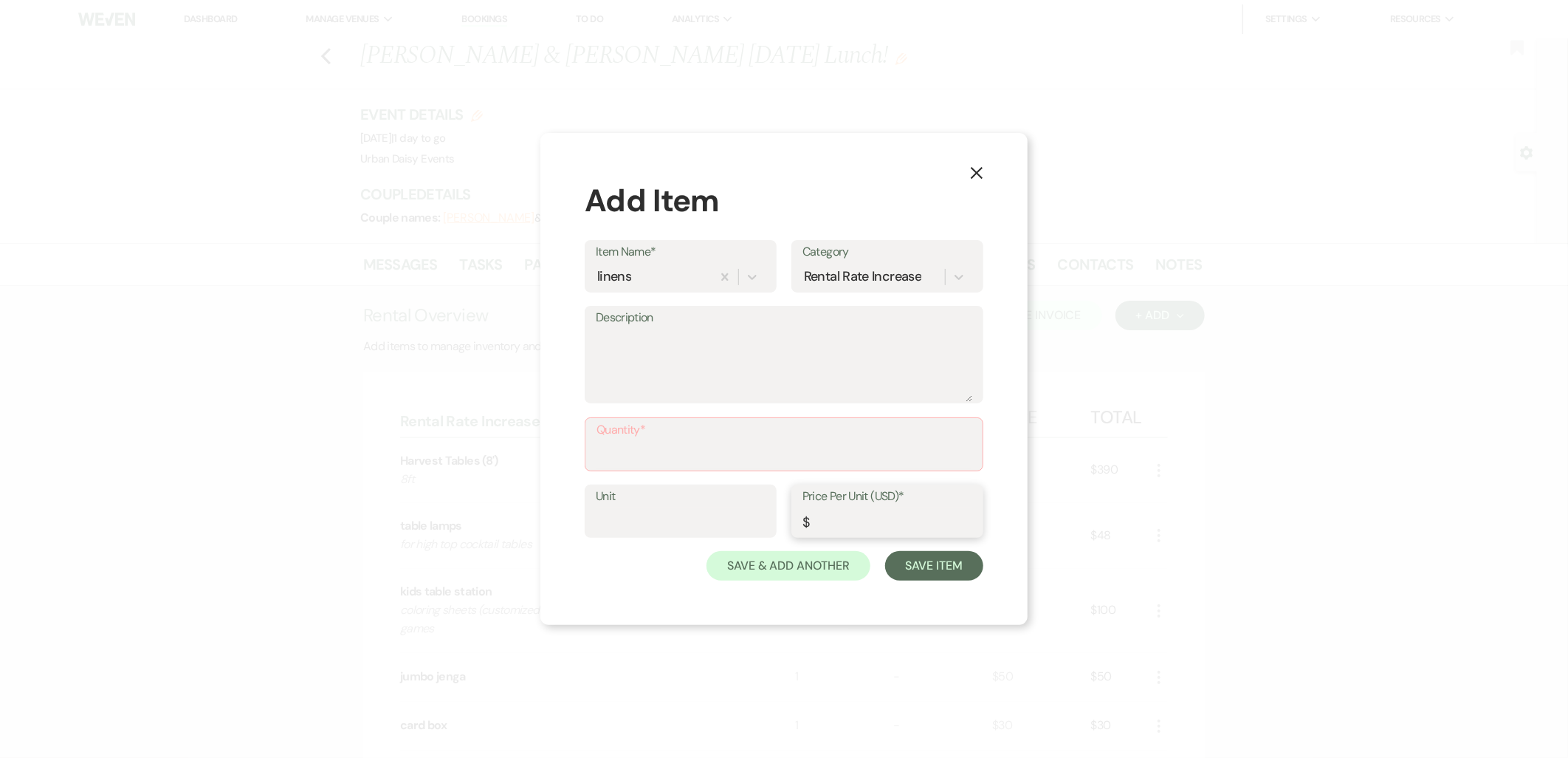
click at [869, 523] on input "Price Per Unit (USD)*" at bounding box center [887, 522] width 170 height 29
type input "25"
click at [638, 515] on input "Unit" at bounding box center [681, 522] width 170 height 29
click at [646, 441] on input "Quantity*" at bounding box center [783, 455] width 375 height 29
type input "5"
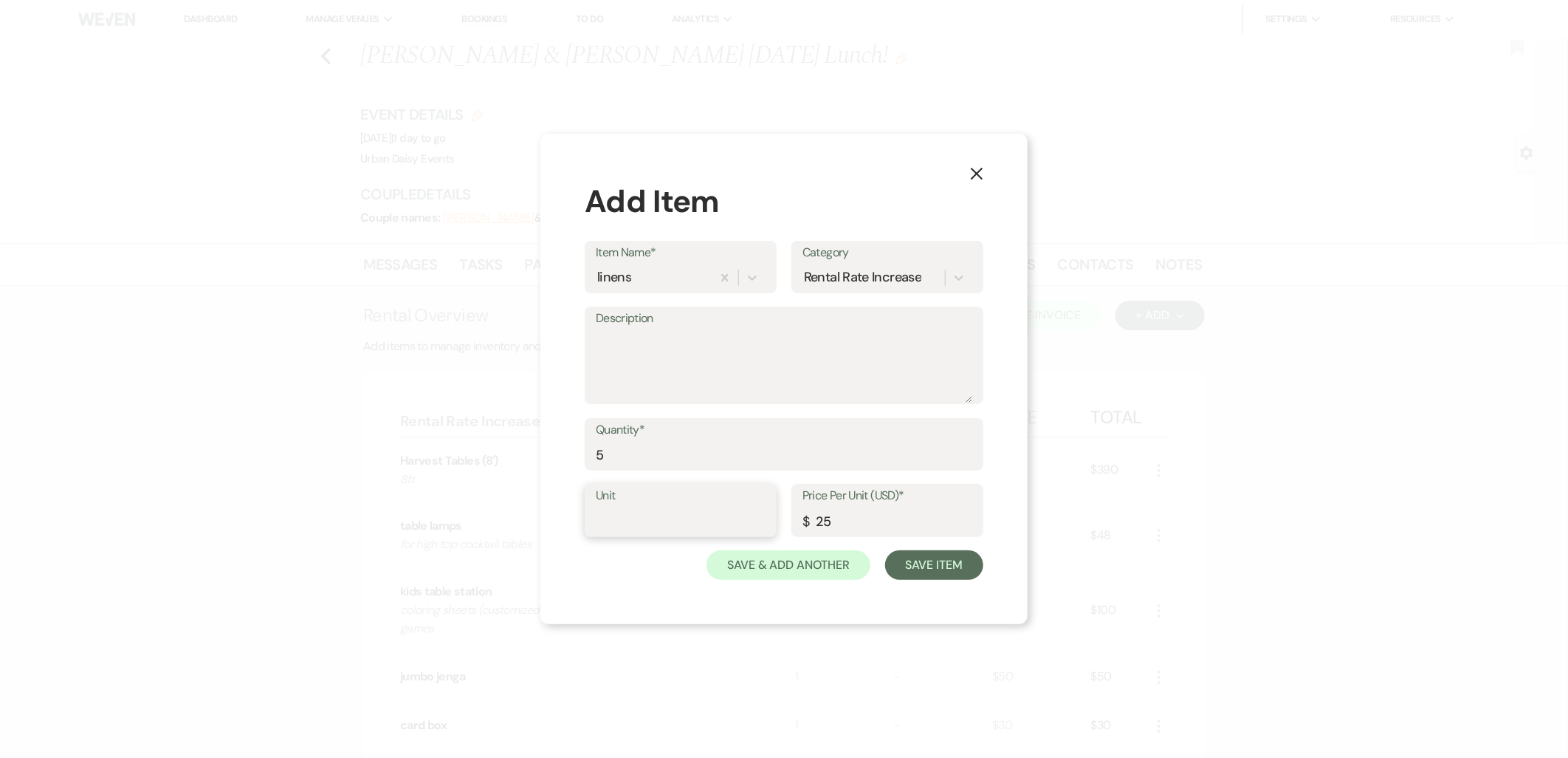
click at [634, 521] on input "Unit" at bounding box center [681, 522] width 170 height 29
click at [602, 566] on div "Save & Add Another Save Item" at bounding box center [783, 565] width 398 height 29
click at [626, 519] on input "Unit" at bounding box center [681, 522] width 170 height 29
click at [977, 585] on div "X Add Item Item Name* linens Category Rental Rate Increase Description Quantity…" at bounding box center [784, 379] width 488 height 492
click at [954, 566] on button "Save Item" at bounding box center [934, 565] width 98 height 29
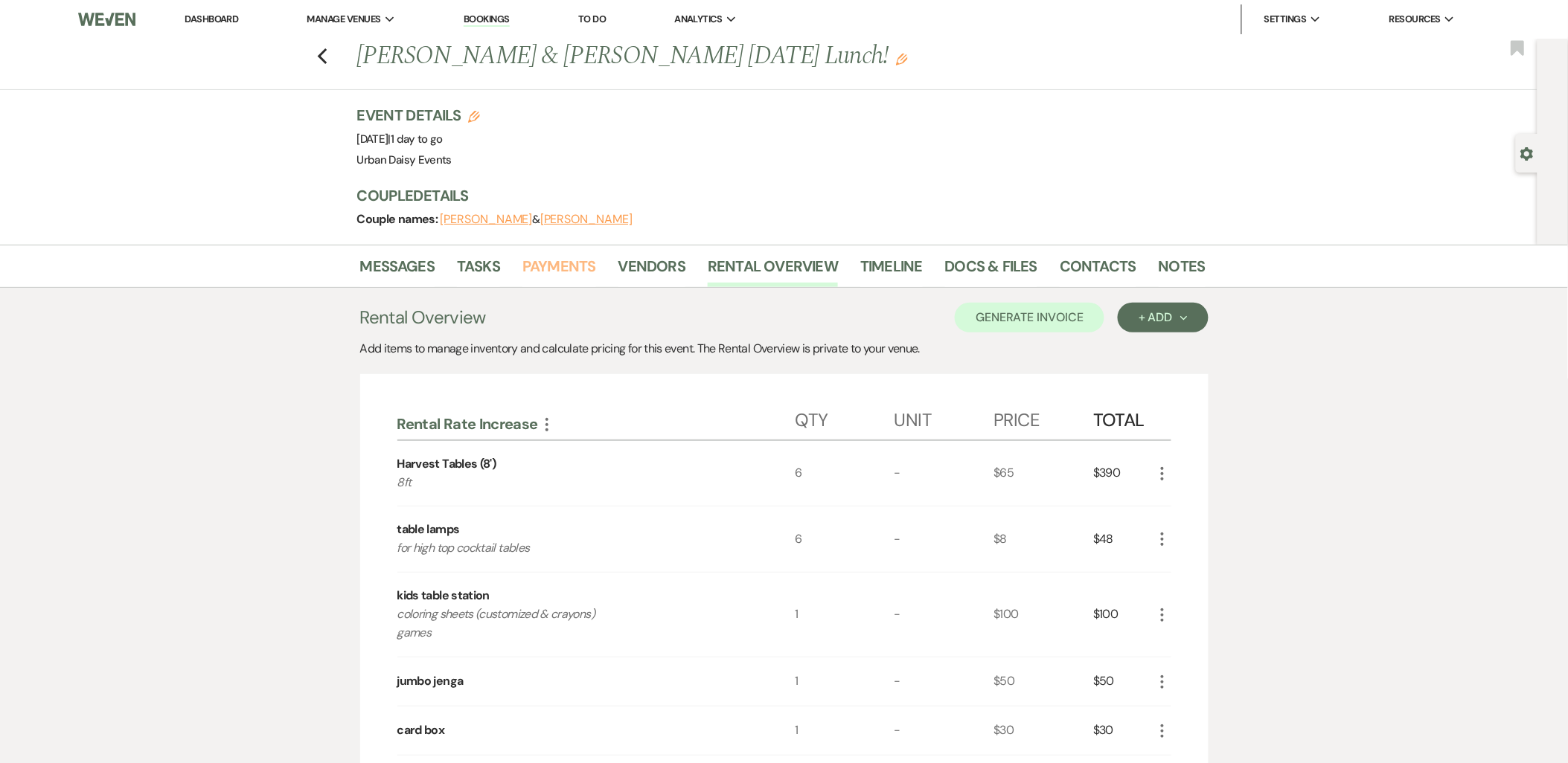
click at [581, 271] on link "Payments" at bounding box center [559, 271] width 73 height 33
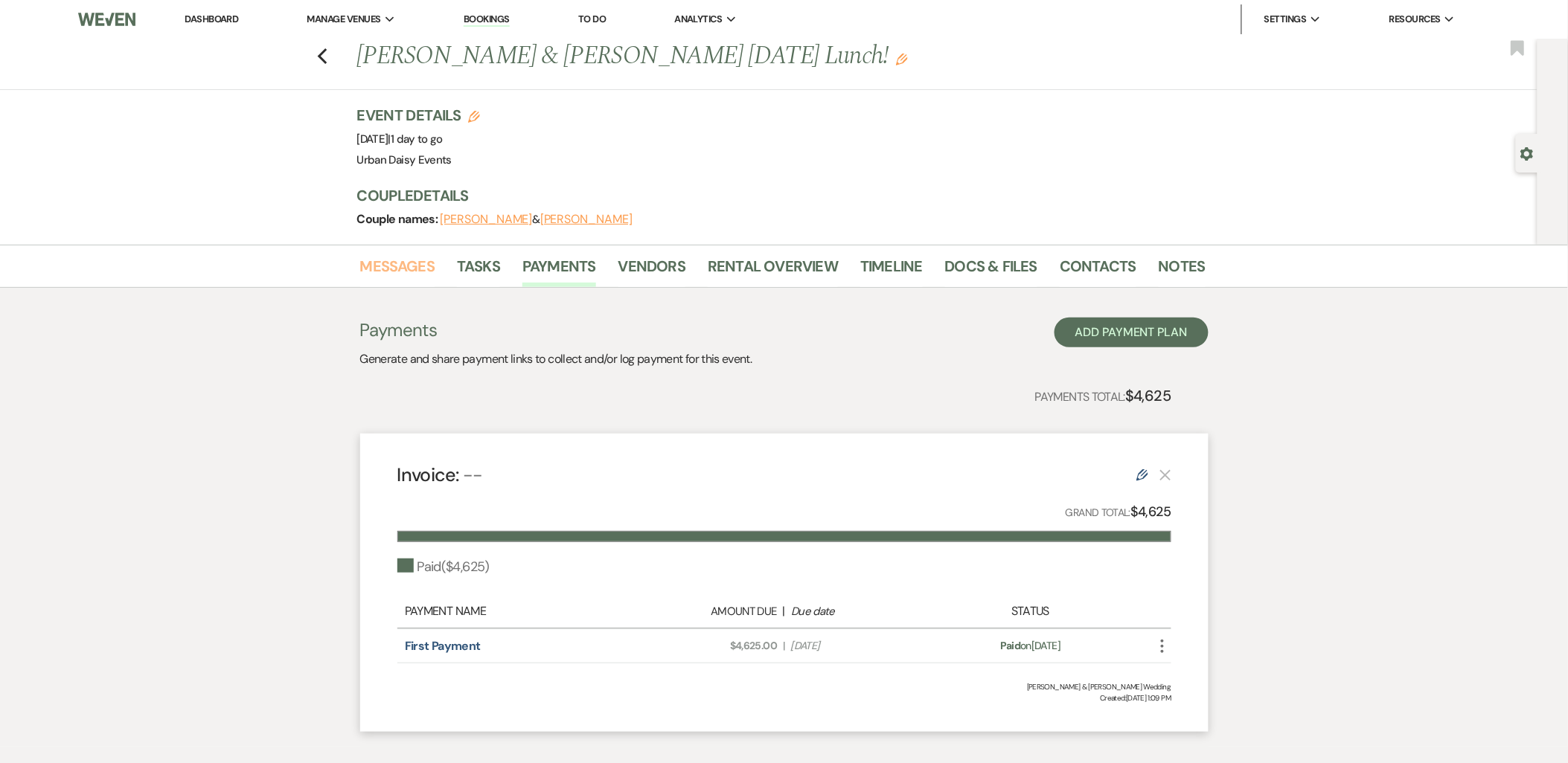
click at [406, 272] on link "Messages" at bounding box center [398, 271] width 75 height 33
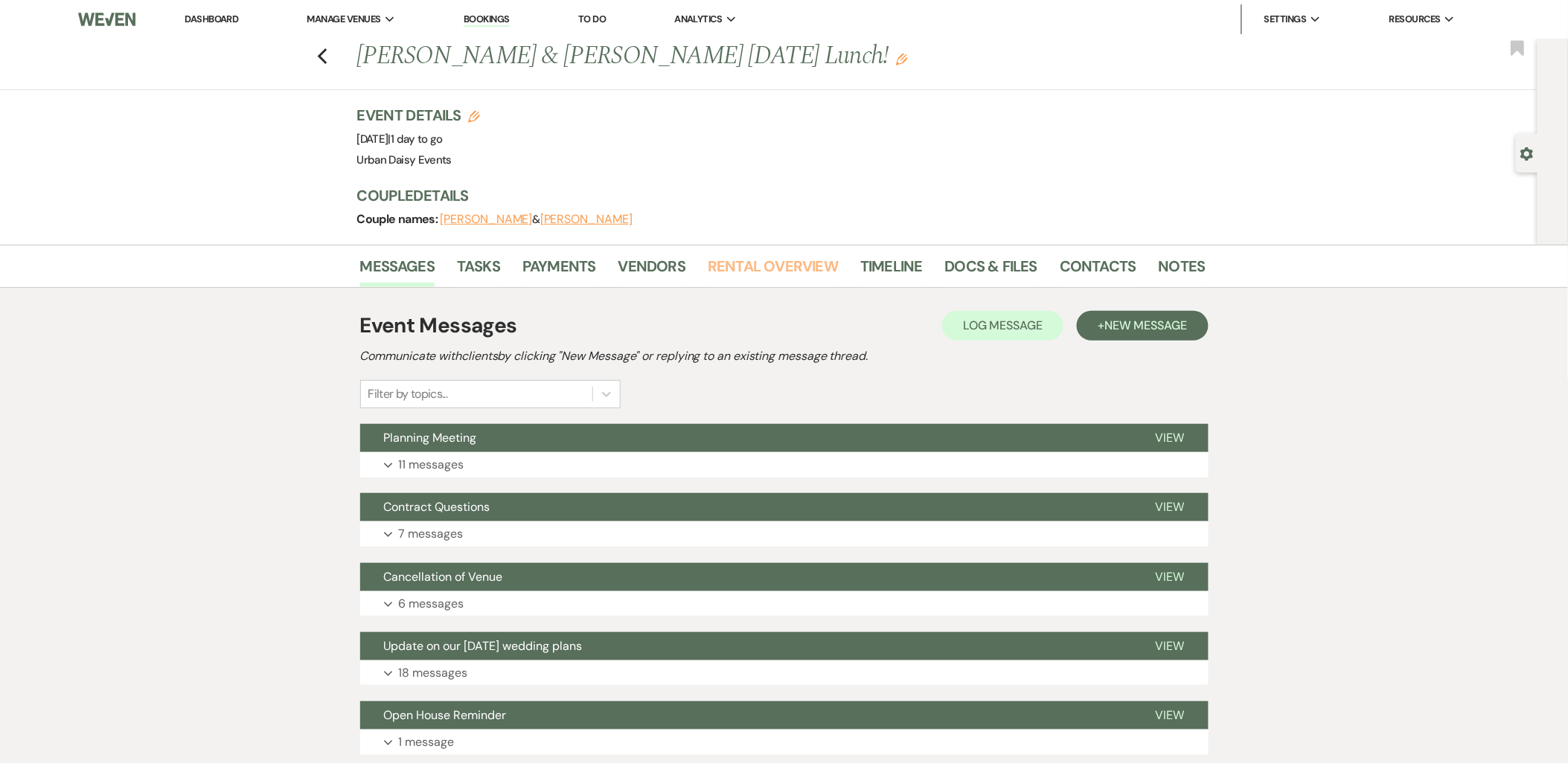
click at [760, 268] on link "Rental Overview" at bounding box center [773, 271] width 130 height 33
